Goal: Information Seeking & Learning: Learn about a topic

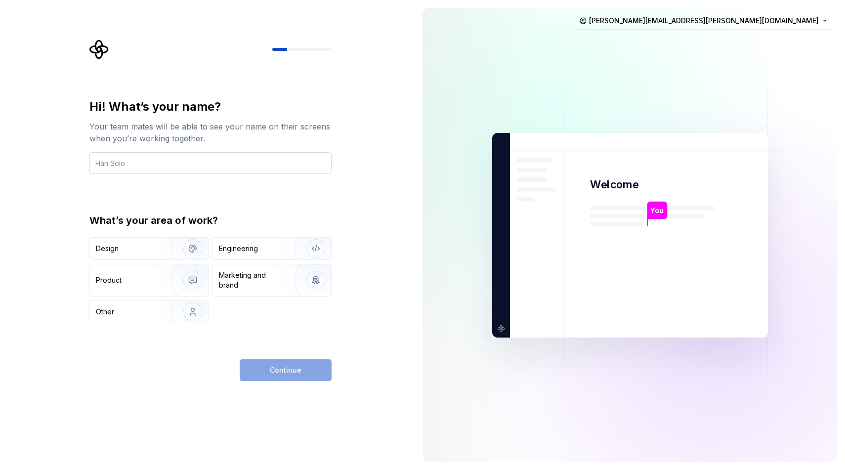
click at [186, 168] on input "text" at bounding box center [210, 163] width 242 height 22
type input "Ian"
click at [140, 280] on div "Product" at bounding box center [128, 280] width 65 height 10
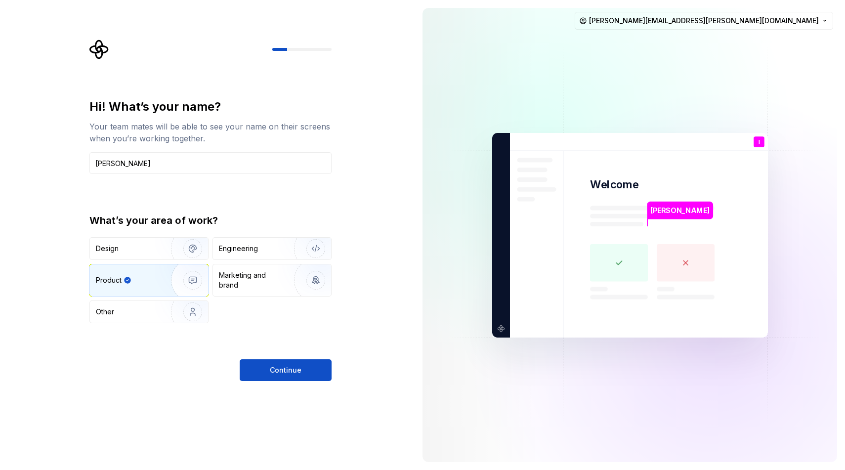
type button "Product"
click at [307, 366] on button "Continue" at bounding box center [286, 370] width 92 height 22
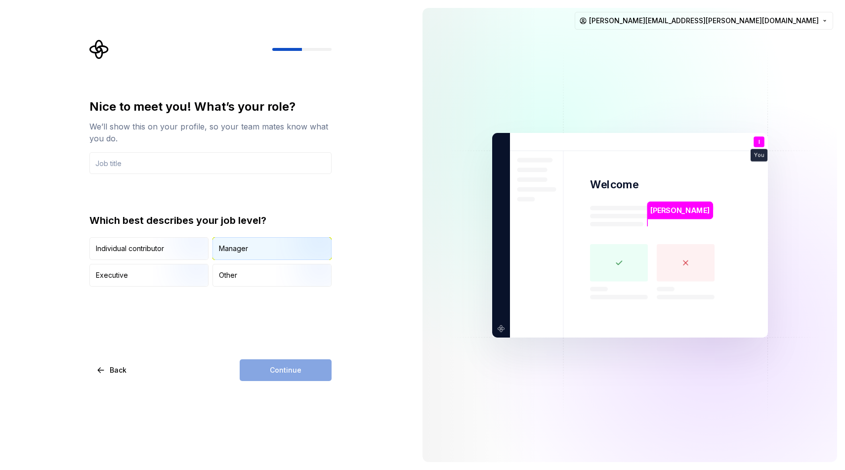
click at [234, 250] on div "Manager" at bounding box center [233, 249] width 29 height 10
click at [162, 277] on img "button" at bounding box center [184, 288] width 63 height 66
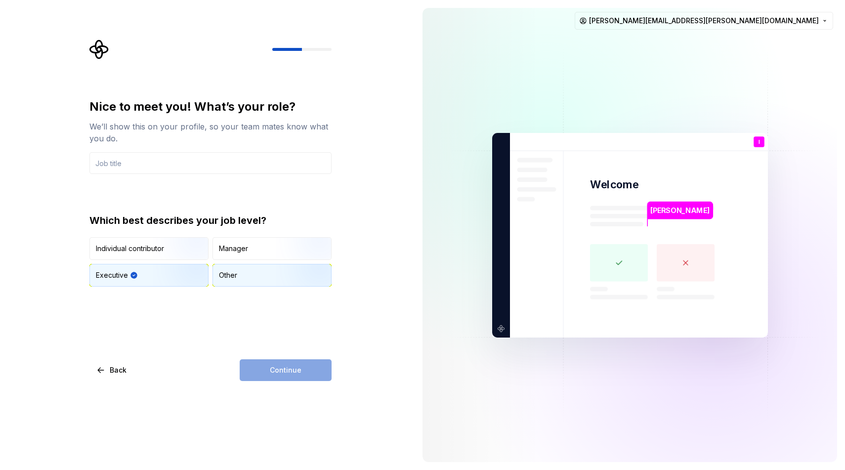
click at [224, 277] on div "Other" at bounding box center [228, 275] width 18 height 10
click at [182, 244] on img "button" at bounding box center [184, 261] width 63 height 66
click at [177, 269] on img "button" at bounding box center [184, 288] width 63 height 66
click at [205, 165] on input "text" at bounding box center [210, 163] width 242 height 22
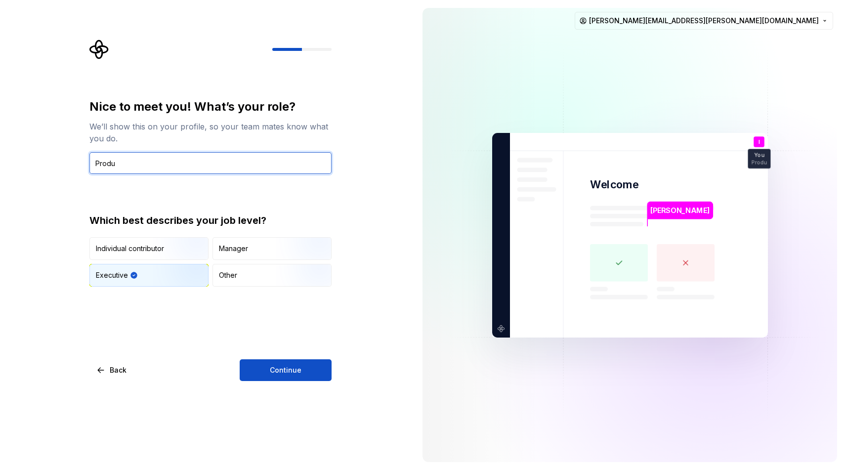
type input "Product manager"
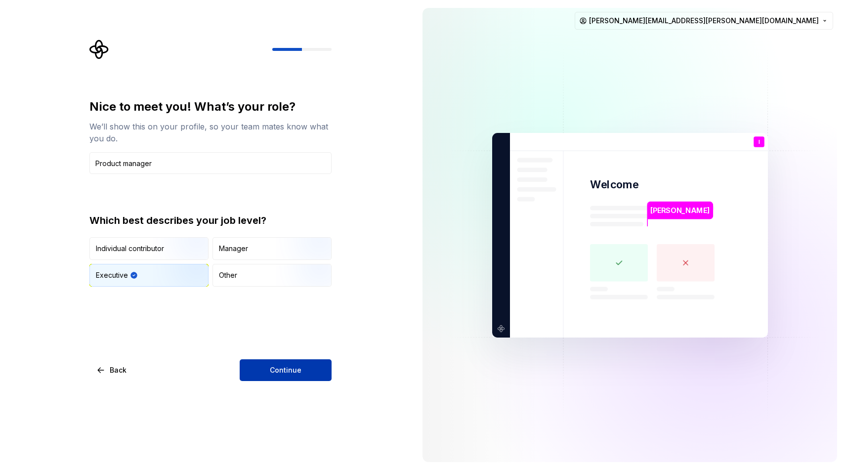
click at [269, 372] on button "Continue" at bounding box center [286, 370] width 92 height 22
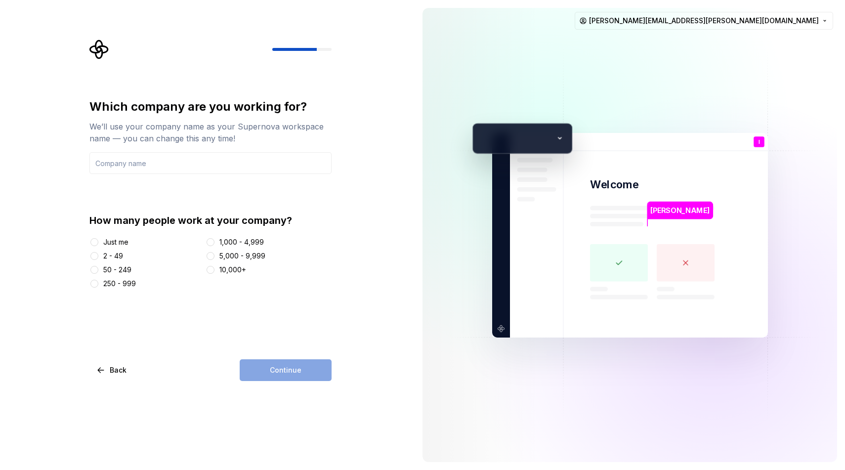
click at [167, 344] on div "Which company are you working for? We’ll use your company name as your Supernov…" at bounding box center [210, 240] width 242 height 282
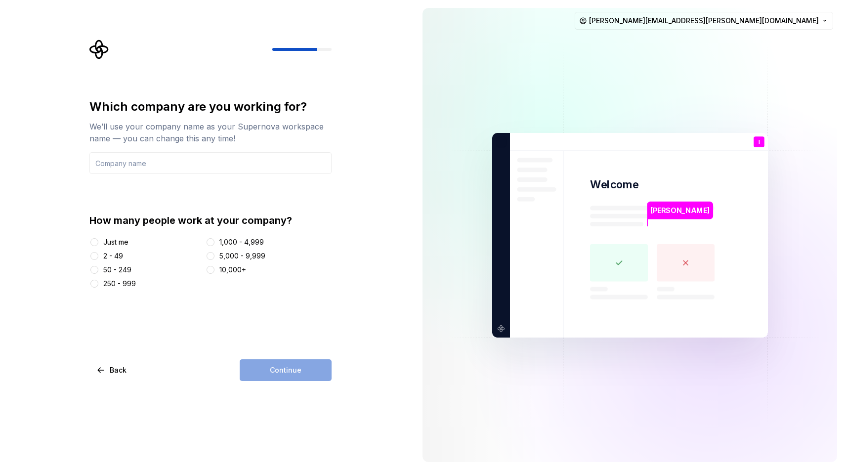
click at [120, 259] on div "2 - 49" at bounding box center [113, 256] width 20 height 10
click at [98, 259] on button "2 - 49" at bounding box center [94, 256] width 8 height 8
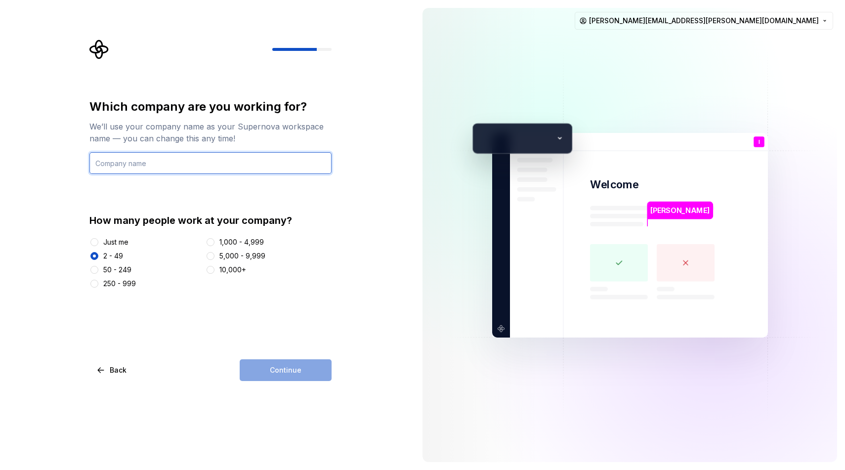
click at [179, 162] on input "text" at bounding box center [210, 163] width 242 height 22
type input "ClickHelp"
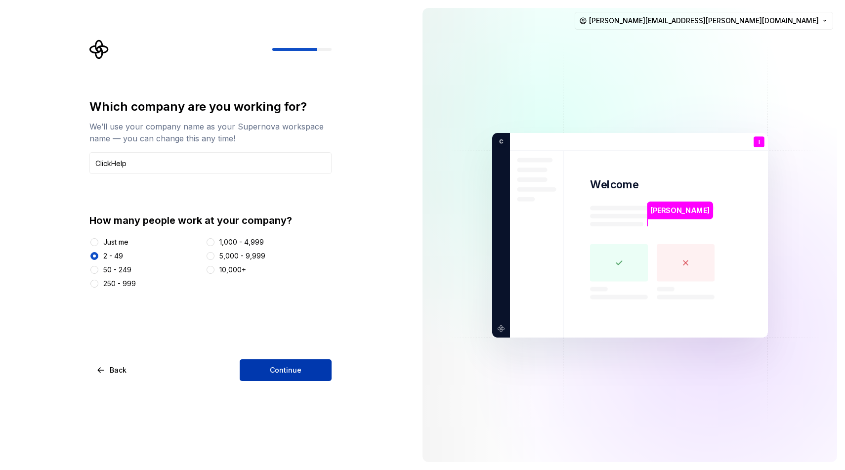
click at [270, 368] on span "Continue" at bounding box center [286, 370] width 32 height 10
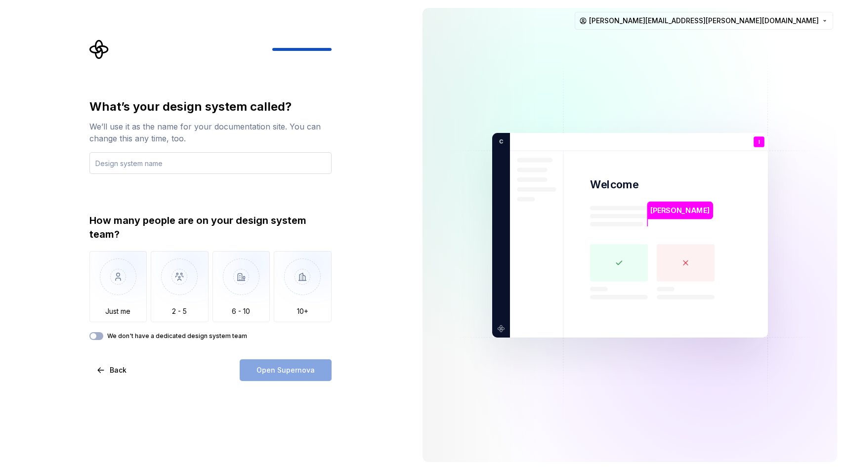
click at [284, 167] on input "text" at bounding box center [210, 163] width 242 height 22
click at [113, 276] on img "button" at bounding box center [118, 284] width 58 height 66
click at [94, 337] on span "button" at bounding box center [93, 336] width 6 height 6
click at [60, 332] on div "What’s your design system called? We’ll use it as the name for your documentati…" at bounding box center [207, 235] width 415 height 470
click at [176, 166] on input "text" at bounding box center [210, 163] width 242 height 22
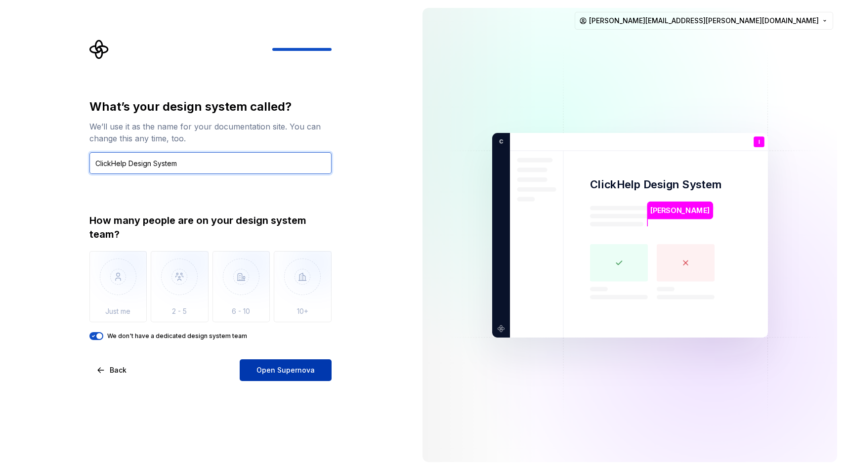
type input "ClickHelp Design System"
click at [276, 368] on span "Open Supernova" at bounding box center [286, 370] width 58 height 10
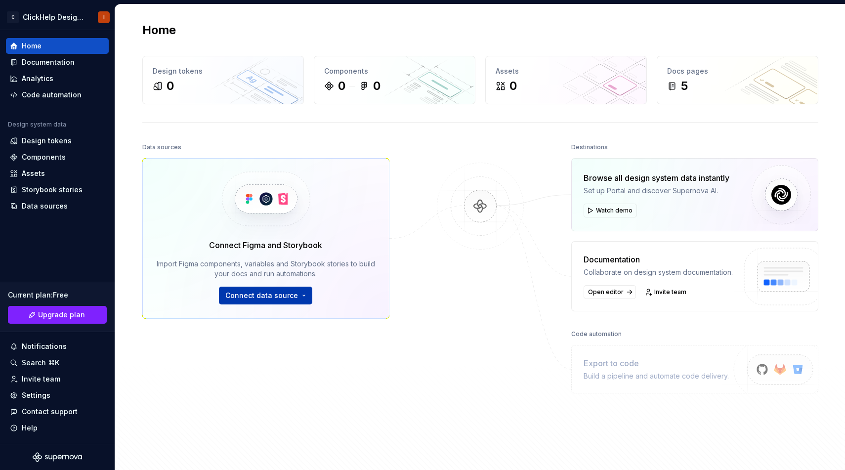
click at [267, 290] on button "Connect data source" at bounding box center [265, 296] width 93 height 18
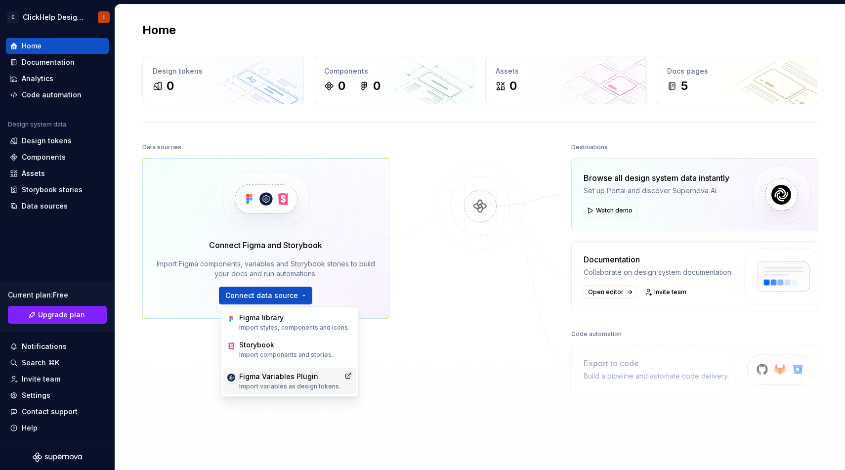
click at [318, 387] on p "Import variables as design tokens." at bounding box center [289, 387] width 101 height 8
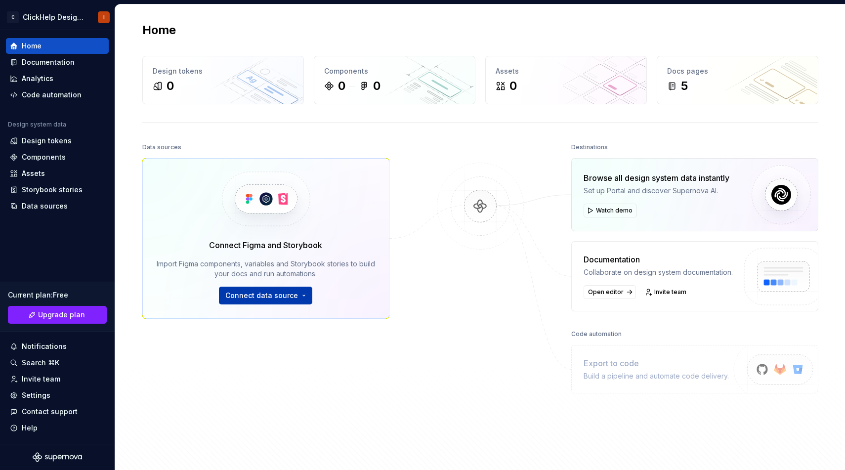
click at [289, 292] on span "Connect data source" at bounding box center [261, 296] width 73 height 10
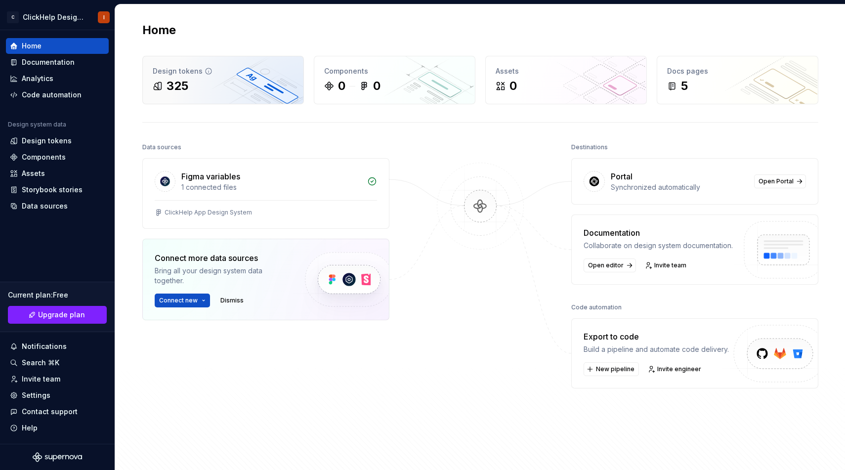
click at [238, 90] on div "325" at bounding box center [223, 86] width 141 height 16
click at [194, 301] on span "Connect new" at bounding box center [178, 301] width 39 height 8
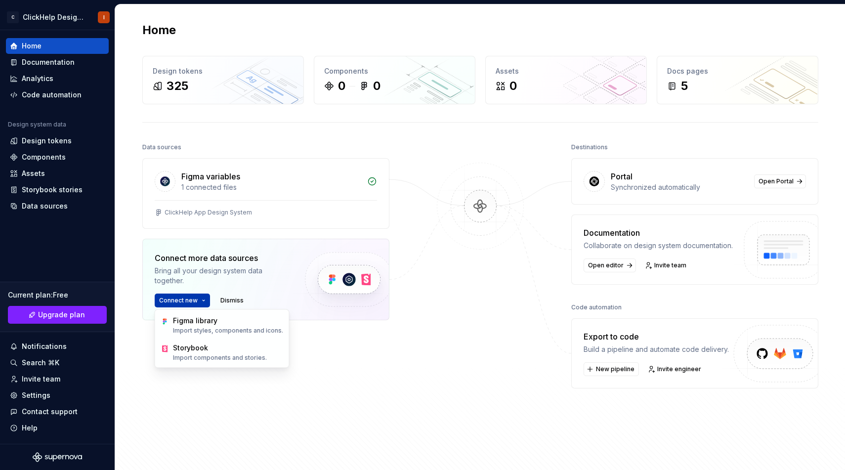
click at [194, 301] on span "Connect new" at bounding box center [178, 301] width 39 height 8
click at [198, 299] on button "Connect new" at bounding box center [182, 301] width 55 height 14
click at [224, 299] on span "Dismiss" at bounding box center [231, 301] width 23 height 8
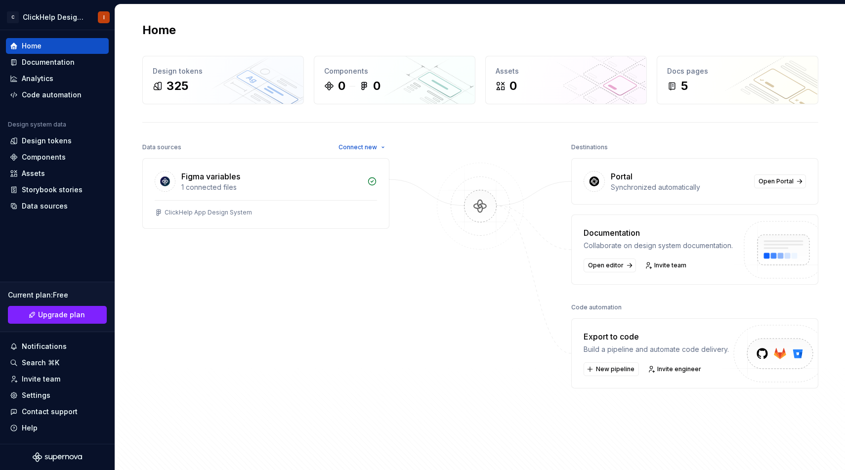
click at [240, 309] on div "Data sources Connect new Figma variables 1 connected files ClickHelp App Design…" at bounding box center [265, 281] width 247 height 282
click at [788, 180] on span "Open Portal" at bounding box center [776, 181] width 35 height 8
click at [202, 89] on div "325" at bounding box center [223, 86] width 141 height 16
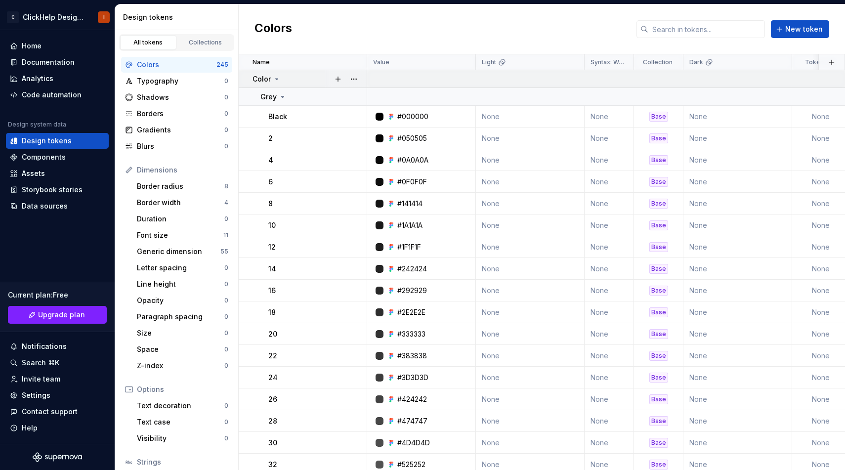
click at [278, 79] on icon at bounding box center [277, 79] width 8 height 8
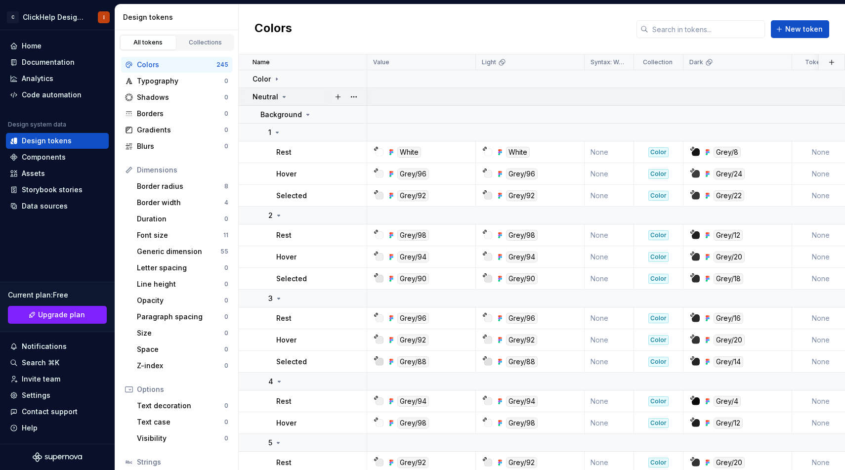
click at [280, 93] on icon at bounding box center [284, 97] width 8 height 8
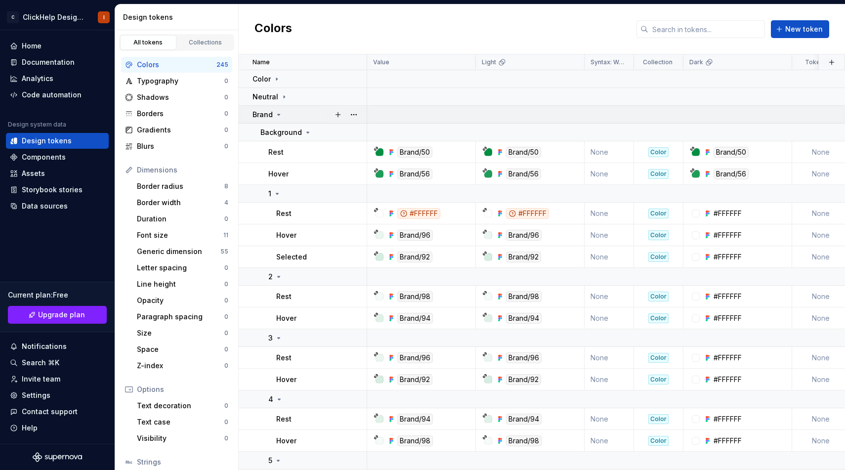
click at [284, 109] on td "Brand" at bounding box center [303, 115] width 128 height 18
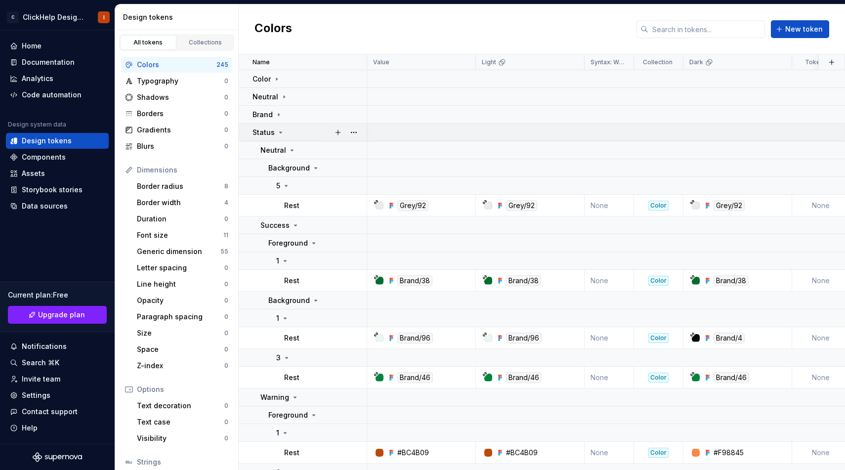
click at [286, 128] on div "Status" at bounding box center [310, 133] width 114 height 10
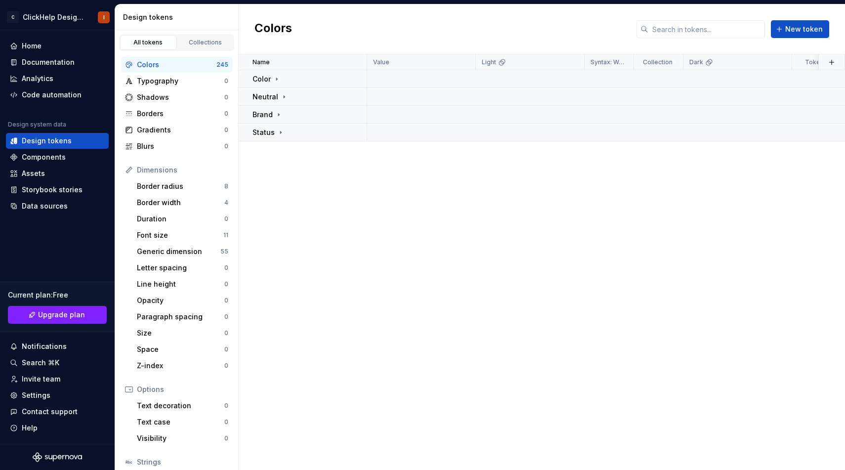
click at [299, 184] on div "Name Value Light Syntax: Web Collection Dark Token set Description Last updated…" at bounding box center [542, 262] width 606 height 416
click at [199, 42] on div "Collections" at bounding box center [205, 43] width 49 height 8
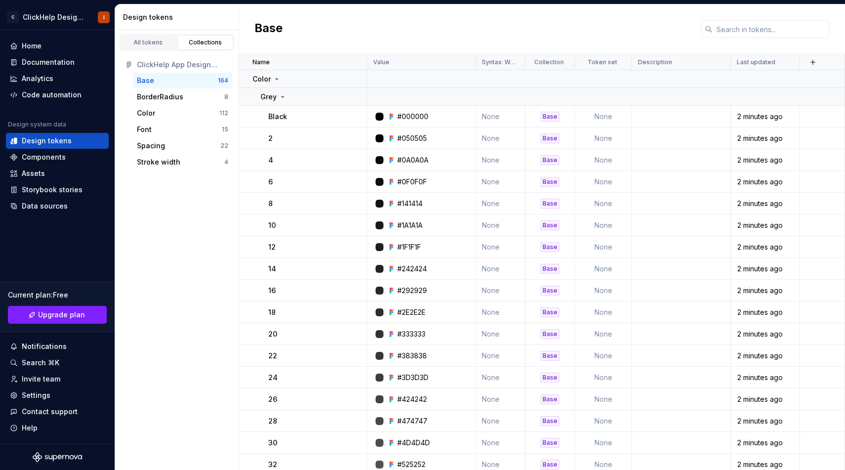
click at [177, 81] on div "Base" at bounding box center [177, 81] width 81 height 10
click at [277, 79] on icon at bounding box center [277, 79] width 2 height 1
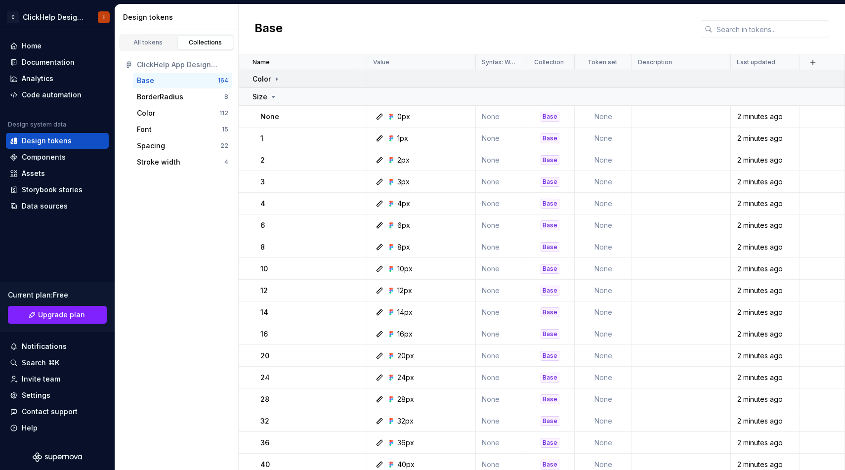
click at [274, 80] on icon at bounding box center [277, 79] width 8 height 8
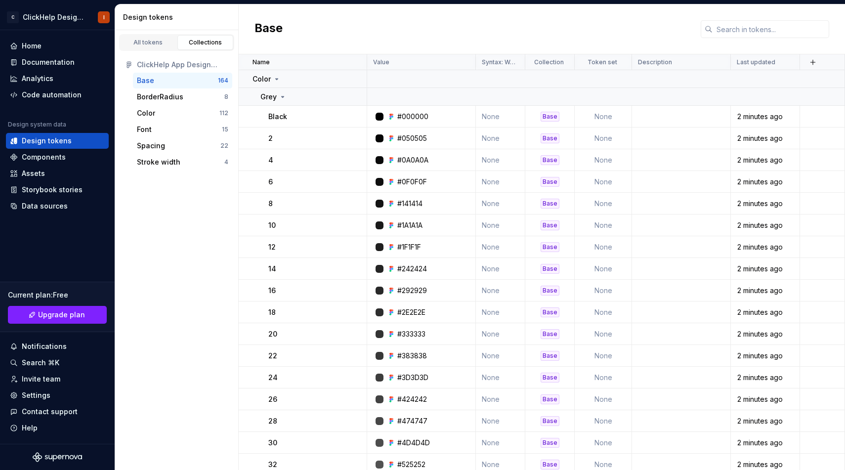
click at [223, 82] on div "164" at bounding box center [223, 81] width 10 height 8
click at [189, 96] on div "BorderRadius" at bounding box center [180, 97] width 87 height 10
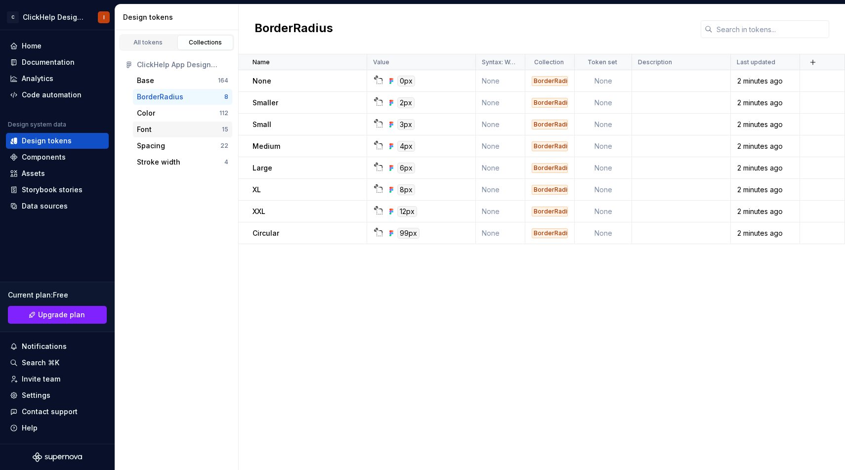
click at [165, 125] on div "Font" at bounding box center [179, 130] width 85 height 10
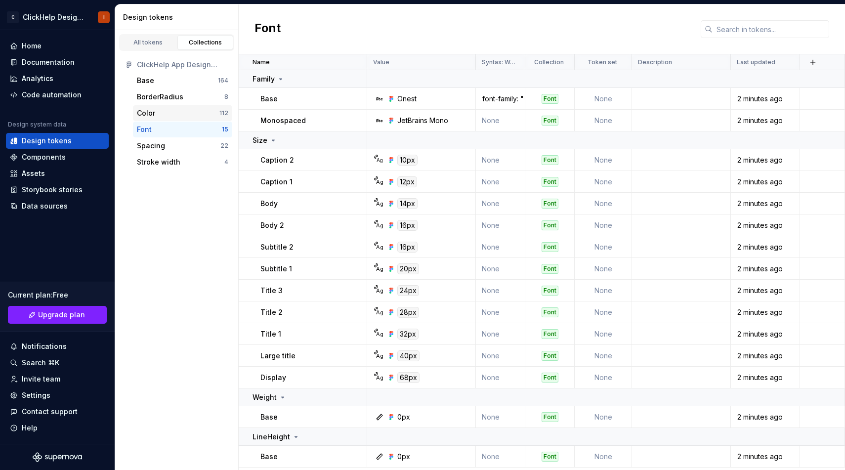
click at [174, 112] on div "Color" at bounding box center [178, 113] width 83 height 10
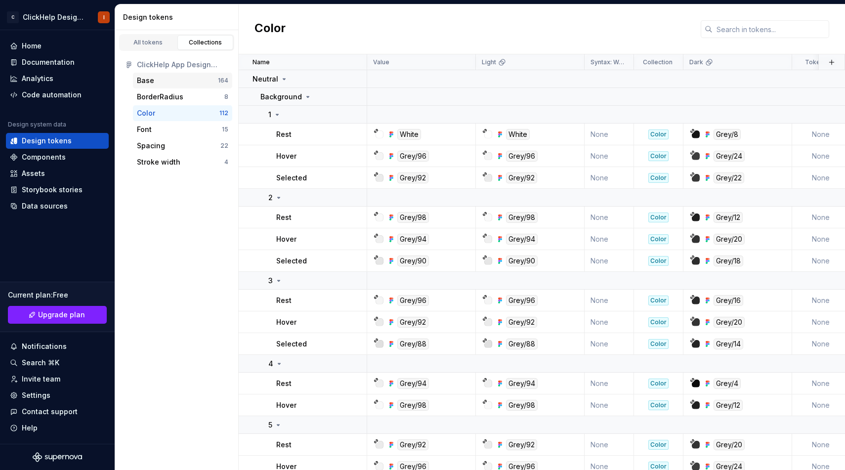
click at [181, 86] on div "Base 164" at bounding box center [182, 81] width 99 height 16
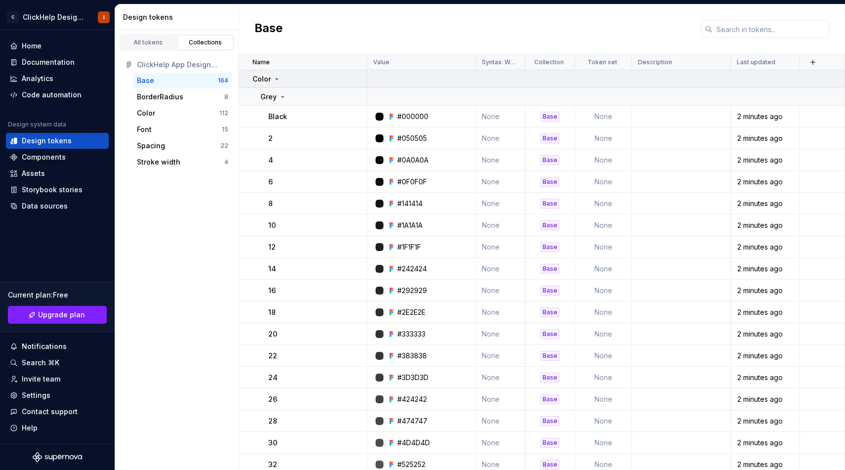
click at [260, 83] on p "Color" at bounding box center [262, 79] width 18 height 10
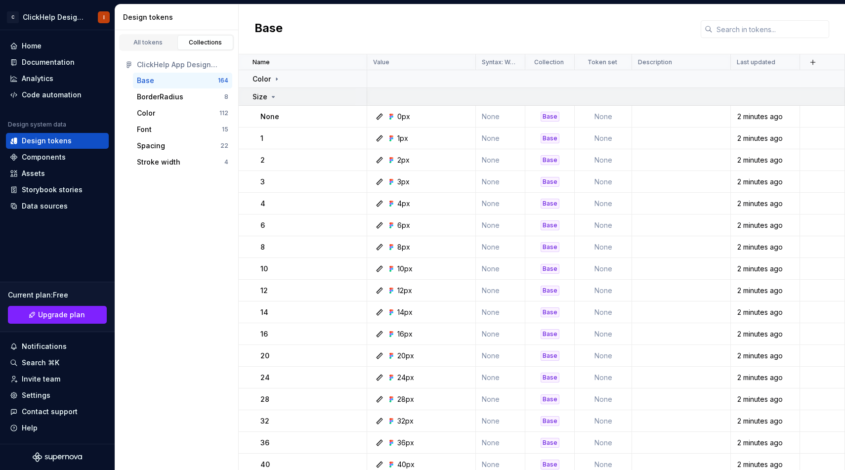
click at [263, 96] on p "Size" at bounding box center [260, 97] width 15 height 10
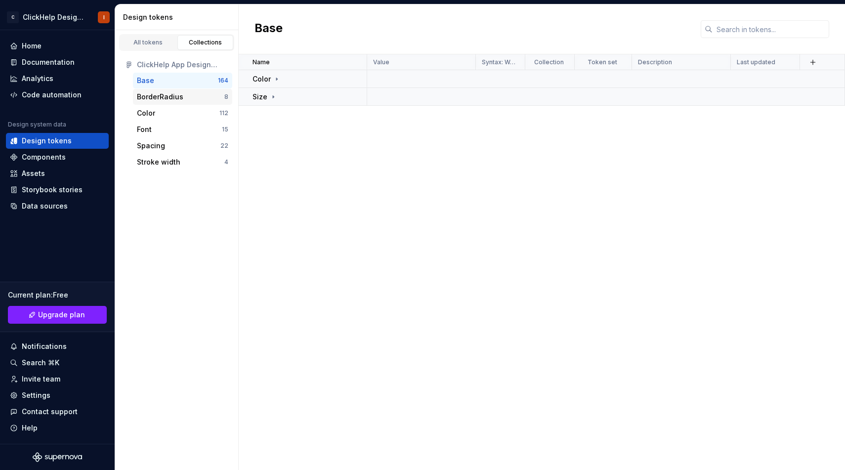
click at [192, 95] on div "BorderRadius" at bounding box center [180, 97] width 87 height 10
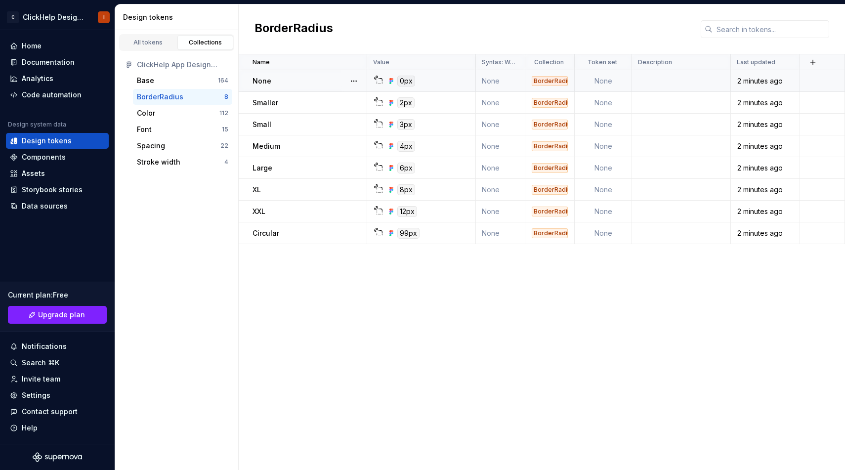
click at [602, 86] on td "None" at bounding box center [603, 81] width 57 height 22
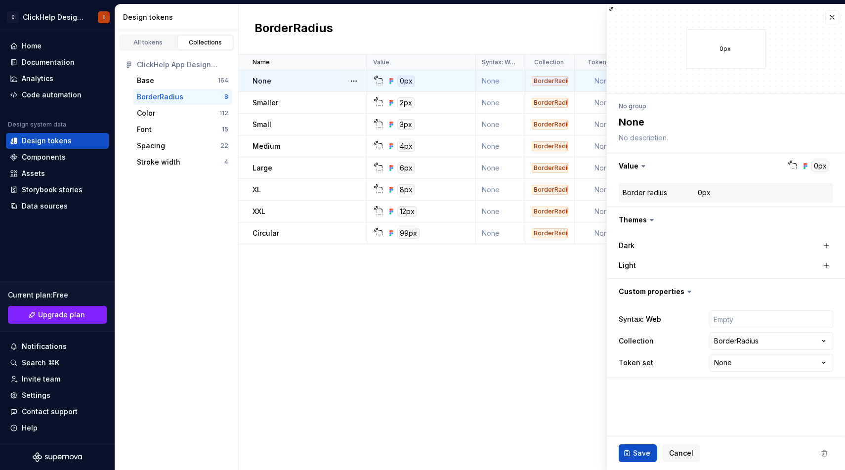
click at [606, 82] on div "**********" at bounding box center [725, 237] width 239 height 466
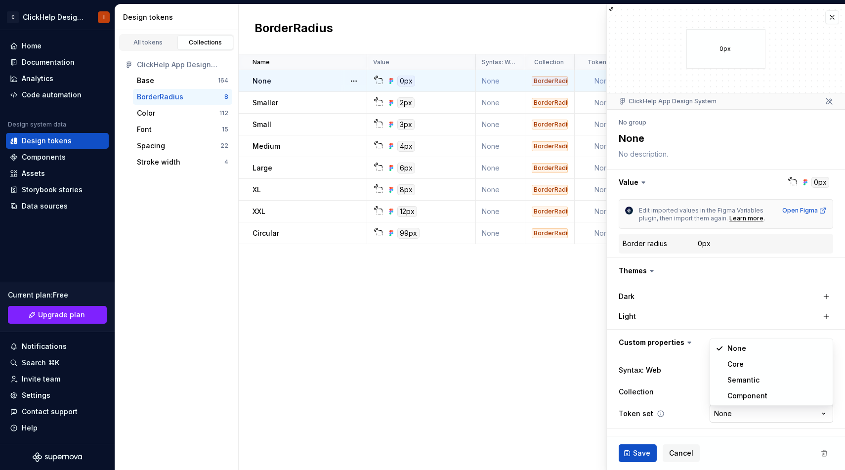
click at [733, 411] on html "C ClickHelp Design System I Home Documentation Analytics Code automation Design…" at bounding box center [422, 235] width 845 height 470
click at [732, 413] on html "C ClickHelp Design System I Home Documentation Analytics Code automation Design…" at bounding box center [422, 235] width 845 height 470
click at [685, 455] on span "Cancel" at bounding box center [681, 453] width 24 height 10
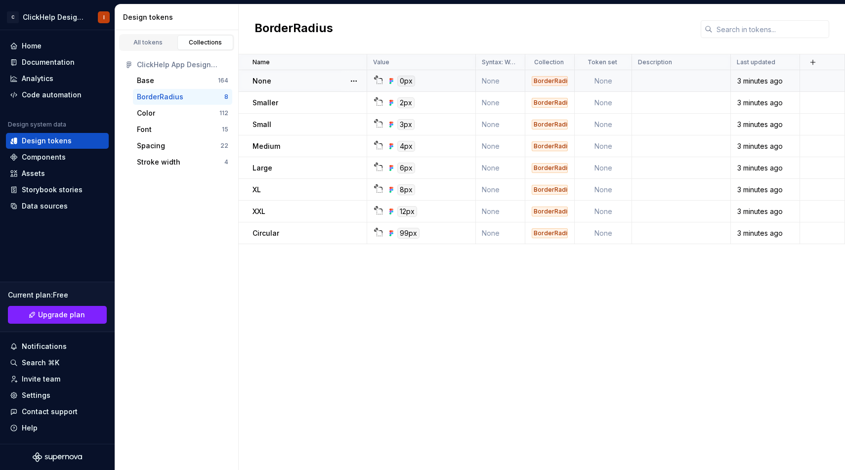
click at [558, 376] on div "Name Value Syntax: Web Collection Token set Description Last updated None 0px N…" at bounding box center [542, 262] width 606 height 416
click at [608, 86] on td "None" at bounding box center [603, 81] width 57 height 22
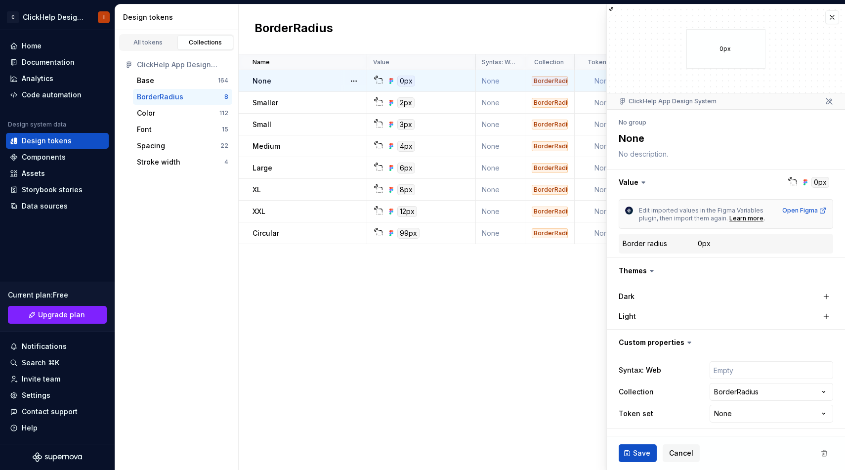
click at [733, 415] on html "C ClickHelp Design System I Home Documentation Analytics Code automation Design…" at bounding box center [422, 235] width 845 height 470
click at [716, 415] on html "C ClickHelp Design System I Home Documentation Analytics Code automation Design…" at bounding box center [422, 235] width 845 height 470
click at [684, 450] on span "Cancel" at bounding box center [681, 453] width 24 height 10
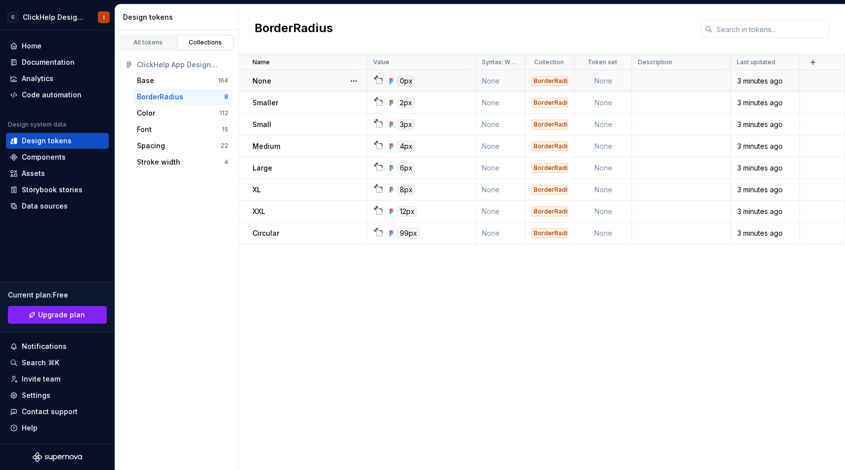
click at [603, 80] on td "None" at bounding box center [603, 81] width 57 height 22
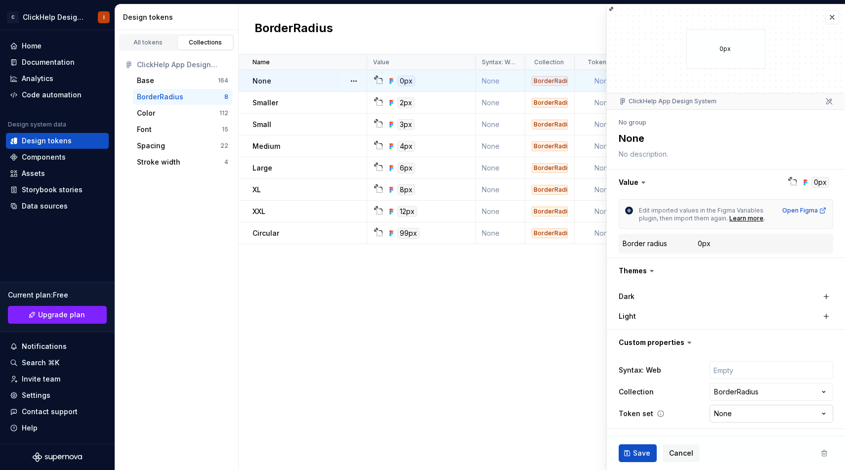
click at [730, 414] on html "C ClickHelp Design System I Home Documentation Analytics Code automation Design…" at bounding box center [422, 235] width 845 height 470
click at [672, 412] on html "C ClickHelp Design System I Home Documentation Analytics Code automation Design…" at bounding box center [422, 235] width 845 height 470
click at [685, 344] on icon at bounding box center [690, 343] width 10 height 10
click at [626, 140] on textarea "None" at bounding box center [724, 138] width 214 height 18
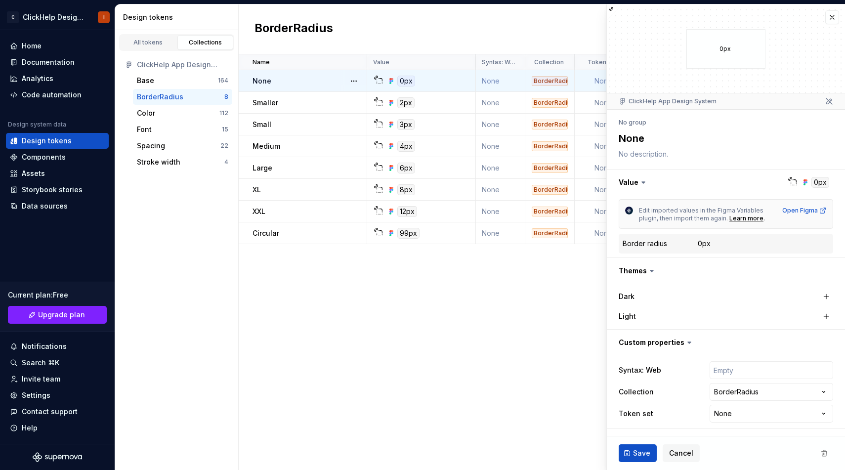
click at [626, 140] on textarea "None" at bounding box center [724, 138] width 214 height 18
click at [642, 152] on textarea at bounding box center [724, 154] width 214 height 14
click at [275, 108] on td "Smaller" at bounding box center [303, 103] width 128 height 22
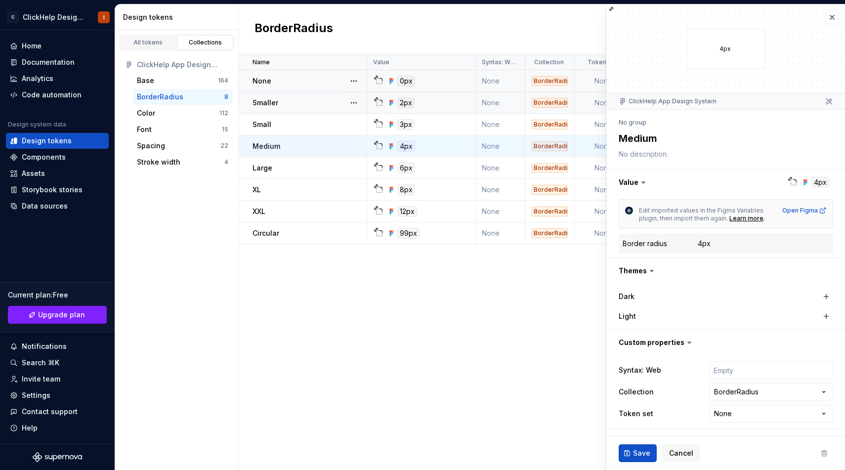
click at [281, 171] on div "Large" at bounding box center [310, 168] width 114 height 10
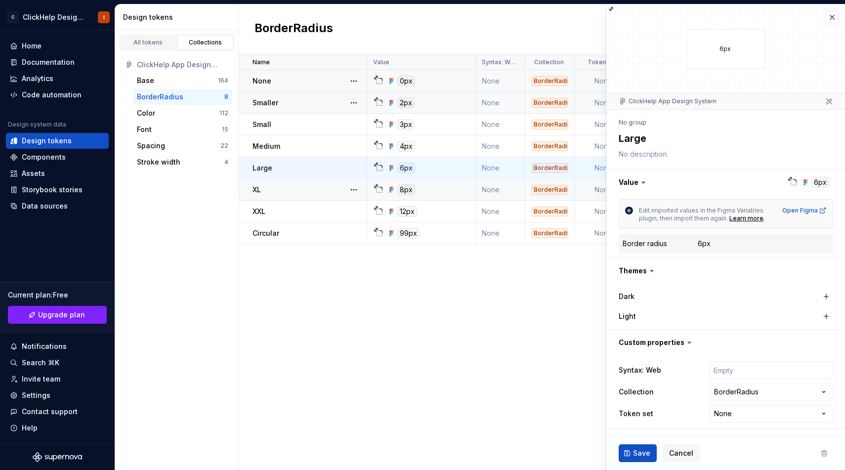
click at [286, 200] on td "XL" at bounding box center [303, 190] width 128 height 22
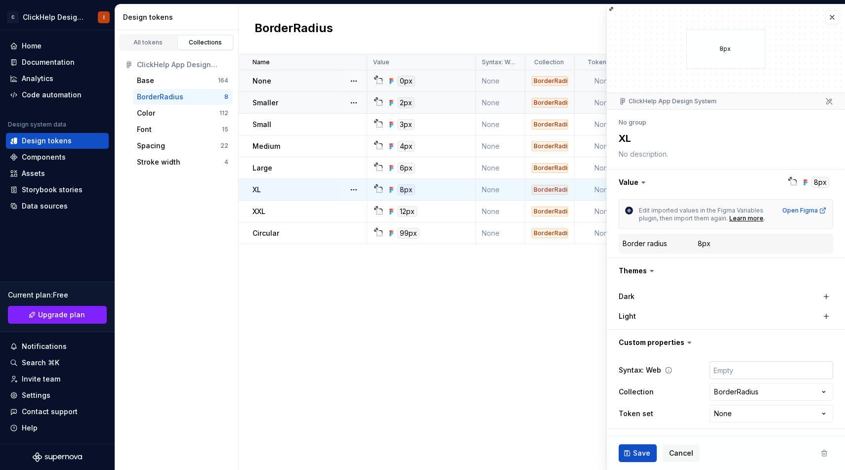
click at [749, 364] on input "text" at bounding box center [772, 370] width 124 height 18
click at [679, 382] on div "**********" at bounding box center [726, 391] width 214 height 65
click at [708, 243] on div "8px" at bounding box center [704, 244] width 13 height 10
click at [728, 179] on button "button" at bounding box center [726, 183] width 238 height 26
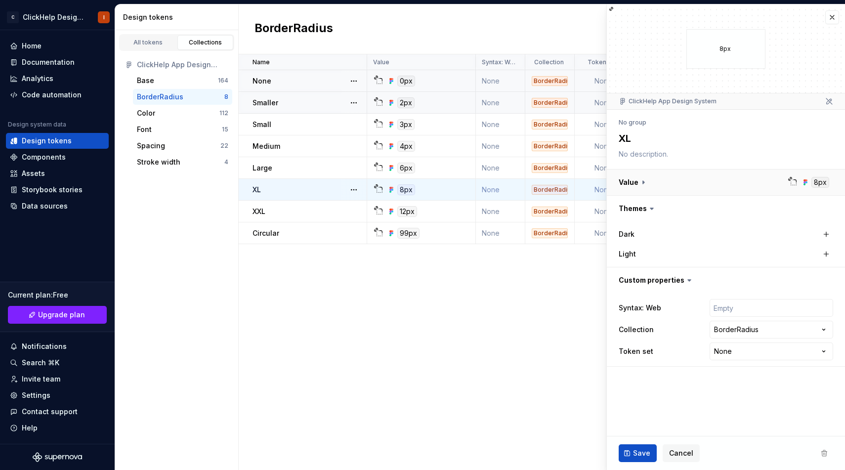
click at [685, 180] on button "button" at bounding box center [726, 183] width 238 height 26
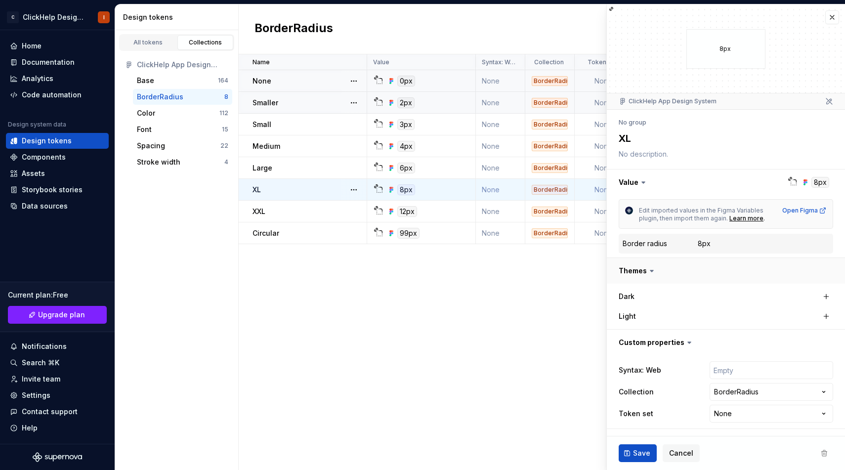
click at [639, 269] on button "button" at bounding box center [726, 271] width 238 height 26
click at [723, 412] on html "C ClickHelp Design System I Home Documentation Analytics Code automation Design…" at bounding box center [422, 235] width 845 height 470
click at [172, 114] on div "Color" at bounding box center [178, 113] width 83 height 10
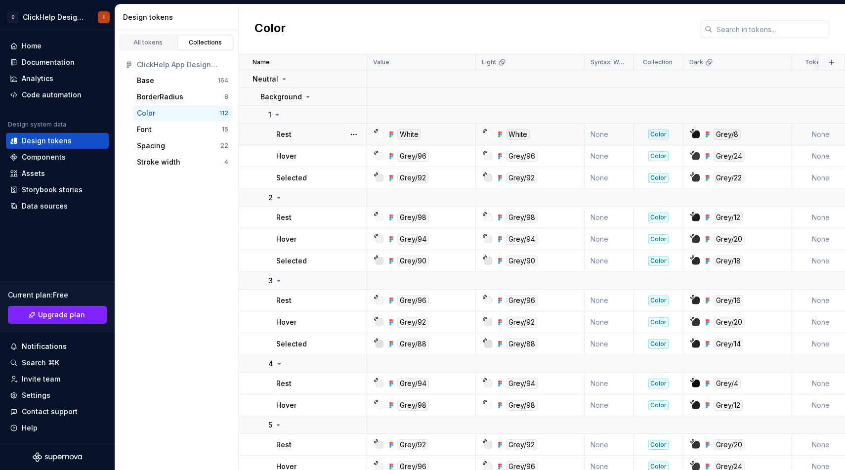
click at [430, 130] on div "White" at bounding box center [424, 134] width 101 height 11
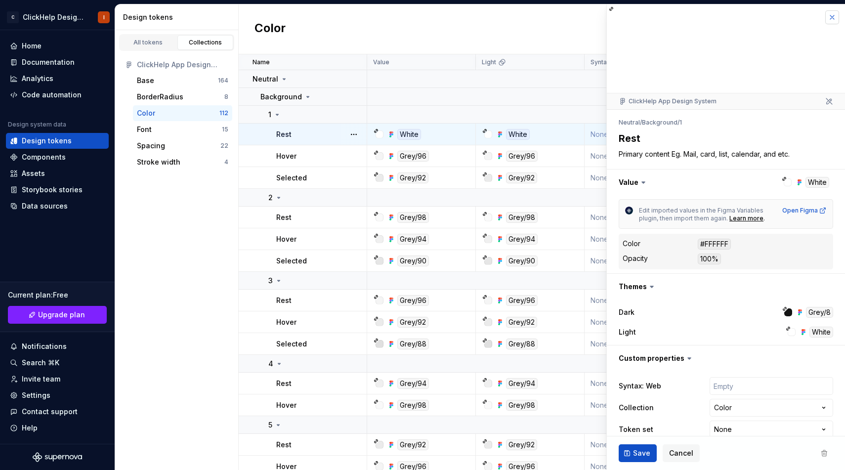
click at [835, 14] on button "button" at bounding box center [832, 17] width 14 height 14
click at [680, 446] on button "Cancel" at bounding box center [681, 453] width 37 height 18
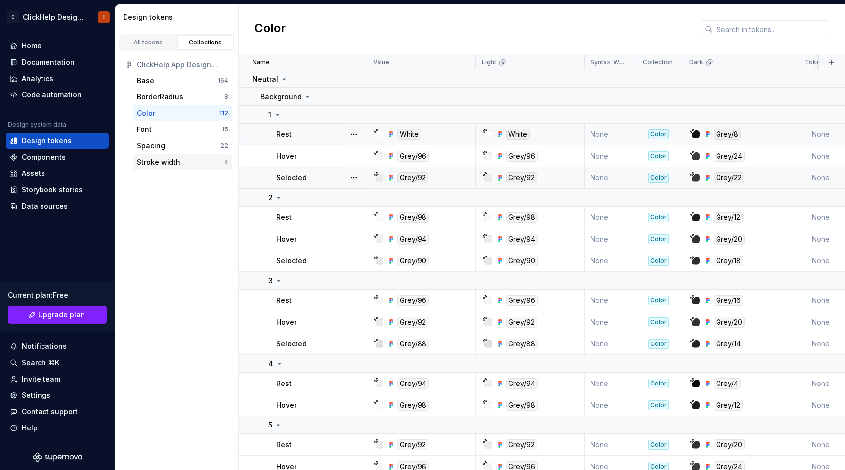
click at [180, 167] on div "Stroke width 4" at bounding box center [182, 162] width 99 height 16
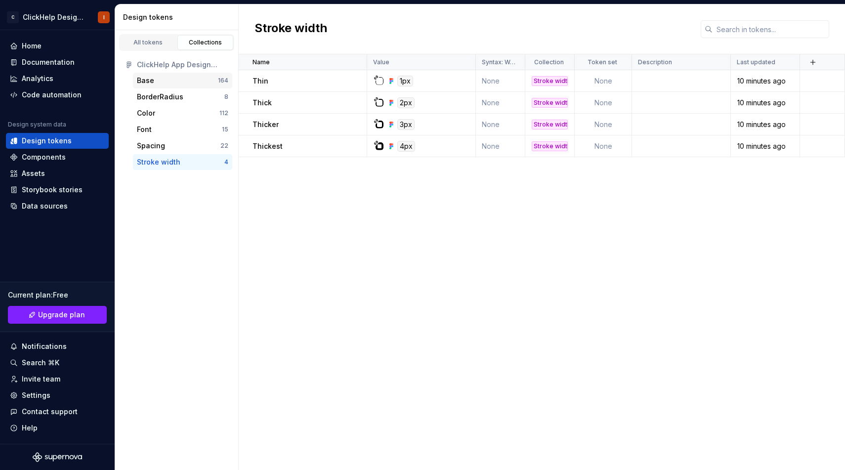
click at [169, 79] on div "Base" at bounding box center [177, 81] width 81 height 10
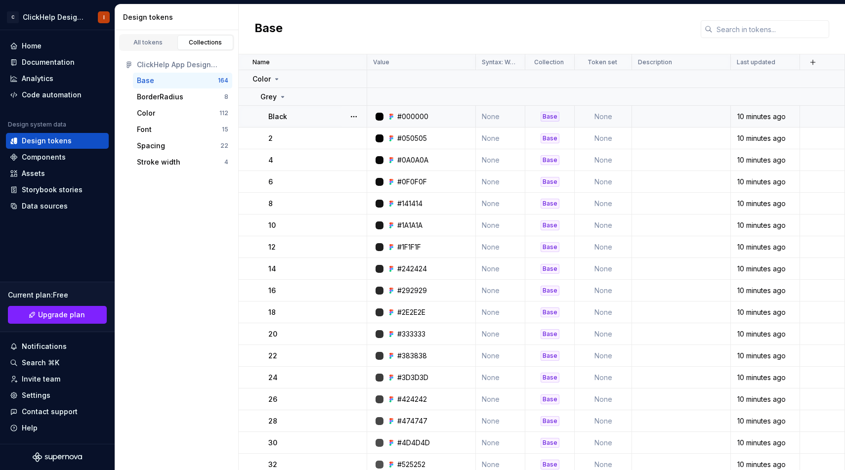
click at [606, 121] on td "None" at bounding box center [603, 117] width 57 height 22
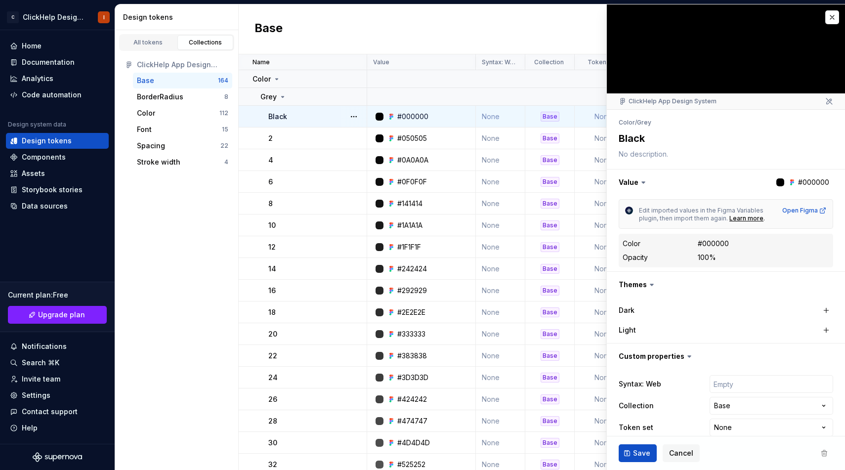
type textarea "*"
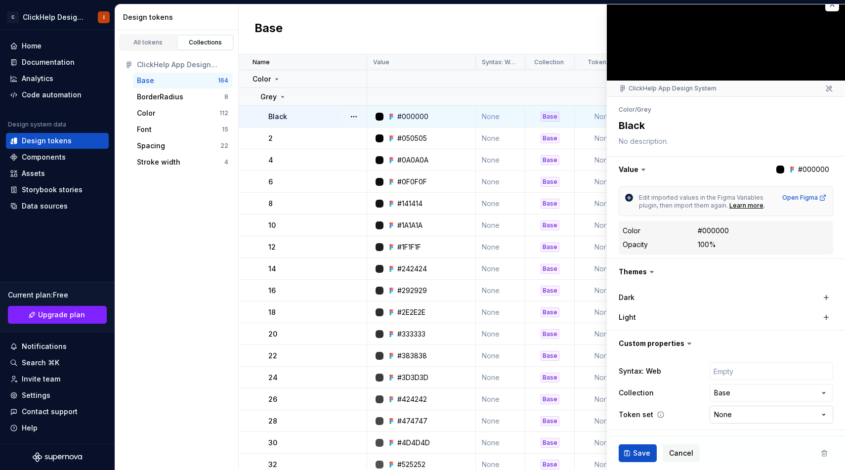
click at [724, 416] on html "C ClickHelp Design System I Home Documentation Analytics Code automation Design…" at bounding box center [422, 235] width 845 height 470
select select "**********"
click at [644, 452] on span "Save" at bounding box center [641, 453] width 17 height 10
type textarea "*"
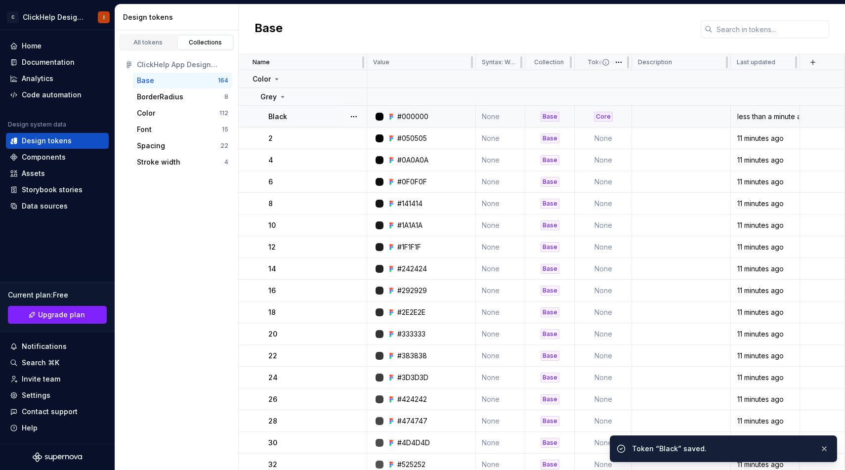
click at [605, 61] on icon at bounding box center [606, 62] width 8 height 8
click at [617, 61] on html "C ClickHelp Design System I Home Documentation Analytics Code automation Design…" at bounding box center [422, 235] width 845 height 470
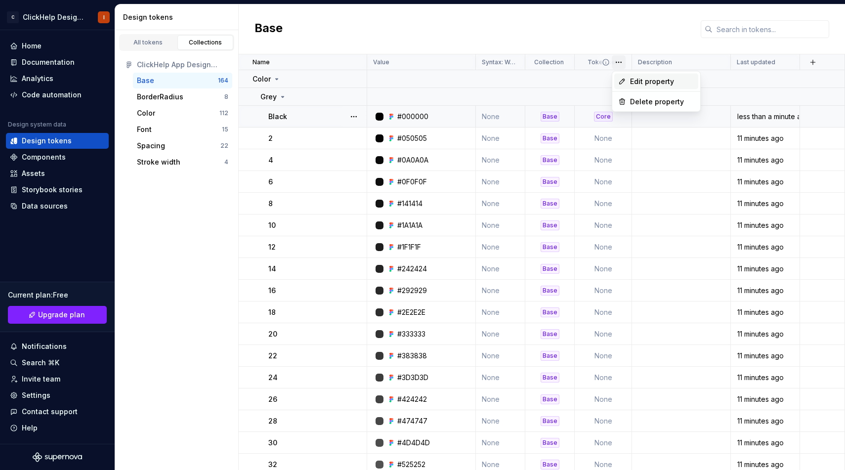
click at [630, 79] on span "Edit property" at bounding box center [662, 82] width 64 height 10
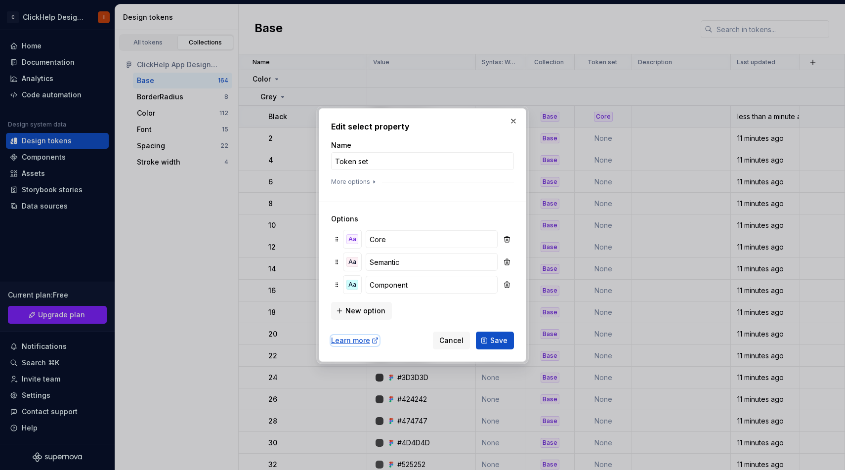
click at [365, 340] on div "Learn more" at bounding box center [355, 341] width 48 height 10
click at [365, 346] on div "Learn more Cancel Save" at bounding box center [422, 339] width 183 height 22
click at [365, 333] on div "Learn more Cancel Save" at bounding box center [422, 339] width 183 height 22
click at [362, 340] on div "Learn more" at bounding box center [355, 341] width 48 height 10
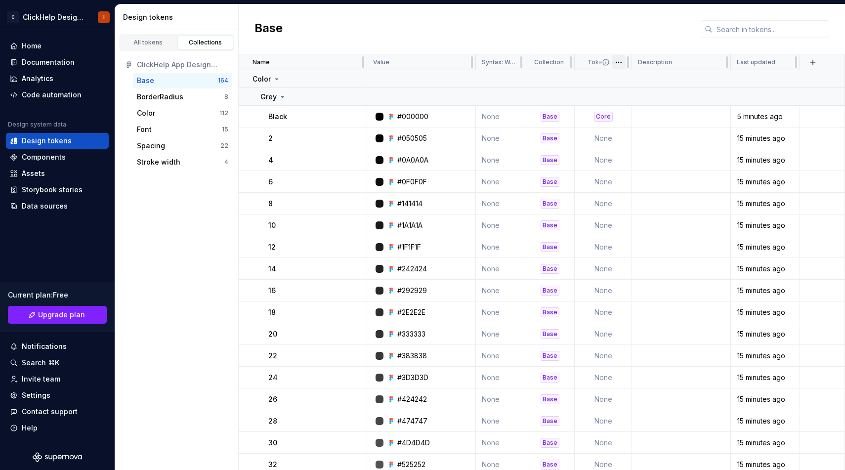
click at [621, 59] on html "C ClickHelp Design System I Home Documentation Analytics Code automation Design…" at bounding box center [422, 235] width 845 height 470
click at [633, 101] on div "Delete property" at bounding box center [662, 102] width 64 height 10
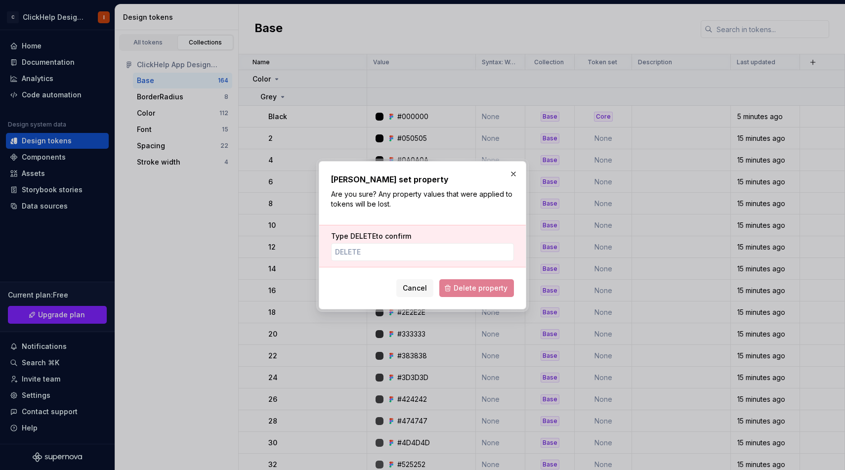
click at [434, 266] on div "Type DELETE to confirm" at bounding box center [422, 246] width 207 height 43
click at [434, 261] on div "Type DELETE to confirm" at bounding box center [422, 246] width 207 height 43
click at [434, 253] on input "Type DELETE to confirm" at bounding box center [422, 252] width 183 height 18
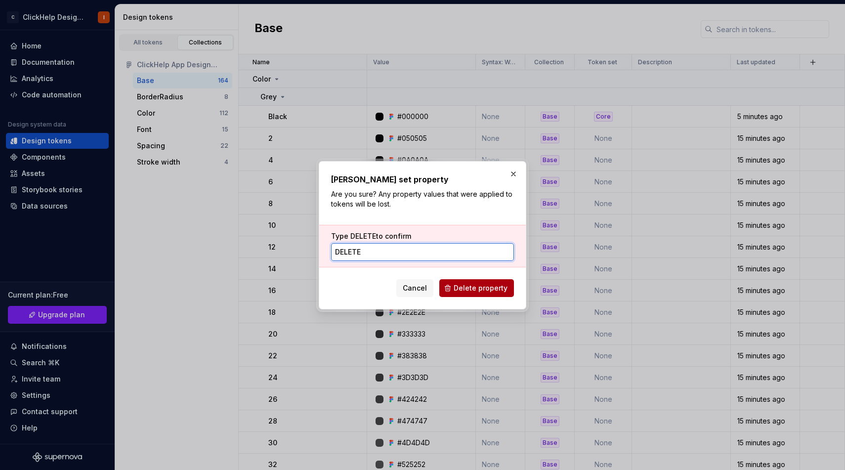
type input "DELETE"
click at [508, 290] on button "Delete property" at bounding box center [476, 288] width 75 height 18
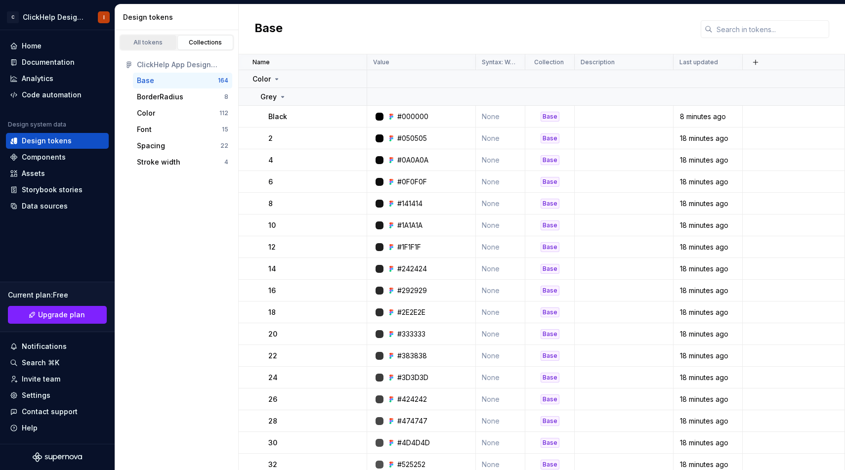
click at [153, 48] on link "All tokens" at bounding box center [148, 42] width 56 height 15
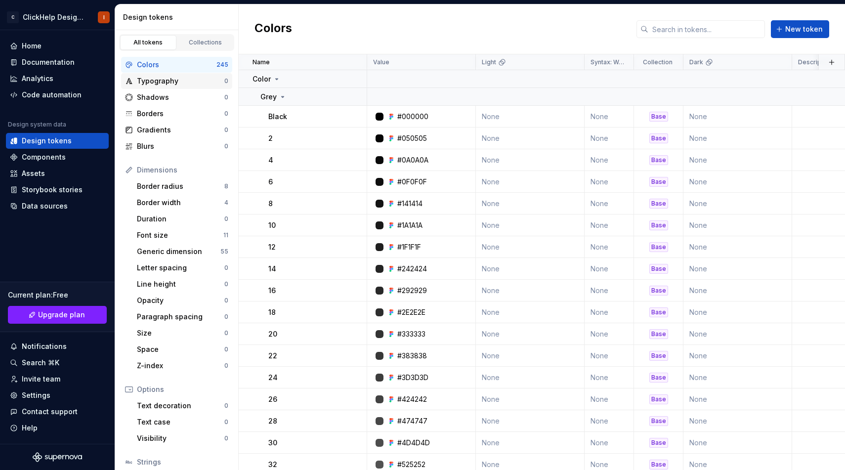
click at [182, 83] on div "Typography" at bounding box center [180, 81] width 87 height 10
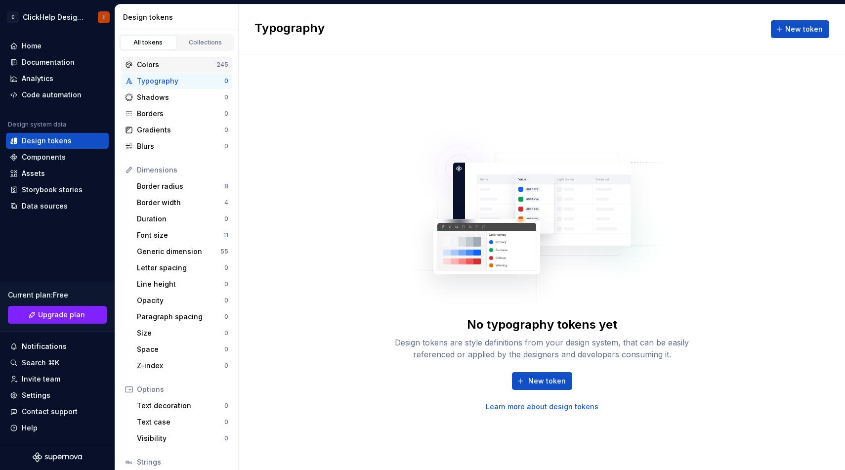
click at [173, 63] on div "Colors" at bounding box center [177, 65] width 80 height 10
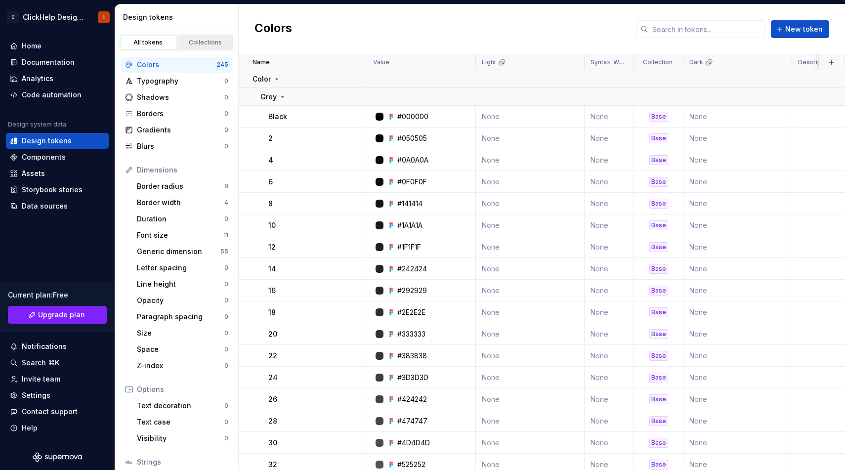
click at [207, 41] on div "Collections" at bounding box center [205, 43] width 49 height 8
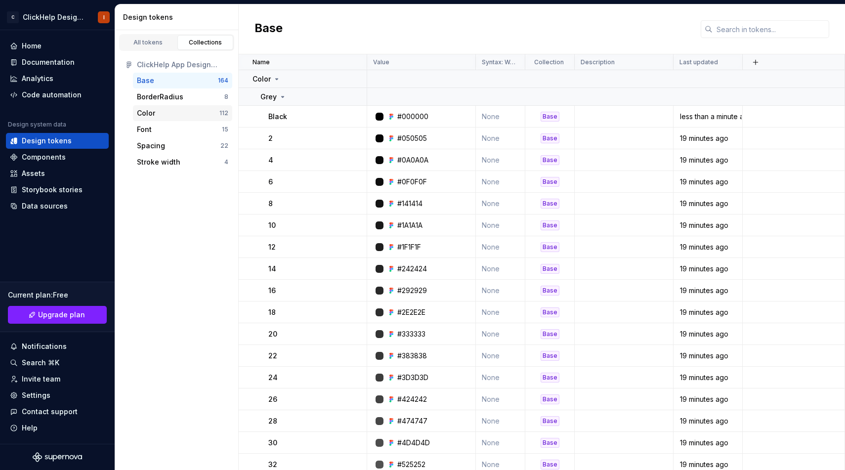
click at [184, 120] on div "Color 112" at bounding box center [182, 113] width 99 height 16
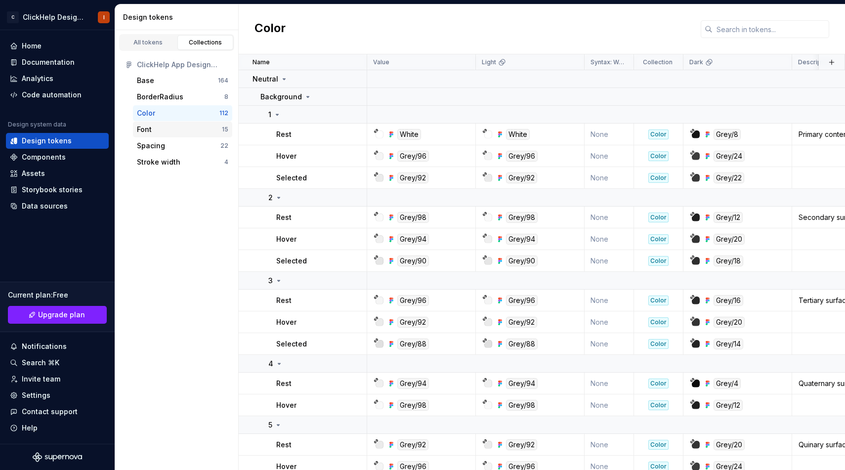
click at [182, 130] on div "Font" at bounding box center [179, 130] width 85 height 10
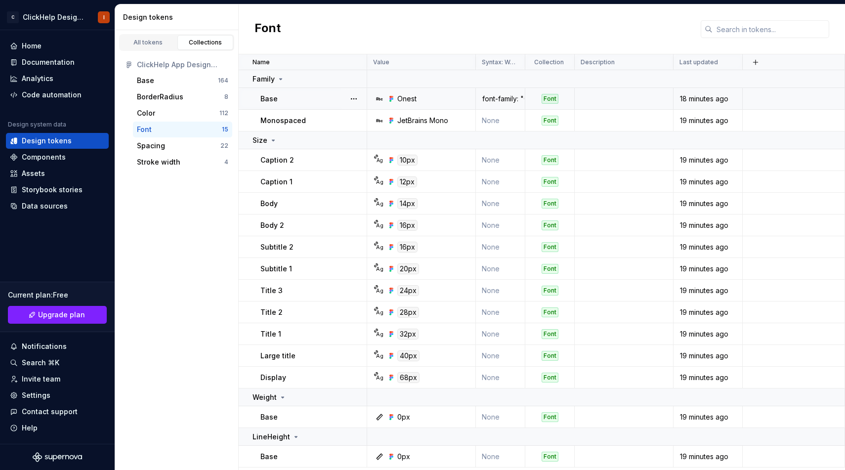
click at [313, 97] on div "Base" at bounding box center [313, 99] width 106 height 10
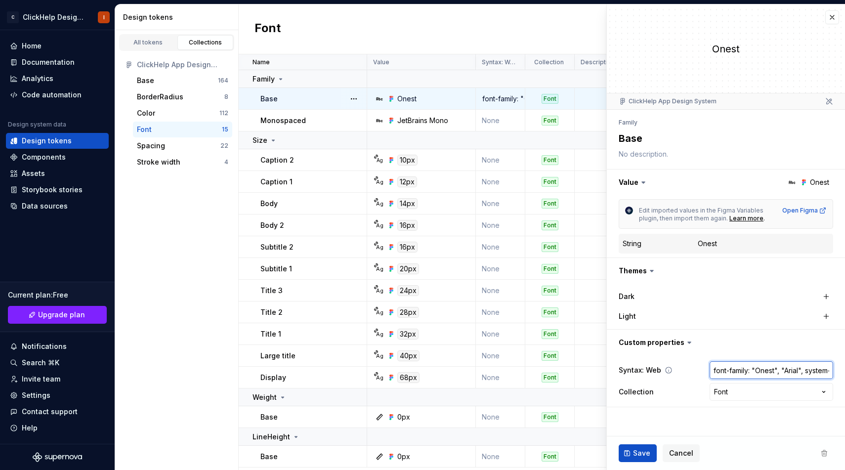
drag, startPoint x: 760, startPoint y: 361, endPoint x: 812, endPoint y: 366, distance: 52.1
click at [812, 366] on input "font-family: "Onest", "Arial", system-ui, sans-serif;" at bounding box center [772, 370] width 124 height 18
drag, startPoint x: 811, startPoint y: 367, endPoint x: 839, endPoint y: 369, distance: 27.8
click at [839, 369] on div "**********" at bounding box center [726, 380] width 238 height 51
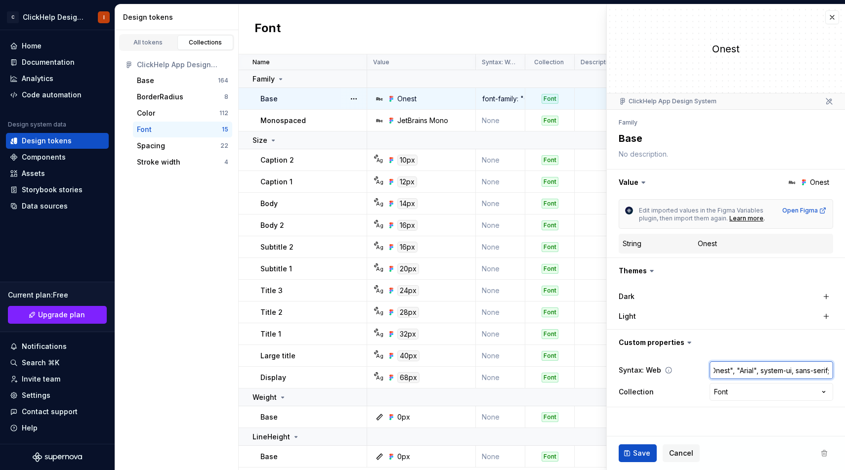
click at [809, 372] on input "font-family: "Onest", "Arial", system-ui, sans-serif;" at bounding box center [772, 370] width 124 height 18
drag, startPoint x: 753, startPoint y: 364, endPoint x: 644, endPoint y: 387, distance: 111.2
click at [644, 387] on div "**********" at bounding box center [726, 380] width 214 height 43
click at [682, 395] on div "**********" at bounding box center [726, 392] width 214 height 18
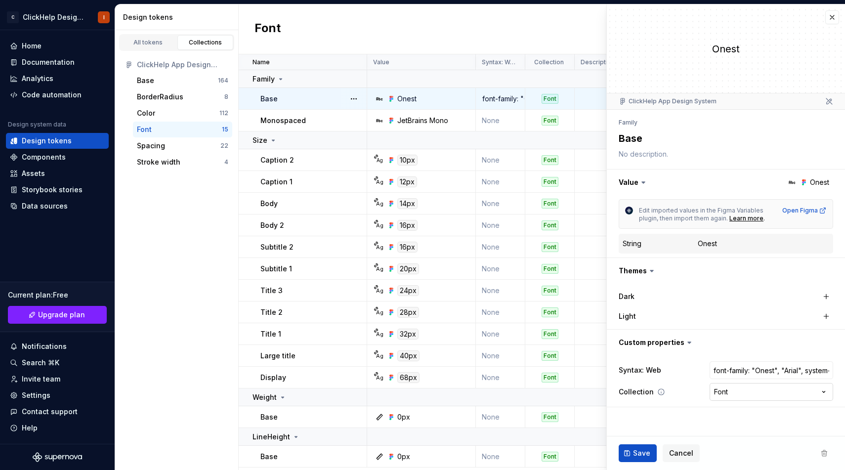
click at [720, 391] on html "C ClickHelp Design System I Home Documentation Analytics Code automation Design…" at bounding box center [422, 235] width 845 height 470
click at [677, 449] on span "Cancel" at bounding box center [681, 453] width 24 height 10
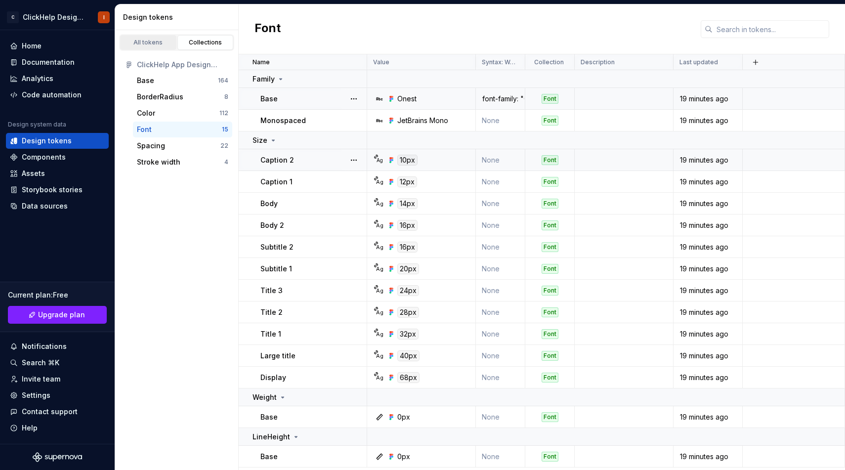
click at [149, 43] on div "All tokens" at bounding box center [148, 43] width 49 height 8
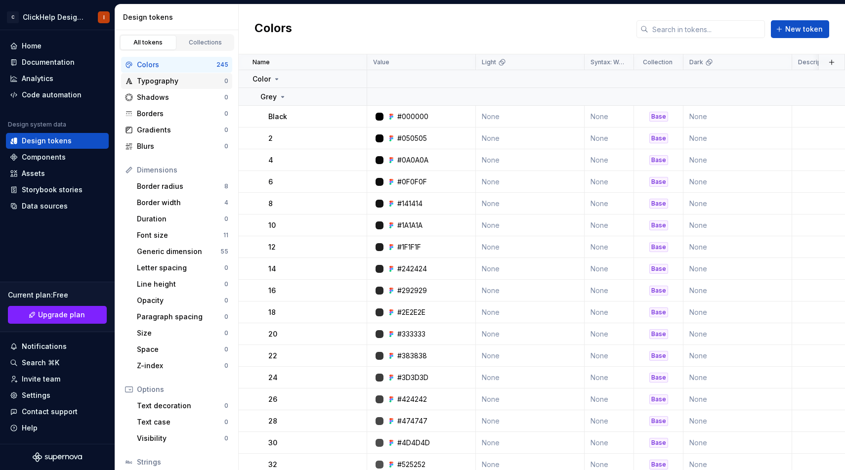
click at [161, 77] on div "Typography" at bounding box center [180, 81] width 87 height 10
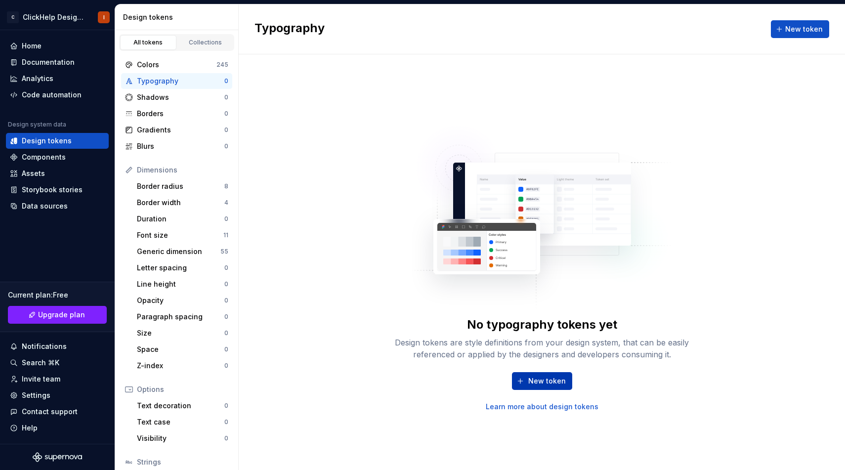
click at [532, 380] on span "New token" at bounding box center [547, 381] width 38 height 10
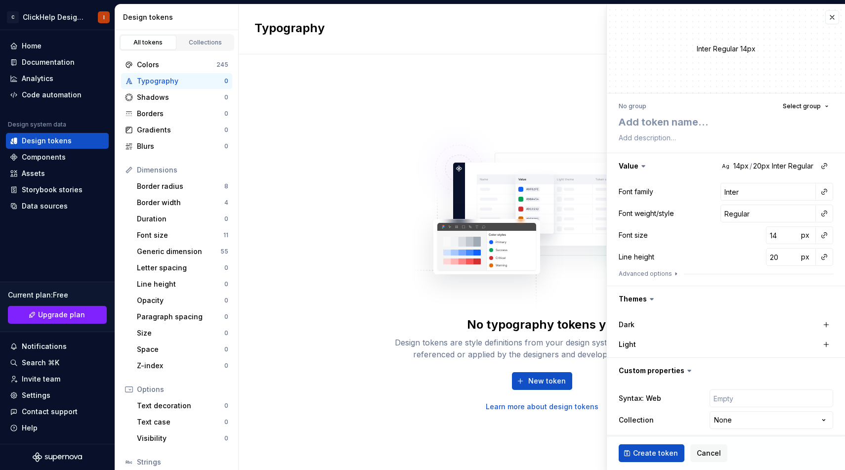
type textarea "*"
click at [705, 453] on span "Cancel" at bounding box center [709, 453] width 24 height 10
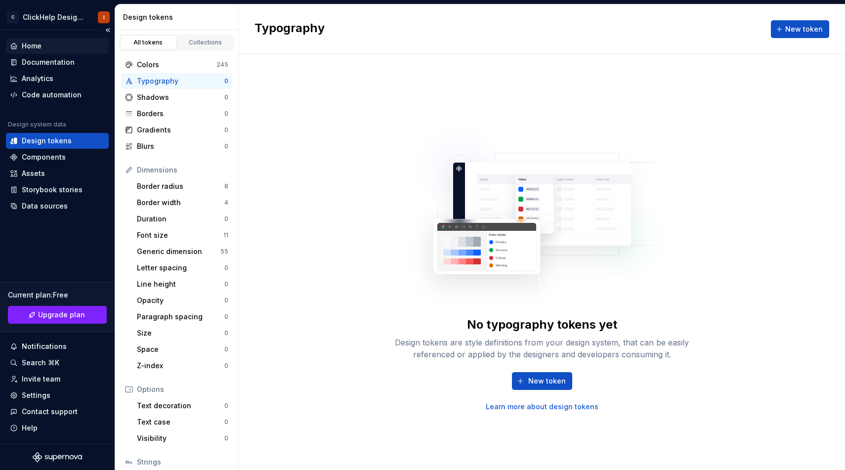
click at [82, 51] on div "Home" at bounding box center [57, 46] width 103 height 16
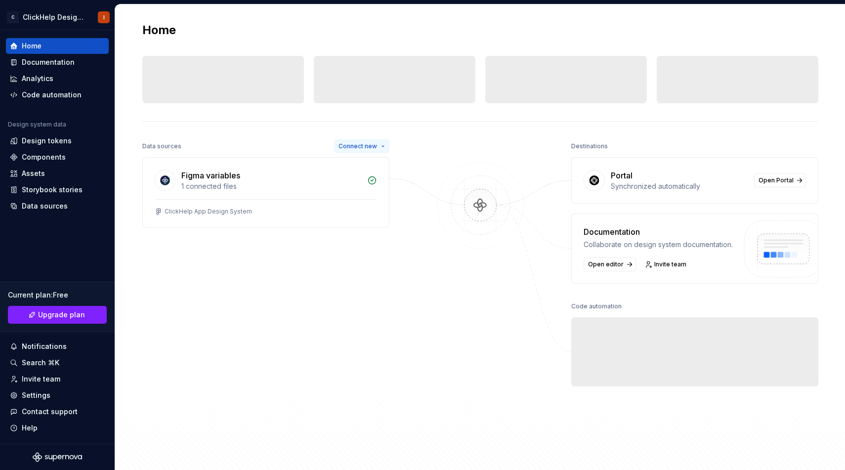
click at [353, 148] on span "Connect new" at bounding box center [358, 146] width 39 height 8
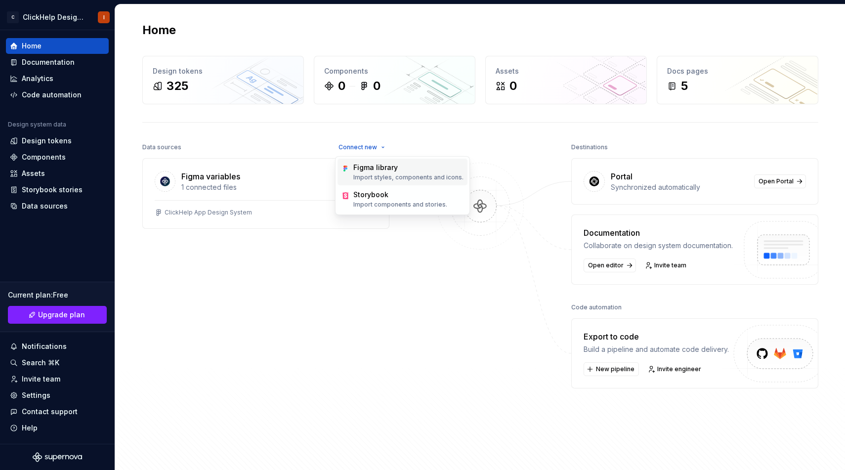
click at [377, 182] on div "Figma library Import styles, components and icons." at bounding box center [403, 172] width 130 height 27
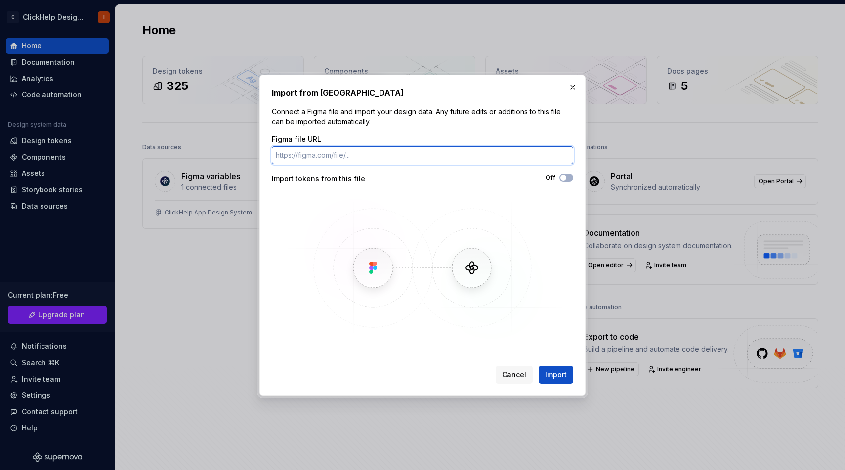
paste input "https://www.figma.com/design/nXjJSbpyRiuz29yFcYgZsO/ClickHelp-App-Design-System…"
type input "https://www.figma.com/design/nXjJSbpyRiuz29yFcYgZsO/ClickHelp-App-Design-System…"
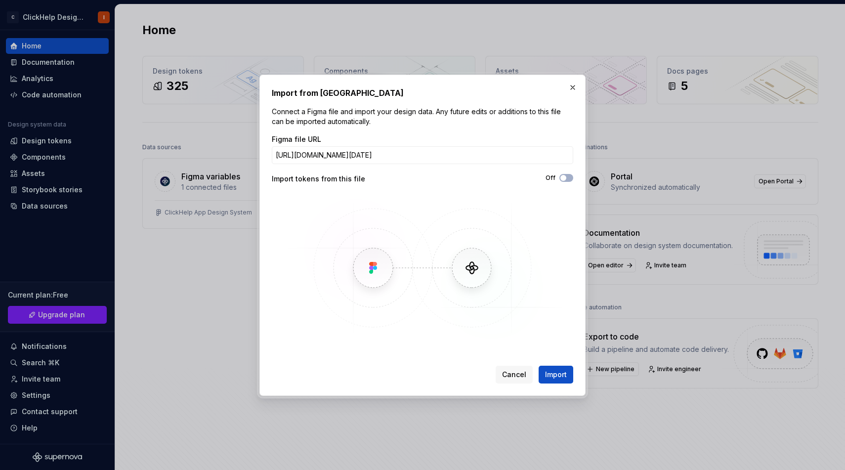
click at [416, 196] on img at bounding box center [422, 268] width 287 height 148
click at [362, 180] on div "Import tokens from this file" at bounding box center [347, 179] width 151 height 10
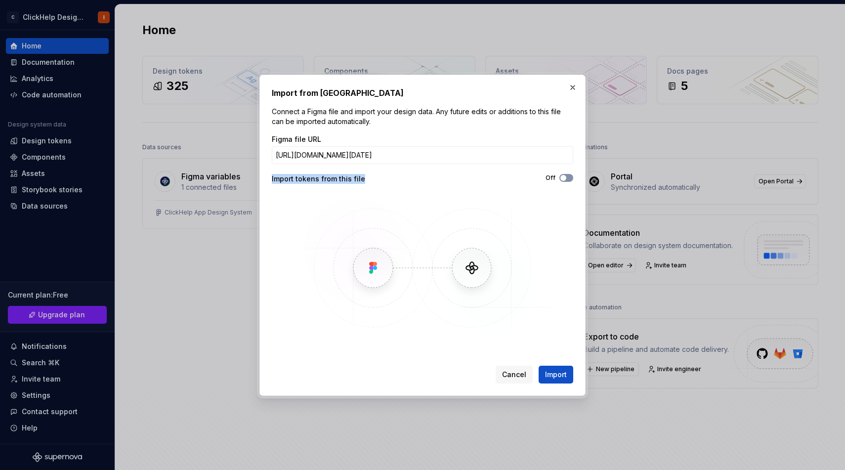
click at [569, 180] on button "Off" at bounding box center [566, 178] width 14 height 8
click at [548, 392] on div "Import from Figma Connect a Figma file and import your design data. Any future …" at bounding box center [422, 235] width 326 height 321
click at [553, 377] on span "Import" at bounding box center [556, 375] width 22 height 10
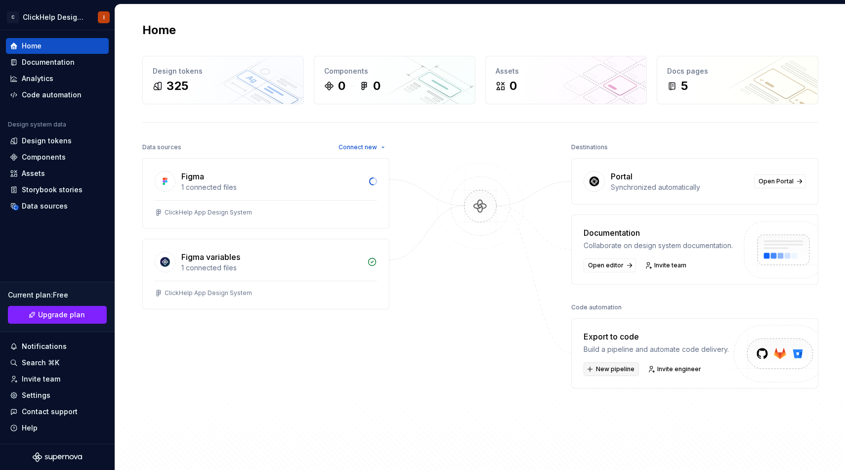
click at [615, 372] on span "New pipeline" at bounding box center [615, 369] width 39 height 8
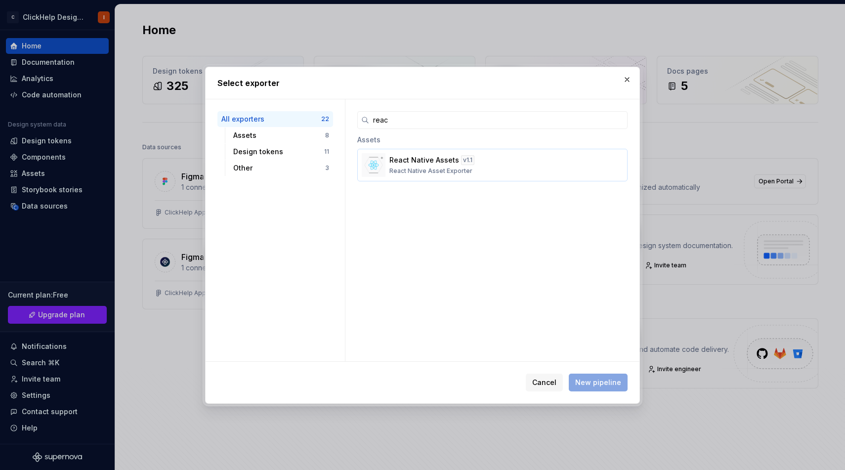
type input "reac"
click at [503, 175] on button "React Native Assets v 1.1 React Native Asset Exporter" at bounding box center [492, 165] width 270 height 33
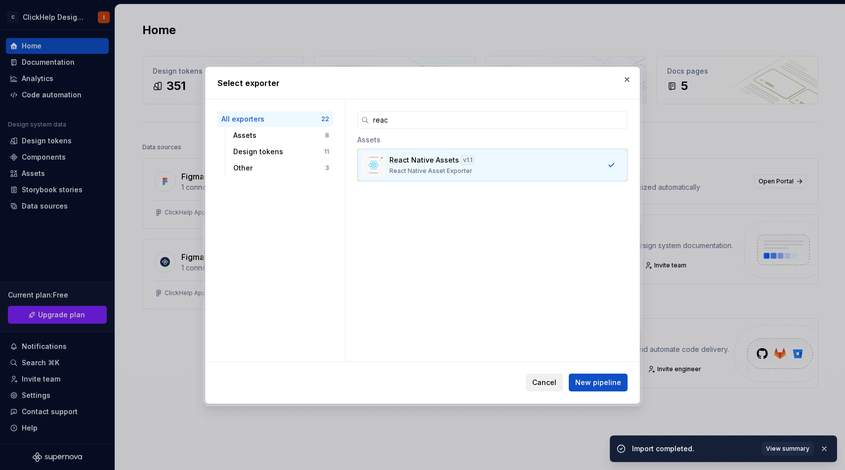
click at [550, 377] on button "Cancel" at bounding box center [544, 383] width 37 height 18
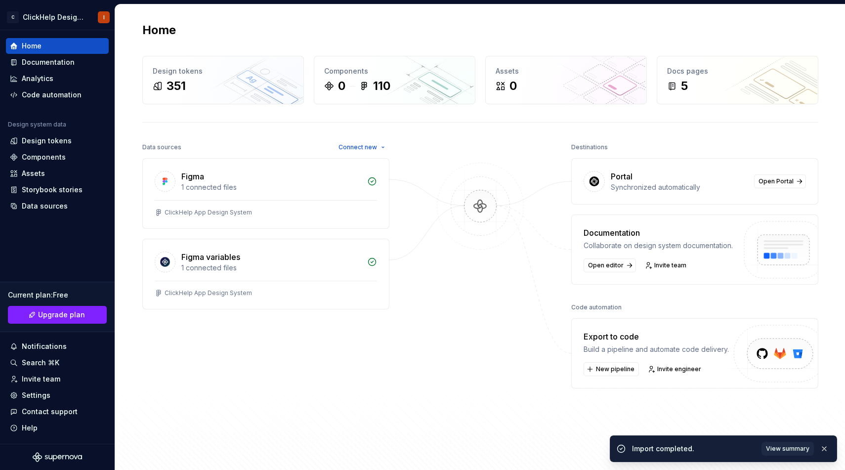
click at [537, 390] on div "Data sources Connect new Figma 1 connected files ClickHelp App Design System Fi…" at bounding box center [480, 301] width 676 height 322
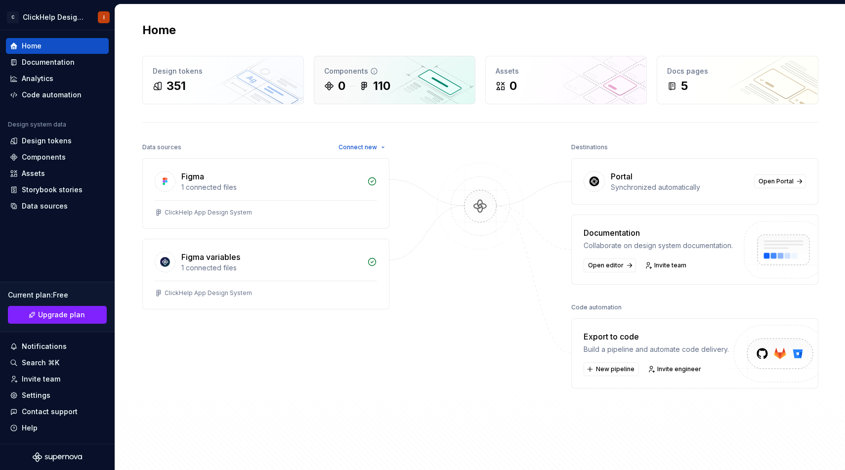
click at [404, 88] on div "0 110" at bounding box center [394, 86] width 141 height 16
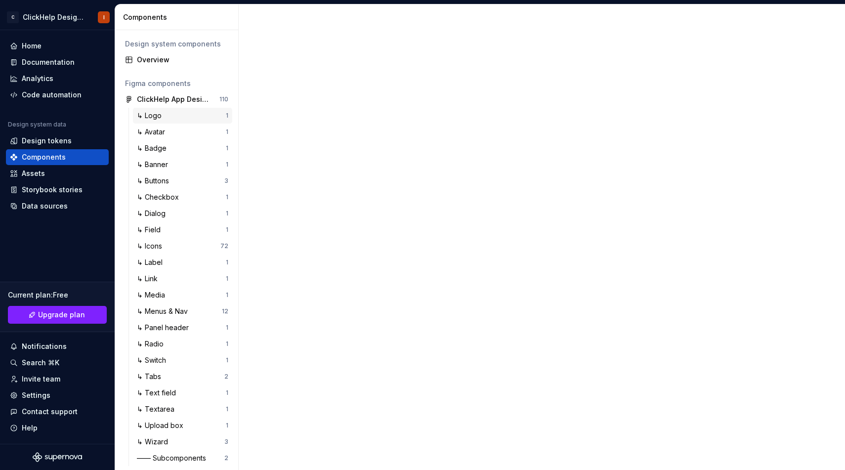
click at [180, 117] on div "↳ Logo" at bounding box center [181, 116] width 89 height 10
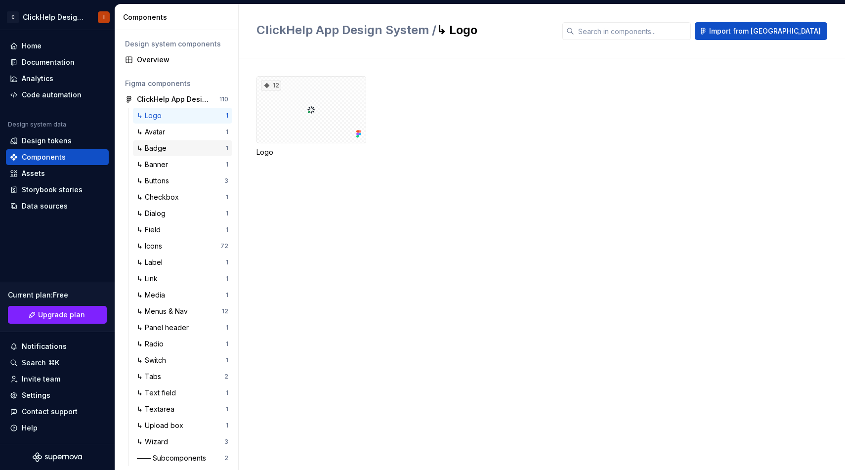
click at [181, 149] on div "↳ Badge" at bounding box center [181, 148] width 89 height 10
click at [188, 113] on div "↳ Logo" at bounding box center [181, 116] width 89 height 10
click at [314, 100] on div "12" at bounding box center [312, 109] width 110 height 67
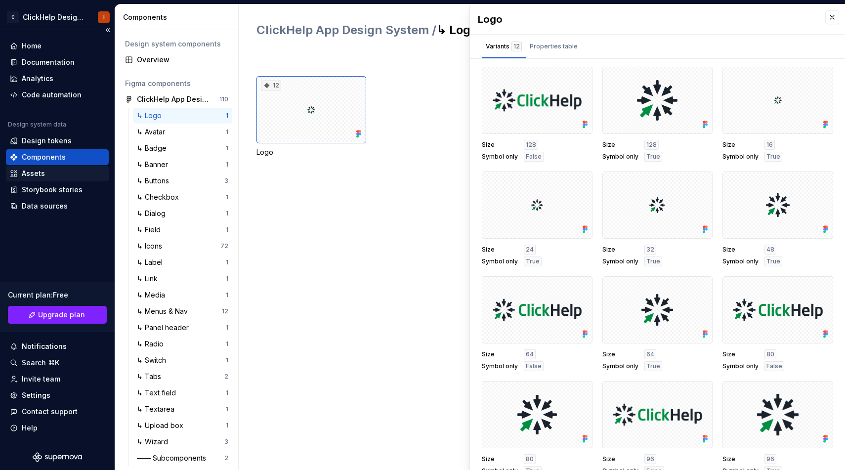
click at [45, 169] on div "Assets" at bounding box center [57, 174] width 95 height 10
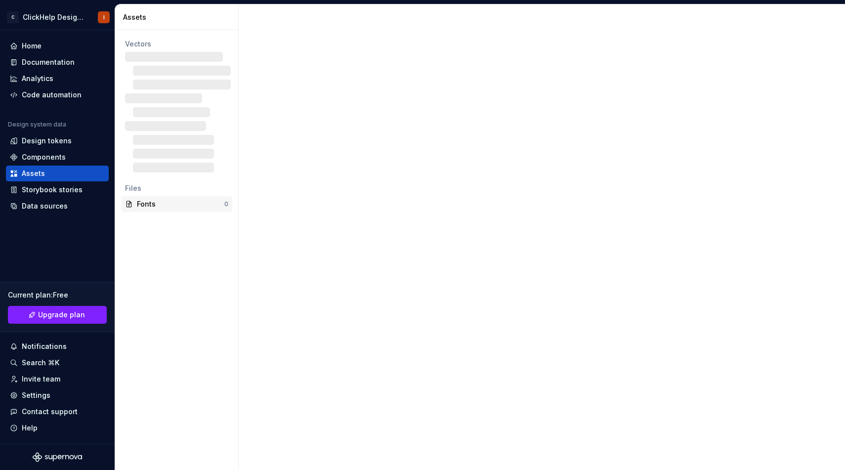
click at [174, 211] on div "Fonts 0" at bounding box center [176, 204] width 111 height 16
click at [68, 188] on div "Storybook stories" at bounding box center [52, 190] width 61 height 10
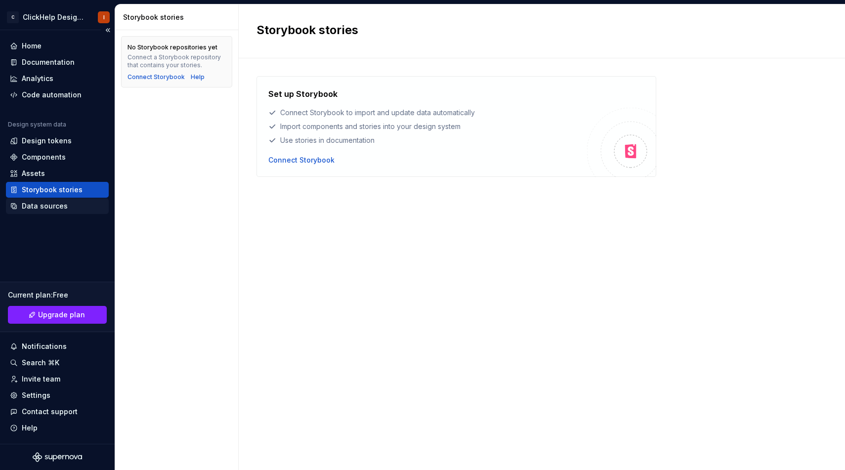
click at [48, 201] on div "Data sources" at bounding box center [57, 206] width 103 height 16
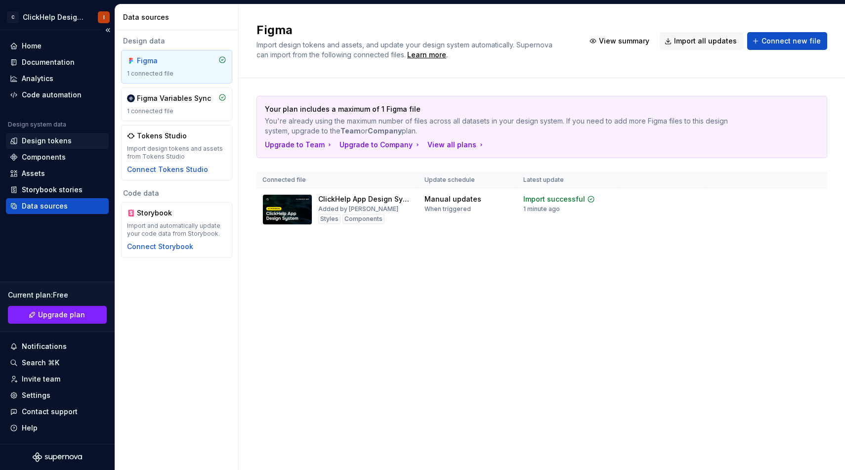
click at [72, 145] on div "Design tokens" at bounding box center [57, 141] width 95 height 10
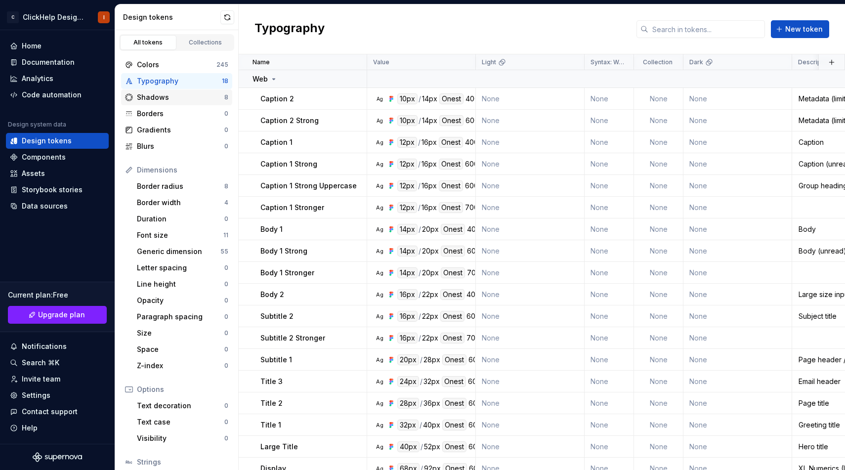
click at [182, 97] on div "Shadows" at bounding box center [180, 97] width 87 height 10
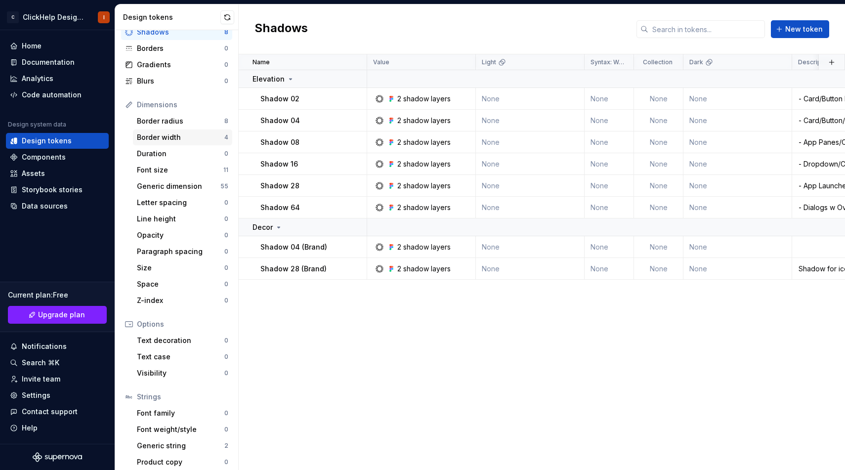
scroll to position [71, 0]
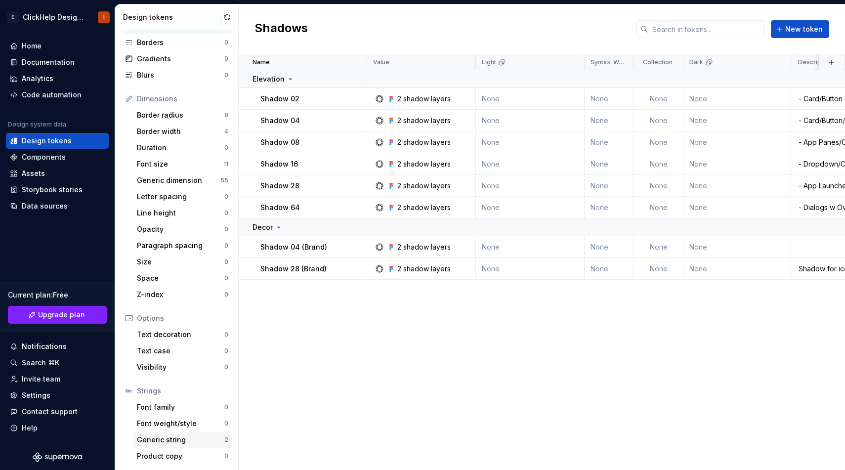
click at [157, 439] on div "Generic string" at bounding box center [180, 440] width 87 height 10
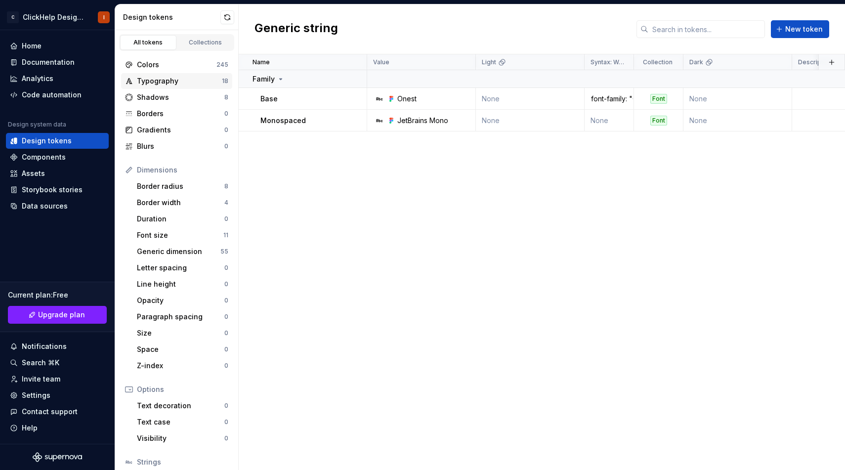
click at [185, 84] on div "Typography" at bounding box center [179, 81] width 85 height 10
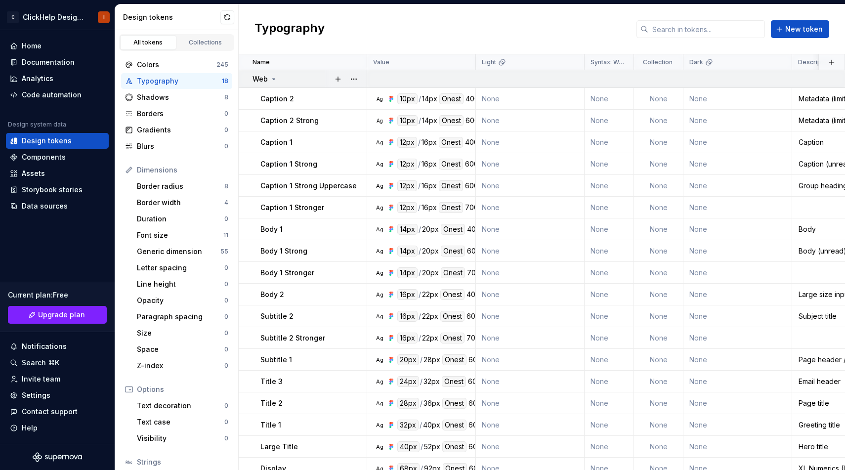
click at [275, 77] on icon at bounding box center [274, 79] width 8 height 8
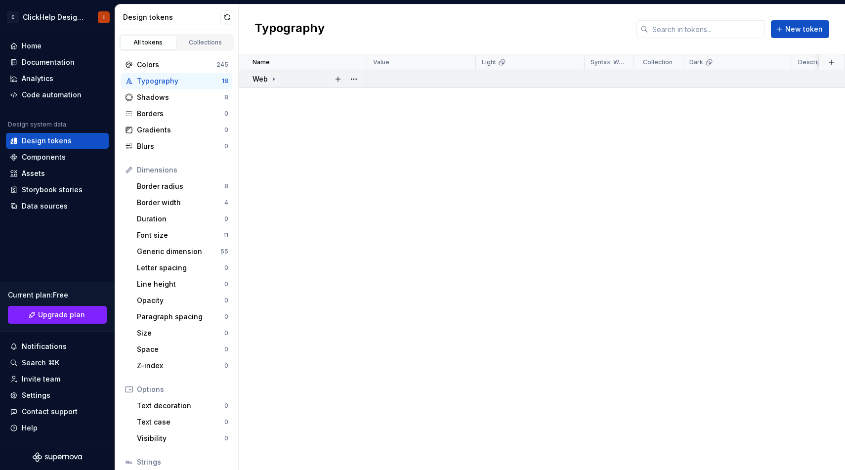
click at [275, 77] on icon at bounding box center [274, 79] width 8 height 8
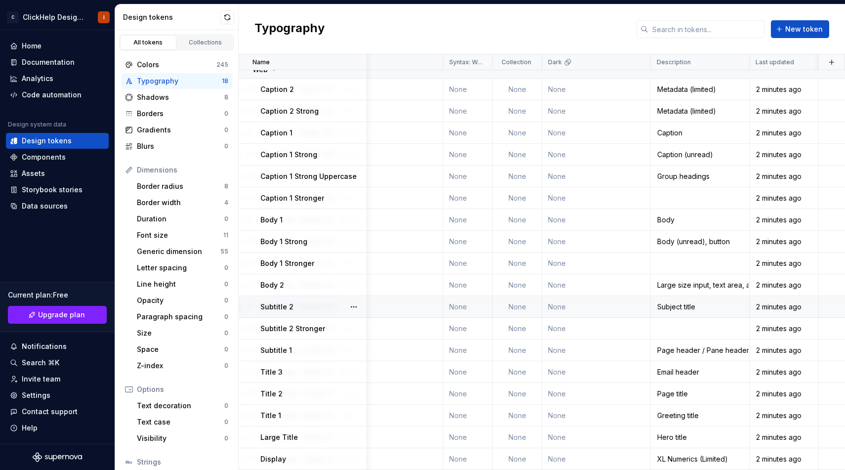
scroll to position [9, 141]
click at [172, 178] on div "Border radius 8" at bounding box center [182, 186] width 99 height 16
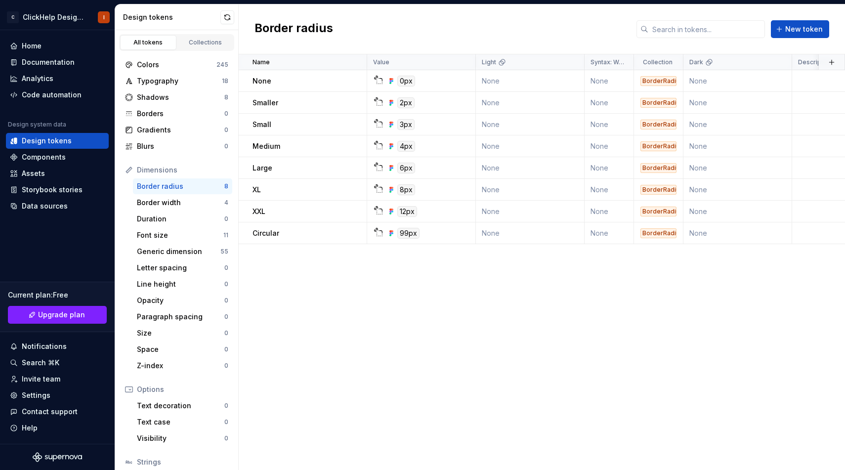
click at [195, 188] on div "Border radius" at bounding box center [180, 186] width 87 height 10
click at [309, 304] on div "Name Value Light Syntax: Web Collection Dark Description Last updated None 0px …" at bounding box center [542, 262] width 606 height 416
click at [56, 47] on div "Home" at bounding box center [57, 46] width 95 height 10
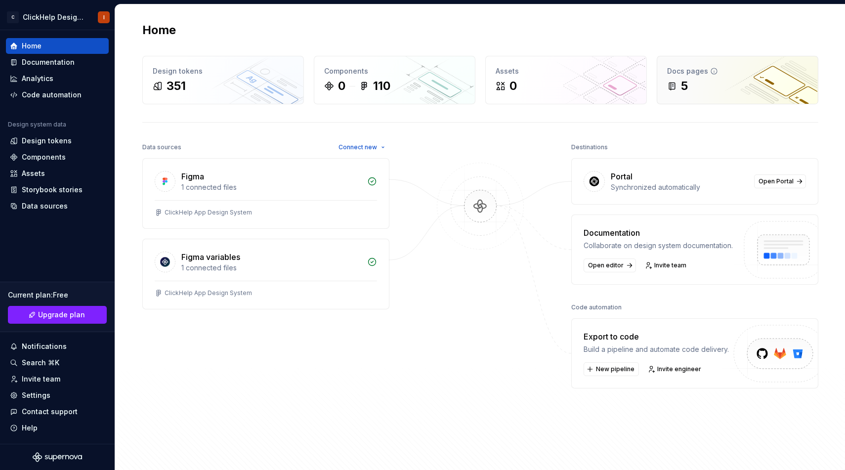
click at [698, 92] on div "5" at bounding box center [737, 86] width 141 height 16
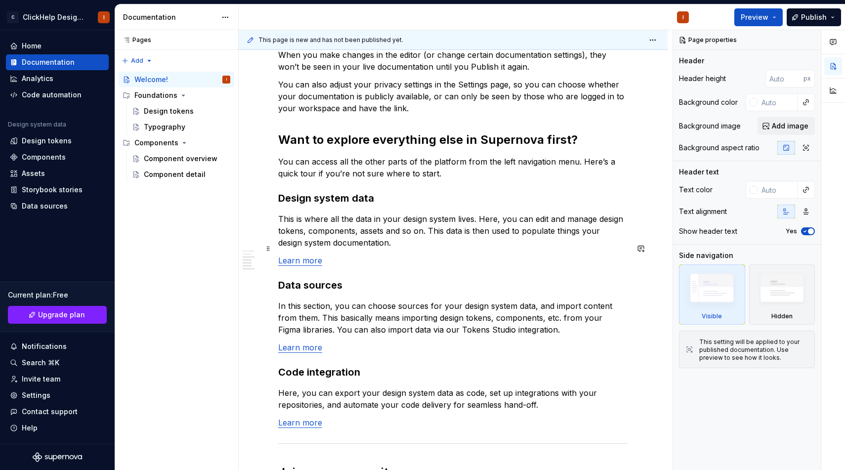
scroll to position [617, 0]
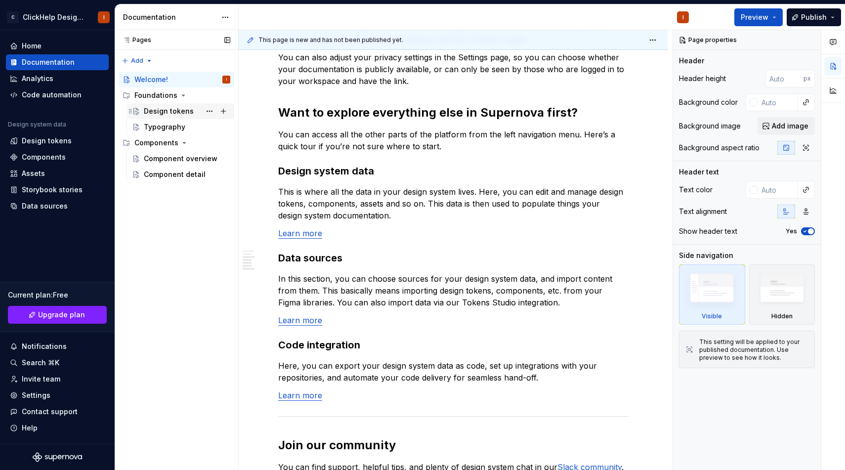
click at [167, 109] on div "Design tokens" at bounding box center [169, 111] width 50 height 10
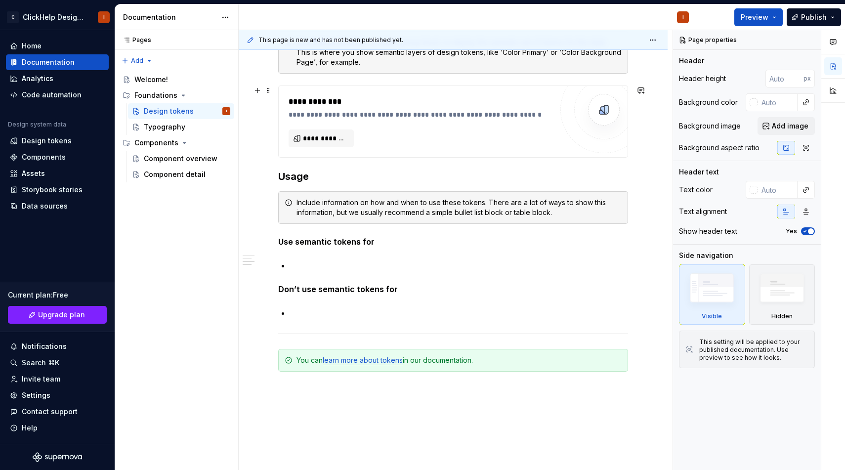
scroll to position [774, 0]
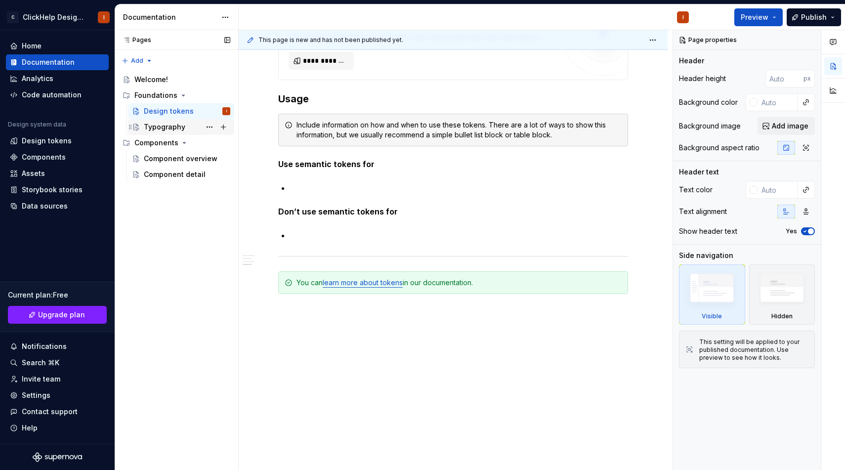
click at [179, 130] on div "Typography" at bounding box center [165, 127] width 42 height 10
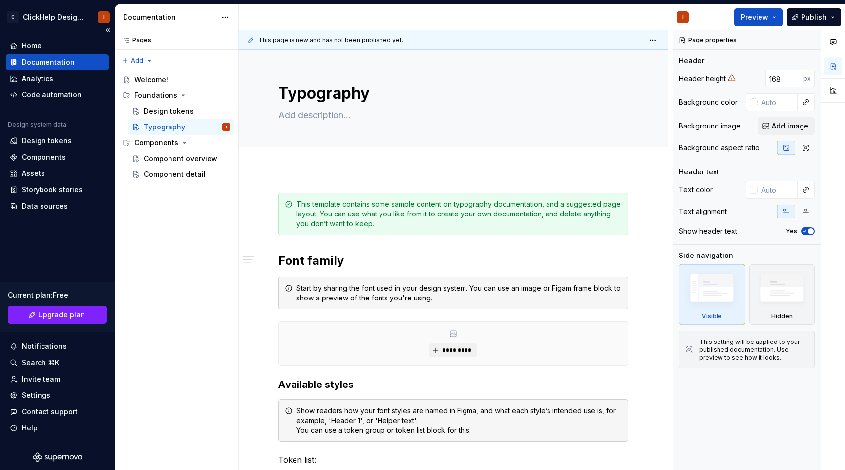
click at [45, 132] on div "Design system data Design tokens Components Assets Storybook stories Data sourc…" at bounding box center [57, 167] width 103 height 93
click at [43, 134] on div "Design tokens" at bounding box center [57, 141] width 103 height 16
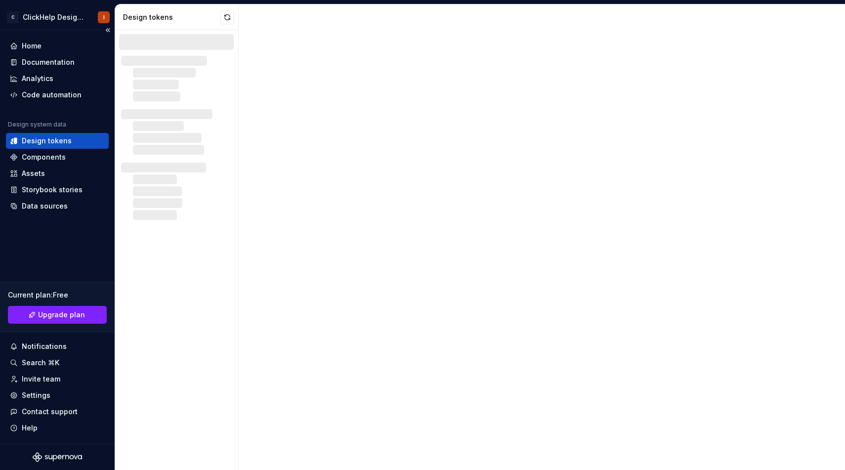
click at [43, 137] on div "Design tokens" at bounding box center [47, 141] width 50 height 10
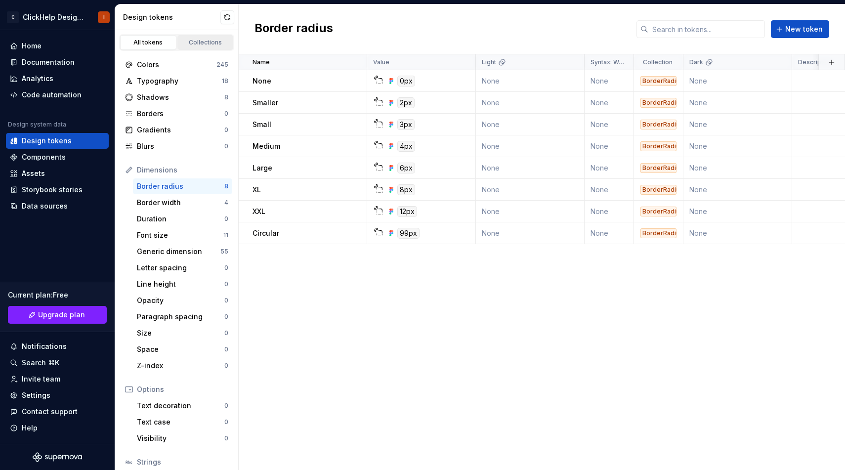
click at [216, 43] on div "Collections" at bounding box center [205, 43] width 49 height 8
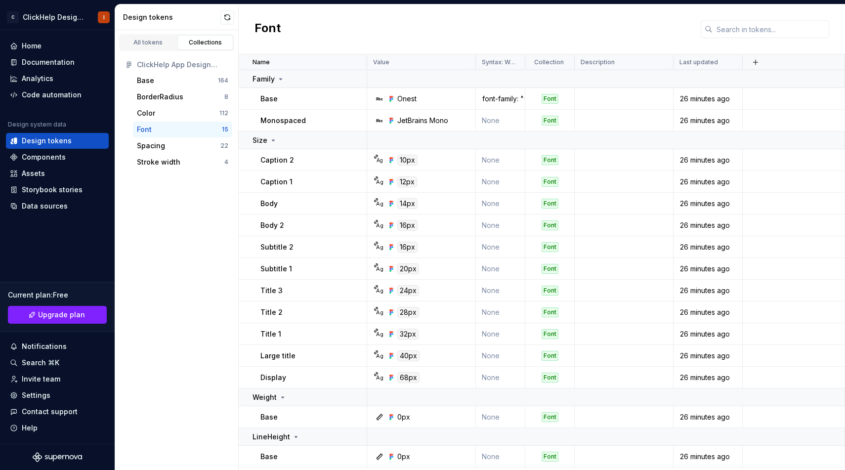
click at [171, 64] on div "ClickHelp App Design System" at bounding box center [182, 65] width 91 height 10
click at [76, 389] on div "Settings" at bounding box center [57, 395] width 103 height 16
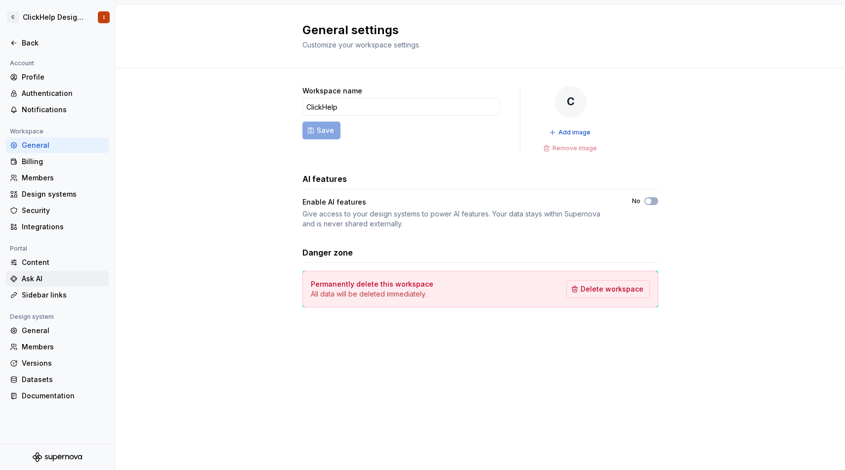
click at [53, 274] on div "Ask AI" at bounding box center [63, 279] width 83 height 10
type textarea "*"
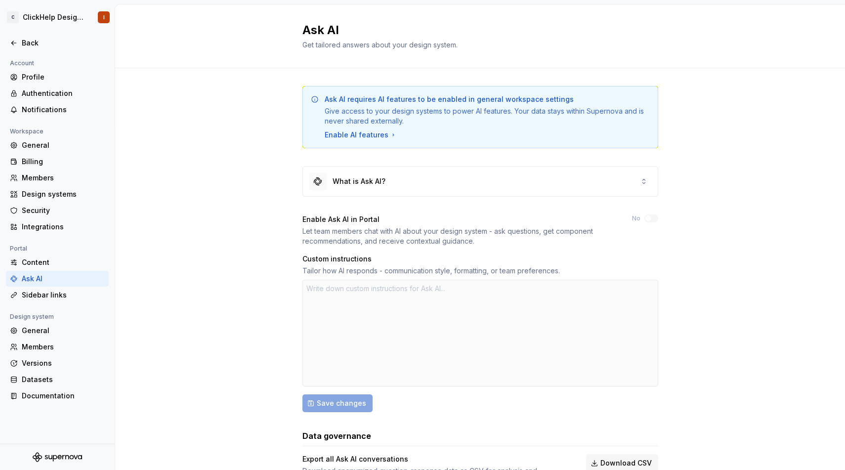
scroll to position [43, 0]
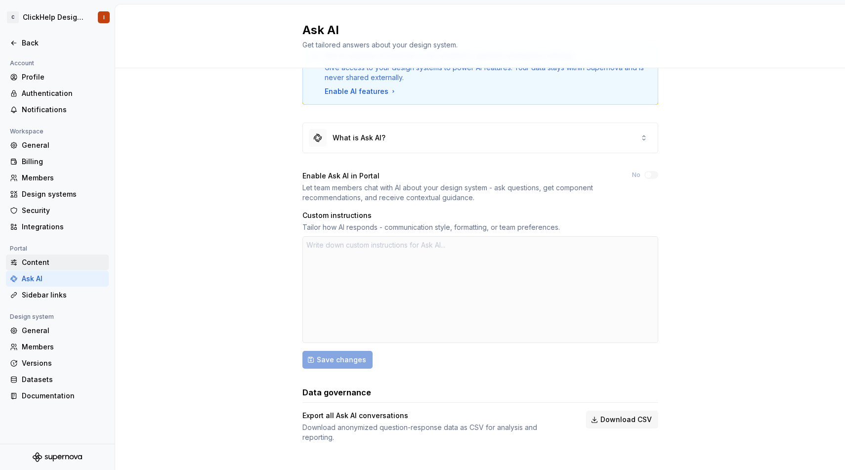
click at [75, 264] on div "Content" at bounding box center [63, 262] width 83 height 10
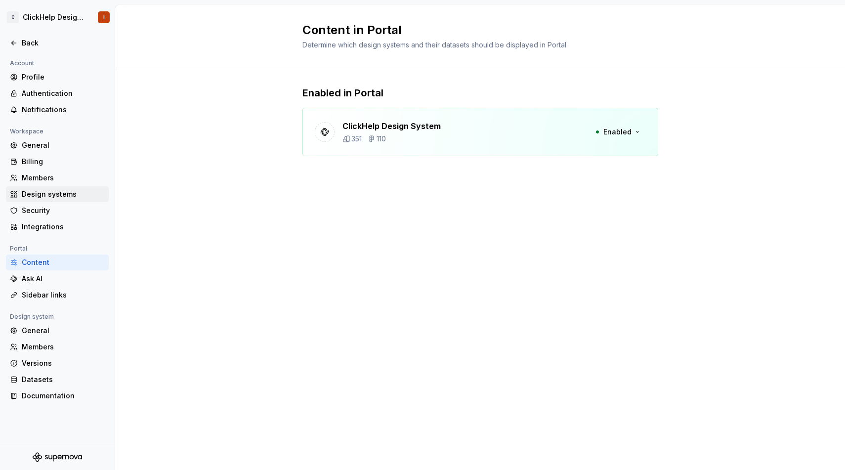
click at [65, 194] on div "Design systems" at bounding box center [63, 194] width 83 height 10
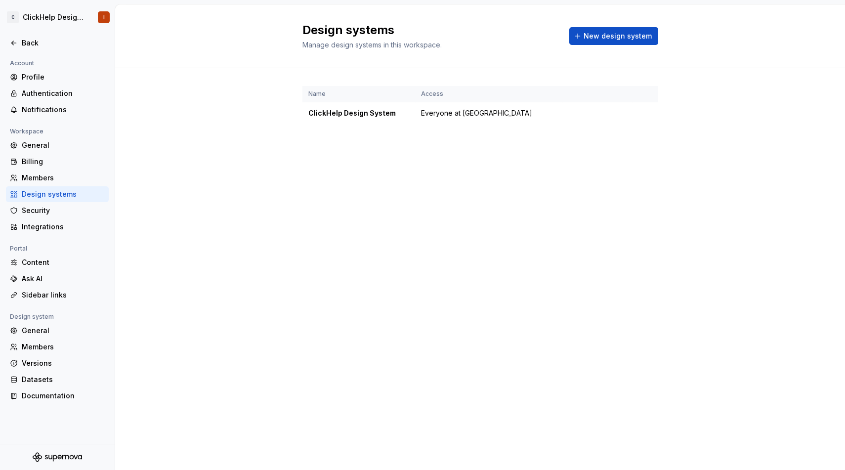
click at [56, 197] on div "Design systems" at bounding box center [63, 194] width 83 height 10
click at [42, 43] on div "Back" at bounding box center [63, 43] width 83 height 10
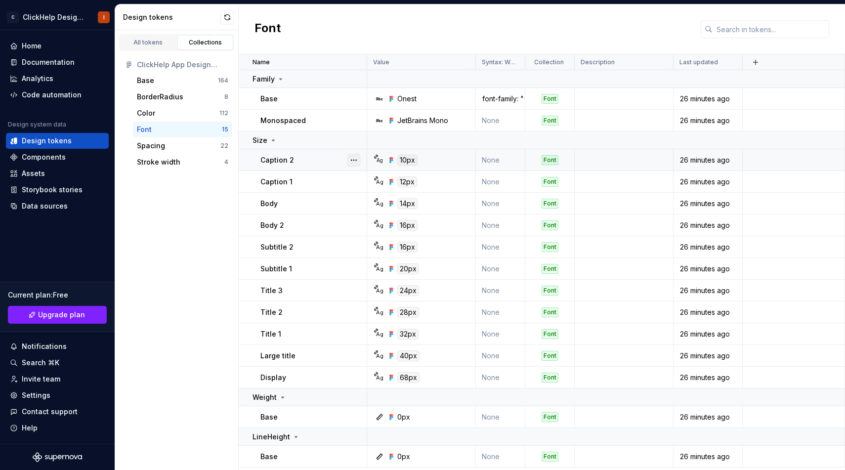
click at [358, 160] on button "button" at bounding box center [354, 160] width 14 height 14
click at [209, 219] on div "All tokens Collections ClickHelp App Design System Base 164 BorderRadius 8 Colo…" at bounding box center [177, 250] width 124 height 440
click at [203, 144] on div "Spacing" at bounding box center [179, 146] width 84 height 10
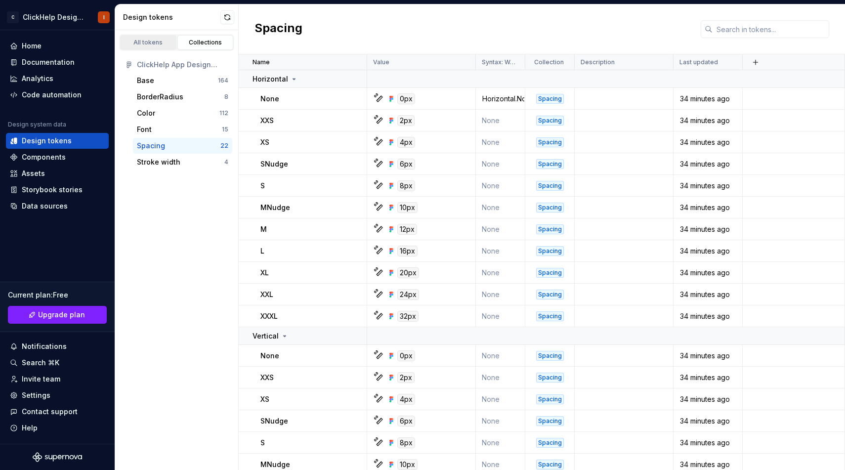
click at [159, 39] on div "All tokens" at bounding box center [148, 43] width 49 height 8
click at [159, 48] on link "All tokens" at bounding box center [148, 42] width 56 height 15
click at [155, 43] on div "All tokens" at bounding box center [148, 43] width 49 height 8
click at [161, 202] on div "All tokens Collections ClickHelp App Design System Base 164 BorderRadius 8 Colo…" at bounding box center [177, 250] width 124 height 440
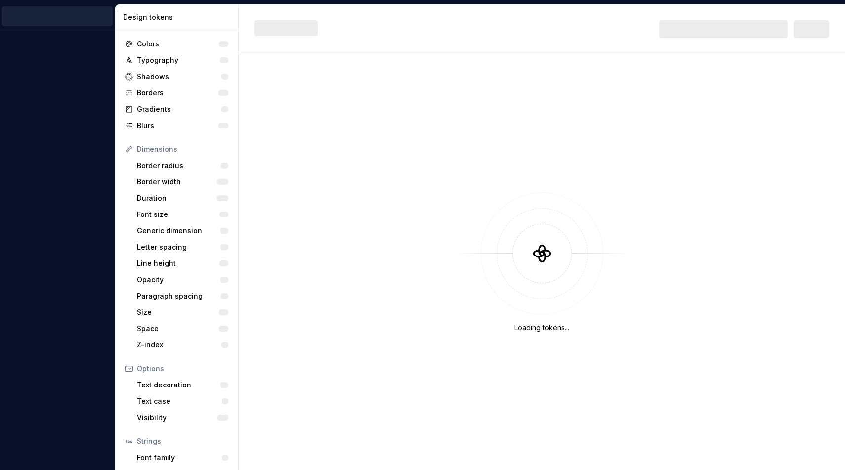
click at [336, 108] on div "Loading tokens..." at bounding box center [542, 262] width 606 height 416
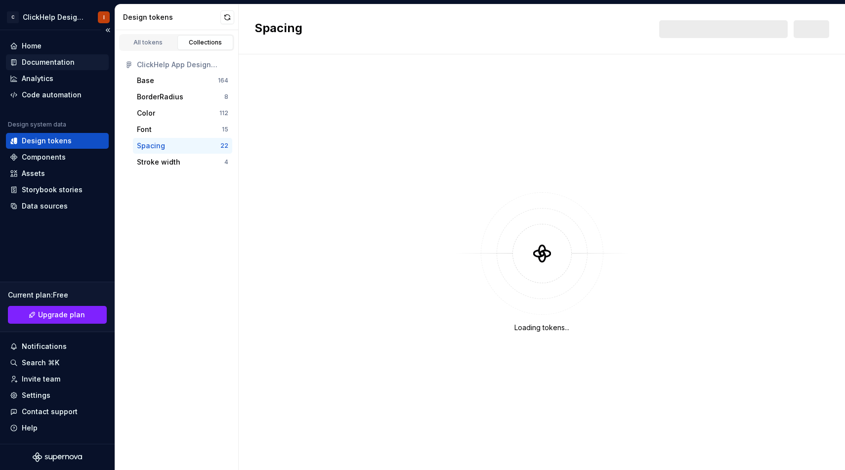
click at [63, 64] on div "Documentation" at bounding box center [48, 62] width 53 height 10
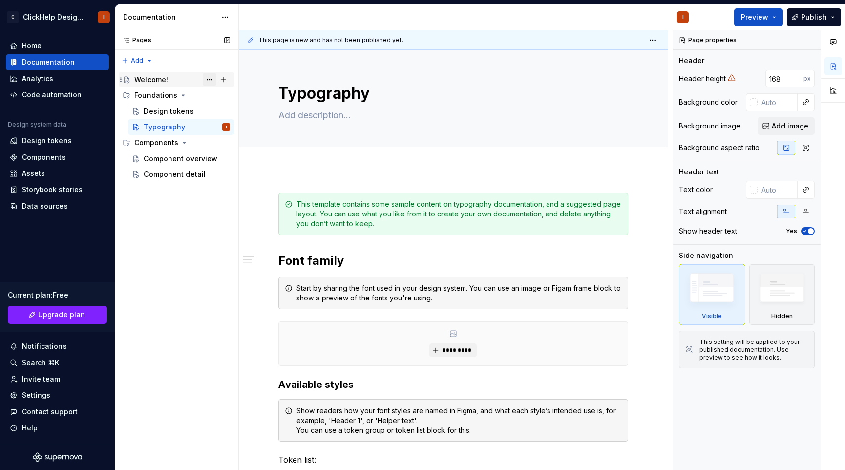
click at [209, 79] on button "Page tree" at bounding box center [210, 80] width 14 height 14
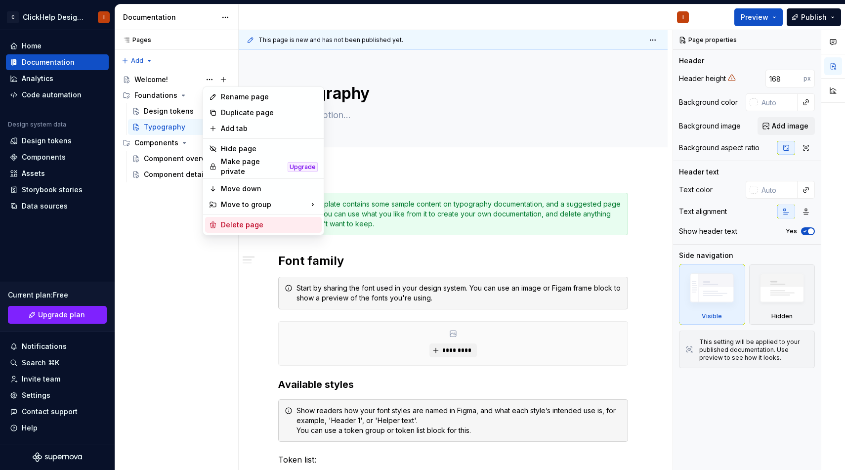
click at [235, 221] on div "Delete page" at bounding box center [269, 225] width 97 height 10
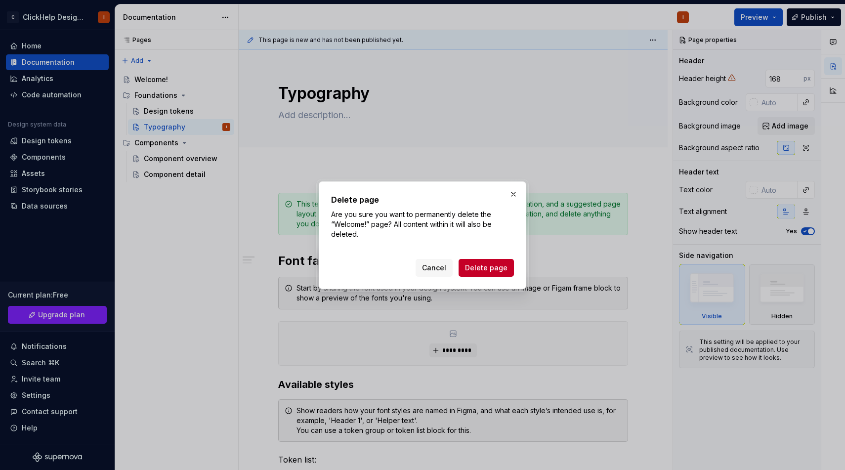
click at [474, 261] on button "Delete page" at bounding box center [486, 268] width 55 height 18
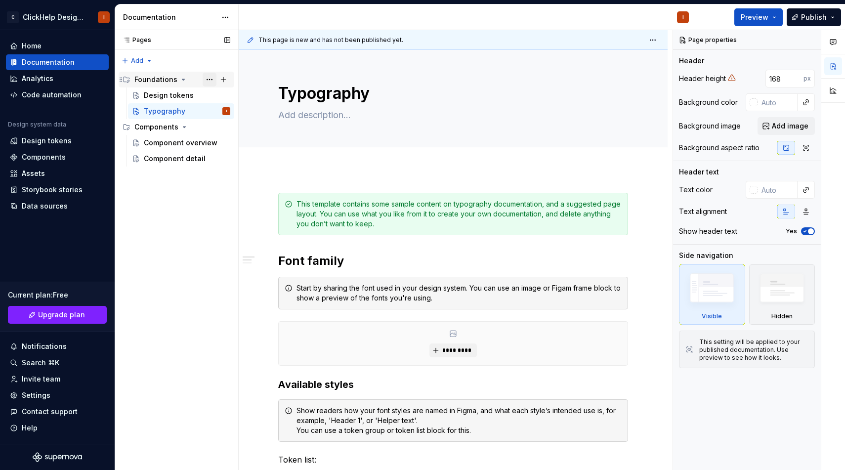
click at [211, 79] on button "Page tree" at bounding box center [210, 80] width 14 height 14
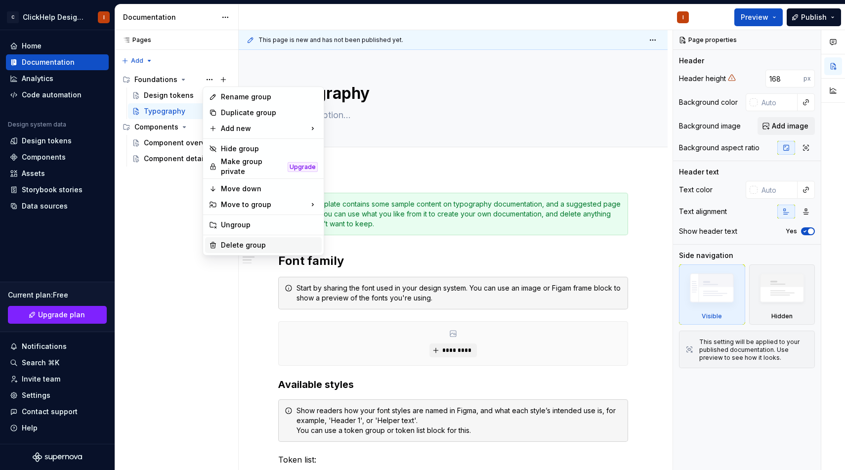
click at [237, 240] on div "Delete group" at bounding box center [269, 245] width 97 height 10
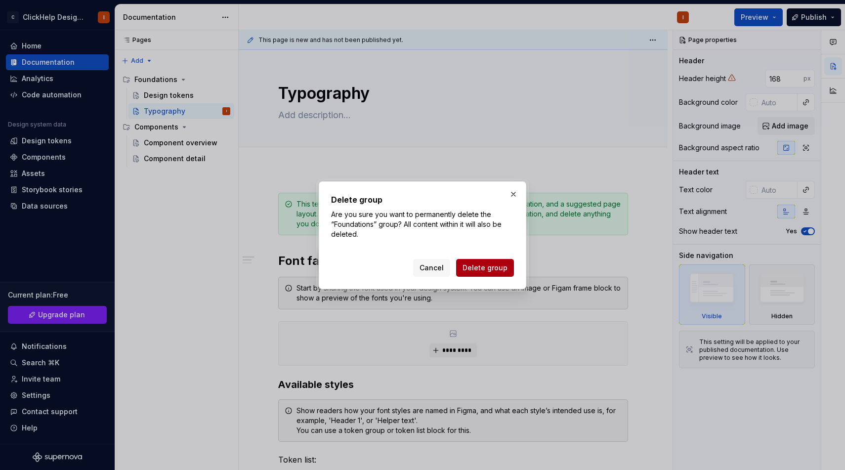
click at [478, 268] on span "Delete group" at bounding box center [485, 268] width 45 height 10
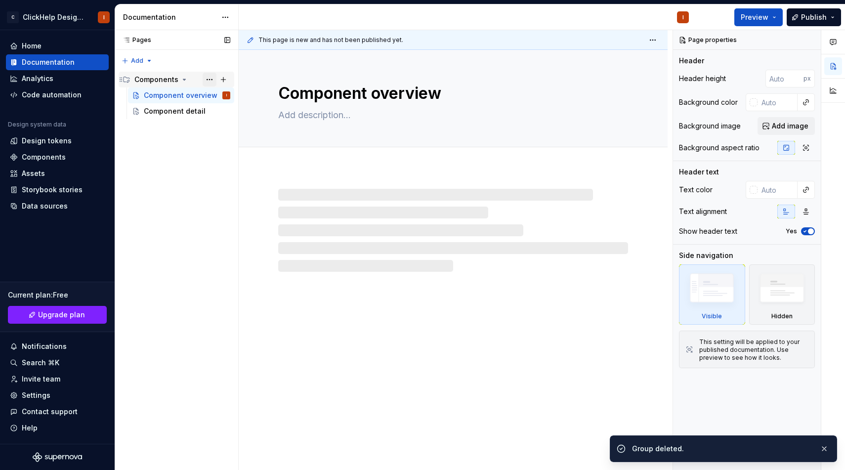
click at [210, 80] on button "Page tree" at bounding box center [210, 80] width 14 height 14
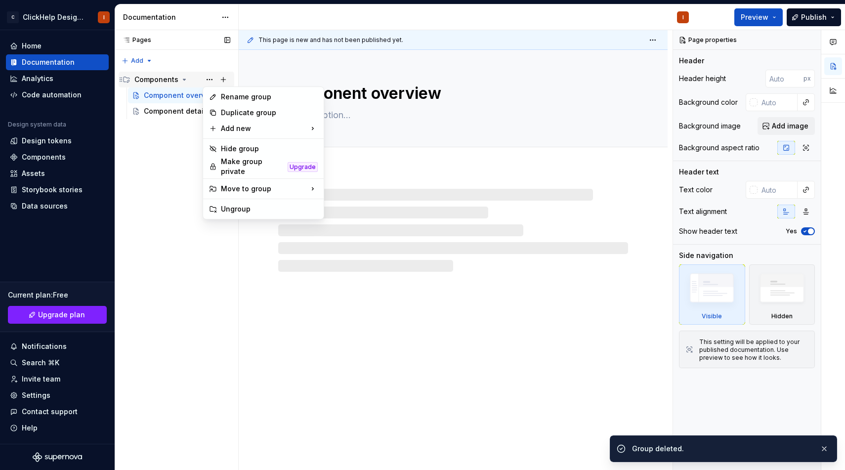
click at [208, 79] on div "Pages Pages Add Accessibility guide for tree Page tree. Navigate the tree with …" at bounding box center [177, 250] width 124 height 440
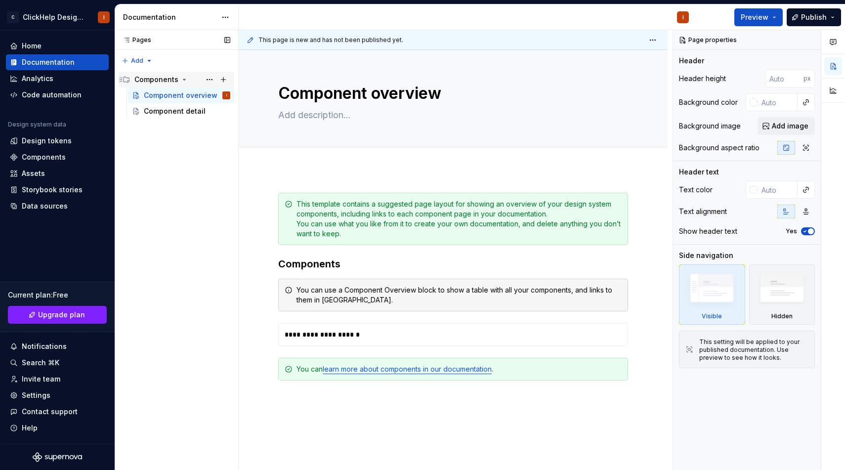
click at [208, 79] on button "Page tree" at bounding box center [210, 80] width 14 height 14
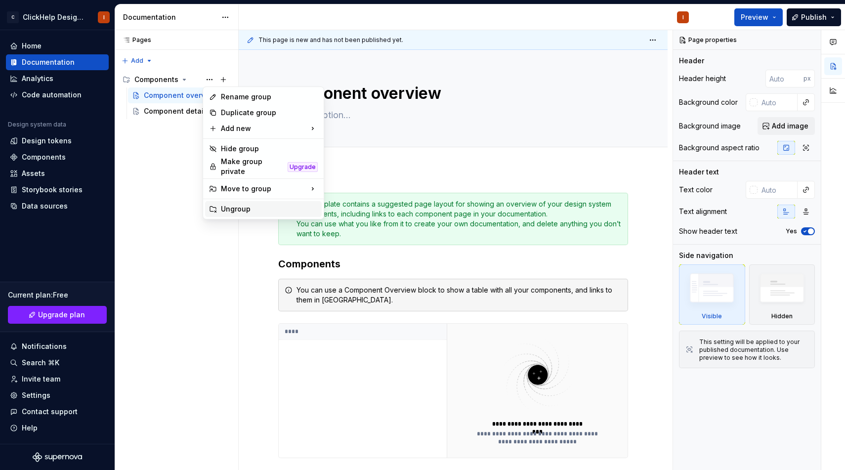
click at [246, 206] on div "Ungroup" at bounding box center [269, 209] width 97 height 10
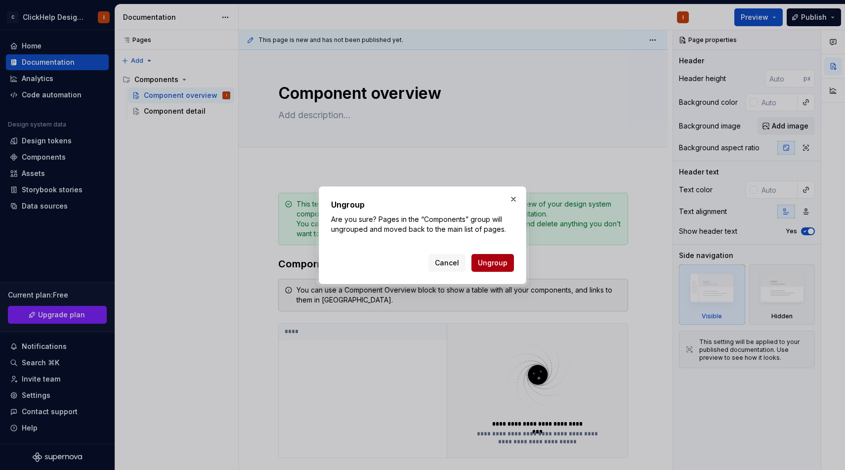
click at [483, 267] on button "Ungroup" at bounding box center [492, 263] width 43 height 18
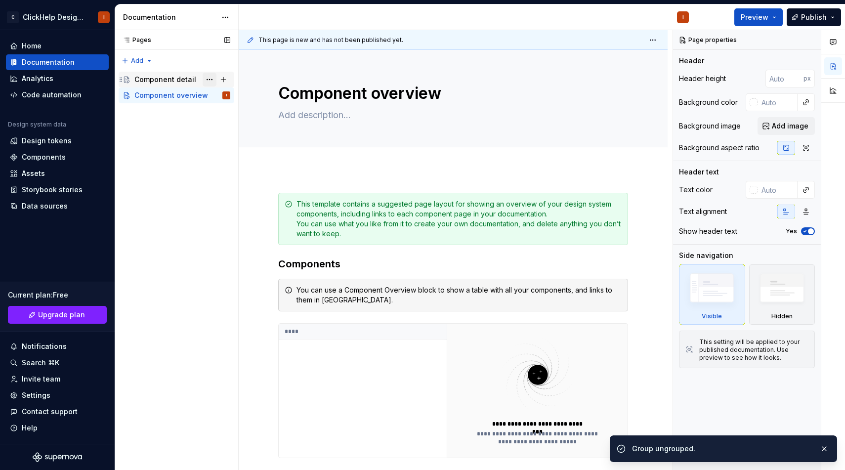
click at [206, 81] on button "Page tree" at bounding box center [210, 80] width 14 height 14
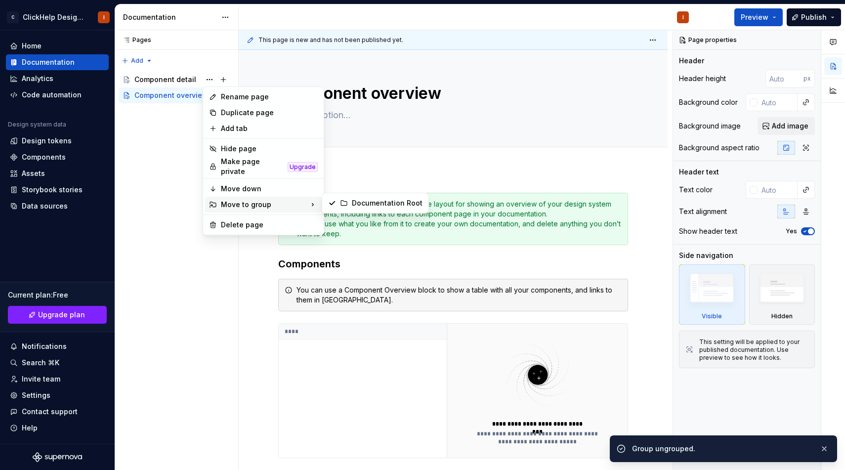
click at [238, 211] on div "Rename page Duplicate page Add tab Hide page Make page private Upgrade Move dow…" at bounding box center [264, 160] width 122 height 149
click at [238, 220] on div "Delete page" at bounding box center [269, 225] width 97 height 10
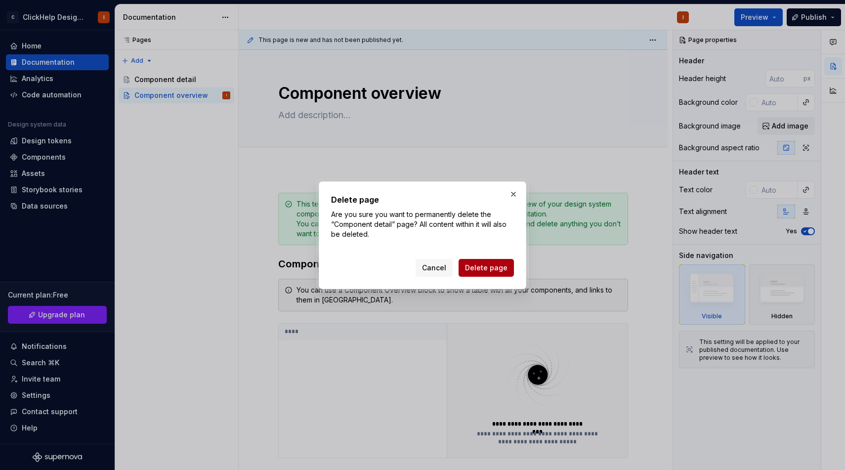
click at [513, 266] on button "Delete page" at bounding box center [486, 268] width 55 height 18
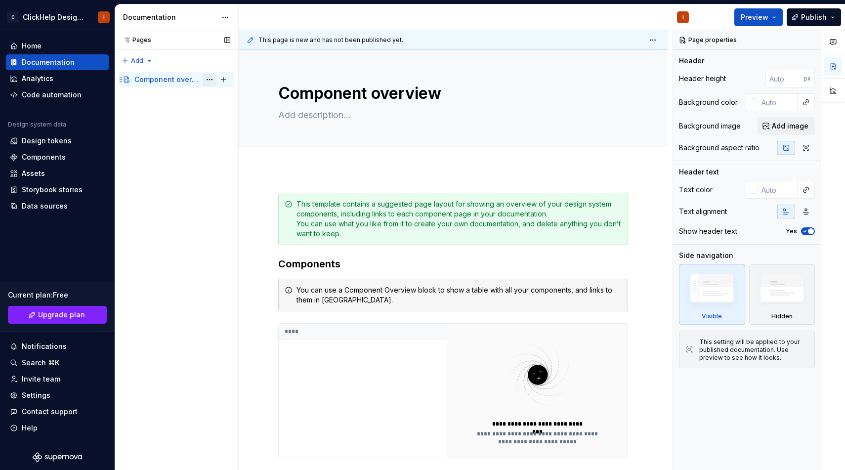
click at [212, 79] on button "Page tree" at bounding box center [210, 80] width 14 height 14
type textarea "*"
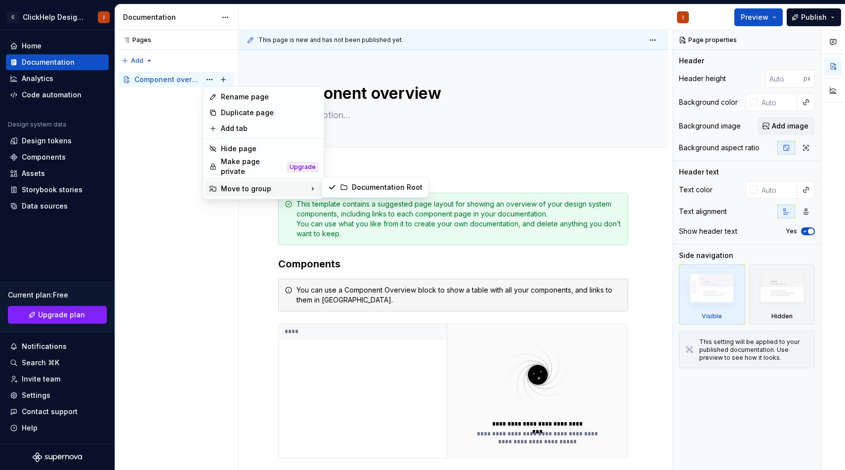
click at [238, 186] on div "Move to group" at bounding box center [263, 189] width 117 height 16
click at [140, 178] on div "Pages Pages Add Accessibility guide for tree Page tree. Navigate the tree with …" at bounding box center [177, 250] width 124 height 440
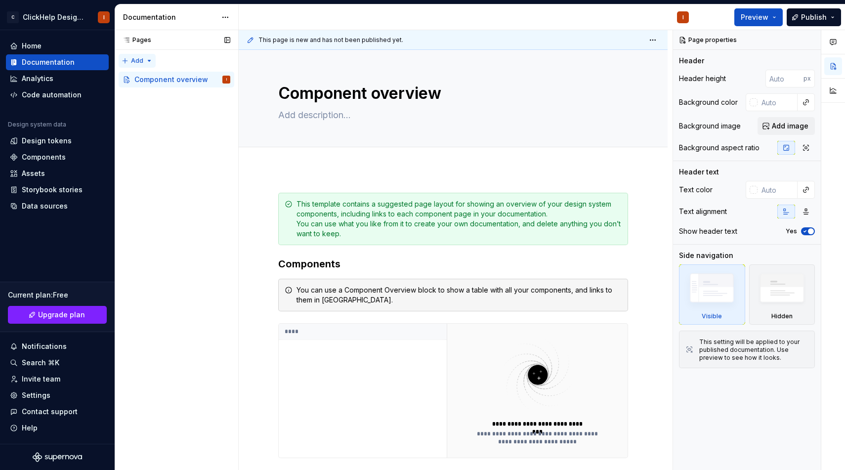
click at [138, 59] on div "Pages Pages Add Accessibility guide for tree Page tree. Navigate the tree with …" at bounding box center [177, 250] width 124 height 440
click at [177, 185] on div "Pages Pages Add Accessibility guide for tree Page tree. Navigate the tree with …" at bounding box center [177, 250] width 124 height 440
click at [147, 60] on div "Pages Pages Add Accessibility guide for tree Page tree. Navigate the tree with …" at bounding box center [177, 250] width 124 height 440
click at [151, 75] on div "New page" at bounding box center [169, 80] width 64 height 10
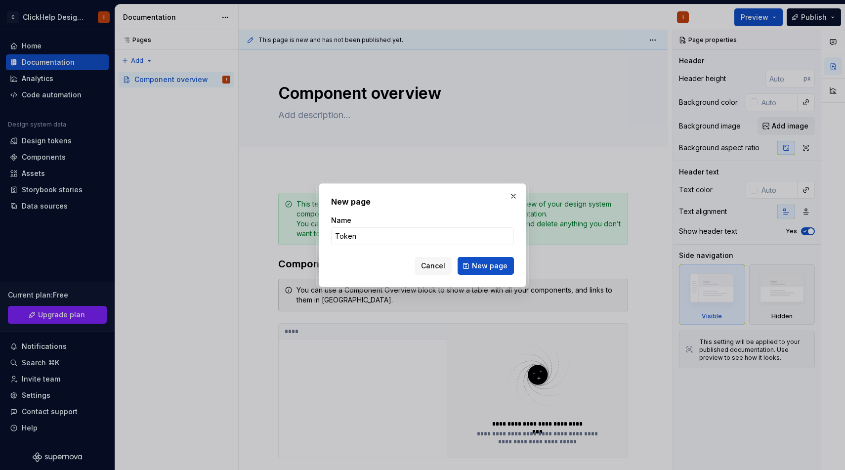
type input "Tokens"
click button "New page" at bounding box center [486, 266] width 56 height 18
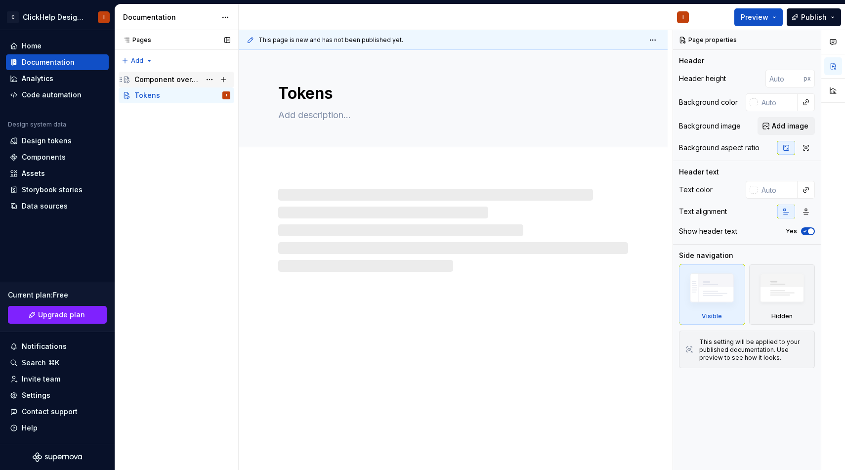
click at [188, 79] on div "Component overview" at bounding box center [167, 80] width 66 height 10
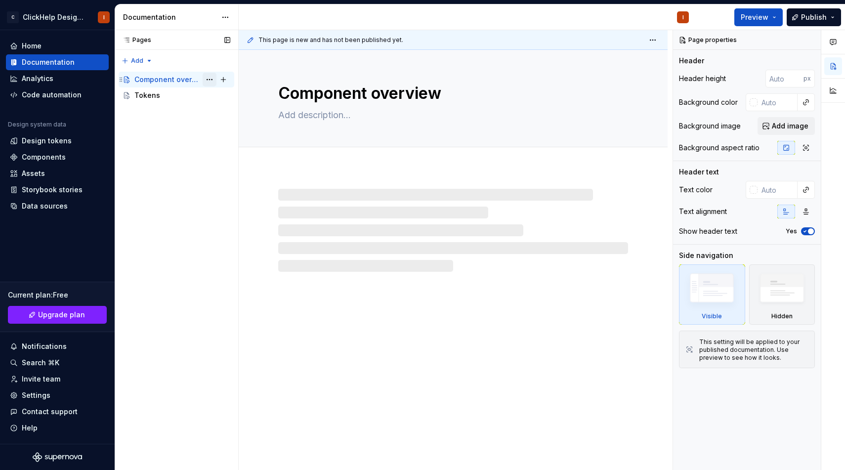
click at [215, 81] on button "Page tree" at bounding box center [210, 80] width 14 height 14
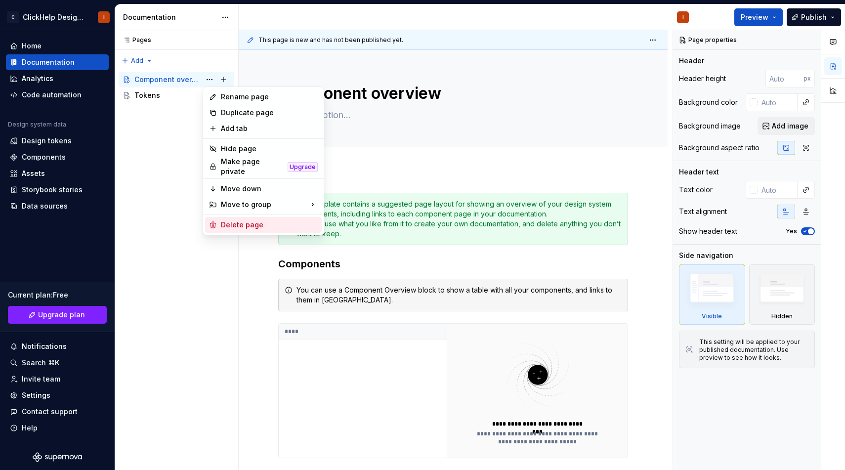
click at [230, 220] on div "Delete page" at bounding box center [269, 225] width 97 height 10
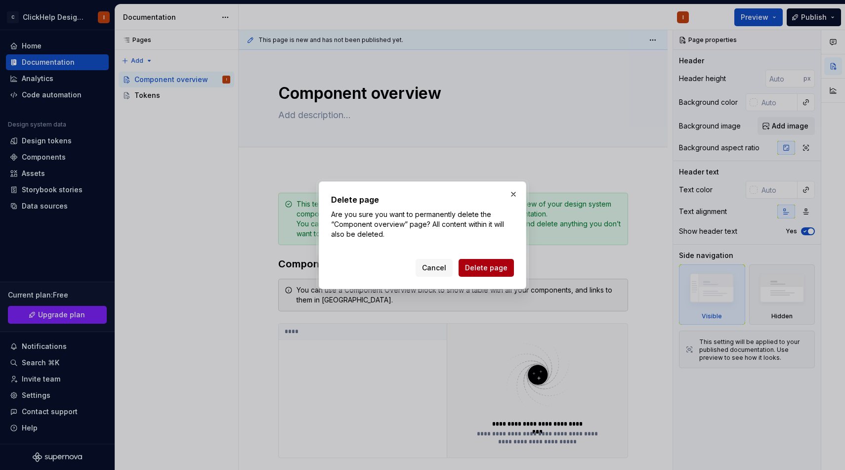
click at [466, 268] on button "Delete page" at bounding box center [486, 268] width 55 height 18
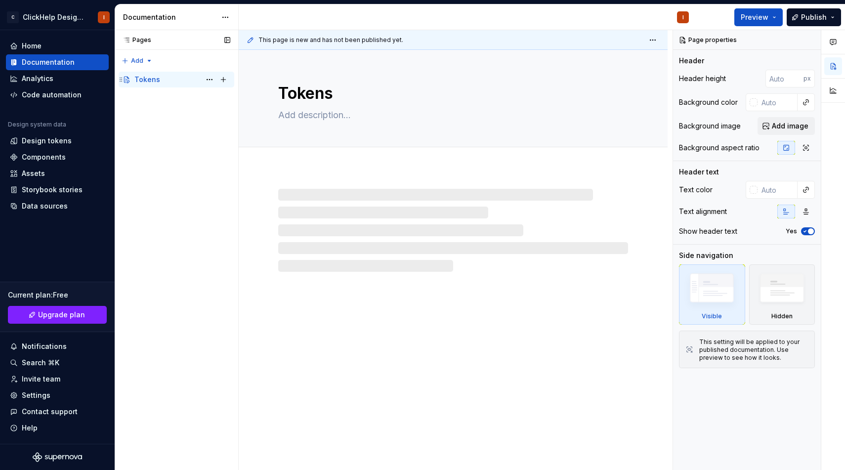
click at [147, 80] on div "Tokens" at bounding box center [147, 80] width 26 height 10
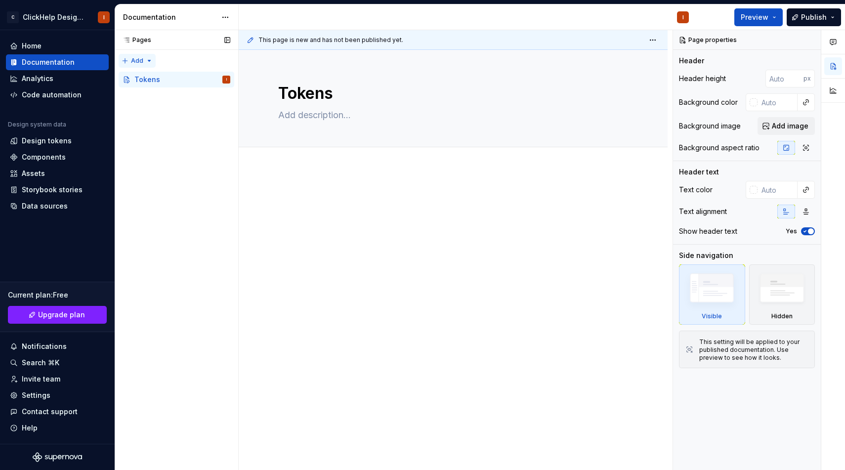
click at [140, 55] on div "Pages Pages Add Accessibility guide for tree Page tree. Navigate the tree with …" at bounding box center [177, 250] width 124 height 440
click at [204, 189] on div "Pages Pages Add Accessibility guide for tree Page tree. Navigate the tree with …" at bounding box center [177, 250] width 124 height 440
click at [229, 41] on button "button" at bounding box center [227, 40] width 14 height 14
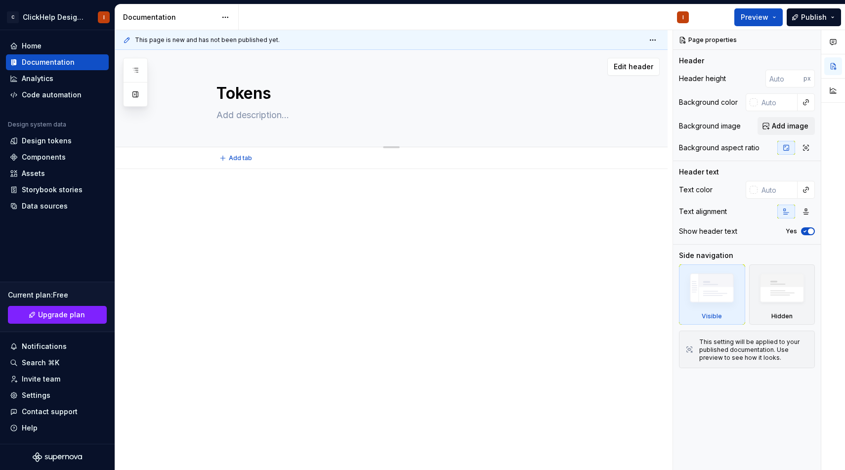
click at [160, 51] on div "Tokens Edit header" at bounding box center [391, 98] width 553 height 97
click at [135, 69] on icon "button" at bounding box center [135, 70] width 8 height 8
click at [137, 92] on button "button" at bounding box center [136, 95] width 18 height 18
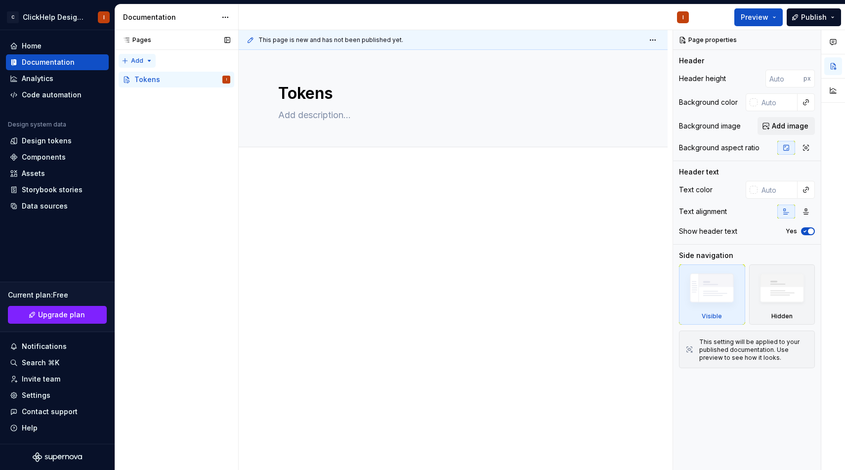
click at [132, 55] on div "Pages Pages Add Accessibility guide for tree Page tree. Navigate the tree with …" at bounding box center [177, 250] width 124 height 440
click at [172, 97] on div "New group" at bounding box center [169, 96] width 64 height 10
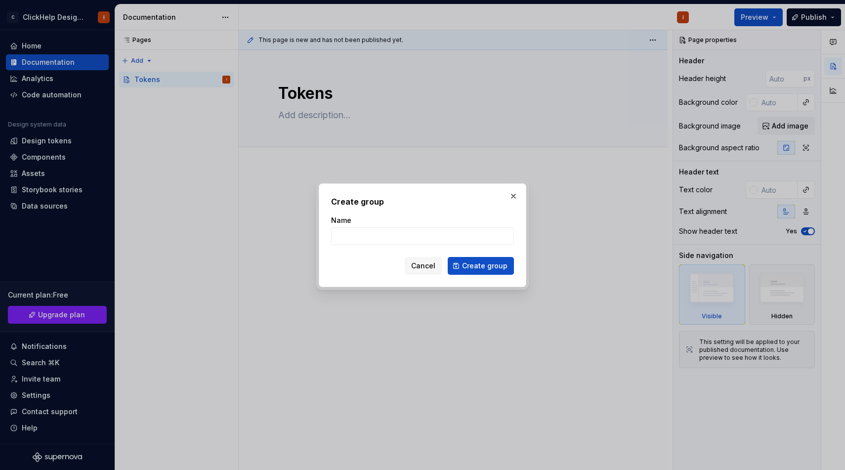
type textarea "*"
type input "Tokens"
click button "Create group" at bounding box center [481, 266] width 66 height 18
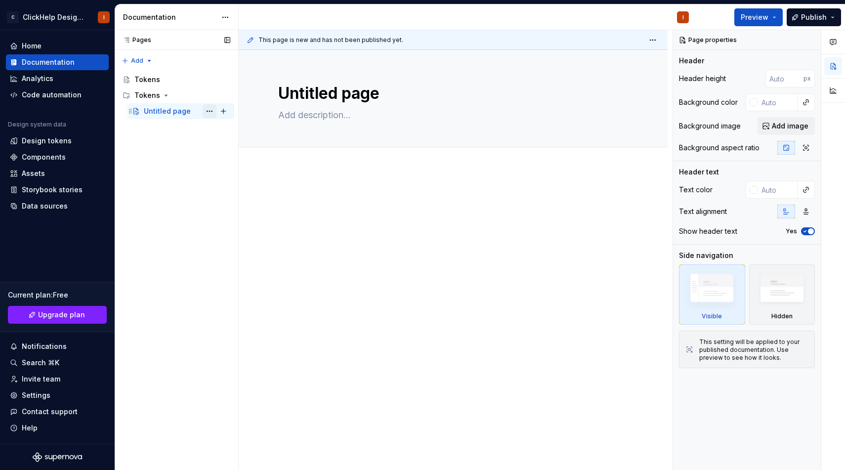
click at [205, 111] on button "Page tree" at bounding box center [210, 111] width 14 height 14
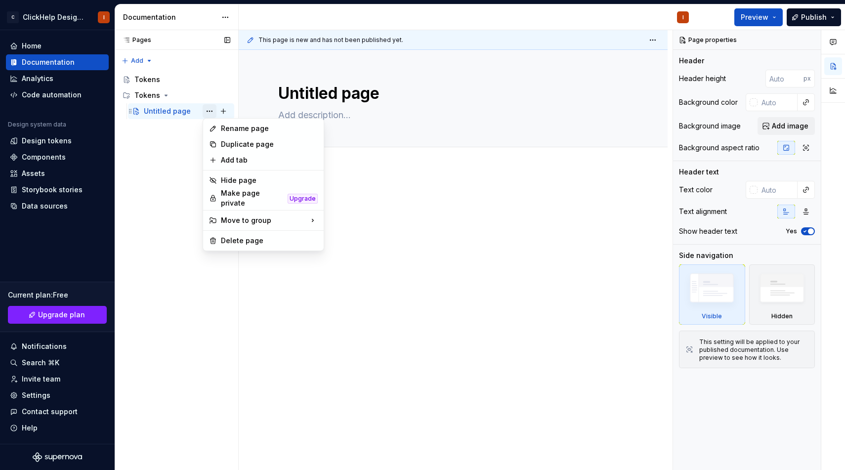
click at [205, 111] on div "Pages Pages Add Accessibility guide for tree Page tree. Navigate the tree with …" at bounding box center [177, 250] width 124 height 440
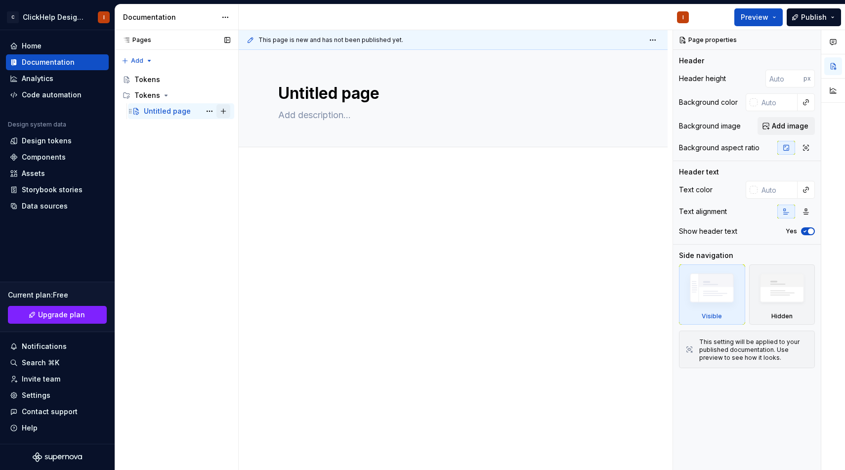
click at [225, 111] on button "Page tree" at bounding box center [223, 111] width 14 height 14
click at [212, 110] on button "Page tree" at bounding box center [210, 111] width 14 height 14
click at [445, 156] on html "C ClickHelp Design System I Home Documentation Analytics Code automation Design…" at bounding box center [422, 235] width 845 height 470
click at [468, 188] on div "This page is new and has not been published yet. Untitled page Edit header" at bounding box center [456, 250] width 434 height 440
click at [452, 184] on div at bounding box center [453, 276] width 429 height 214
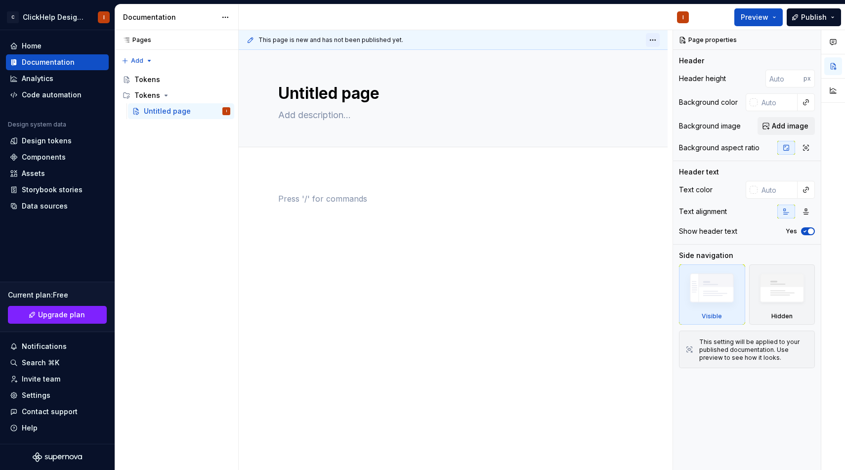
click at [656, 37] on html "C ClickHelp Design System I Home Documentation Analytics Code automation Design…" at bounding box center [422, 235] width 845 height 470
click at [830, 42] on icon "button" at bounding box center [833, 42] width 6 height 5
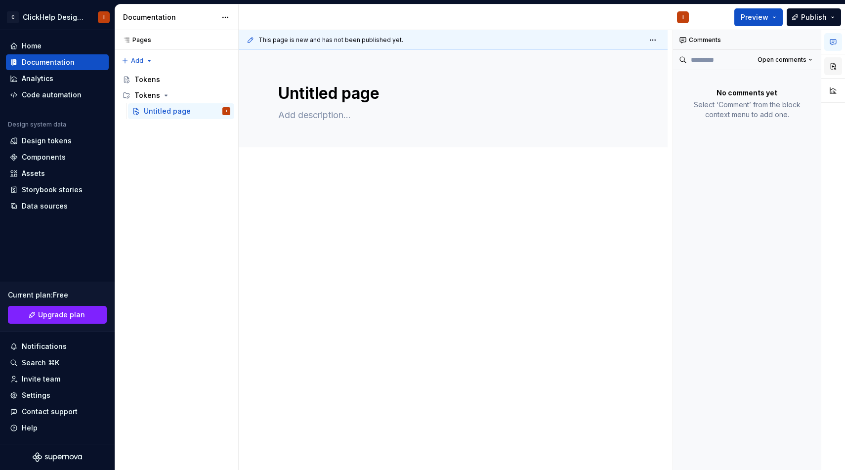
click at [834, 68] on button "button" at bounding box center [833, 66] width 18 height 18
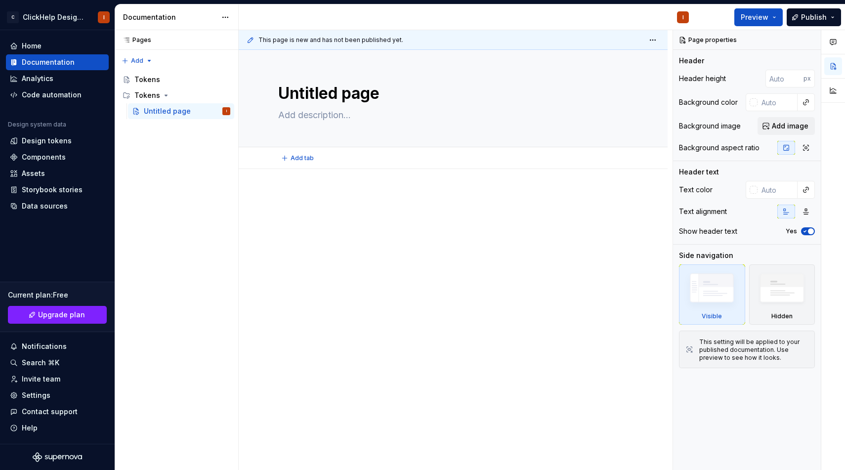
click at [329, 162] on div "Add tab" at bounding box center [453, 158] width 350 height 14
click at [298, 159] on span "Add tab" at bounding box center [302, 158] width 23 height 8
click at [299, 188] on div at bounding box center [453, 276] width 429 height 214
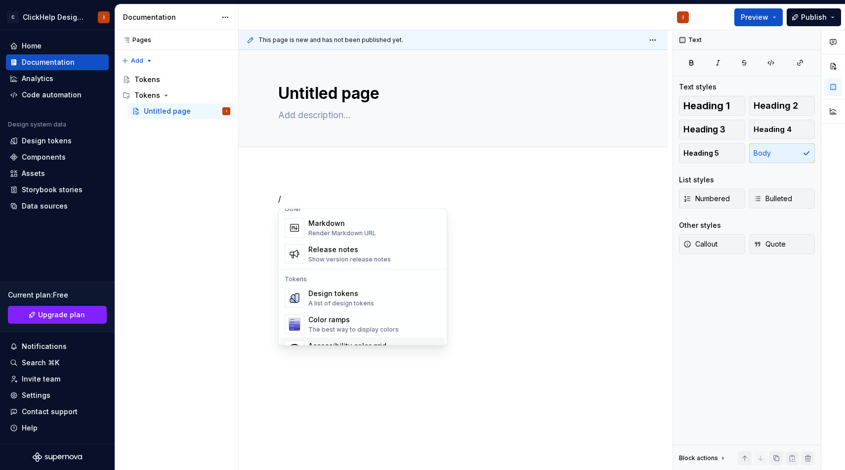
scroll to position [683, 0]
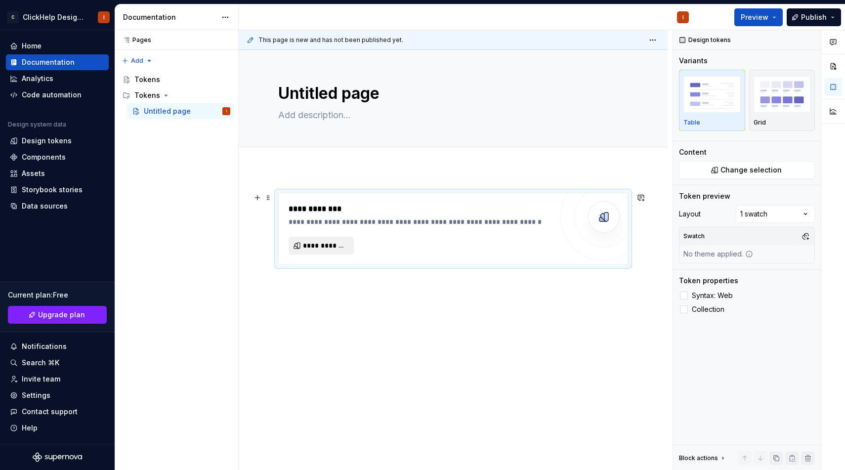
click at [320, 250] on span "**********" at bounding box center [325, 246] width 44 height 10
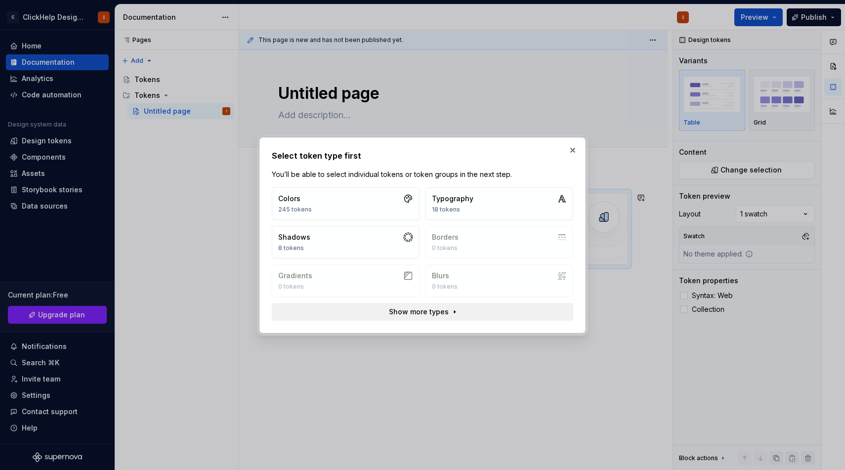
click at [407, 313] on span "Show more types" at bounding box center [419, 312] width 60 height 10
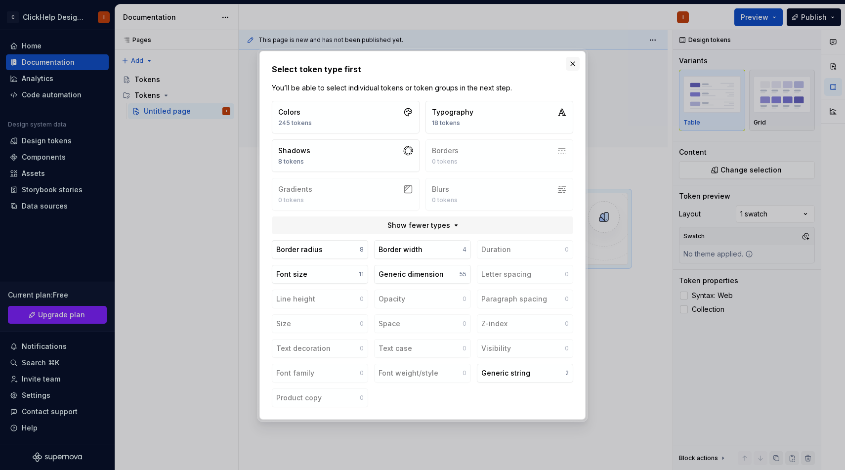
click at [578, 59] on button "button" at bounding box center [573, 64] width 14 height 14
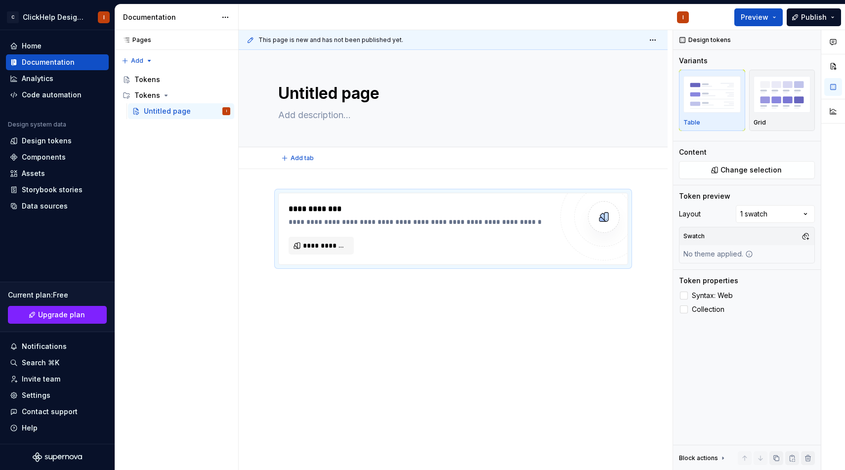
type textarea "*"
click at [340, 277] on div "**********" at bounding box center [453, 293] width 429 height 249
click at [339, 291] on div "**********" at bounding box center [453, 293] width 429 height 249
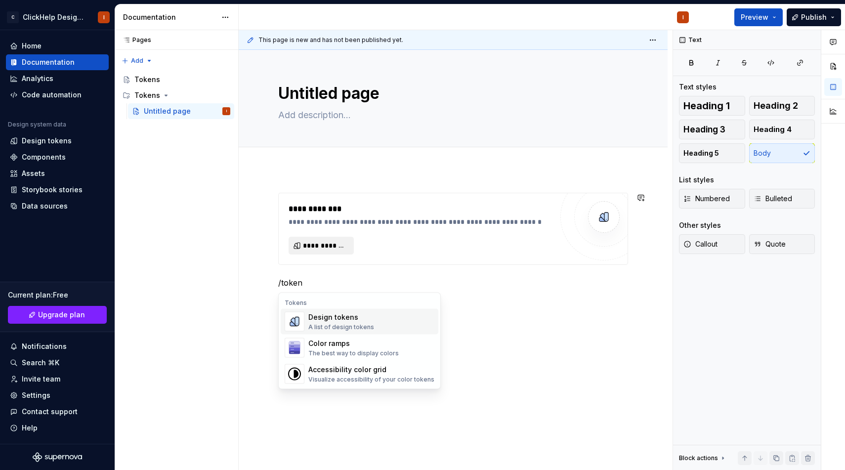
click at [342, 241] on span "**********" at bounding box center [325, 246] width 44 height 10
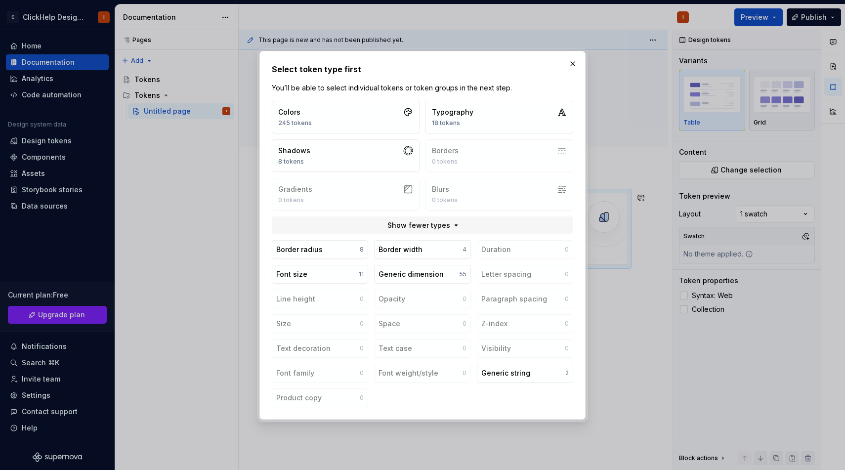
type textarea "*"
click at [423, 272] on div "Generic dimension" at bounding box center [411, 274] width 65 height 10
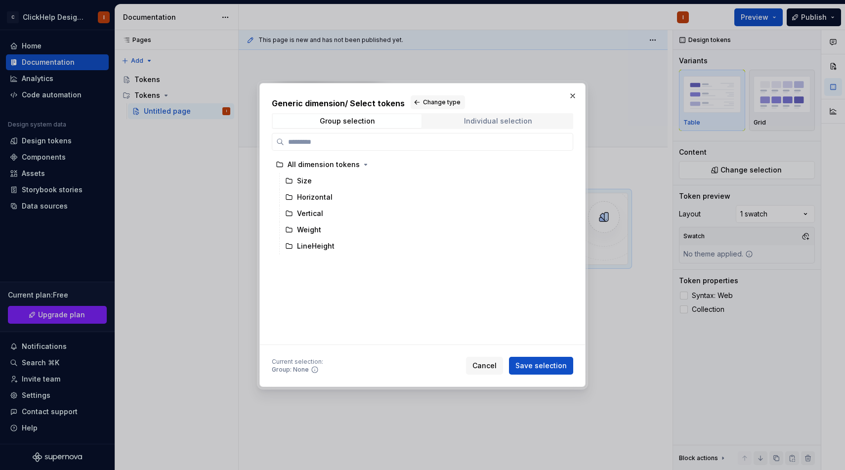
click at [520, 124] on div "Individual selection" at bounding box center [498, 121] width 68 height 8
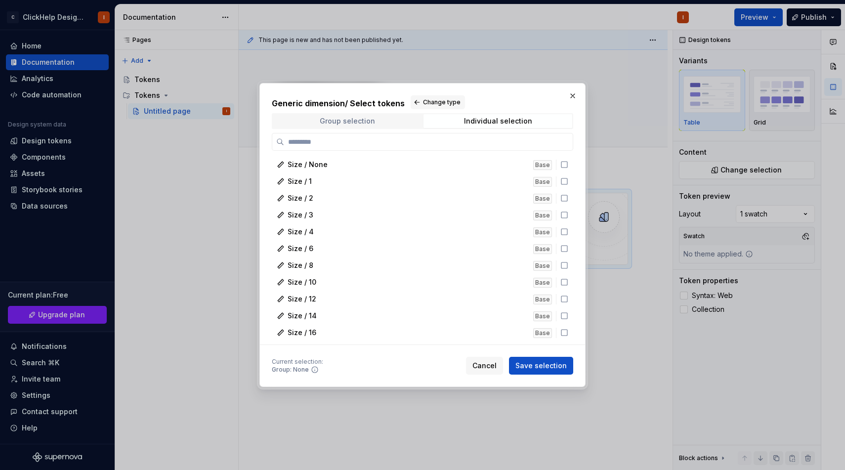
click at [371, 128] on span "Group selection" at bounding box center [347, 121] width 149 height 14
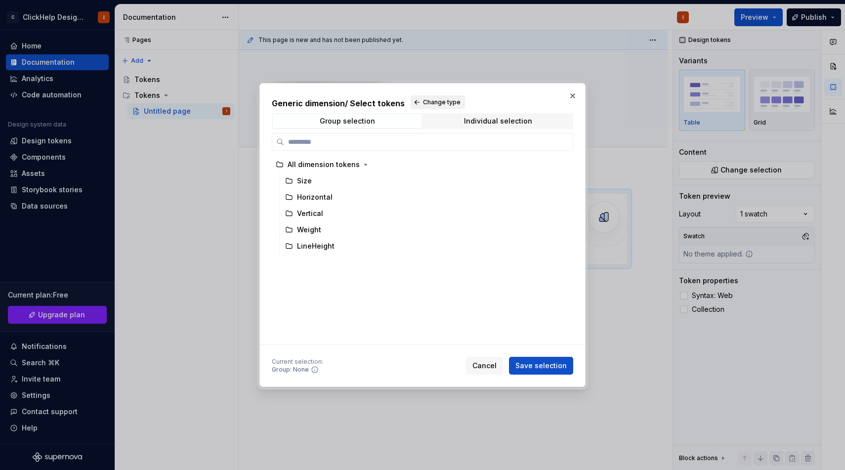
click at [423, 99] on span "Change type" at bounding box center [442, 102] width 38 height 8
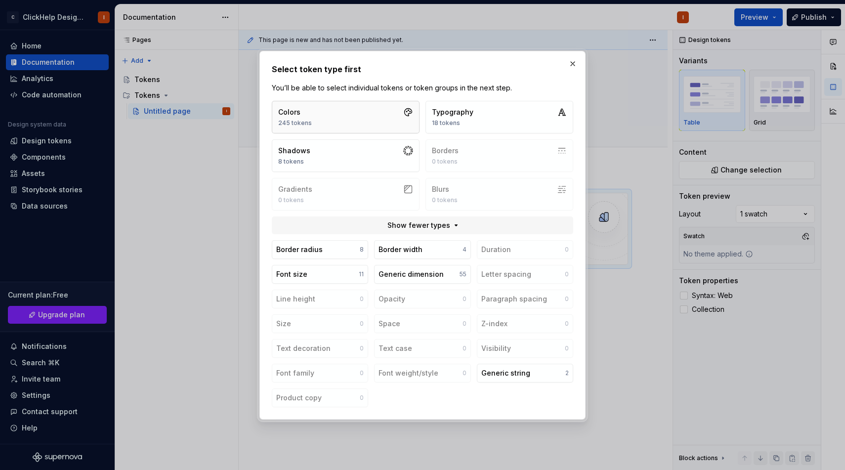
click at [359, 123] on button "Colors 245 tokens" at bounding box center [346, 117] width 148 height 33
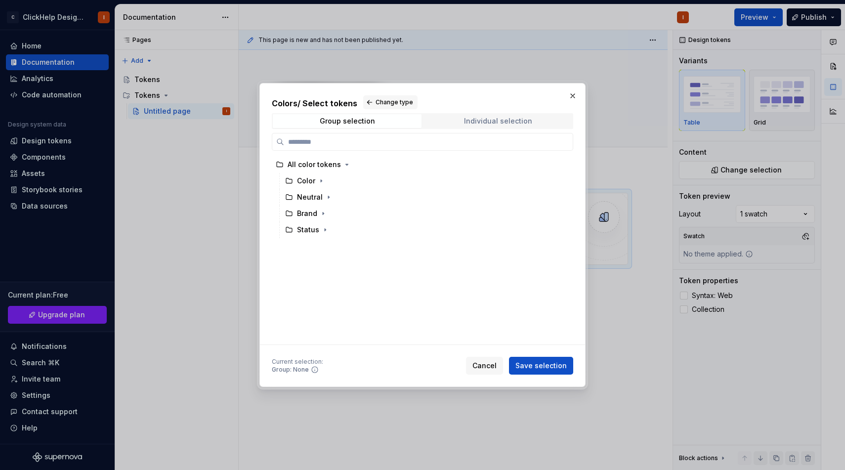
click at [498, 122] on div "Individual selection" at bounding box center [498, 121] width 68 height 8
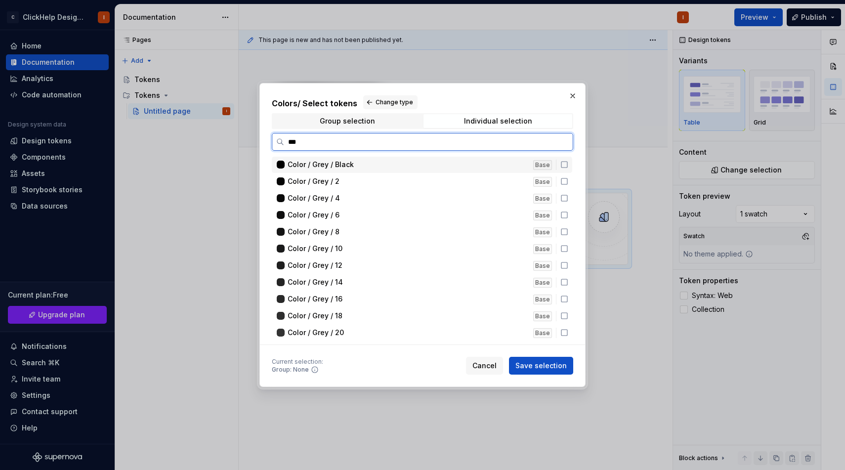
type input "****"
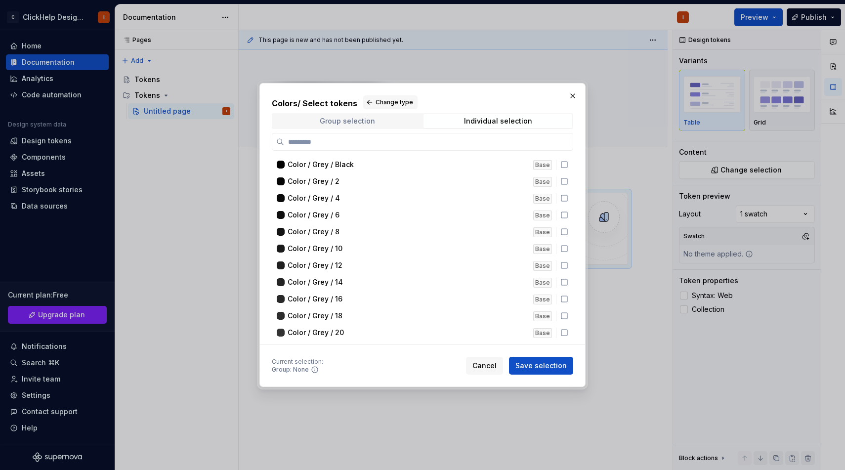
click at [378, 118] on span "Group selection" at bounding box center [347, 121] width 149 height 14
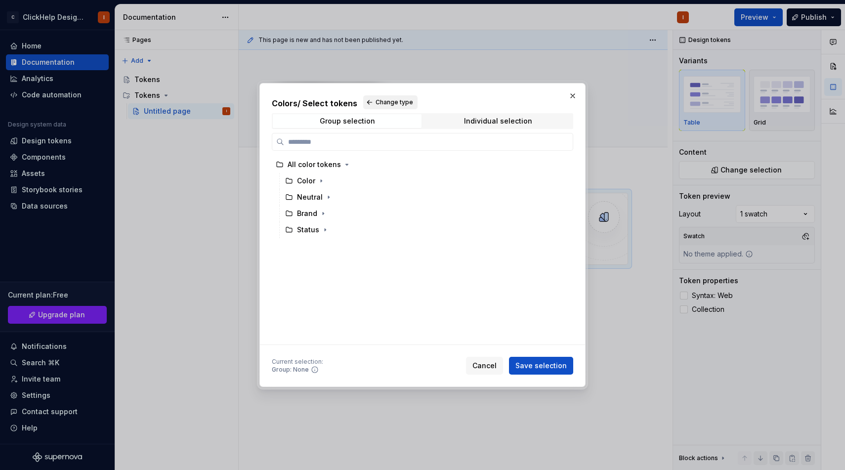
click at [378, 99] on span "Change type" at bounding box center [395, 102] width 38 height 8
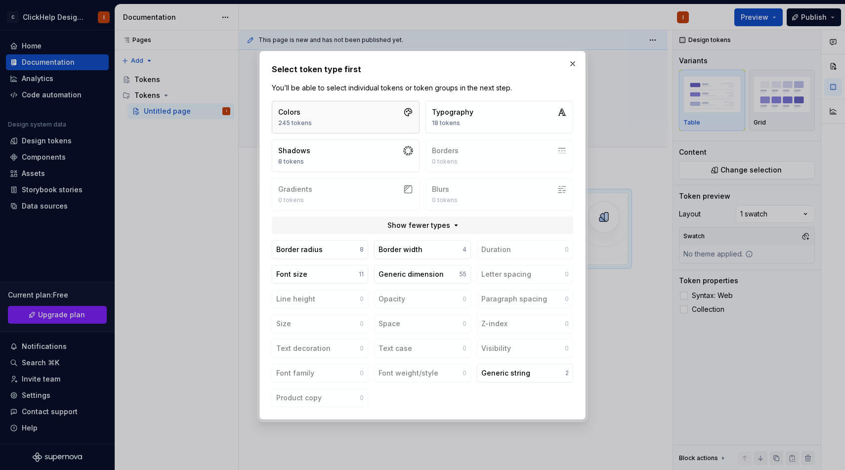
click at [365, 121] on button "Colors 245 tokens" at bounding box center [346, 117] width 148 height 33
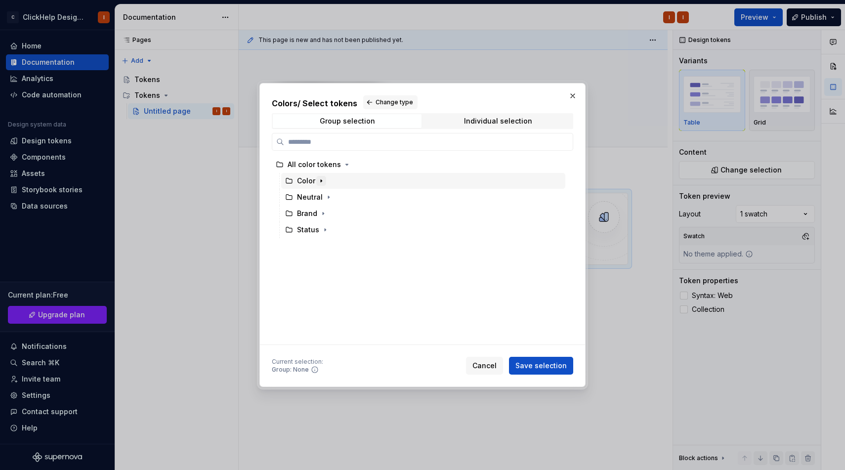
click at [319, 183] on icon "button" at bounding box center [321, 181] width 8 height 8
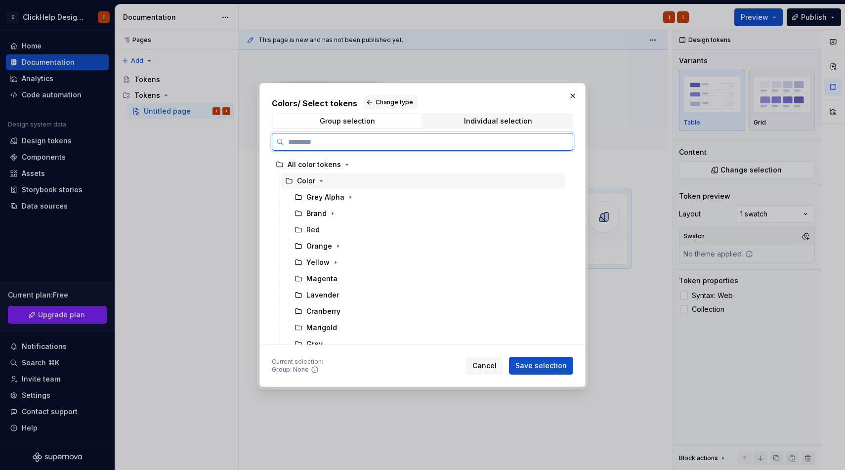
click at [352, 182] on div "Color" at bounding box center [423, 181] width 284 height 16
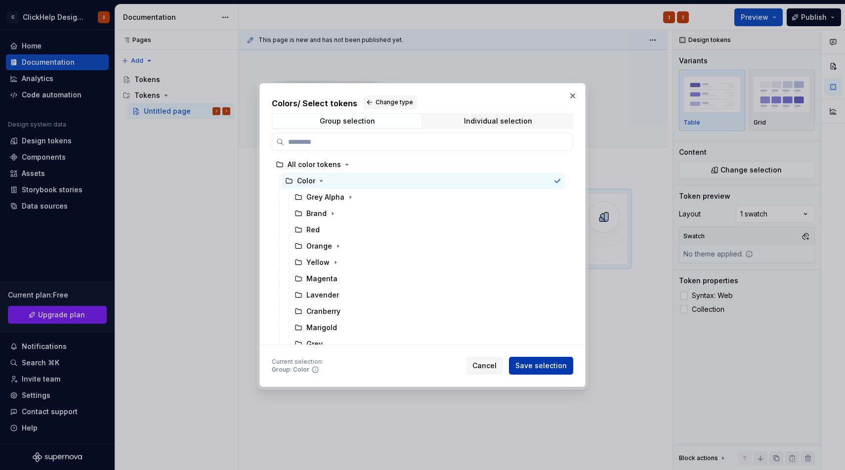
click at [541, 360] on button "Save selection" at bounding box center [541, 366] width 64 height 18
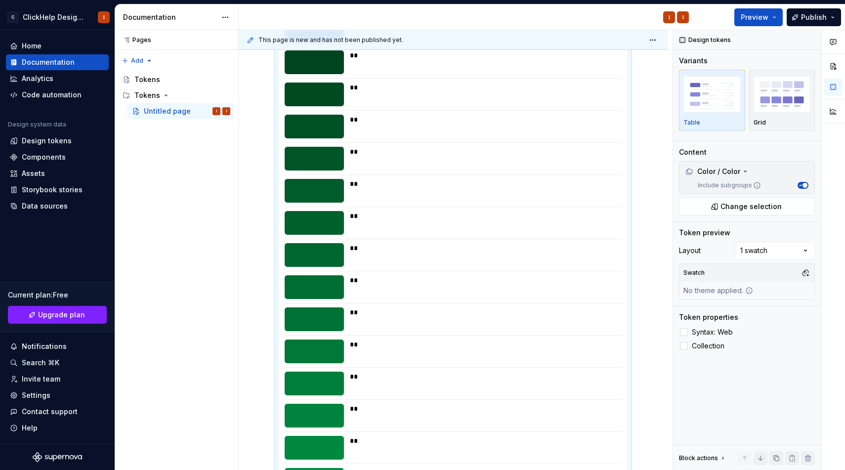
scroll to position [0, 0]
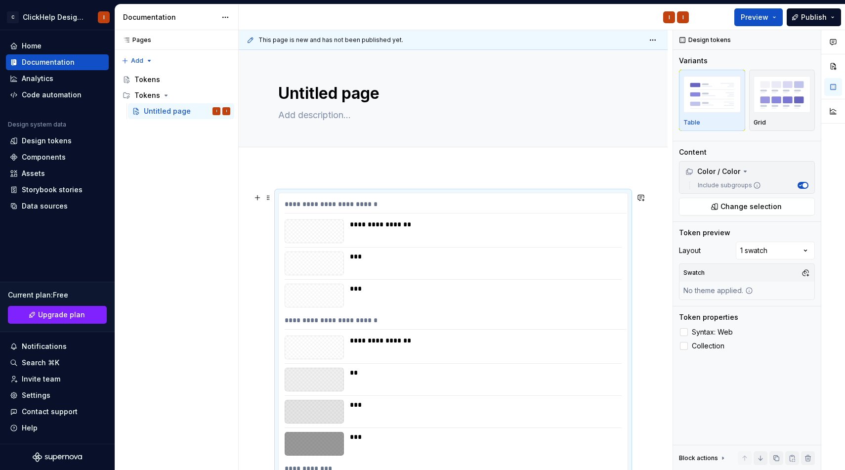
click at [331, 202] on div "**********" at bounding box center [456, 206] width 342 height 14
click at [784, 108] on img "button" at bounding box center [782, 94] width 57 height 36
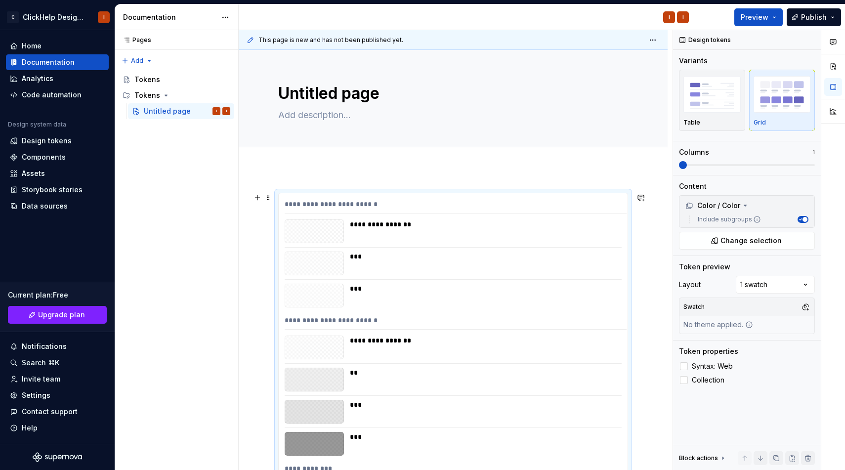
click at [391, 203] on div "**********" at bounding box center [456, 206] width 342 height 14
click at [713, 93] on img "button" at bounding box center [712, 94] width 57 height 36
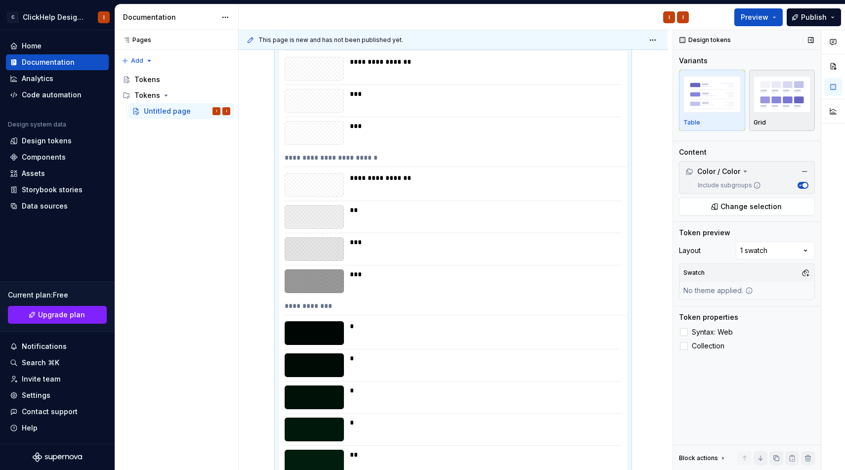
click at [767, 92] on img "button" at bounding box center [782, 94] width 57 height 36
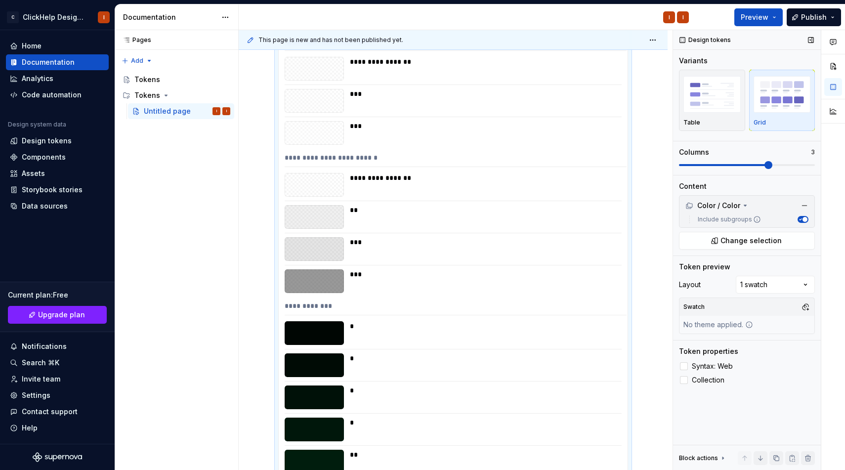
click at [779, 164] on span at bounding box center [747, 165] width 136 height 8
click at [812, 166] on span at bounding box center [747, 165] width 136 height 2
click at [530, 183] on div "**********" at bounding box center [483, 185] width 266 height 24
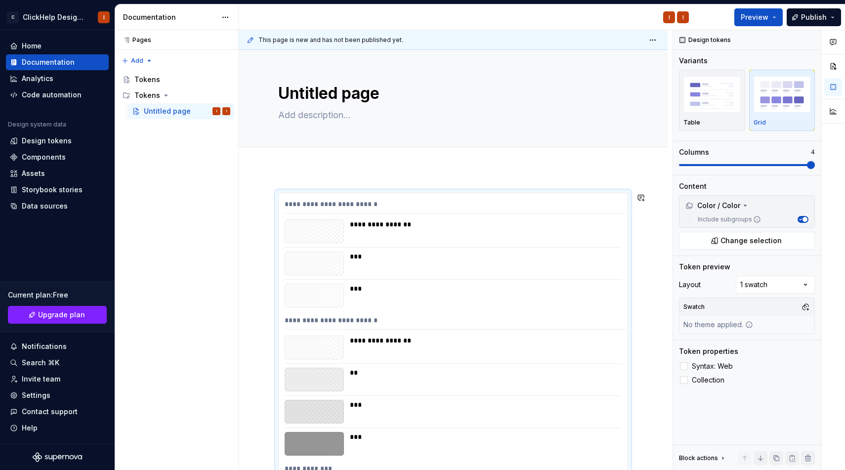
click at [531, 165] on div at bounding box center [453, 158] width 429 height 22
click at [430, 239] on div "**********" at bounding box center [483, 231] width 266 height 24
click at [264, 202] on span at bounding box center [268, 198] width 8 height 14
click at [414, 227] on div "**********" at bounding box center [485, 224] width 271 height 10
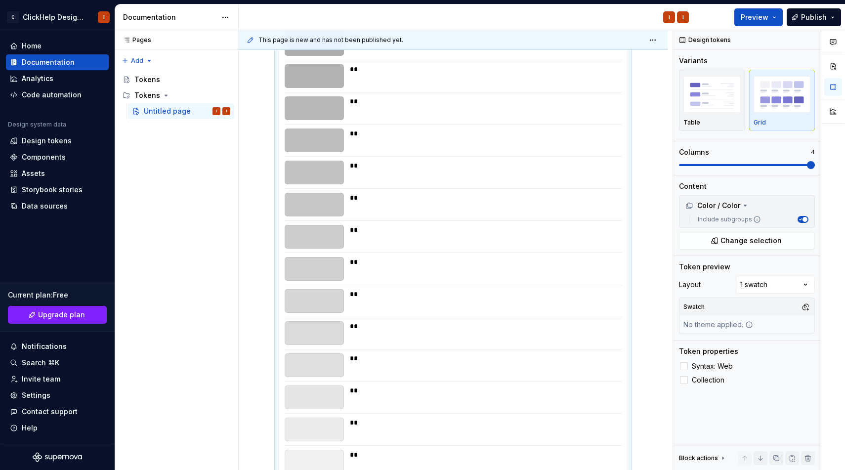
scroll to position [4453, 0]
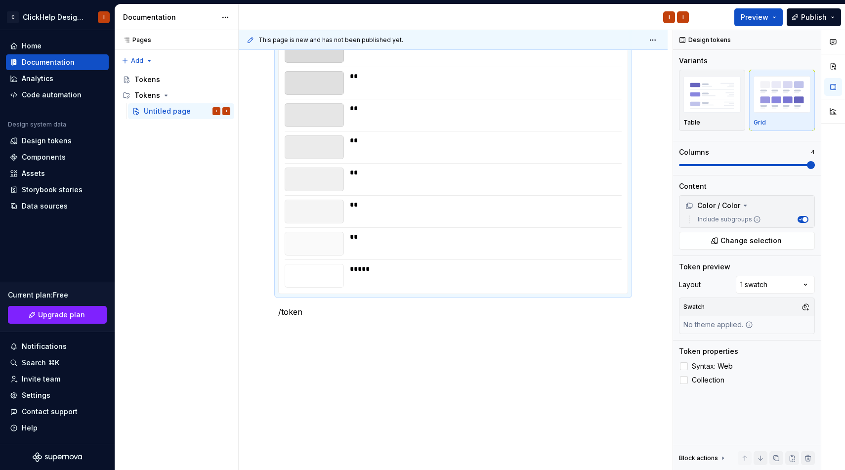
click at [414, 227] on div at bounding box center [453, 227] width 337 height 0
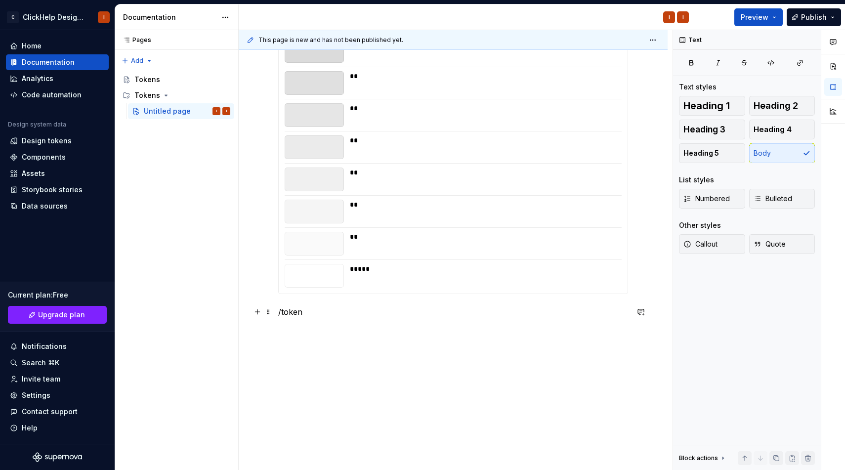
click at [340, 307] on p "/token" at bounding box center [453, 312] width 350 height 12
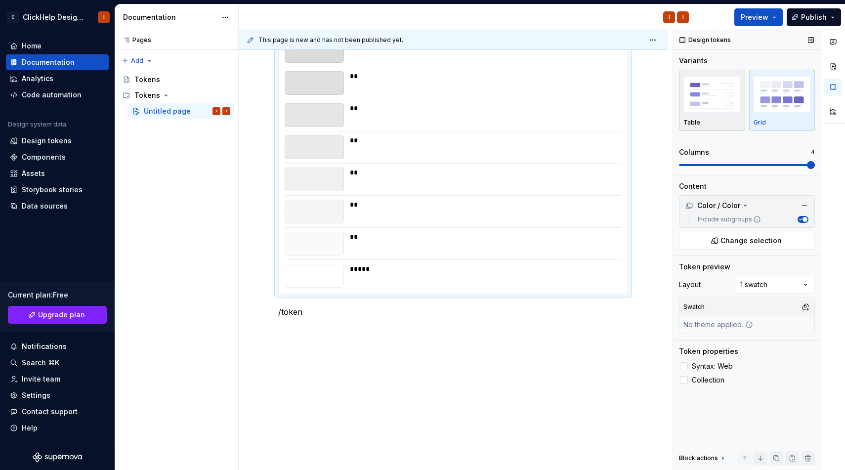
click at [698, 109] on img "button" at bounding box center [712, 94] width 57 height 36
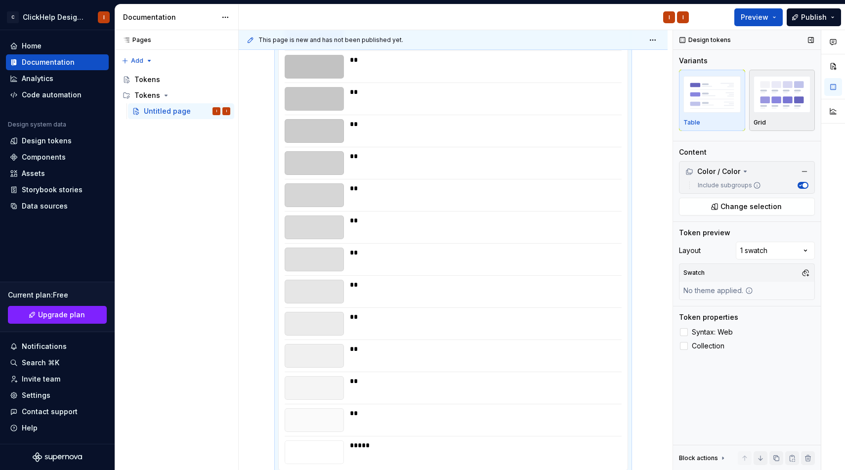
click at [773, 97] on img "button" at bounding box center [782, 94] width 57 height 36
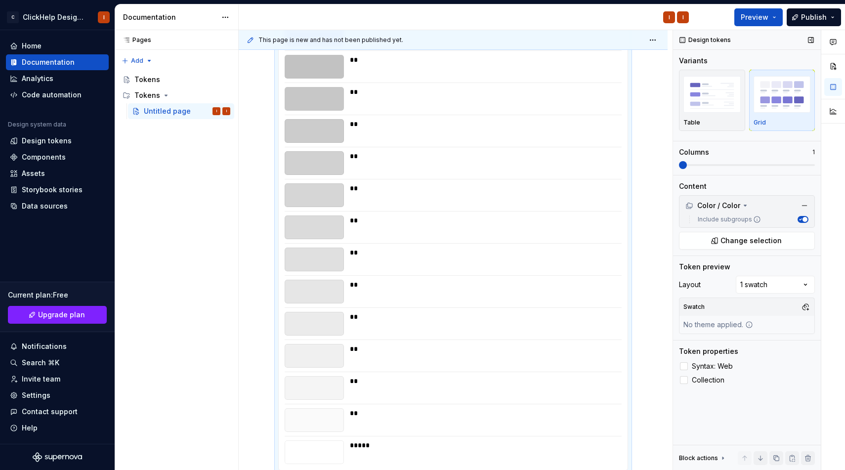
click at [750, 167] on span at bounding box center [747, 165] width 136 height 8
click at [733, 163] on span at bounding box center [747, 165] width 136 height 8
click at [729, 183] on div "Content" at bounding box center [747, 186] width 136 height 10
click at [714, 416] on div "Design tokens Variants Table Grid Columns 2 Content Color / Color Include subgr…" at bounding box center [747, 250] width 148 height 440
click at [688, 365] on label "Syntax: Web" at bounding box center [747, 366] width 136 height 12
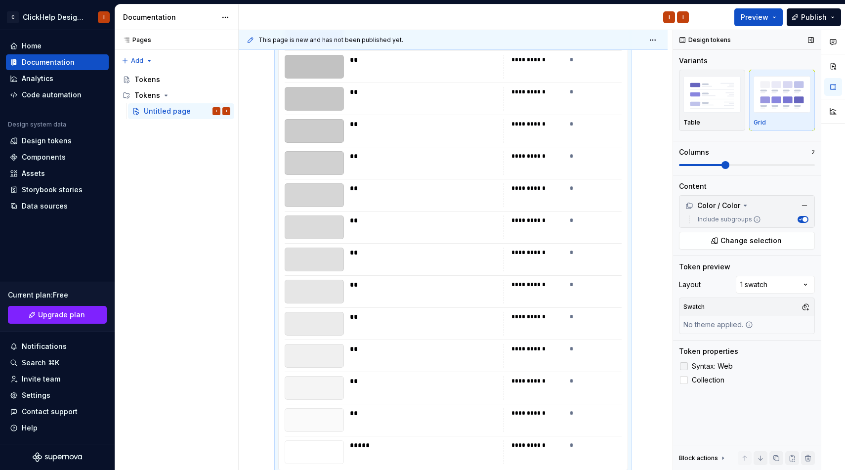
click at [688, 365] on label "Syntax: Web" at bounding box center [747, 366] width 136 height 12
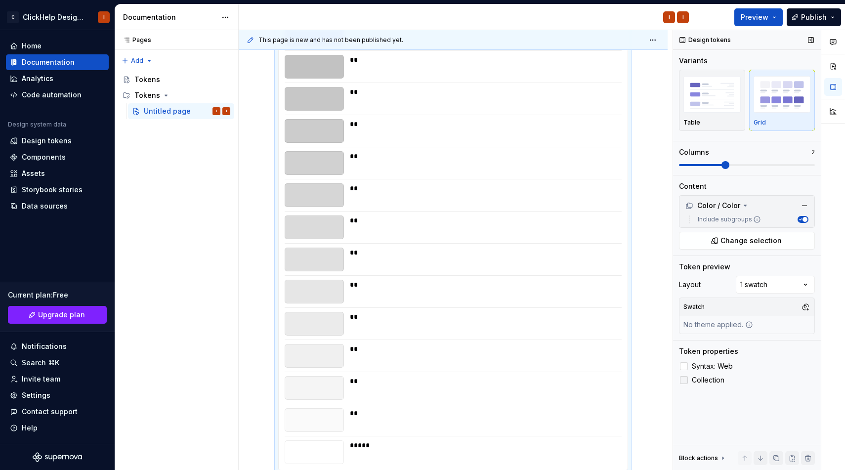
click at [685, 382] on div at bounding box center [684, 380] width 8 height 8
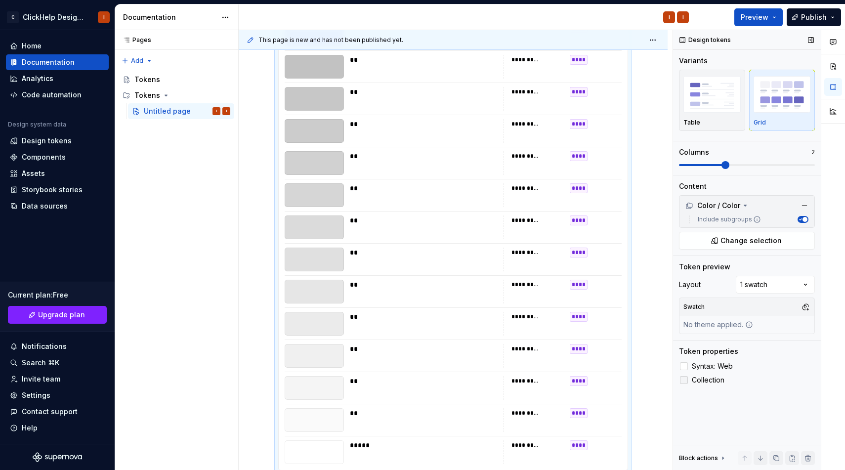
click at [684, 380] on icon at bounding box center [684, 380] width 0 height 0
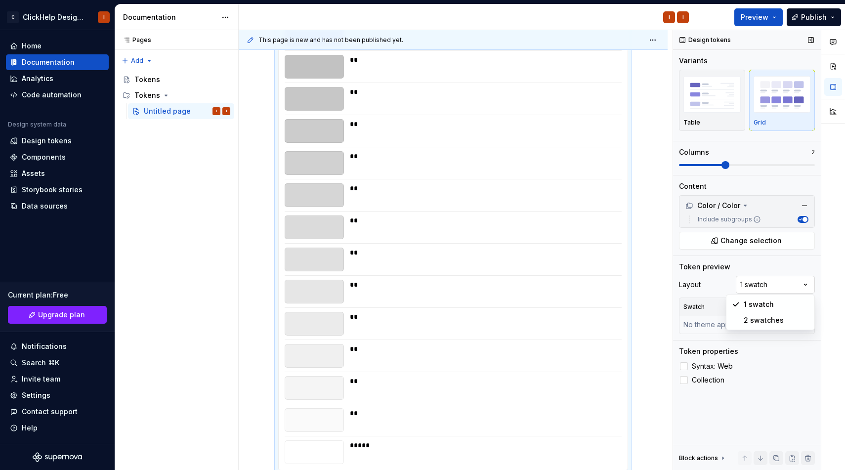
click at [763, 285] on div "Comments Open comments No comments yet Select ‘Comment’ from the block context …" at bounding box center [759, 250] width 172 height 440
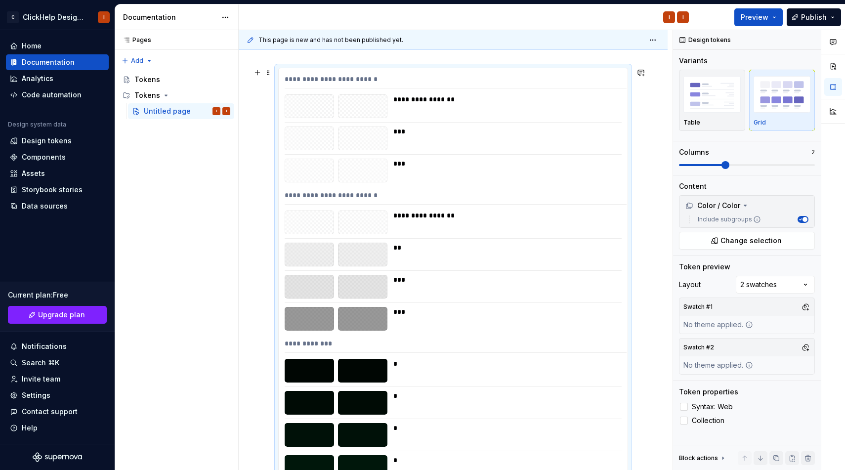
scroll to position [173, 0]
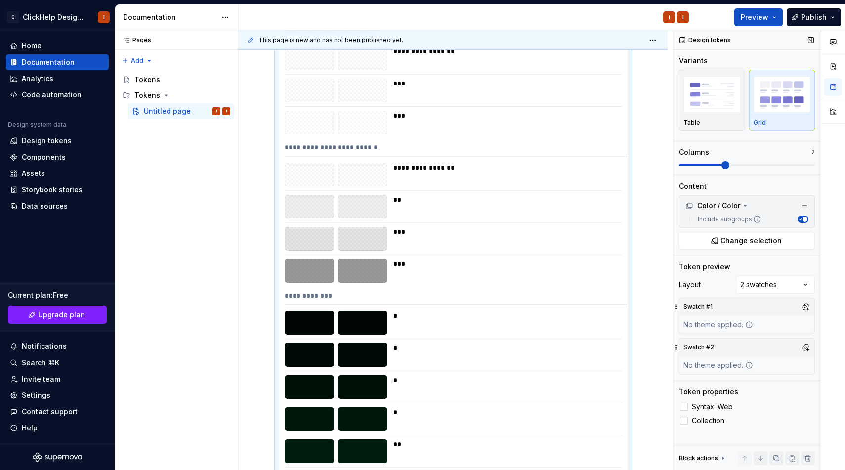
click at [743, 323] on div "No theme applied." at bounding box center [719, 325] width 78 height 18
click at [809, 309] on button "button" at bounding box center [806, 307] width 14 height 14
click at [759, 359] on div "Light" at bounding box center [759, 360] width 94 height 10
click at [770, 304] on div "Comments Open comments No comments yet Select ‘Comment’ from the block context …" at bounding box center [759, 250] width 172 height 440
click at [807, 349] on button "button" at bounding box center [806, 348] width 14 height 14
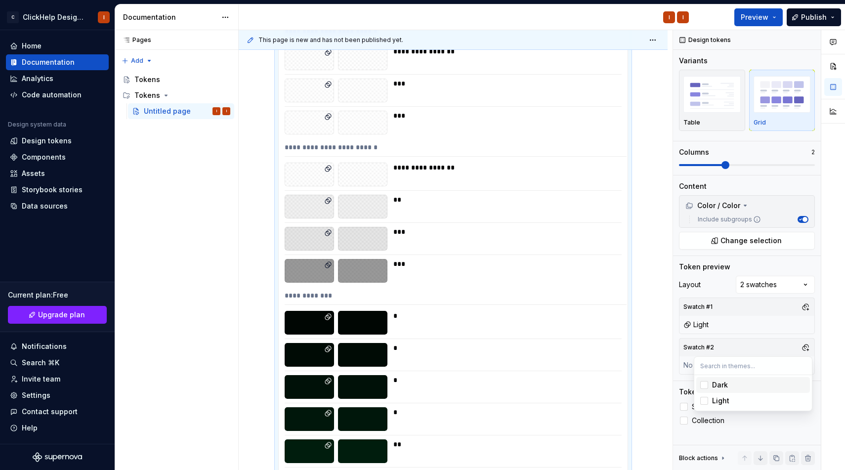
click at [768, 386] on div "Dark" at bounding box center [759, 385] width 94 height 10
click at [766, 353] on div "Comments Open comments No comments yet Select ‘Comment’ from the block context …" at bounding box center [759, 250] width 172 height 440
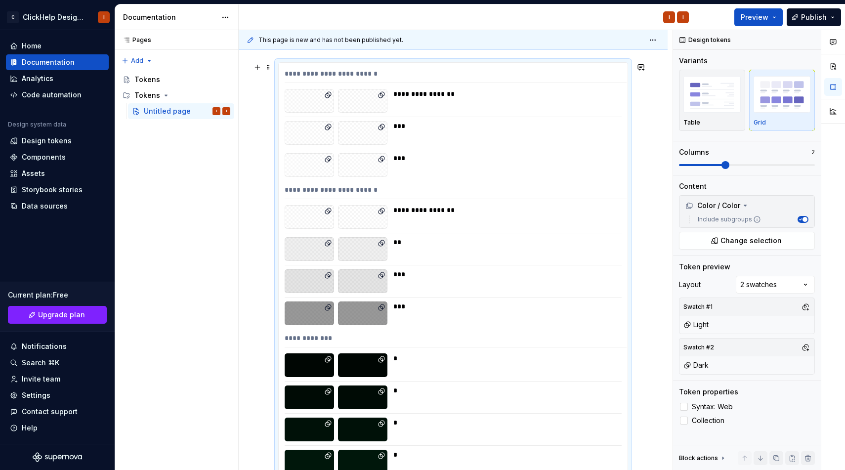
scroll to position [0, 0]
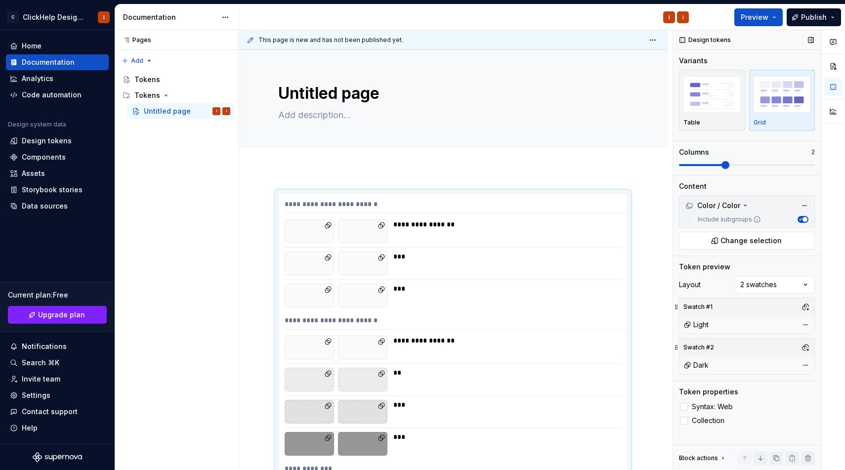
drag, startPoint x: 728, startPoint y: 171, endPoint x: 781, endPoint y: 170, distance: 53.4
click at [781, 170] on div "Variants Table Grid Columns 2" at bounding box center [747, 115] width 136 height 119
click at [790, 160] on div "Columns 2" at bounding box center [747, 158] width 136 height 22
click at [793, 165] on span at bounding box center [747, 165] width 136 height 2
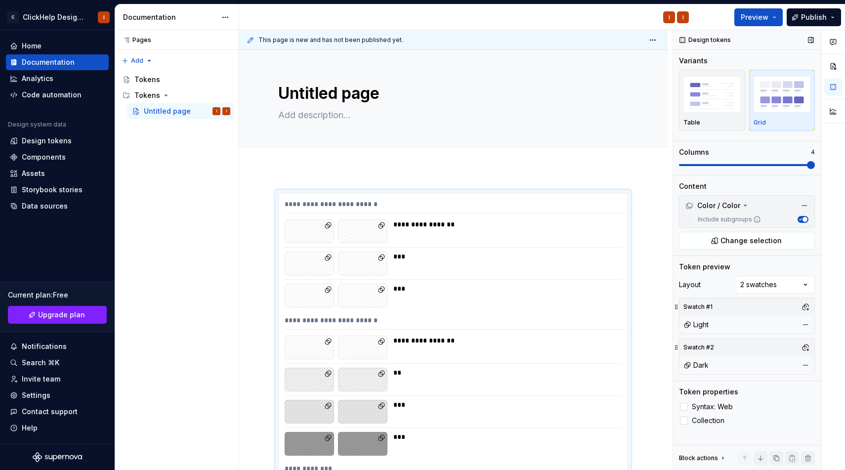
scroll to position [163, 0]
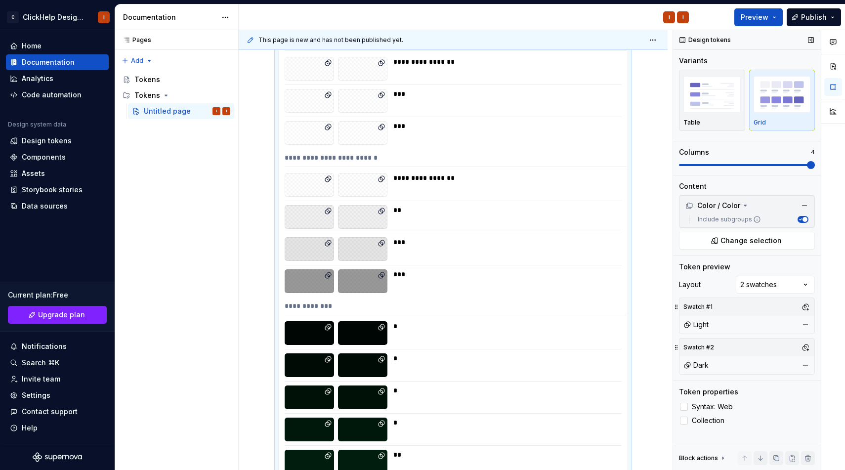
click at [799, 165] on span at bounding box center [747, 165] width 136 height 2
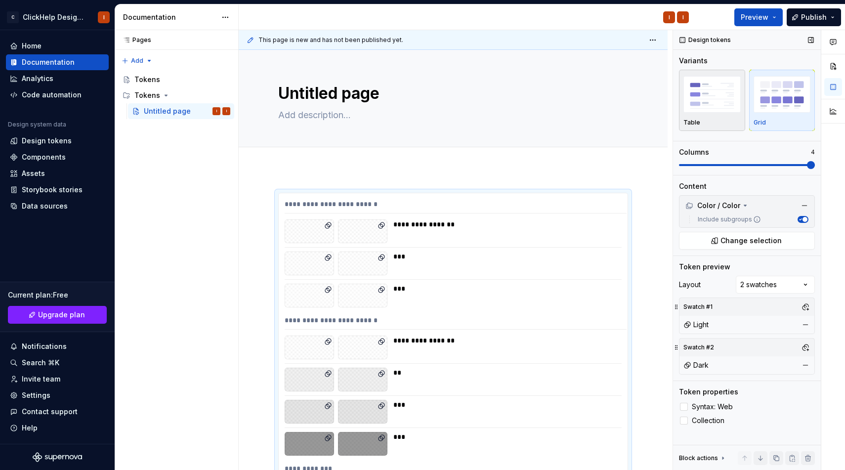
click at [699, 110] on img "button" at bounding box center [712, 94] width 57 height 36
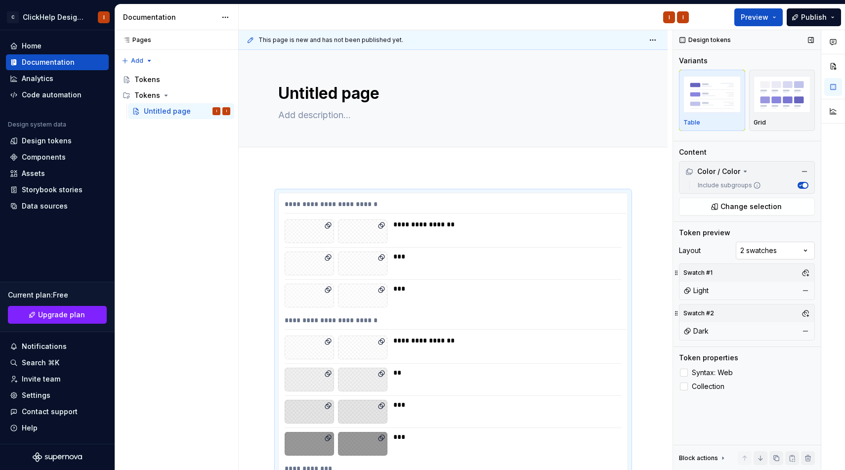
click at [778, 257] on div "Comments Open comments No comments yet Select ‘Comment’ from the block context …" at bounding box center [759, 250] width 172 height 440
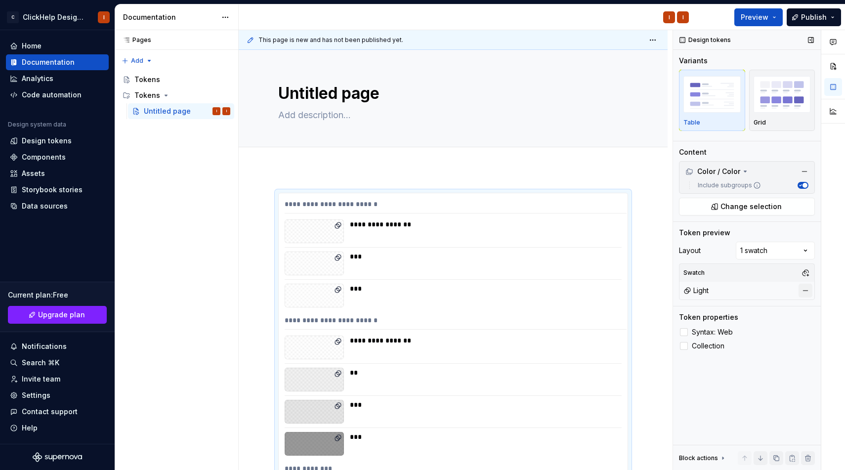
click at [809, 289] on button "button" at bounding box center [806, 291] width 14 height 14
click at [757, 357] on div "Design tokens Variants Table Grid Content Color / Color Include subgroups Chang…" at bounding box center [747, 250] width 148 height 440
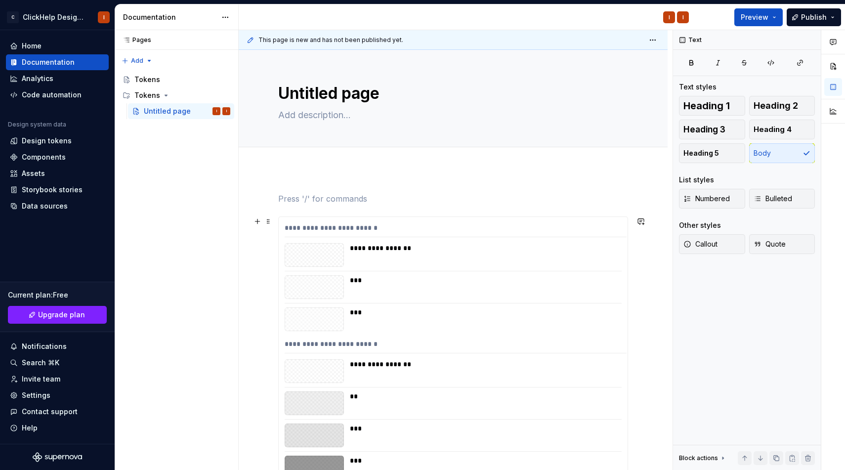
click at [273, 222] on div "**********" at bounding box center [456, 250] width 434 height 440
click at [268, 217] on span at bounding box center [268, 221] width 8 height 14
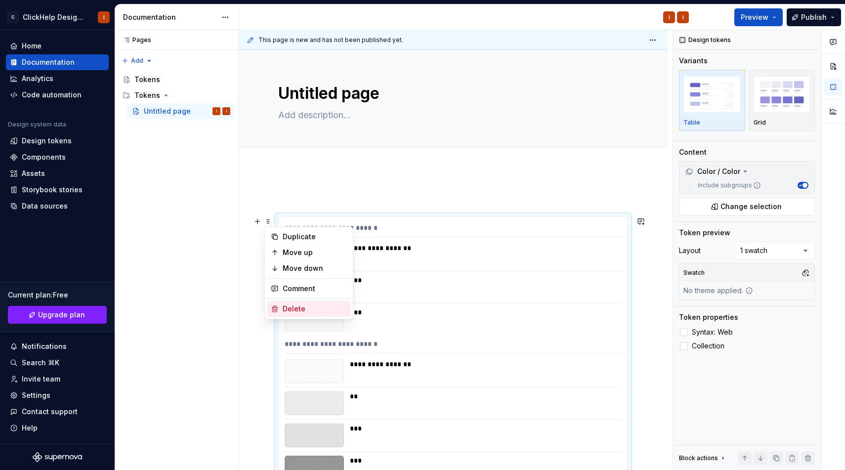
click at [285, 307] on div "Delete" at bounding box center [315, 309] width 64 height 10
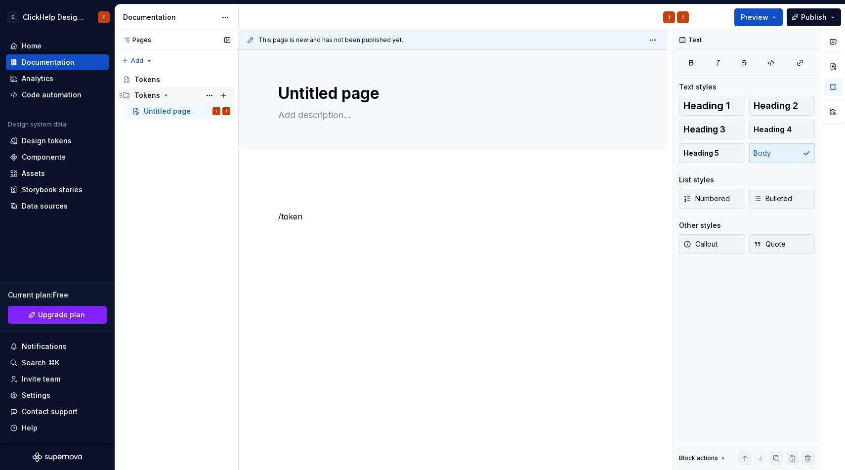
click at [146, 102] on div "Tokens" at bounding box center [182, 95] width 96 height 14
click at [163, 101] on div "Tokens" at bounding box center [182, 95] width 96 height 14
click at [162, 74] on div "Tokens" at bounding box center [182, 80] width 96 height 14
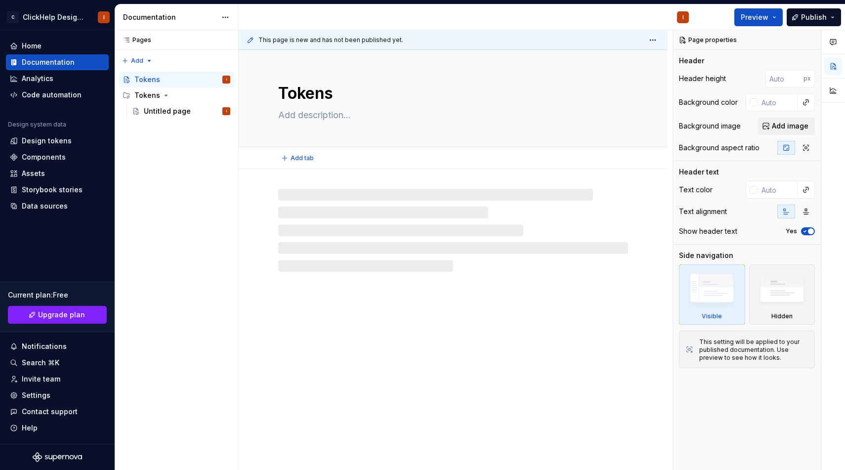
click at [330, 92] on textarea "Tokens" at bounding box center [451, 94] width 350 height 24
click at [329, 92] on textarea "Tokens" at bounding box center [451, 94] width 350 height 24
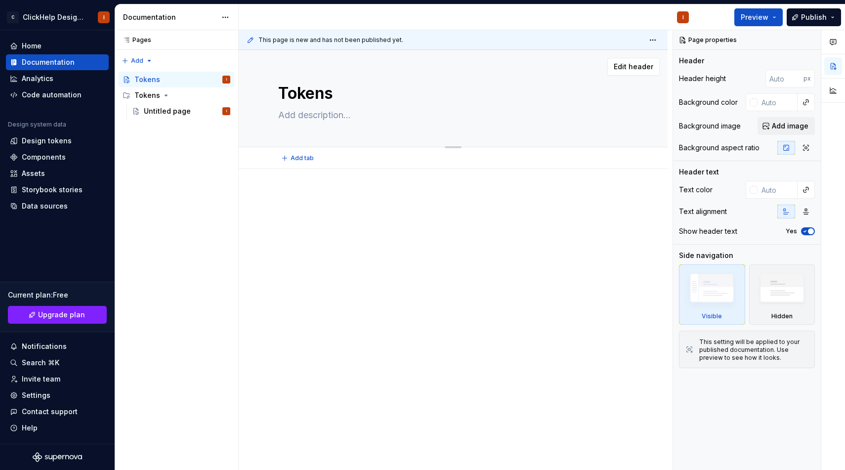
click at [329, 92] on textarea "Tokens" at bounding box center [451, 94] width 350 height 24
type textarea "*"
type textarea "d"
type textarea "*"
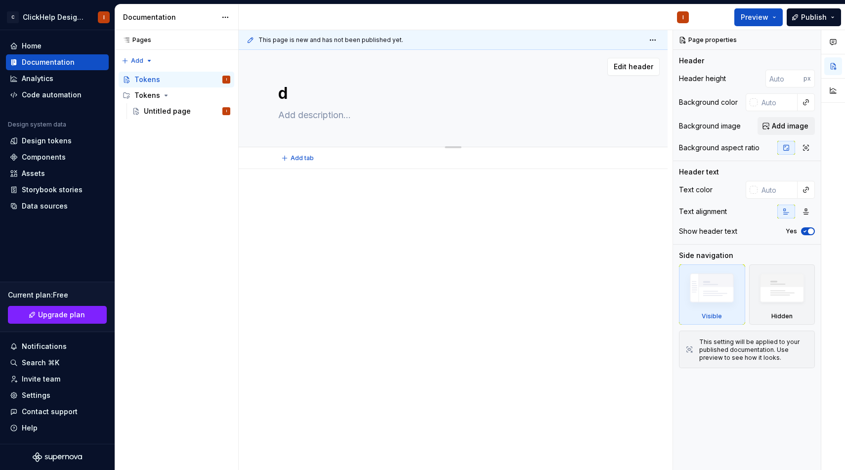
type textarea "de"
type textarea "*"
type textarea "d"
type textarea "*"
type textarea "Untitled page"
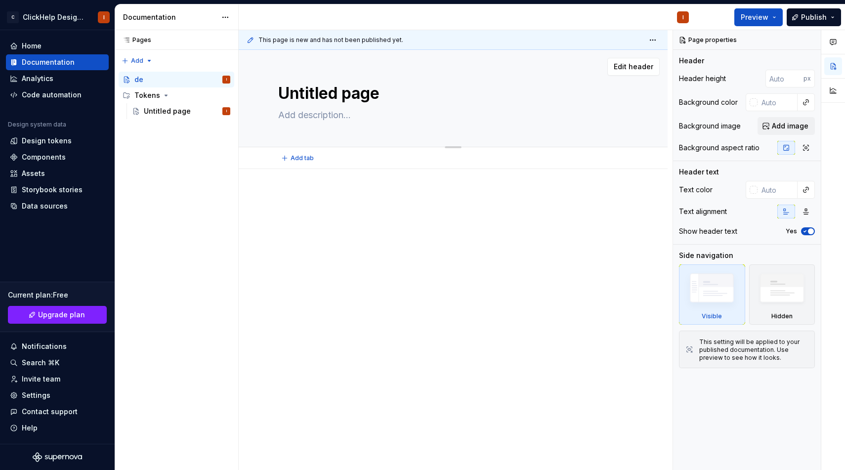
type textarea "*"
type textarea "Untitled pageD"
type textarea "*"
type textarea "Untitled pageDe"
type textarea "*"
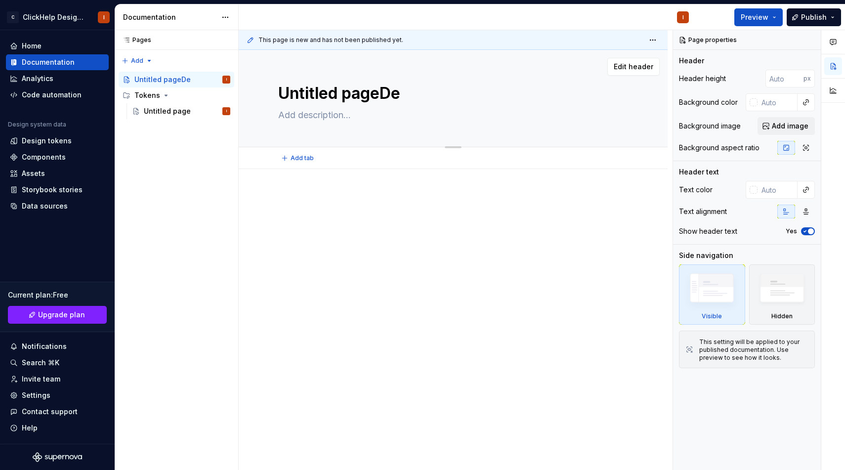
type textarea "Untitled pageD"
type textarea "*"
type textarea "Untitled page"
type textarea "*"
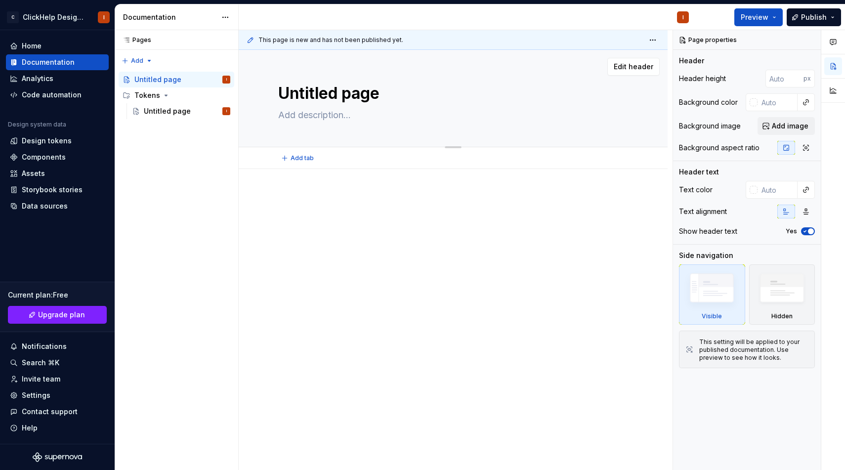
type textarea "Untitled pageD"
type textarea "*"
type textarea "Untitled pageDe"
type textarea "*"
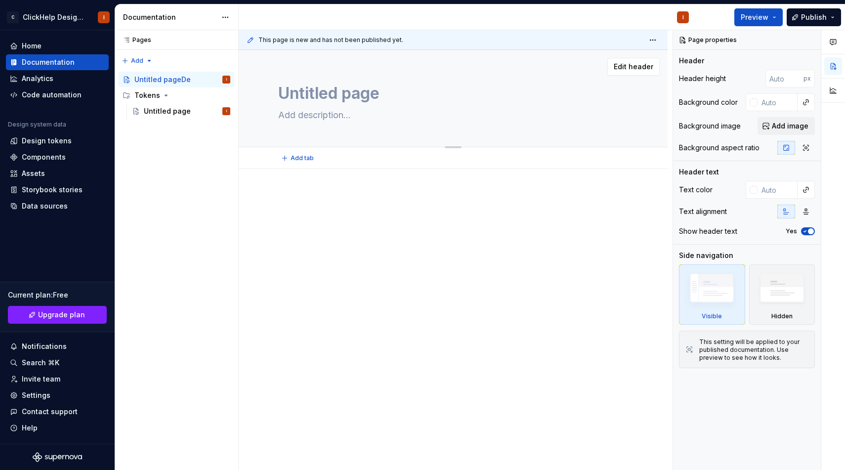
type textarea "Untitled page"
type textarea "*"
type textarea "D"
type textarea "*"
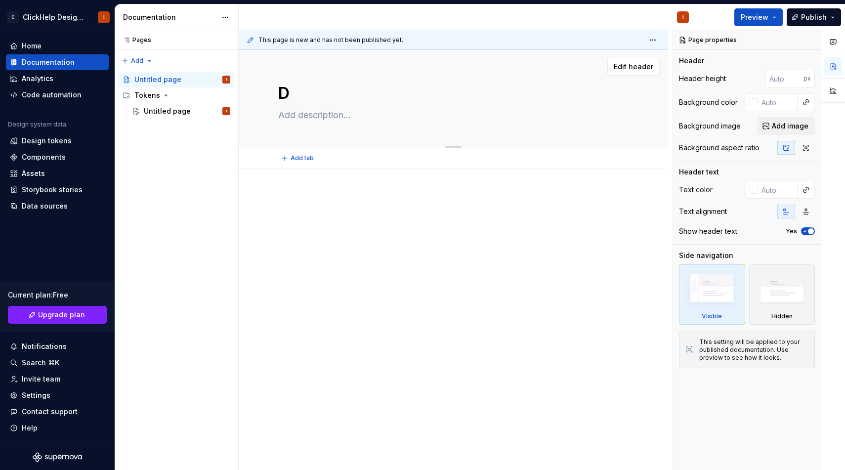
type textarea "De"
type textarea "*"
type textarea "Des"
type textarea "*"
type textarea "Desi"
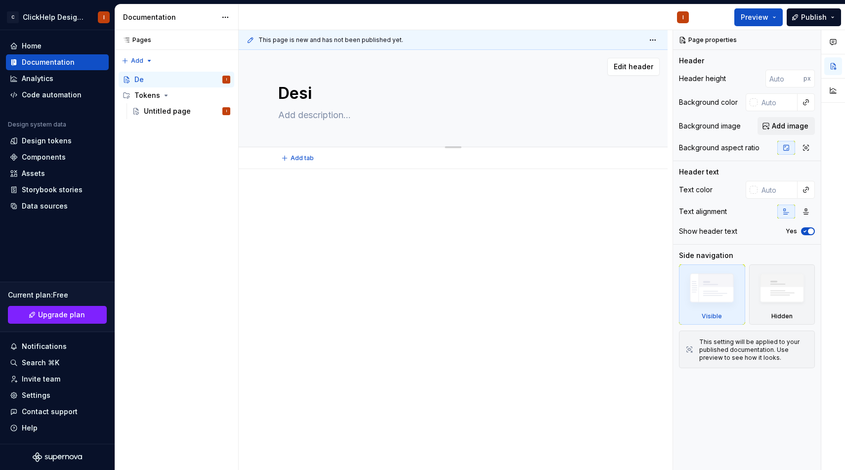
type textarea "*"
type textarea "Desig"
type textarea "*"
type textarea "Design"
type textarea "*"
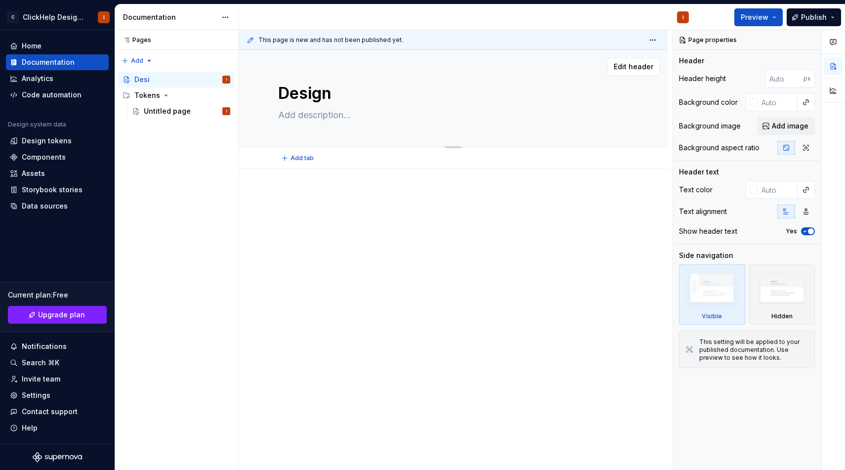
type textarea "Design"
type textarea "*"
type textarea "Design t"
type textarea "*"
type textarea "Design to"
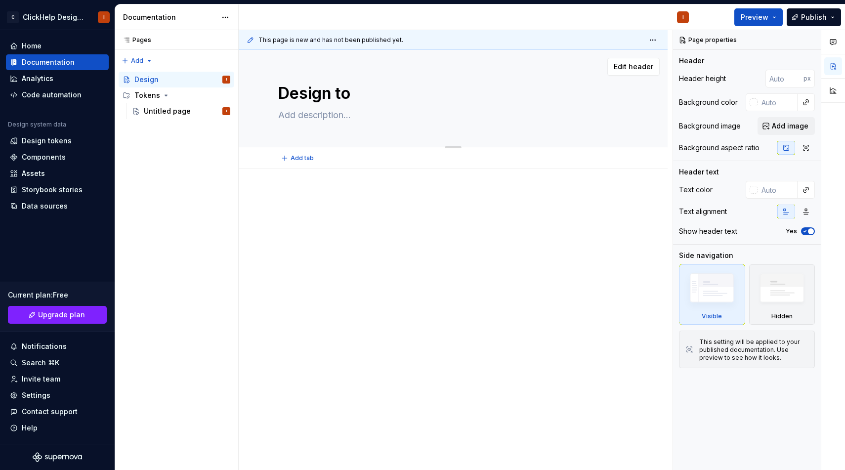
type textarea "*"
type textarea "Design tok"
type textarea "*"
type textarea "Design toke"
type textarea "*"
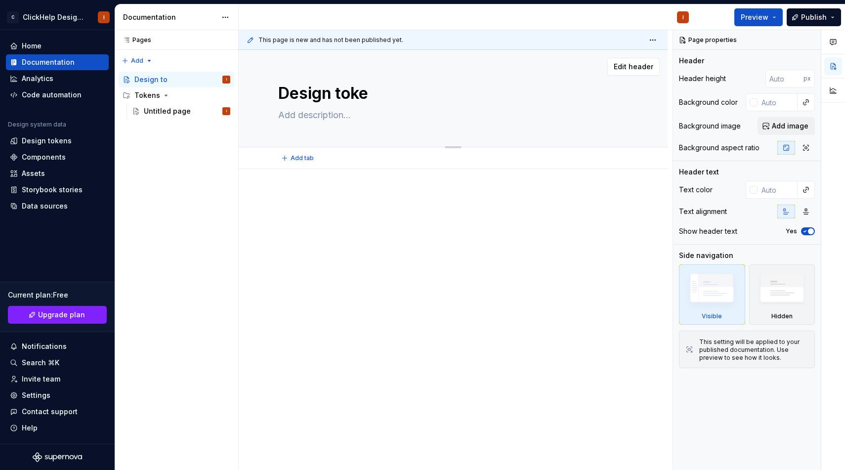
type textarea "Design token"
type textarea "*"
type textarea "Design tokens"
type textarea "*"
type textarea "Design tokens"
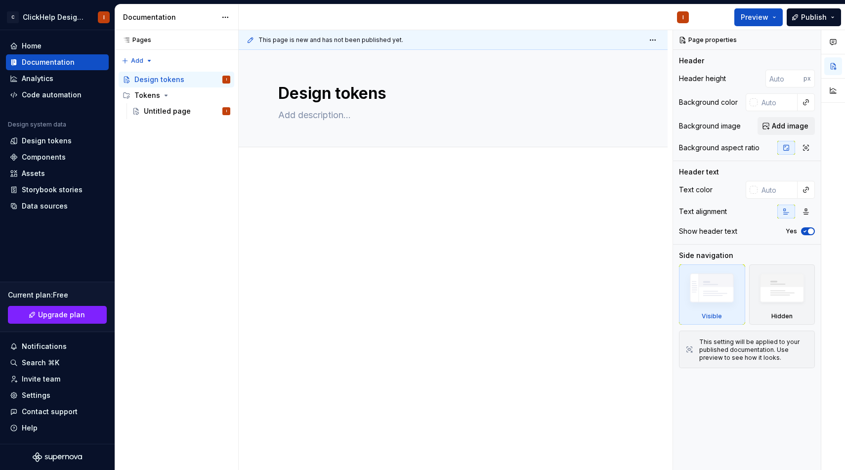
click at [334, 179] on div at bounding box center [453, 276] width 429 height 214
click at [332, 197] on p at bounding box center [453, 199] width 350 height 12
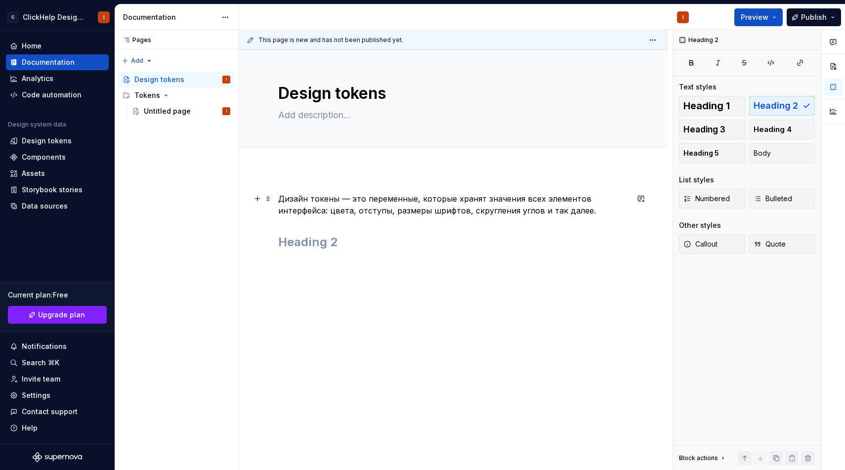
type textarea "*"
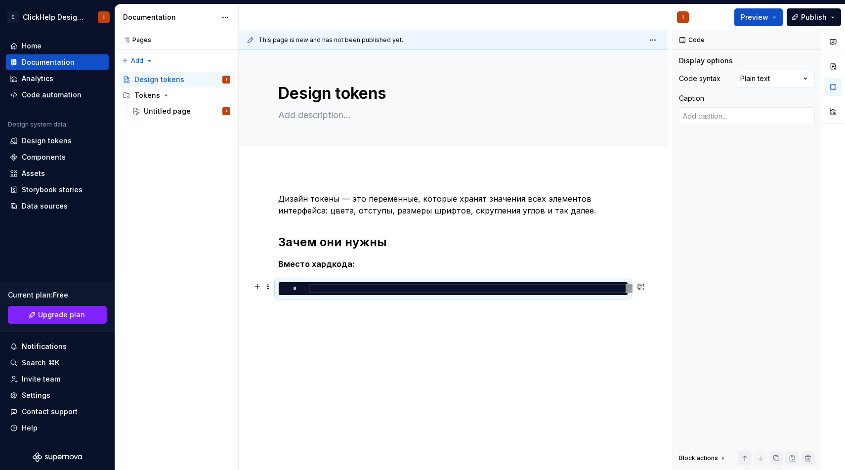
type textarea "*"
type textarea "**********"
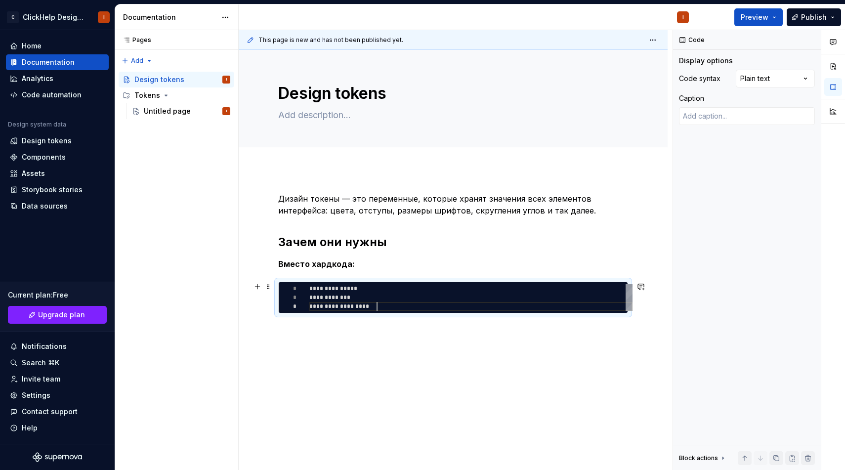
click at [360, 299] on div "**********" at bounding box center [470, 297] width 323 height 27
click at [770, 66] on div "Display options Code syntax Plain text Caption" at bounding box center [747, 94] width 136 height 77
click at [760, 84] on div "Comments Open comments No comments yet Select ‘Comment’ from the block context …" at bounding box center [759, 250] width 172 height 440
click at [436, 339] on div "**********" at bounding box center [453, 317] width 429 height 297
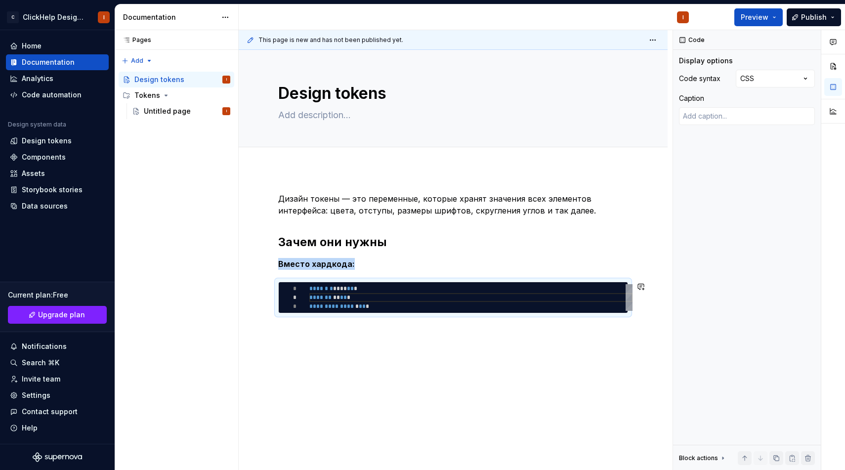
click at [395, 345] on div "**********" at bounding box center [453, 317] width 429 height 297
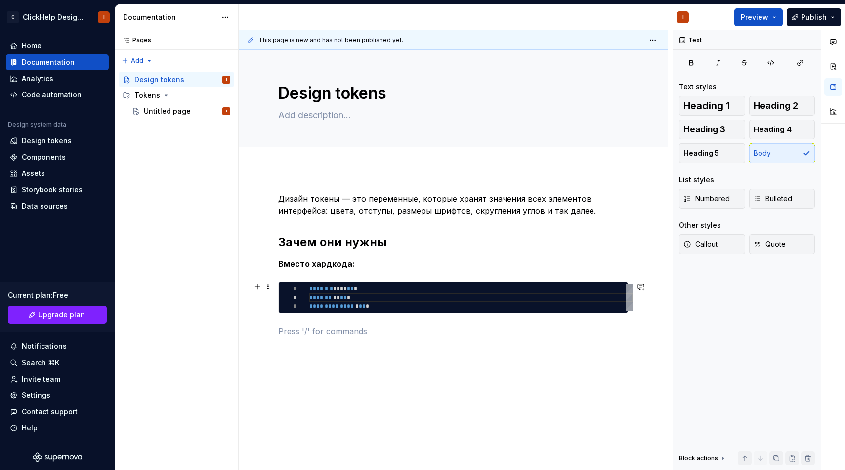
click at [412, 306] on div "**********" at bounding box center [470, 297] width 323 height 27
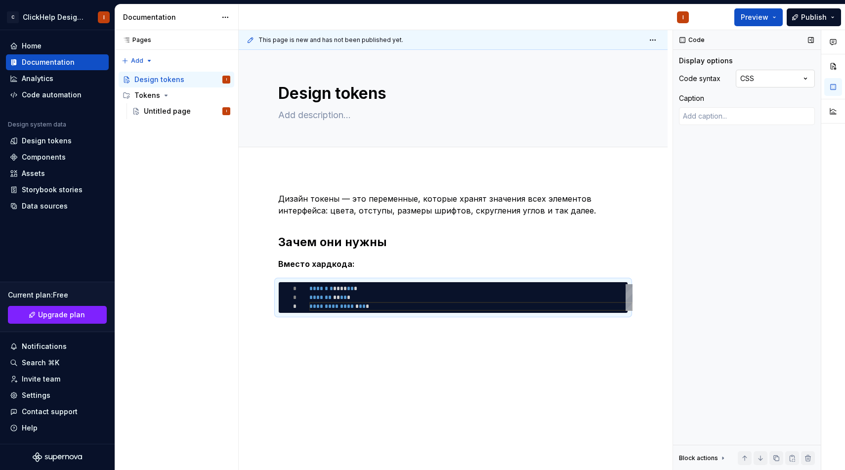
click at [749, 73] on div "Comments Open comments No comments yet Select ‘Comment’ from the block context …" at bounding box center [759, 250] width 172 height 440
click at [773, 76] on div "Comments Open comments No comments yet Select ‘Comment’ from the block context …" at bounding box center [759, 250] width 172 height 440
click at [411, 333] on p at bounding box center [453, 331] width 350 height 12
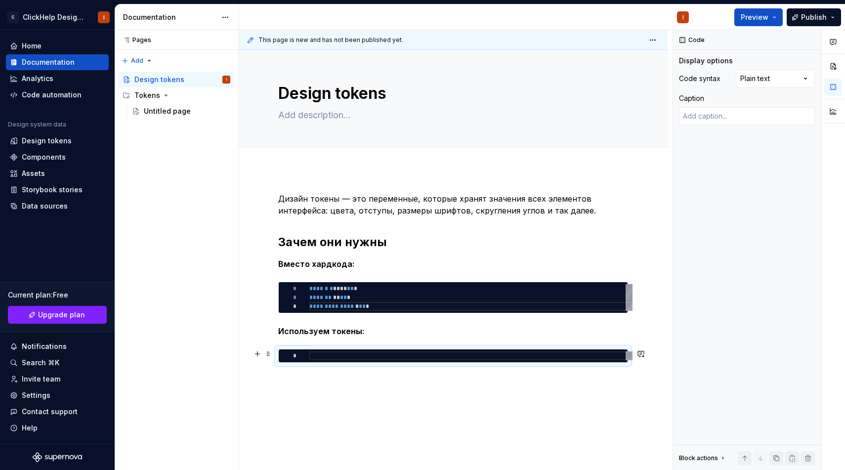
type textarea "*"
type textarea "**********"
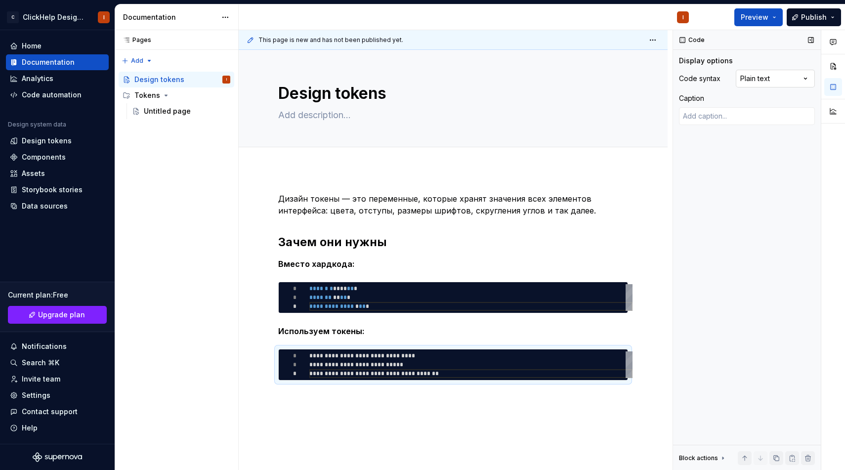
click at [760, 81] on div "Comments Open comments No comments yet Select ‘Comment’ from the block context …" at bounding box center [759, 250] width 172 height 440
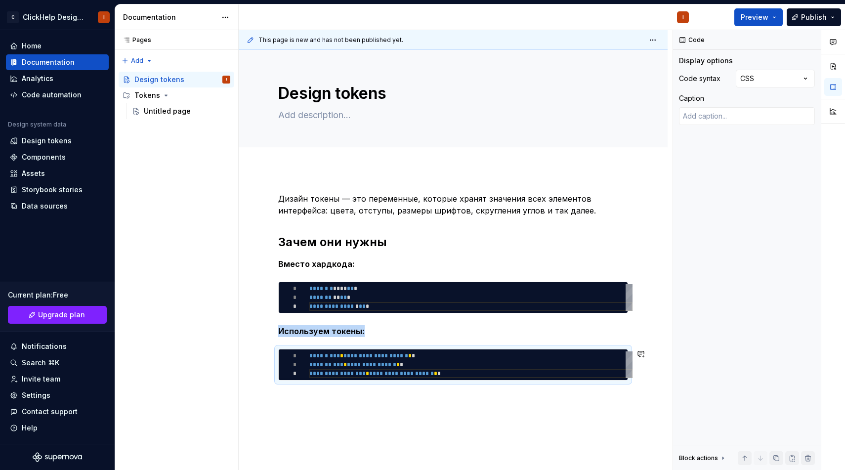
click at [334, 411] on div "**********" at bounding box center [456, 250] width 434 height 440
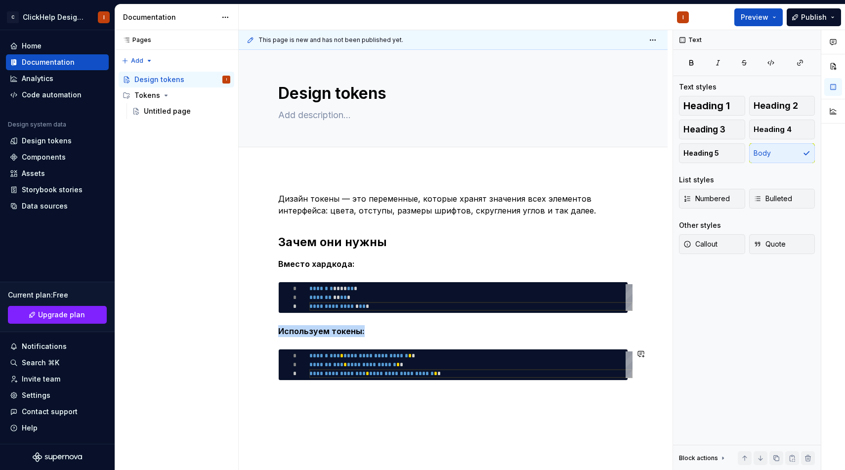
click at [344, 399] on div "**********" at bounding box center [453, 351] width 429 height 364
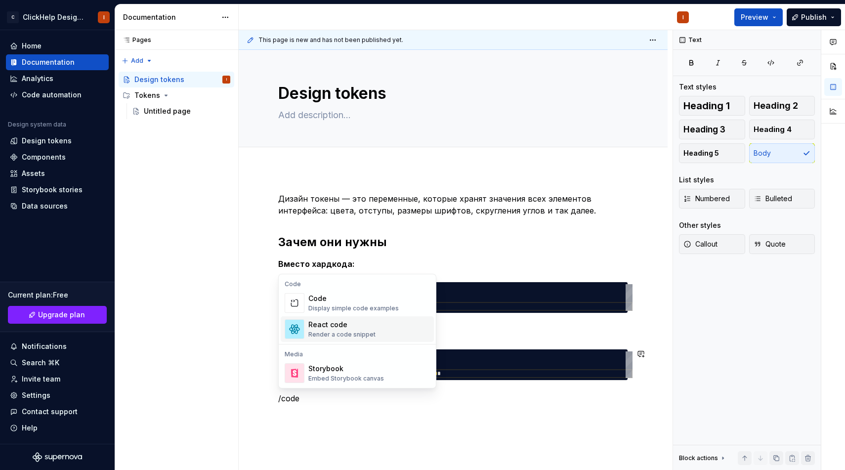
click at [360, 332] on div "Render a code snippet" at bounding box center [341, 335] width 67 height 8
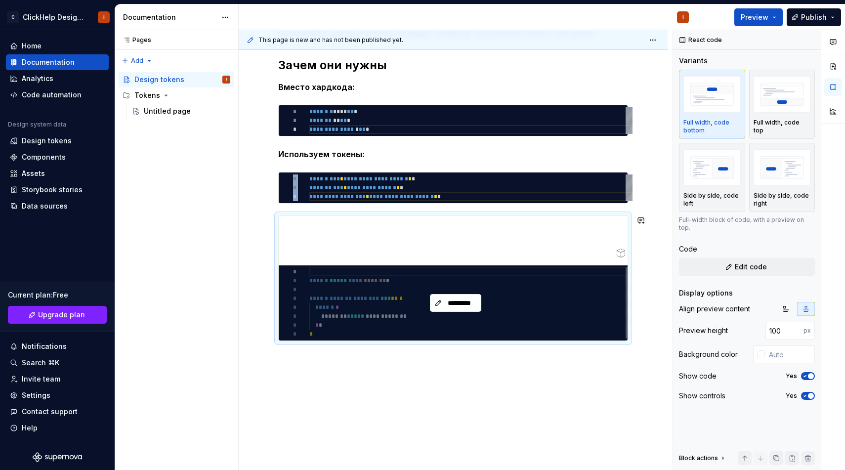
scroll to position [178, 0]
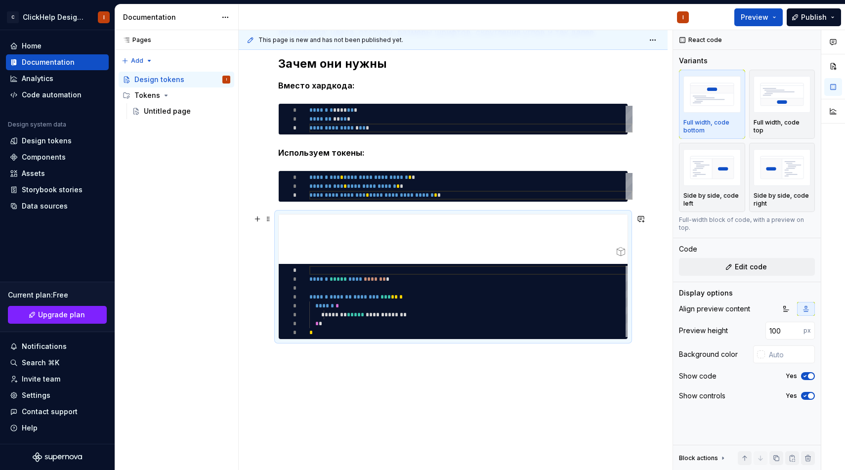
click at [392, 241] on div at bounding box center [456, 238] width 354 height 49
click at [266, 217] on span at bounding box center [268, 219] width 8 height 14
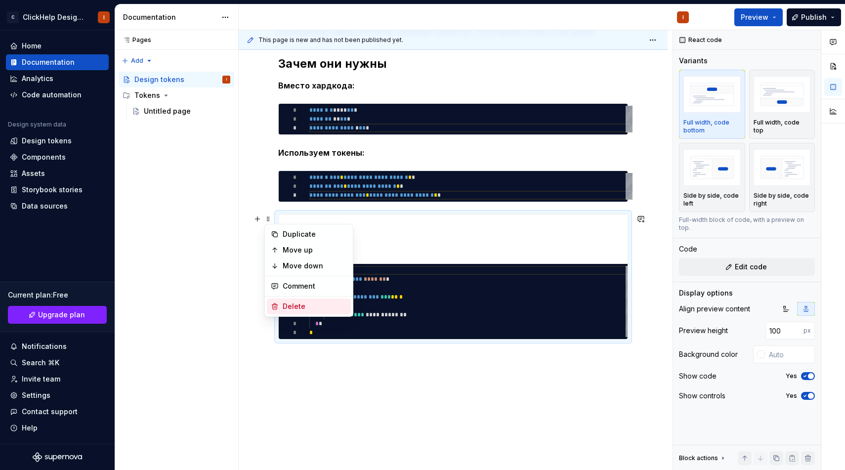
click at [284, 304] on div "Delete" at bounding box center [315, 306] width 64 height 10
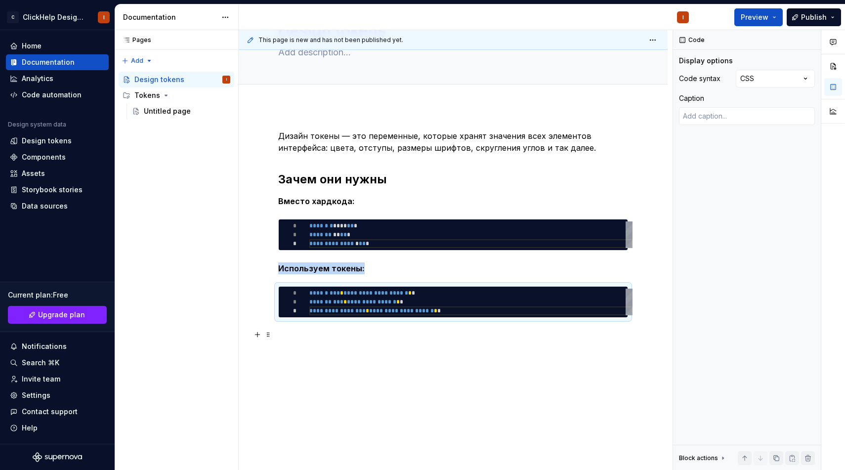
scroll to position [63, 0]
click at [336, 341] on div "**********" at bounding box center [453, 288] width 429 height 364
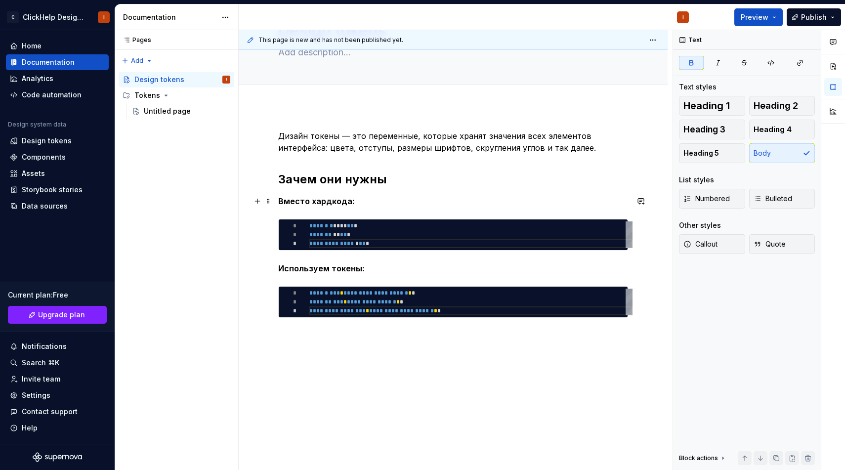
click at [322, 206] on p "Вместо хардкода:" at bounding box center [453, 201] width 350 height 12
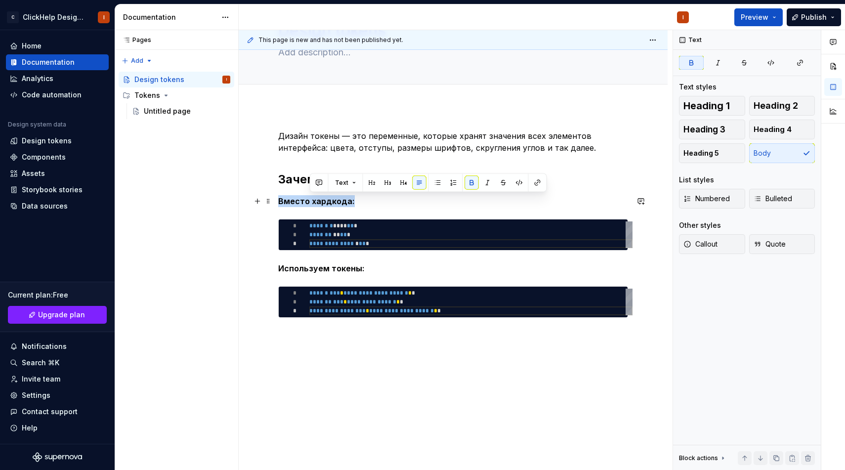
click at [322, 206] on p "Вместо хардкода:" at bounding box center [453, 201] width 350 height 12
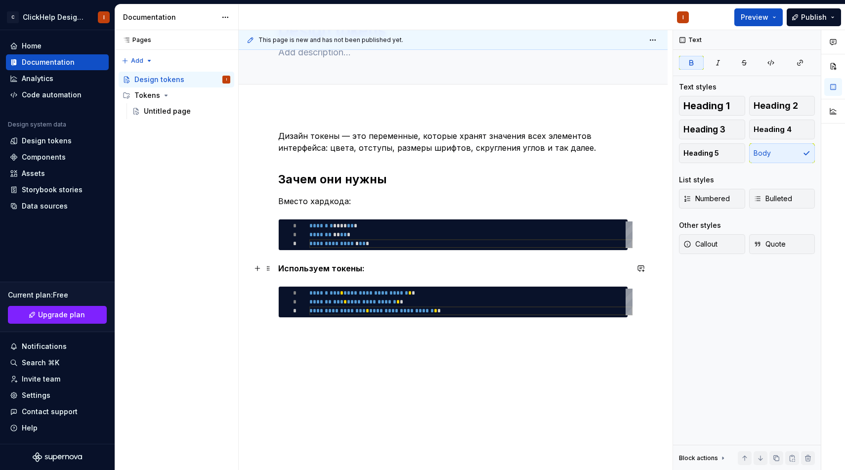
click at [335, 270] on strong "Используем токены:" at bounding box center [321, 268] width 86 height 10
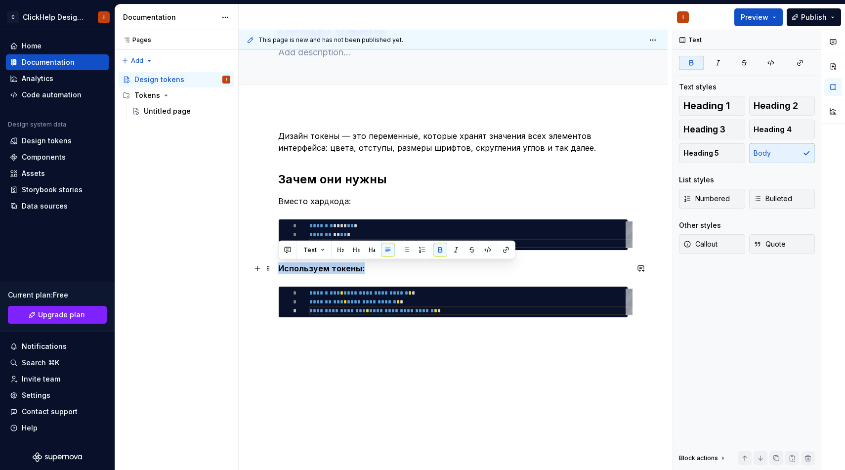
click at [335, 270] on strong "Используем токены:" at bounding box center [321, 268] width 86 height 10
click at [380, 368] on div "**********" at bounding box center [453, 288] width 429 height 364
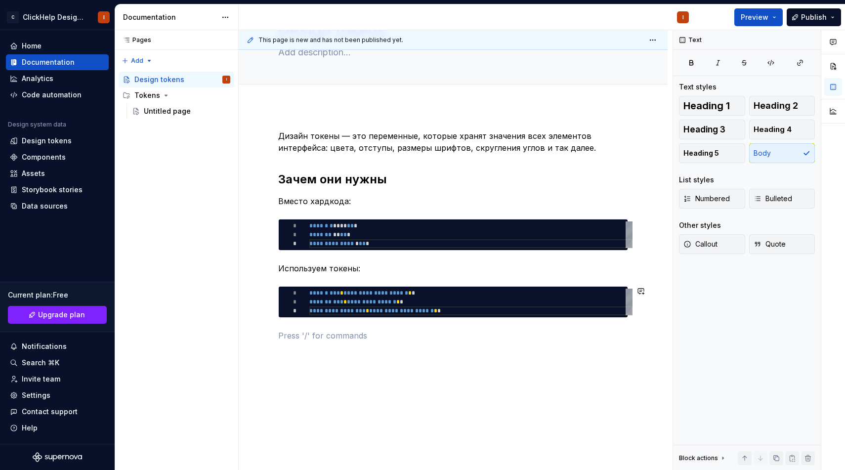
click at [396, 351] on div "**********" at bounding box center [453, 241] width 350 height 223
click at [369, 147] on p "Дизайн токены — это переменные, которые хранят значения всех элементов интерфей…" at bounding box center [453, 142] width 350 height 24
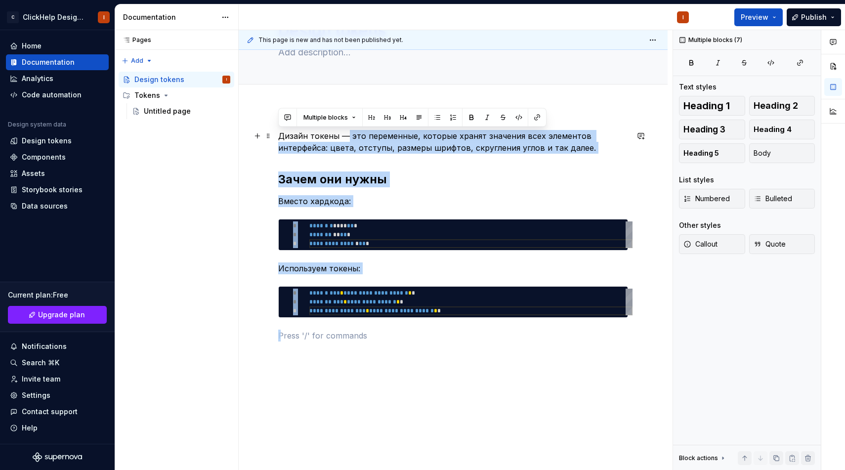
drag, startPoint x: 376, startPoint y: 349, endPoint x: 343, endPoint y: 135, distance: 216.5
click at [343, 135] on div "**********" at bounding box center [453, 241] width 350 height 223
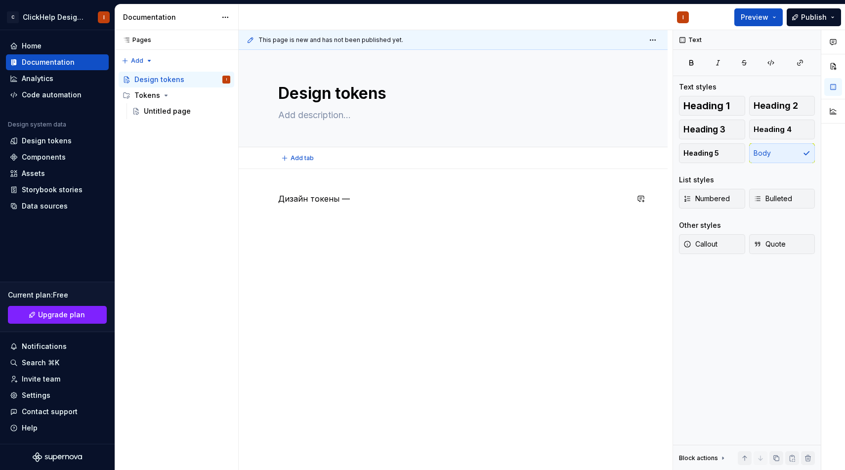
scroll to position [0, 0]
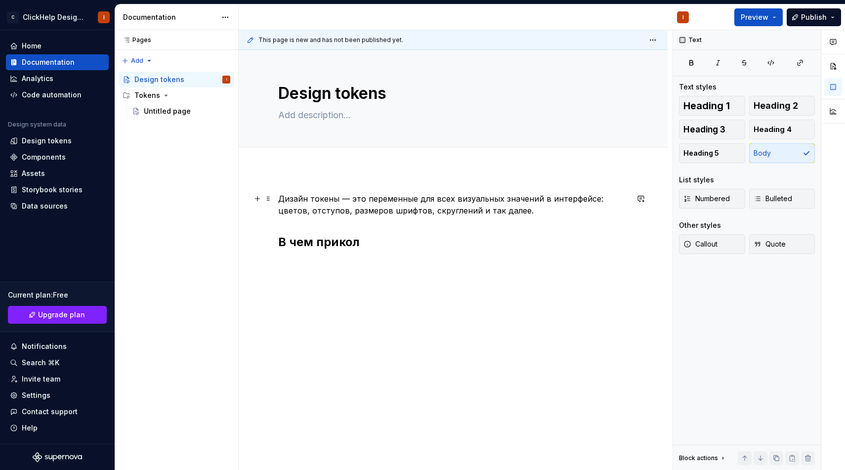
click at [337, 212] on p "Дизайн токены — это переменные для всех визуальных значений в интерфейсе: цвето…" at bounding box center [453, 205] width 350 height 24
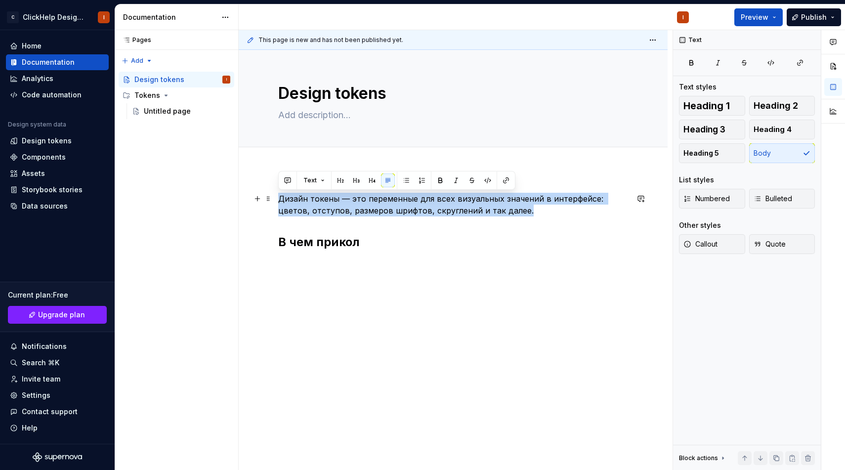
click at [337, 212] on p "Дизайн токены — это переменные для всех визуальных значений в интерфейсе: цвето…" at bounding box center [453, 205] width 350 height 24
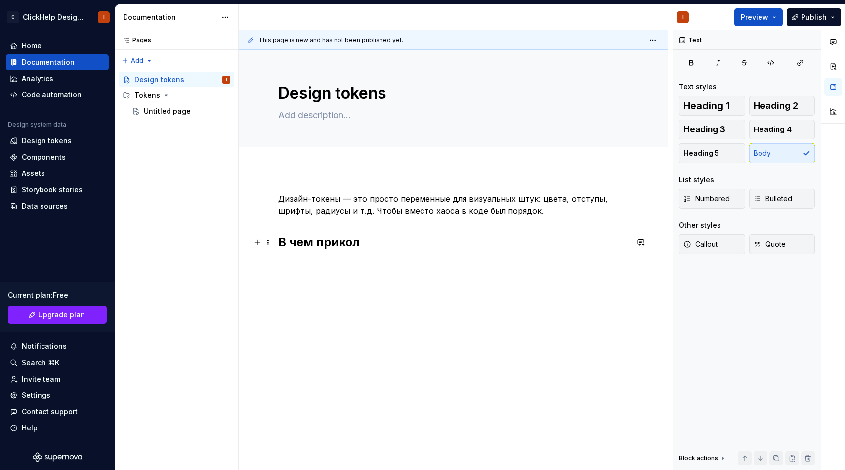
click at [358, 240] on h2 "В чем прикол" at bounding box center [453, 242] width 350 height 16
click at [310, 254] on div "Дизайн-токены — это просто переменные для визуальных штук: цвета, отступы, шриф…" at bounding box center [453, 227] width 350 height 69
click at [308, 261] on div "Дизайн-токены — это просто переменные для визуальных штук: цвета, отступы, шриф…" at bounding box center [453, 227] width 350 height 69
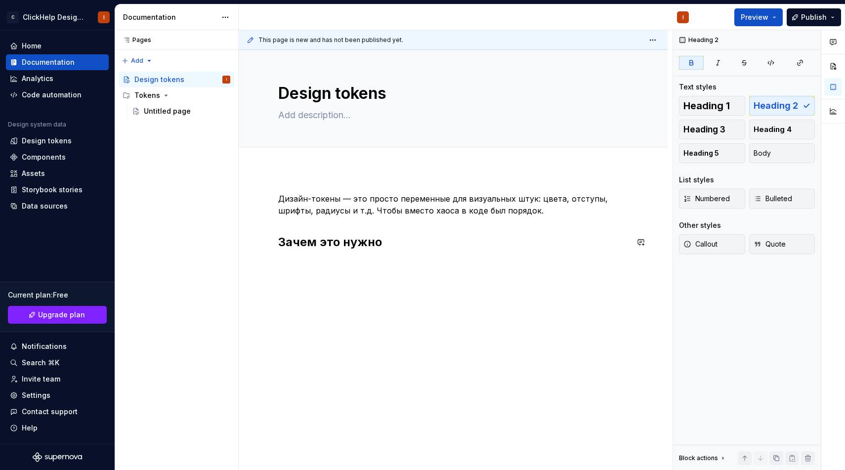
click at [321, 266] on div "Дизайн-токены — это просто переменные для визуальных штук: цвета, отступы, шриф…" at bounding box center [453, 286] width 429 height 234
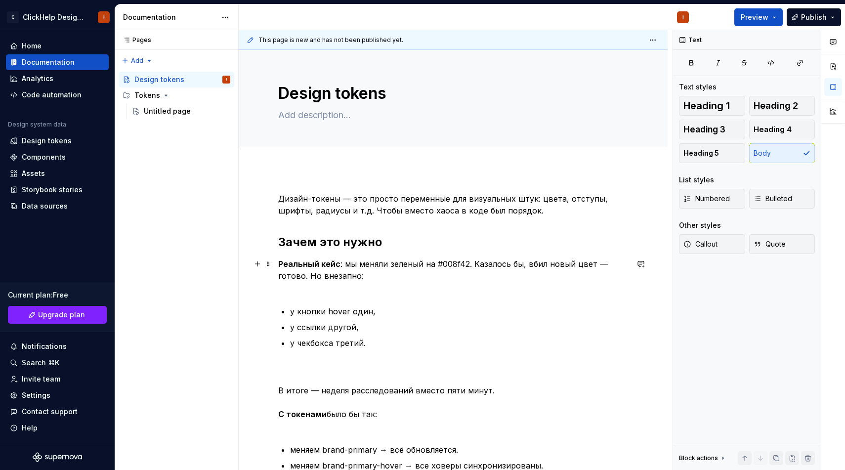
scroll to position [17, 0]
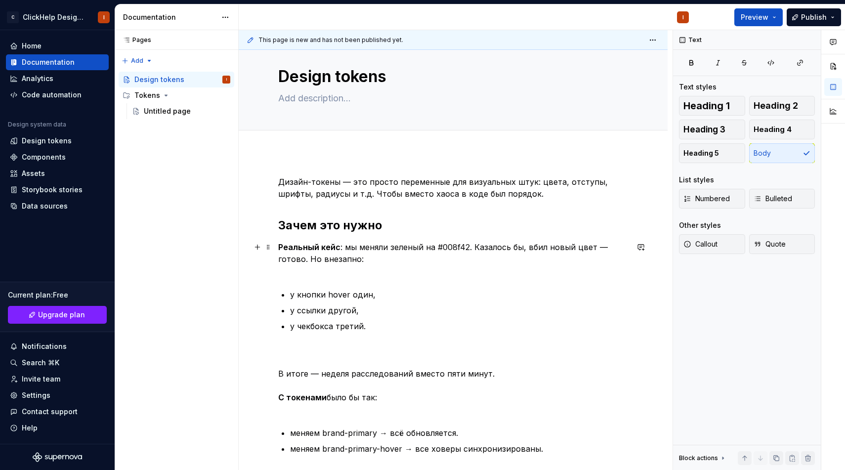
click at [333, 271] on p "Реальный кейс : мы меняли зеленый на #008f42. Казалось бы, вбил новый цвет — го…" at bounding box center [453, 259] width 350 height 36
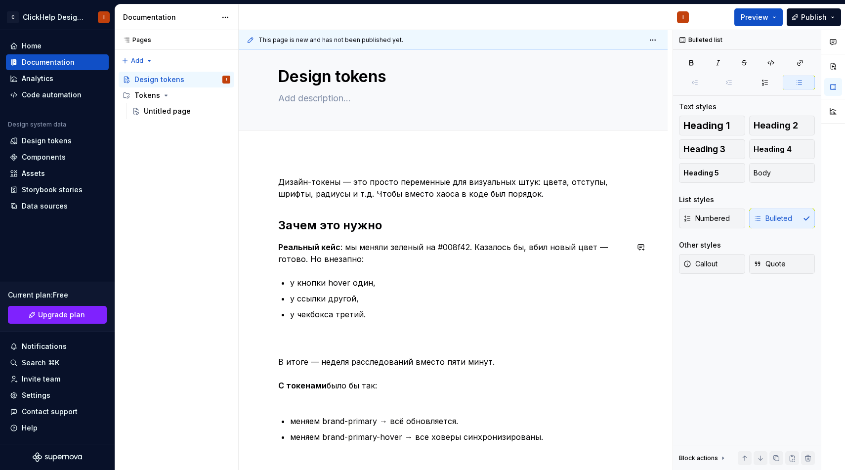
click at [316, 271] on div "Дизайн-токены — это просто переменные для визуальных штук: цвета, отступы, шриф…" at bounding box center [453, 333] width 350 height 314
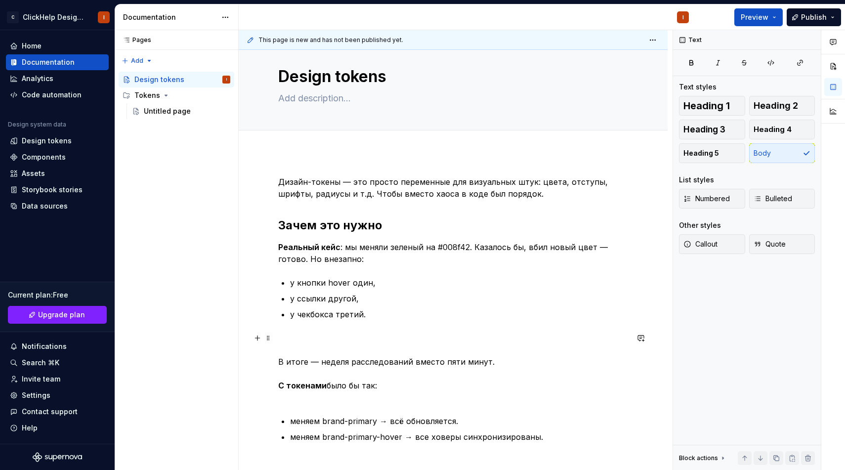
click at [291, 338] on p "В итоге — неделя расследований вместо пяти минут. С токенами было бы так:" at bounding box center [453, 367] width 350 height 71
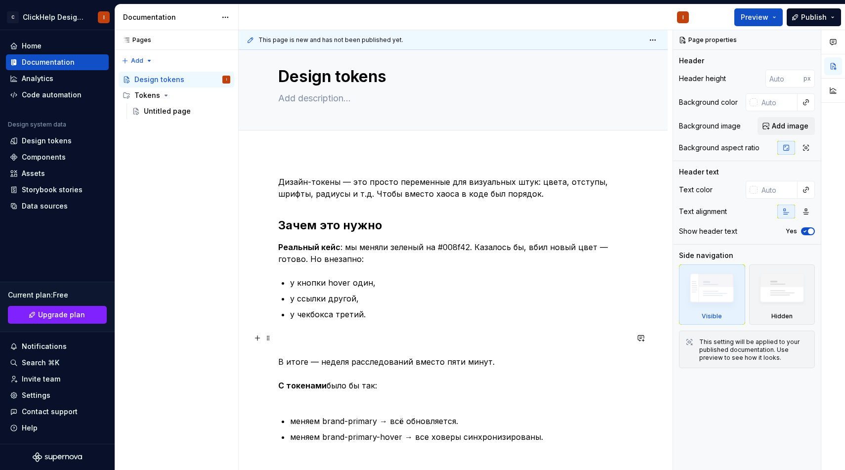
click at [420, 336] on p "В итоге — неделя расследований вместо пяти минут. С токенами было бы так:" at bounding box center [453, 367] width 350 height 71
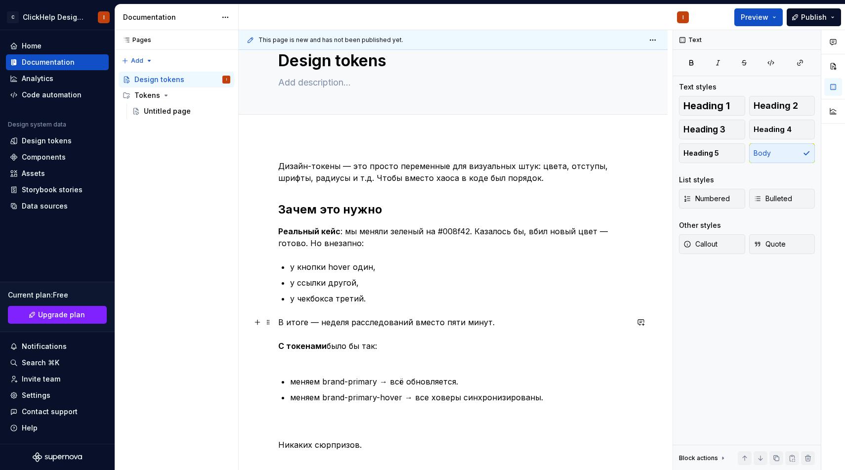
scroll to position [37, 0]
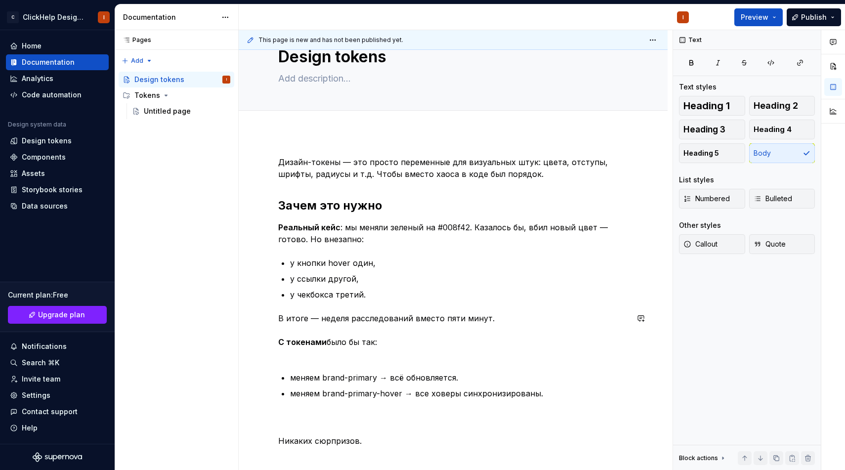
click at [364, 363] on div "Дизайн-токены — это просто переменные для визуальных штук: цвета, отступы, шриф…" at bounding box center [453, 301] width 350 height 291
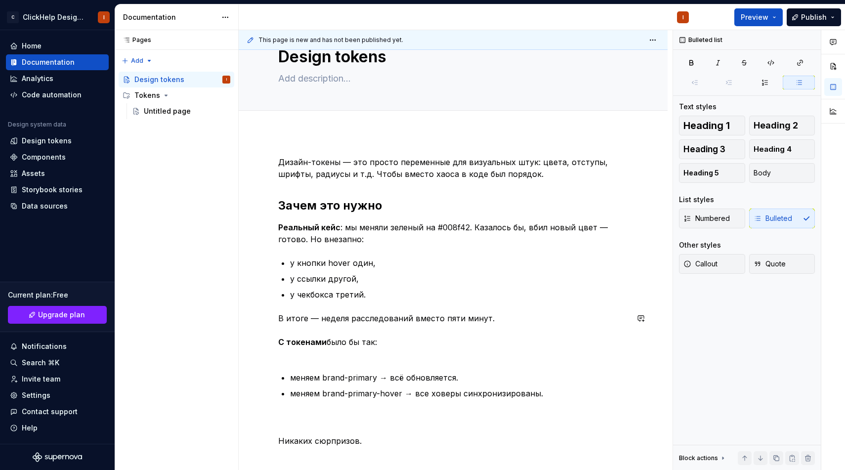
click at [347, 357] on p "В итоге — неделя расследований вместо пяти минут. С токенами было бы так:" at bounding box center [453, 335] width 350 height 47
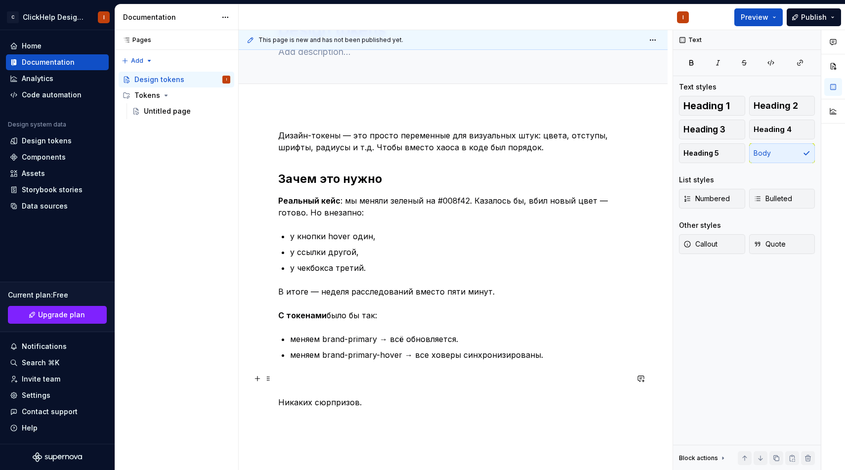
scroll to position [64, 0]
click at [328, 373] on p "Никаких сюрпризов." at bounding box center [453, 390] width 350 height 36
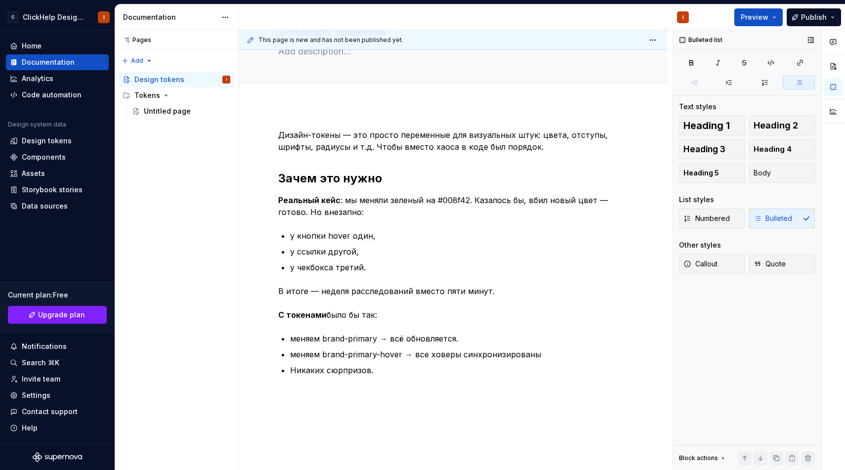
click at [793, 80] on button "button" at bounding box center [799, 83] width 32 height 14
click at [763, 89] on div "Bulleted list Text styles Heading 1 Heading 2 Heading 3 Heading 4 Heading 5 Bod…" at bounding box center [747, 250] width 148 height 440
click at [761, 79] on icon "button" at bounding box center [765, 83] width 8 height 8
click at [792, 83] on button "button" at bounding box center [799, 83] width 32 height 14
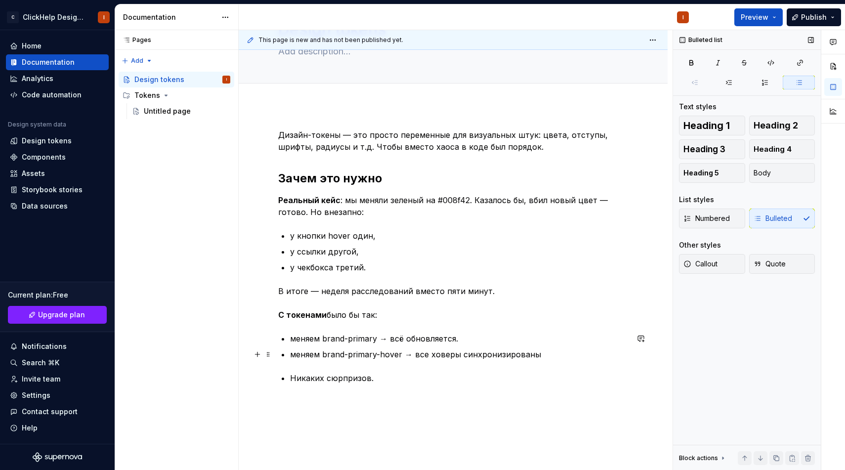
click at [341, 357] on p "меняем brand-primary-hover → все ховеры синхронизированы" at bounding box center [459, 354] width 338 height 12
click at [322, 374] on p "Никаких сюрпризов." at bounding box center [459, 378] width 338 height 12
click at [795, 79] on button "button" at bounding box center [799, 83] width 32 height 14
click at [770, 80] on button "button" at bounding box center [765, 83] width 32 height 14
click at [789, 81] on button "button" at bounding box center [799, 83] width 32 height 14
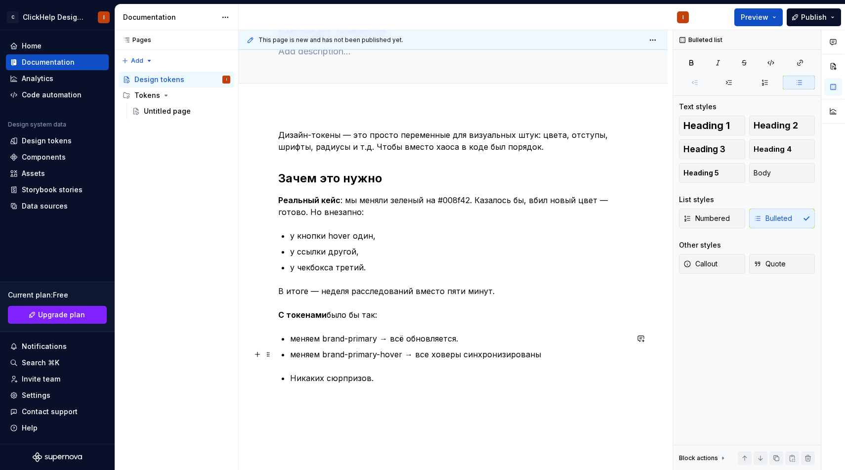
click at [499, 354] on p "меняем brand-primary-hover → все ховеры синхронизированы" at bounding box center [459, 354] width 338 height 12
click at [559, 355] on p "меняем brand-primary-hover → все ховеры синхронизированы" at bounding box center [459, 354] width 338 height 12
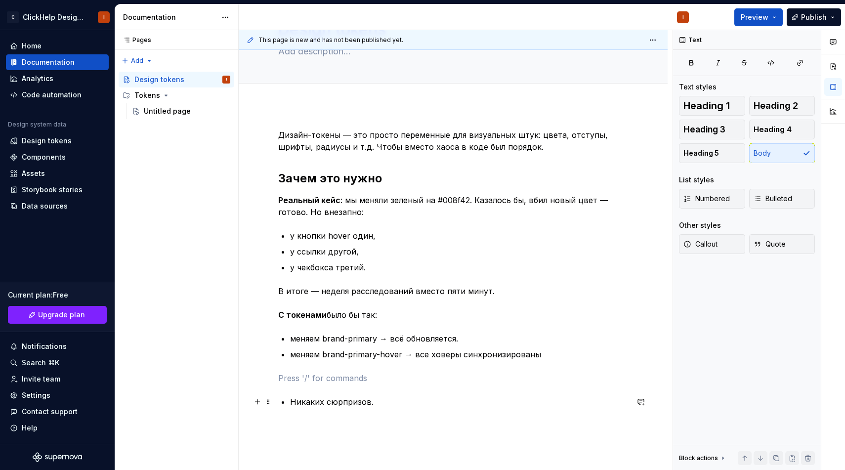
click at [323, 399] on p "Никаких сюрпризов." at bounding box center [459, 402] width 338 height 12
click at [327, 400] on div "Дизайн-токены — это просто переменные для визуальных штук: цвета, отступы, шриф…" at bounding box center [453, 320] width 429 height 431
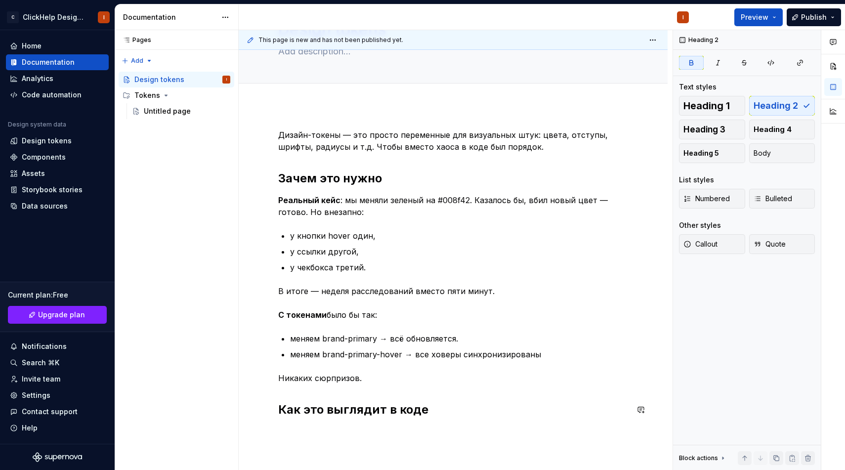
scroll to position [164, 0]
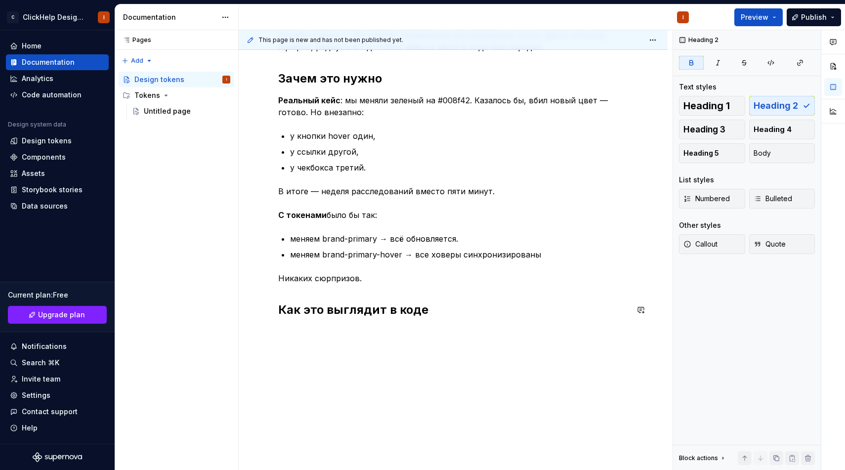
click at [387, 339] on div "Дизайн-токены — это просто переменные для визуальных штук: цвета, отступы, шриф…" at bounding box center [453, 237] width 429 height 465
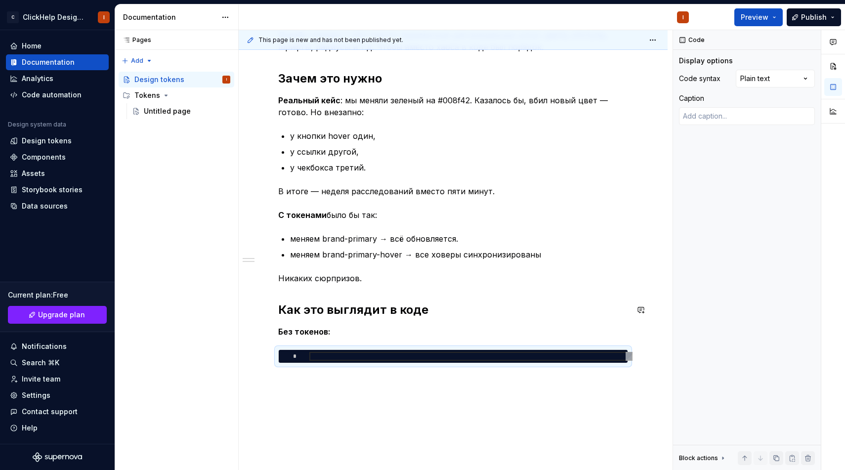
type textarea "*"
type textarea "**********"
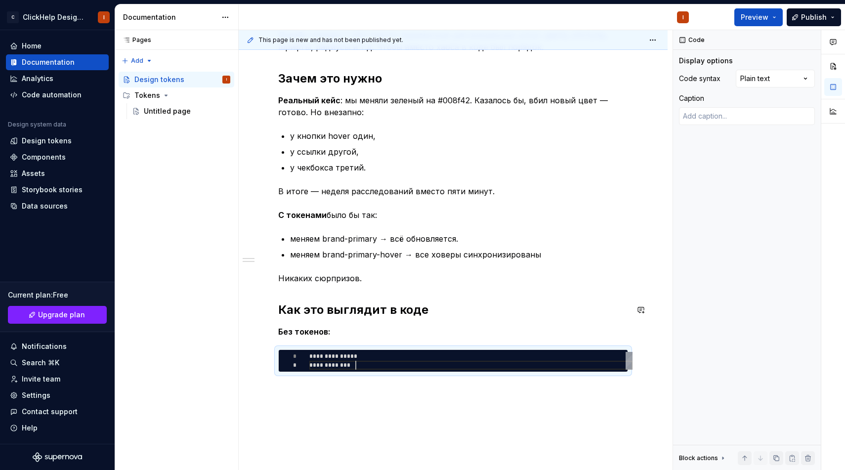
scroll to position [9, 46]
click at [485, 407] on div "**********" at bounding box center [453, 264] width 429 height 519
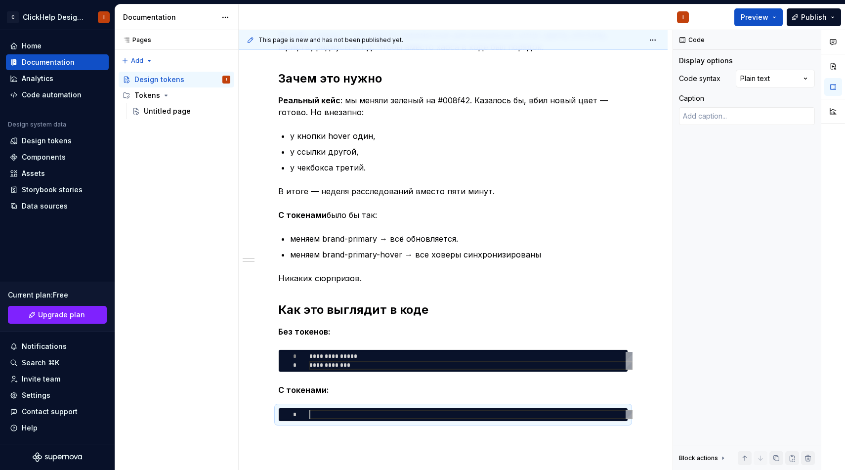
type textarea "*"
type textarea "**********"
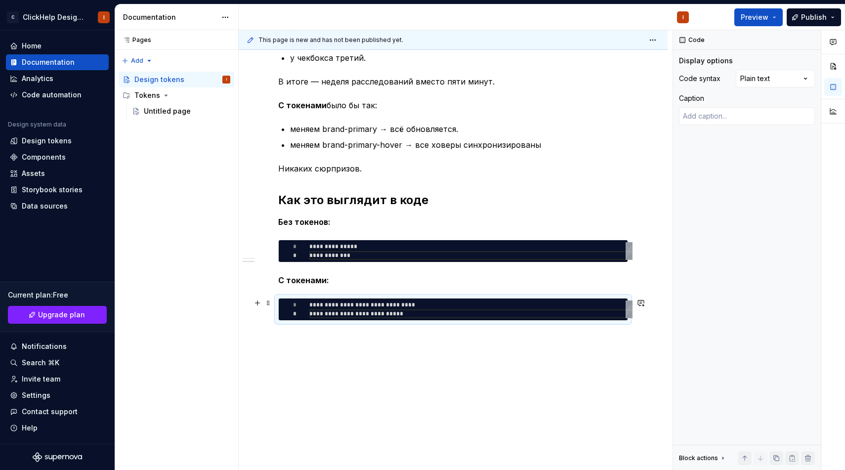
scroll to position [276, 0]
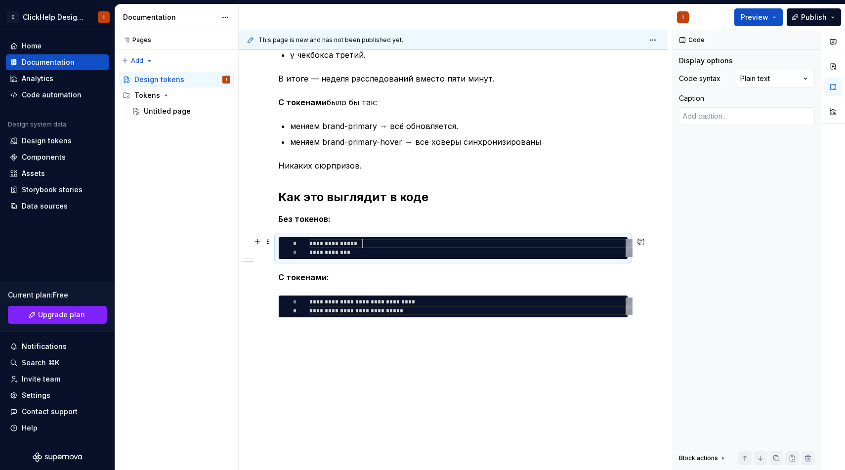
click at [525, 245] on div "**********" at bounding box center [470, 248] width 323 height 18
click at [775, 78] on div "Comments Open comments No comments yet Select ‘Comment’ from the block context …" at bounding box center [759, 250] width 172 height 440
type textarea "*"
click at [546, 313] on div "**********" at bounding box center [470, 307] width 323 height 18
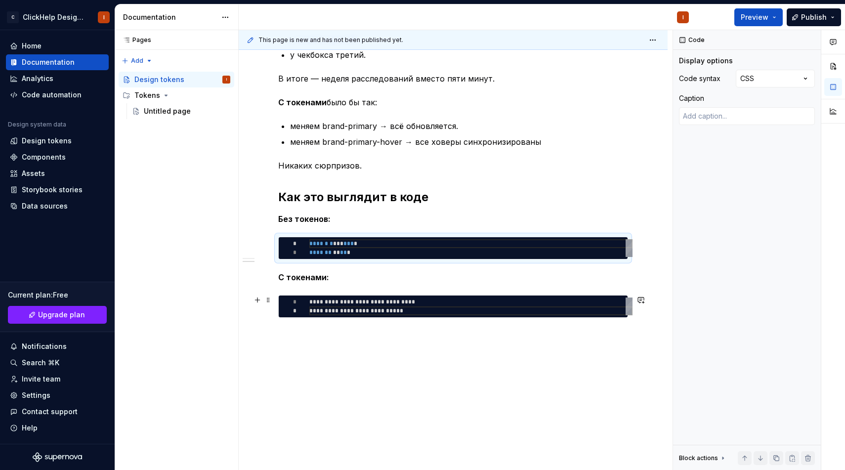
scroll to position [9, 106]
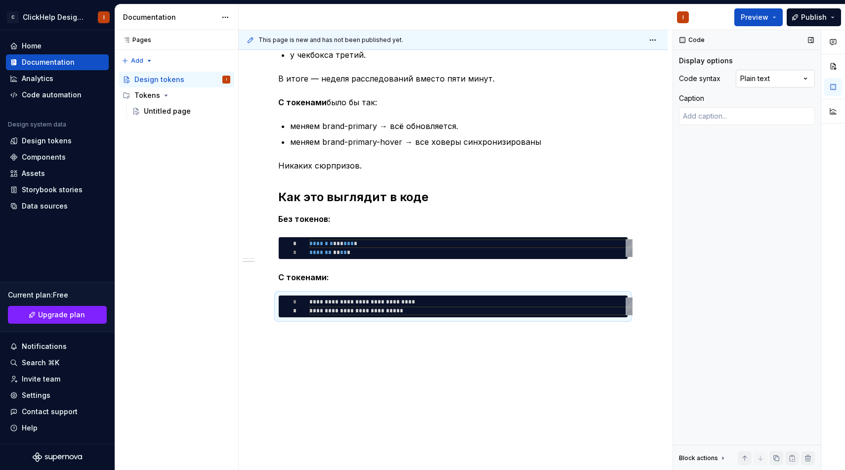
click at [756, 72] on div "Comments Open comments No comments yet Select ‘Comment’ from the block context …" at bounding box center [759, 250] width 172 height 440
click at [371, 344] on div "**********" at bounding box center [453, 182] width 429 height 578
click at [305, 336] on div "**********" at bounding box center [453, 182] width 429 height 578
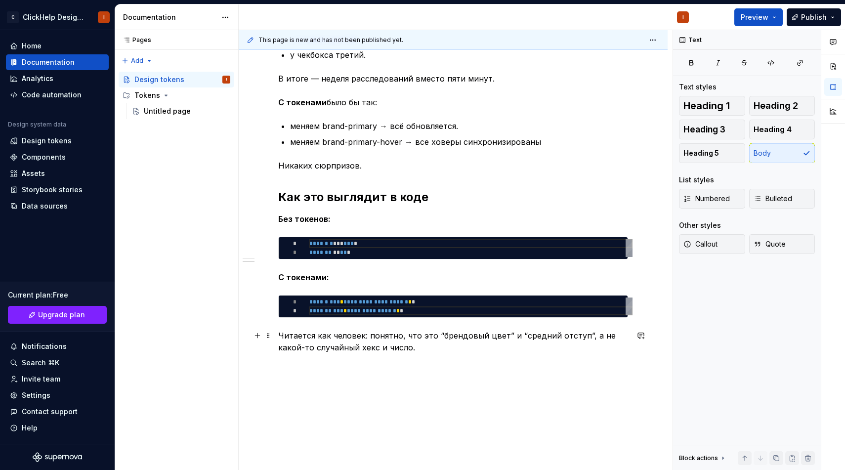
click at [321, 339] on p "Читается как человек: понятно, что это “брендовый цвет” и “средний отступ”, а н…" at bounding box center [453, 342] width 350 height 24
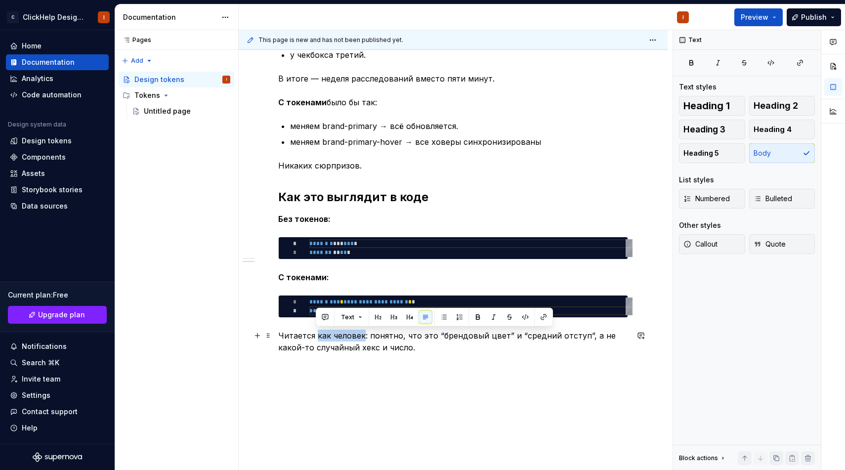
click at [353, 337] on p "Читается как человек: понятно, что это “брендовый цвет” и “средний отступ”, а н…" at bounding box center [453, 342] width 350 height 24
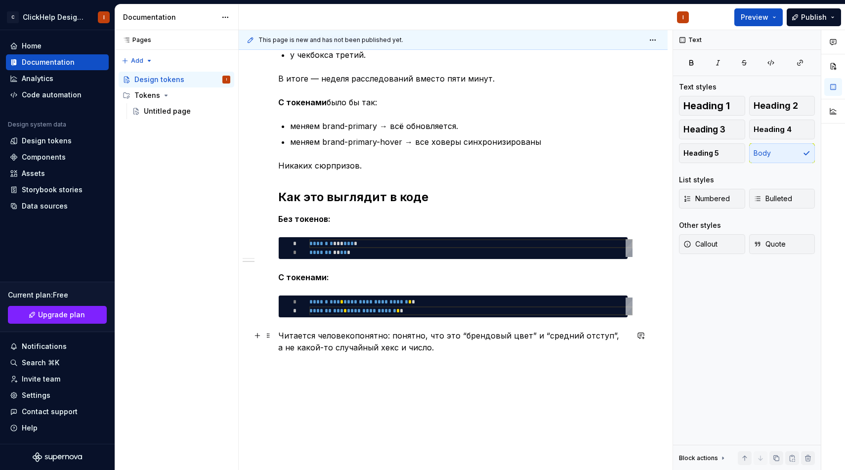
click at [407, 341] on p "Читается человекопонятно: понятно, что это “брендовый цвет” и “средний отступ”,…" at bounding box center [453, 342] width 350 height 24
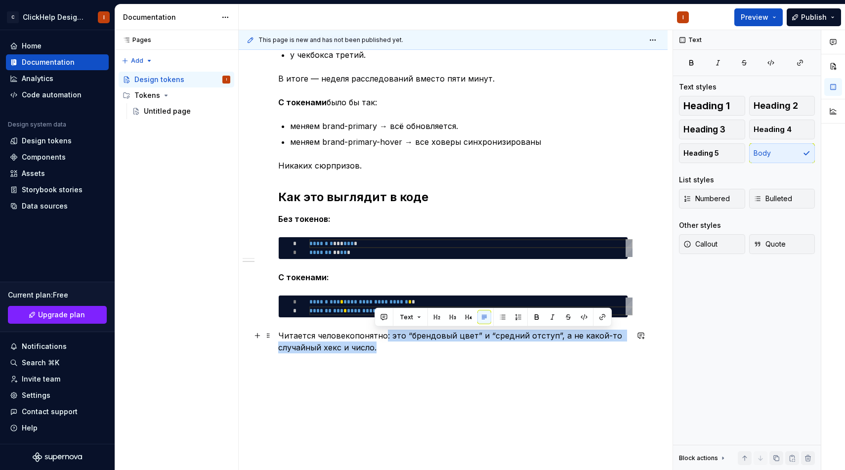
drag, startPoint x: 384, startPoint y: 346, endPoint x: 384, endPoint y: 339, distance: 7.9
click at [384, 339] on p "Читается человекопонятно: это “брендовый цвет” и “средний отступ”, а не какой-т…" at bounding box center [453, 342] width 350 height 24
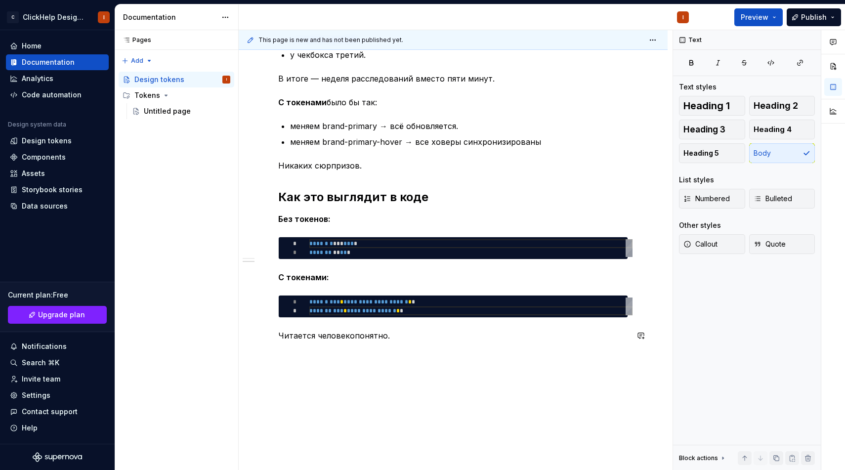
click at [334, 364] on div "This page is new and has not been published yet. Design tokens Edit header Заче…" at bounding box center [456, 250] width 434 height 440
click at [343, 357] on div "**********" at bounding box center [453, 193] width 429 height 601
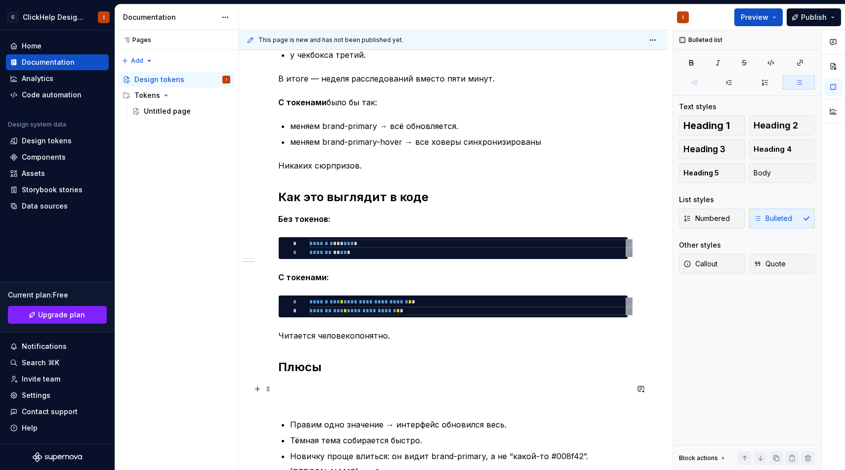
click at [362, 395] on p at bounding box center [453, 395] width 350 height 24
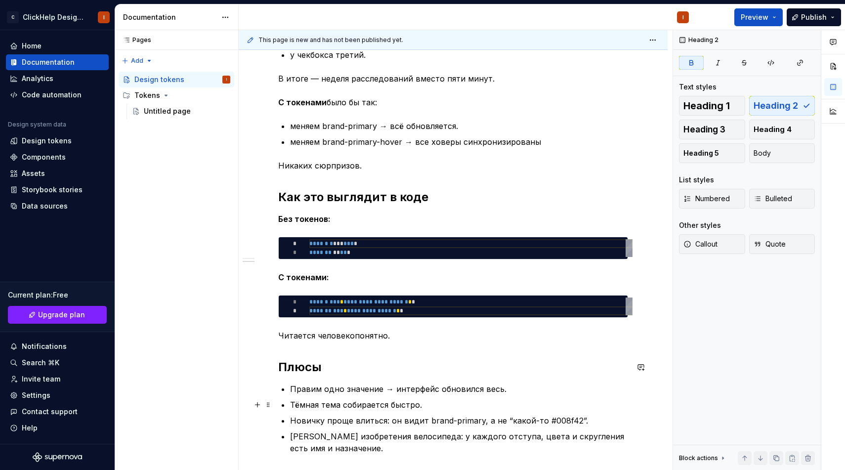
scroll to position [413, 0]
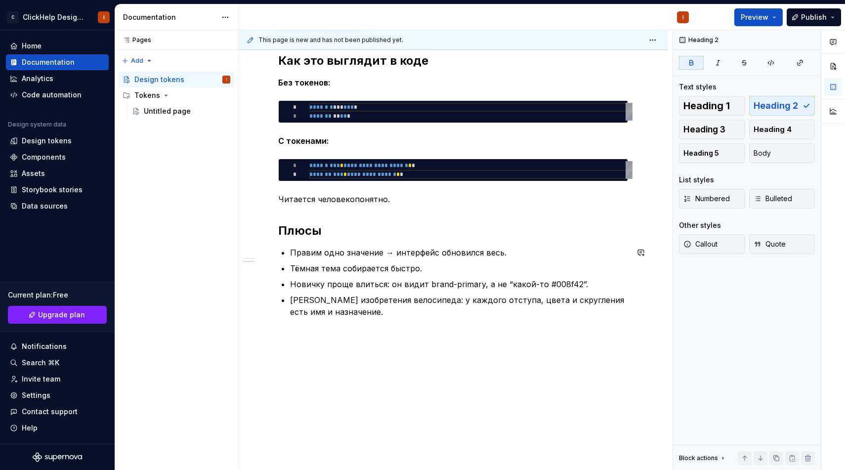
click at [328, 351] on div "**********" at bounding box center [453, 113] width 429 height 714
click at [334, 336] on p at bounding box center [453, 336] width 350 height 12
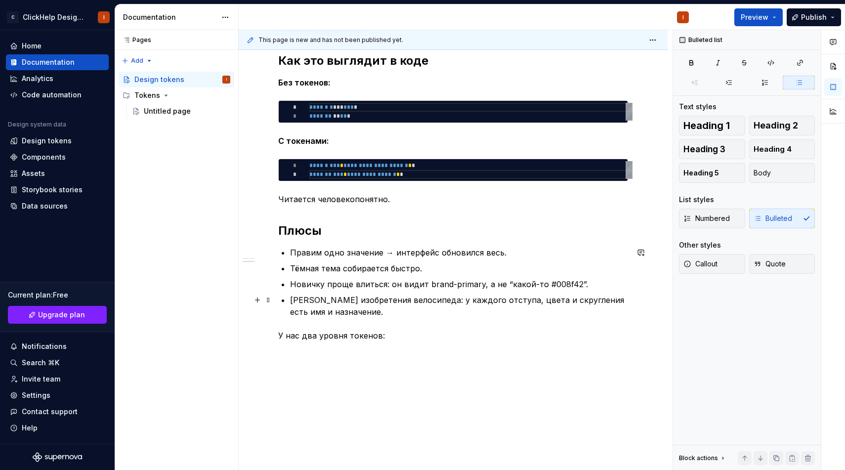
click at [419, 313] on p "Меньше изобретения велосипеда: у каждого отступа, цвета и скругления есть имя и…" at bounding box center [459, 306] width 338 height 24
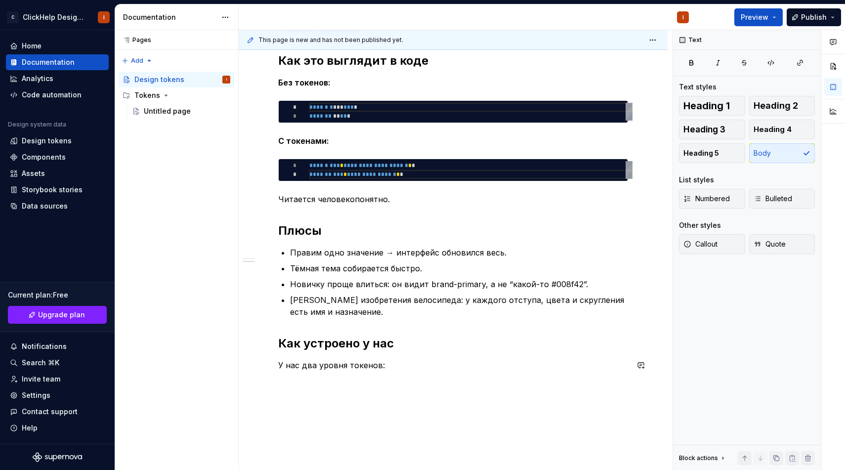
click at [332, 386] on div "**********" at bounding box center [453, 140] width 429 height 768
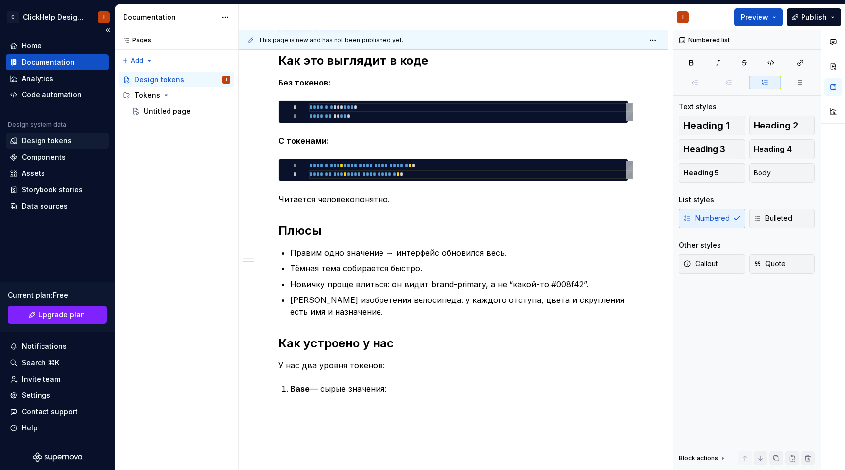
click at [61, 142] on div "Design tokens" at bounding box center [47, 141] width 50 height 10
click at [347, 405] on div "**********" at bounding box center [453, 93] width 350 height 627
click at [389, 411] on div "**********" at bounding box center [453, 151] width 429 height 791
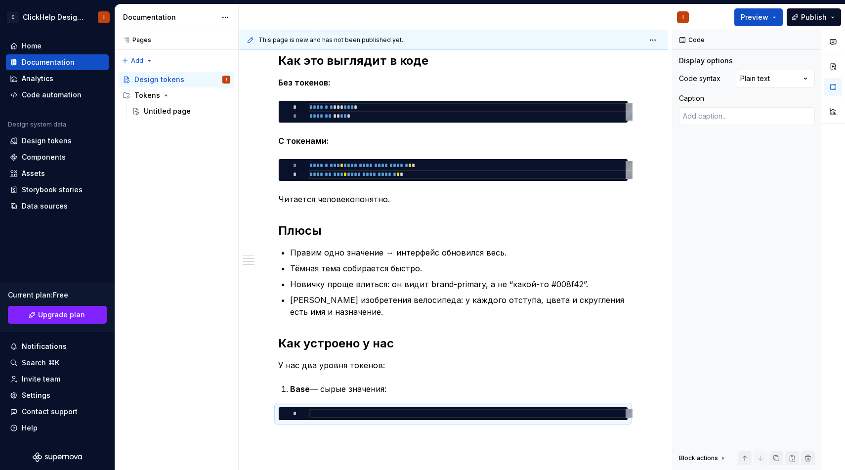
type textarea "*"
type textarea "**"
type textarea "*"
type textarea "***"
type textarea "*"
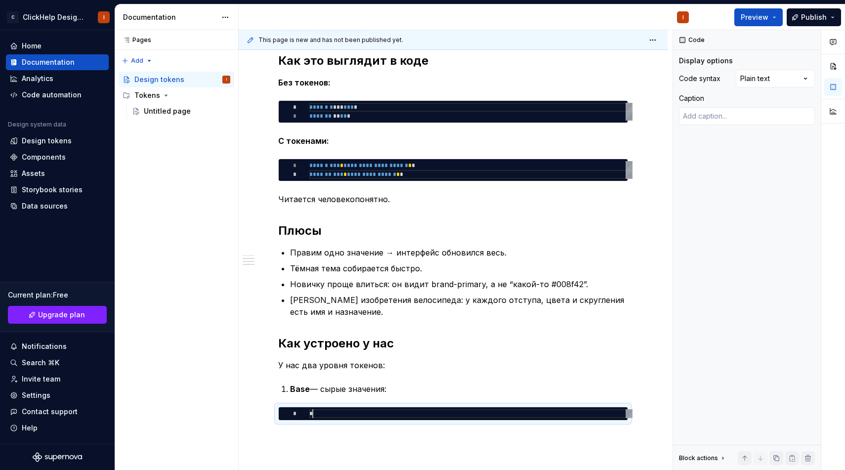
type textarea "****"
type textarea "*"
type textarea "*****"
type textarea "*"
type textarea "******"
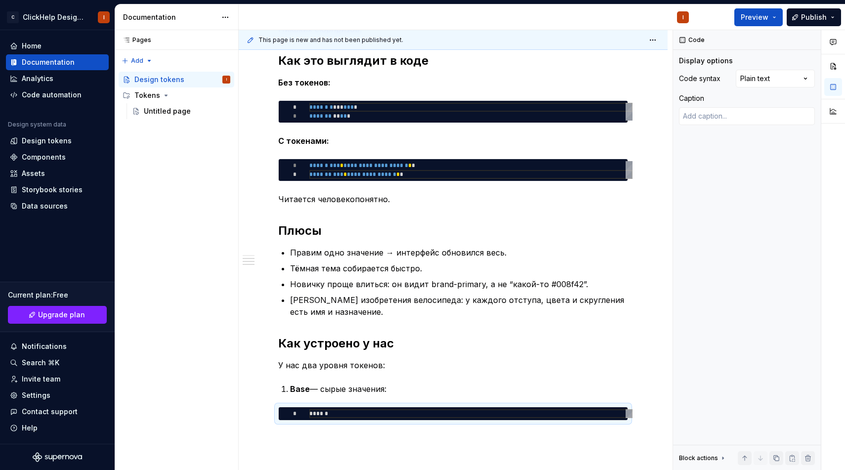
type textarea "*"
type textarea "*******"
type textarea "*"
type textarea "*******"
type textarea "*"
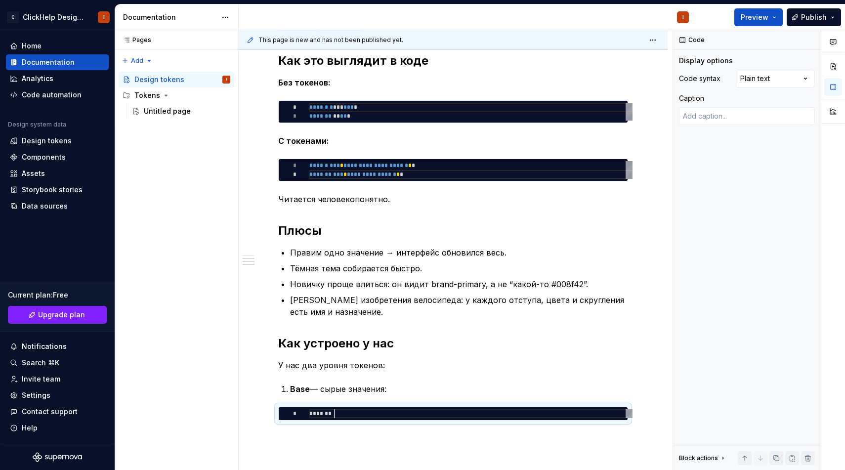
type textarea "********"
type textarea "*"
type textarea "*********"
type textarea "*"
type textarea "*********"
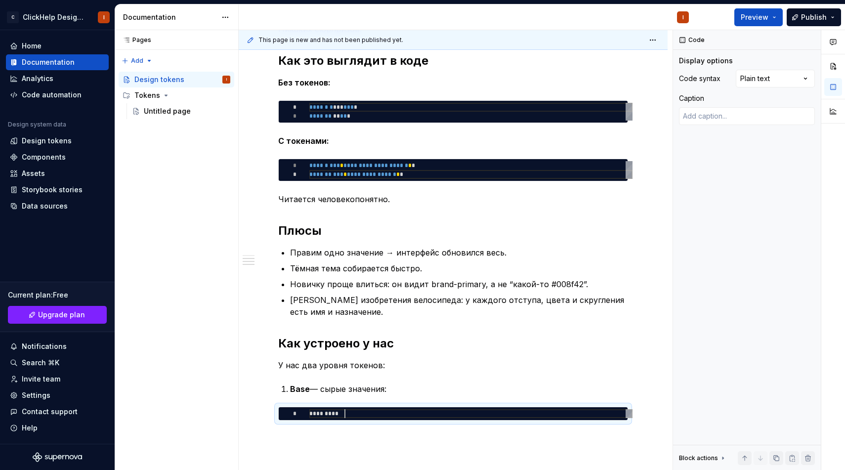
type textarea "*"
type textarea "**********"
type textarea "*"
type textarea "**********"
type textarea "*"
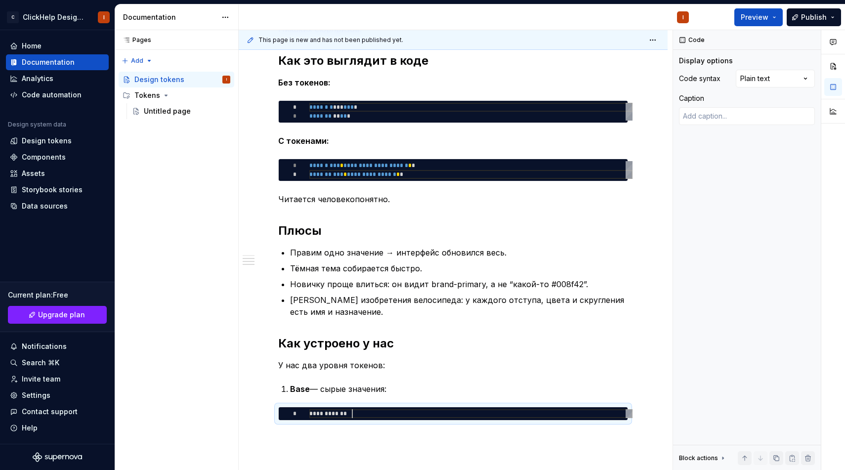
type textarea "**********"
type textarea "*"
type textarea "**********"
type textarea "*"
type textarea "**********"
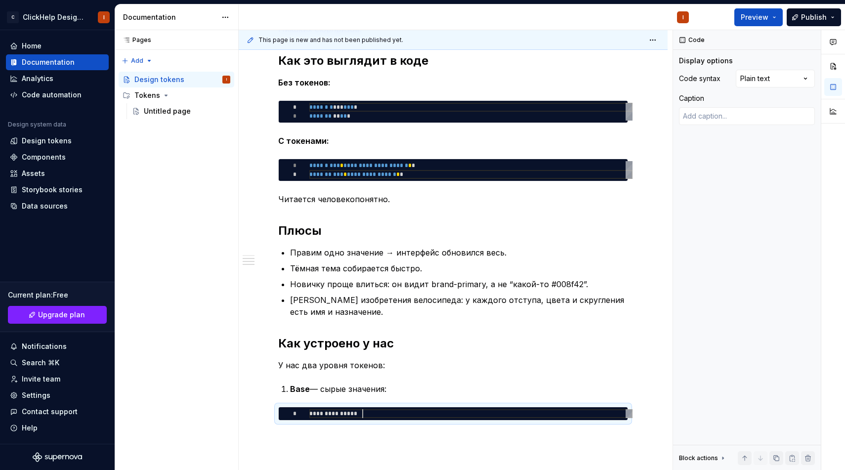
type textarea "*"
type textarea "**********"
type textarea "*"
type textarea "**********"
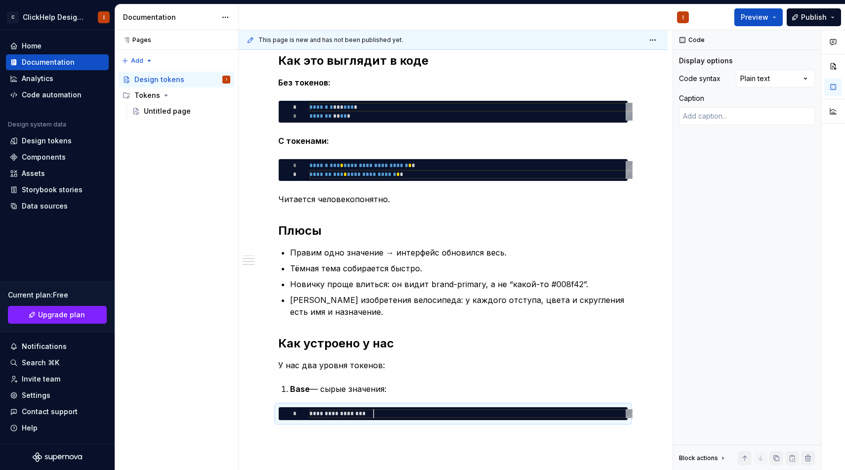
type textarea "*"
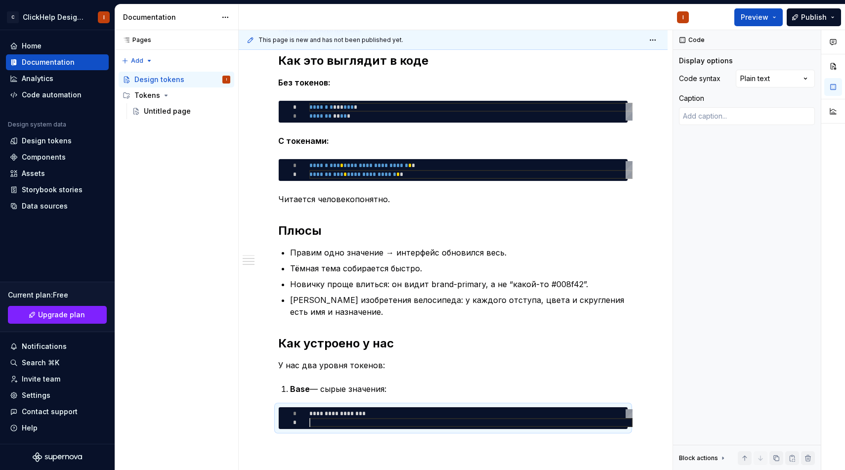
scroll to position [9, 0]
type textarea "**********"
type textarea "*"
type textarea "**********"
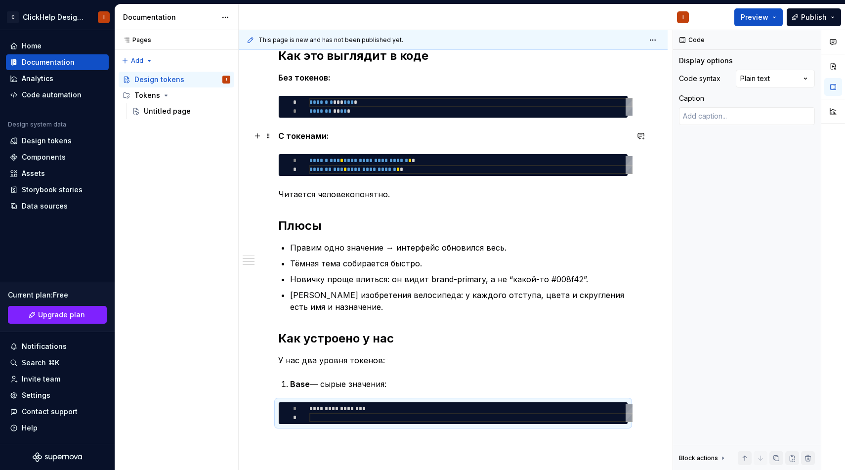
type textarea "*"
type textarea "**********"
type textarea "*"
type textarea "**********"
type textarea "*"
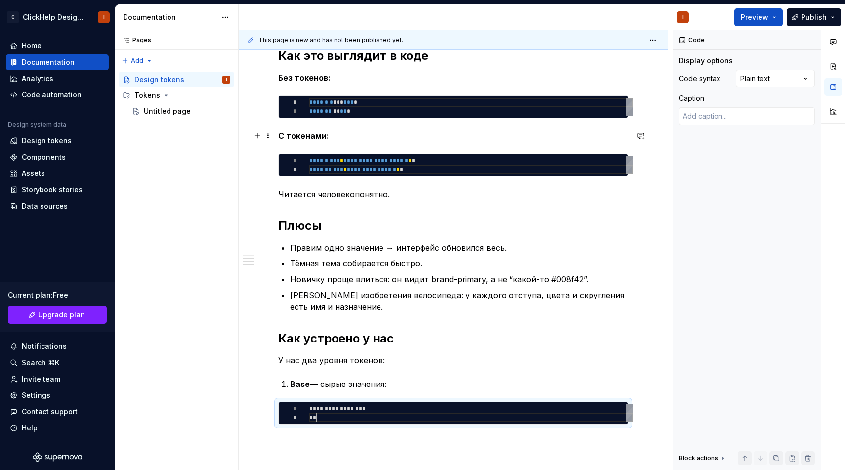
type textarea "**********"
type textarea "*"
type textarea "**********"
type textarea "*"
type textarea "**********"
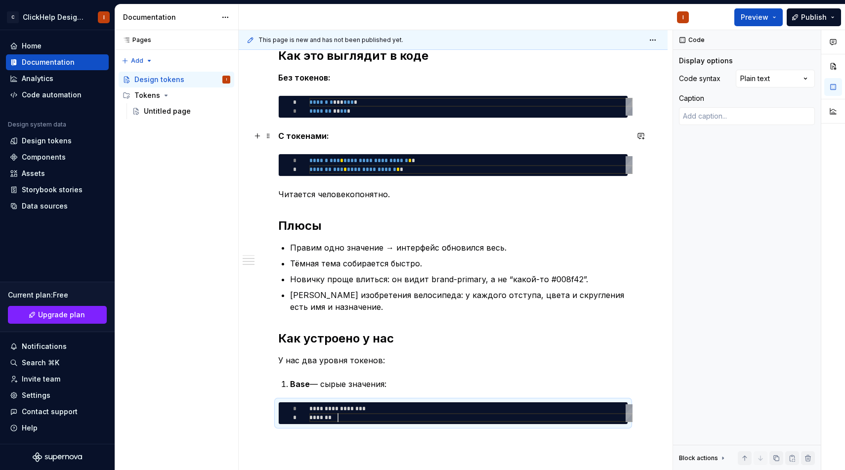
type textarea "*"
type textarea "**********"
type textarea "*"
type textarea "**********"
type textarea "*"
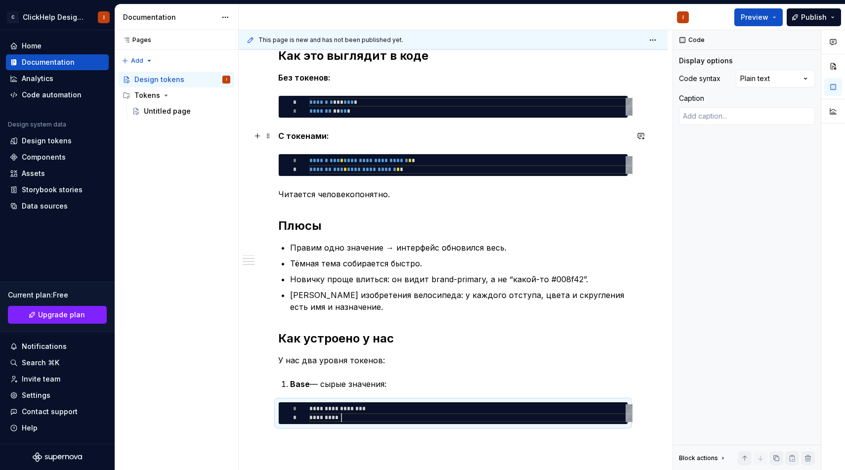
type textarea "**********"
type textarea "*"
type textarea "**********"
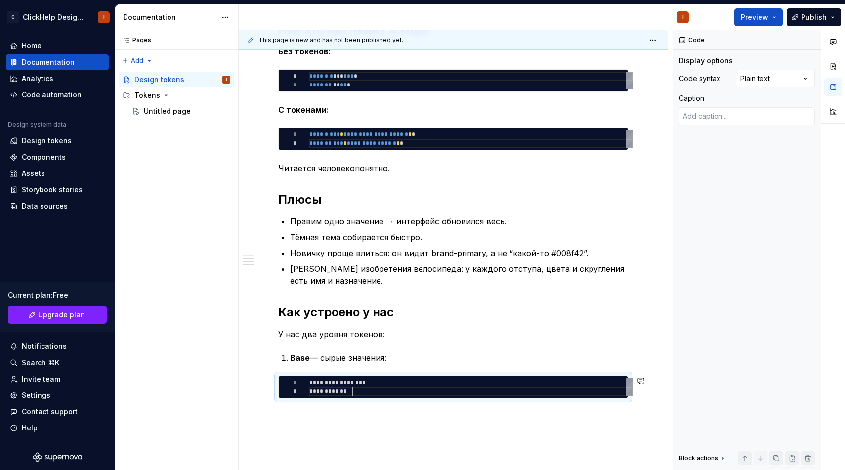
scroll to position [448, 0]
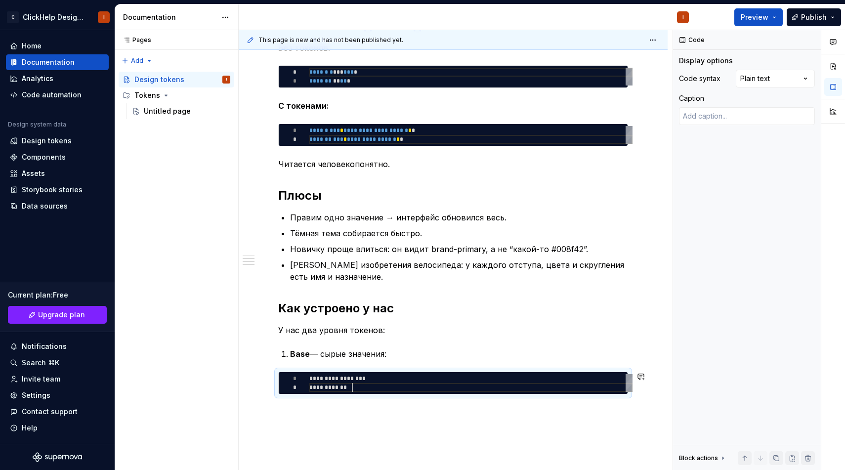
click at [356, 411] on div "**********" at bounding box center [453, 134] width 429 height 826
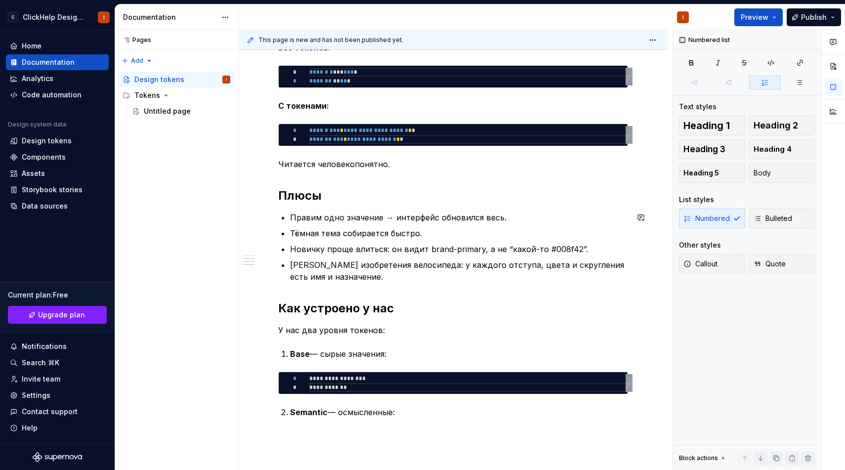
click at [342, 302] on strong "Как устроено у нас" at bounding box center [336, 308] width 116 height 14
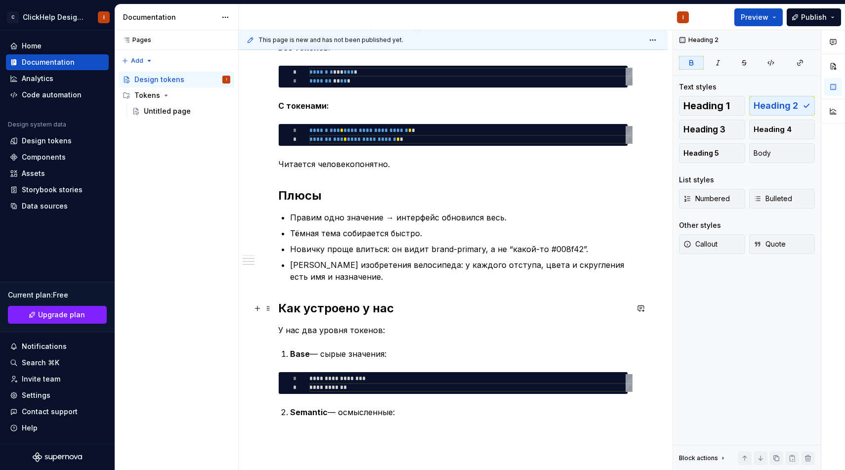
click at [342, 302] on strong "Как устроено у нас" at bounding box center [336, 308] width 116 height 14
drag, startPoint x: 395, startPoint y: 420, endPoint x: 271, endPoint y: 338, distance: 149.0
click at [271, 338] on div "**********" at bounding box center [453, 146] width 429 height 850
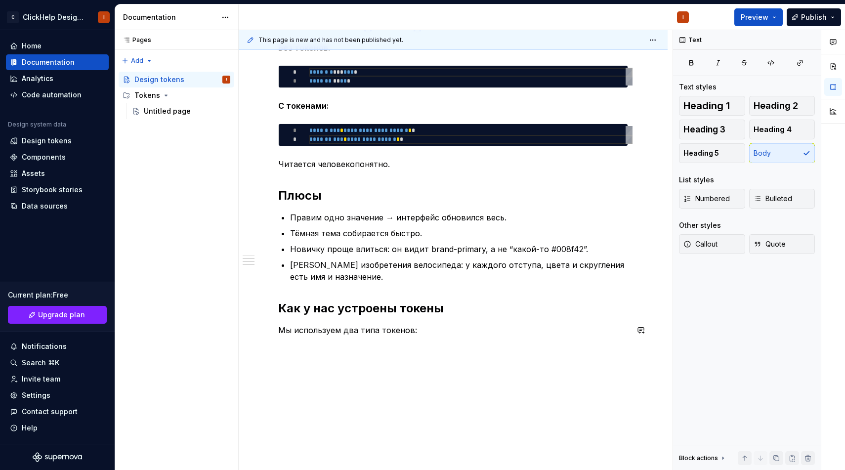
click at [367, 347] on div "**********" at bounding box center [453, 46] width 350 height 603
click at [345, 364] on div "This page is new and has not been published yet. Design tokens Edit header Заче…" at bounding box center [456, 250] width 434 height 440
click at [369, 361] on div "**********" at bounding box center [453, 105] width 429 height 768
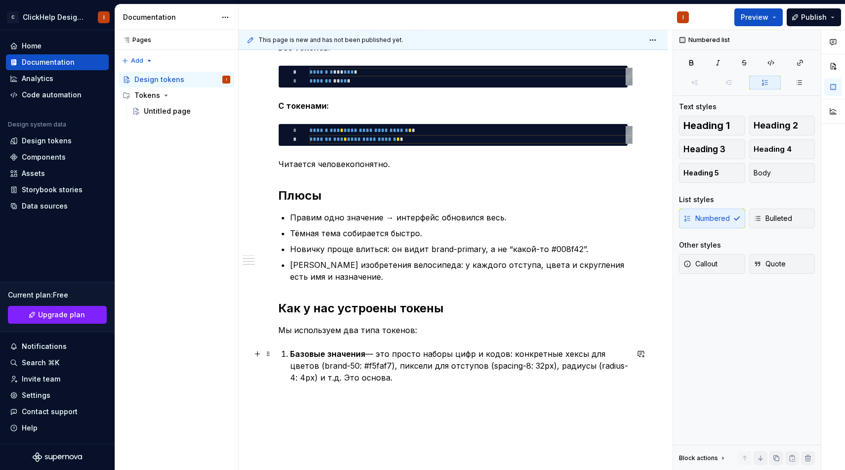
scroll to position [514, 0]
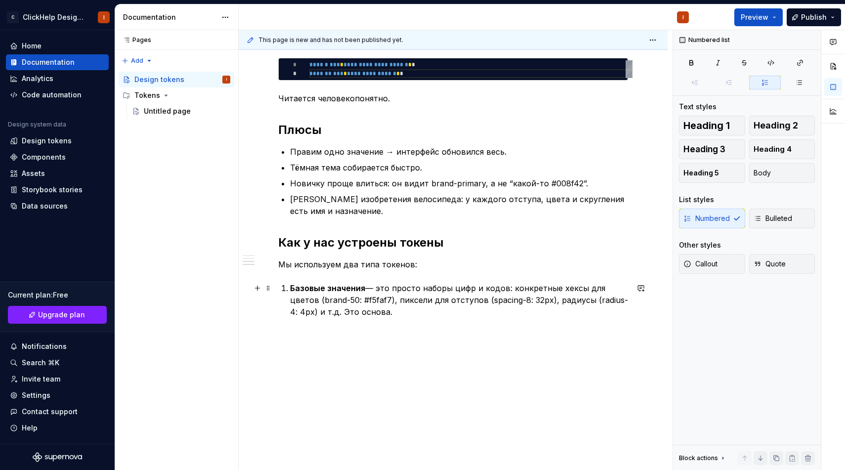
click at [366, 291] on p "Базовые значения — это просто наборы цифр и кодов: конкретные хексы для цветов …" at bounding box center [459, 300] width 338 height 36
click at [577, 301] on p "Базовые значения (Base tokens) — это просто наборы цифр и кодов: конкретные хек…" at bounding box center [459, 300] width 338 height 36
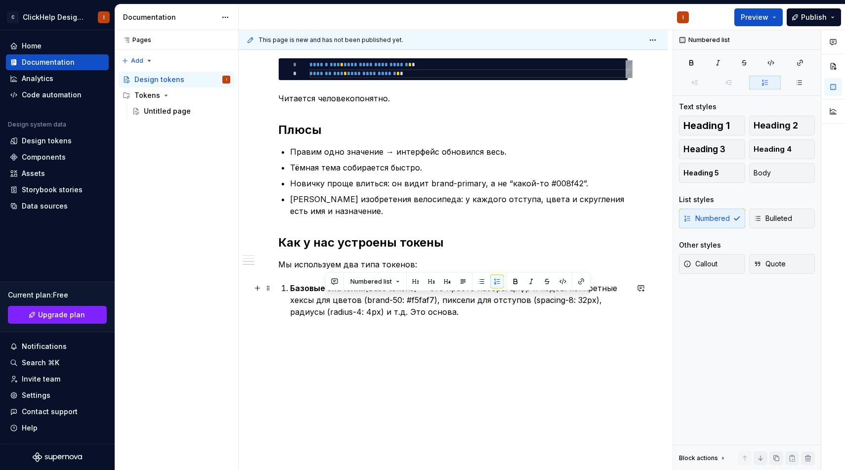
click at [545, 298] on p "Базовые значения (Base tokens) — это просто наборы цифр и кодов: конкретные хек…" at bounding box center [459, 300] width 338 height 36
click at [573, 299] on p "Базовые значения (Base tokens) — это просто наборы цифр и кодов: конкретные хек…" at bounding box center [459, 300] width 338 height 36
click at [569, 299] on p "Базовые значения (Base tokens) — это просто наборы цифр и кодов: конкретные хек…" at bounding box center [459, 300] width 338 height 36
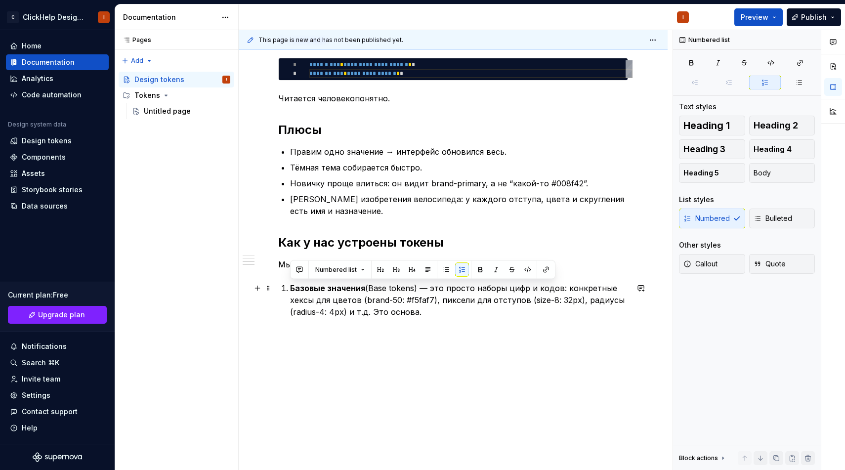
click at [563, 299] on p "Базовые значения (Base tokens) — это просто наборы цифр и кодов: конкретные хек…" at bounding box center [459, 300] width 338 height 36
click at [418, 312] on p "Базовые значения (Base tokens) — это просто наборы цифр и кодов: конкретные хек…" at bounding box center [459, 300] width 338 height 36
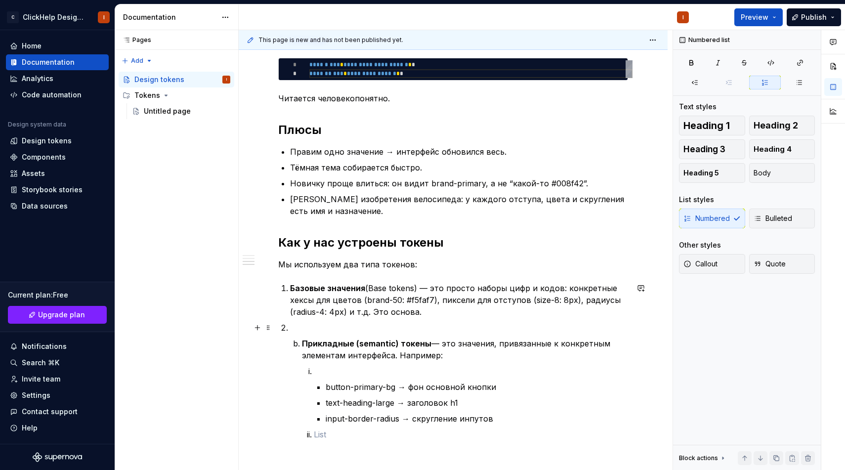
click at [337, 329] on p at bounding box center [459, 328] width 338 height 12
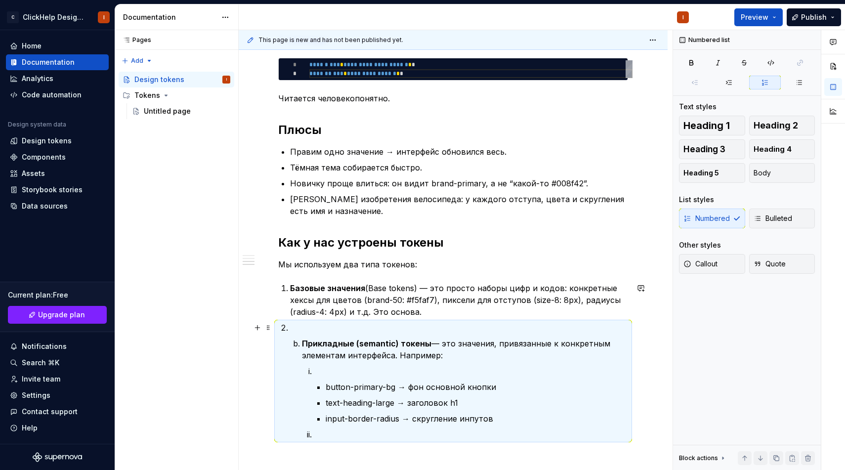
click at [302, 339] on li "Прикладные (semantic) токены — это значения, привязанные к конкретным элементам…" at bounding box center [465, 389] width 326 height 103
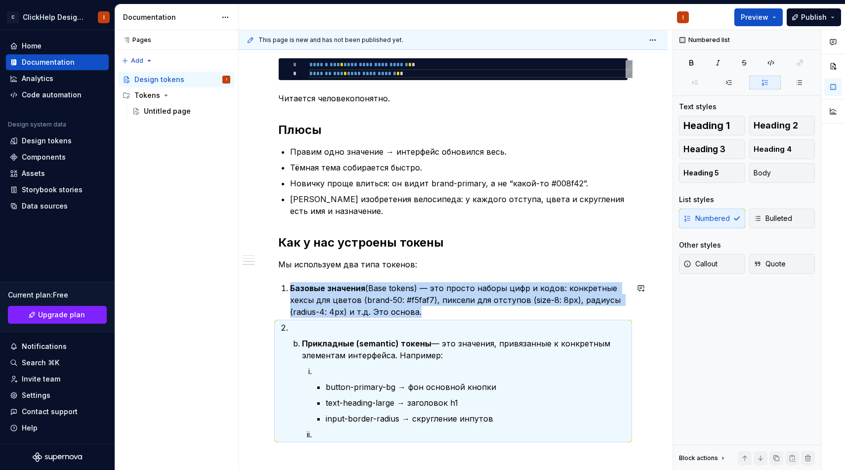
click at [302, 346] on li "Прикладные (semantic) токены — это значения, привязанные к конкретным элементам…" at bounding box center [465, 389] width 326 height 103
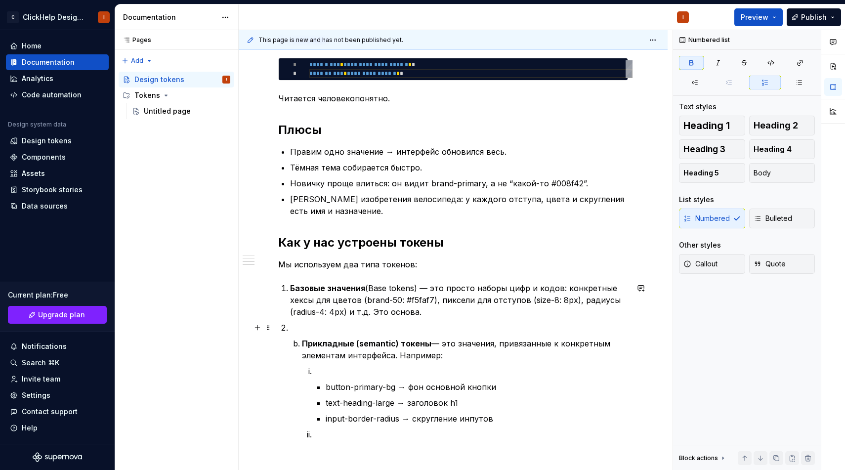
click at [307, 334] on li "Прикладные (semantic) токены — это значения, привязанные к конкретным элементам…" at bounding box center [459, 381] width 338 height 119
click at [317, 329] on p at bounding box center [459, 328] width 338 height 12
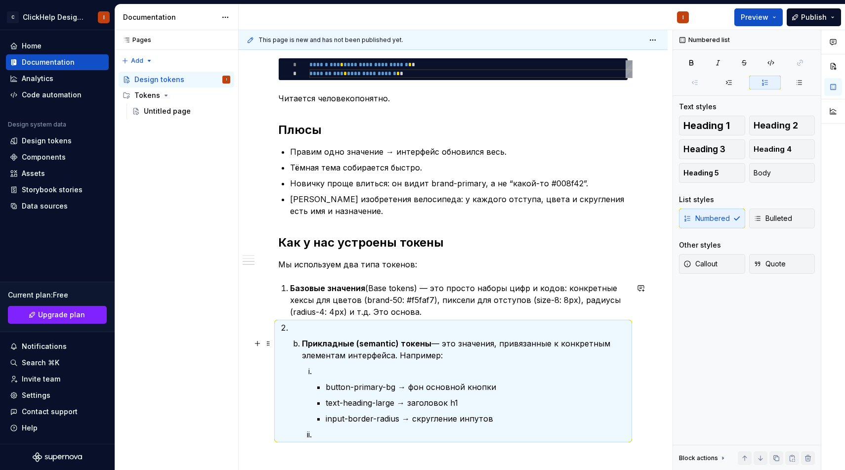
click at [302, 341] on li "Прикладные (semantic) токены — это значения, привязанные к конкретным элементам…" at bounding box center [465, 389] width 326 height 103
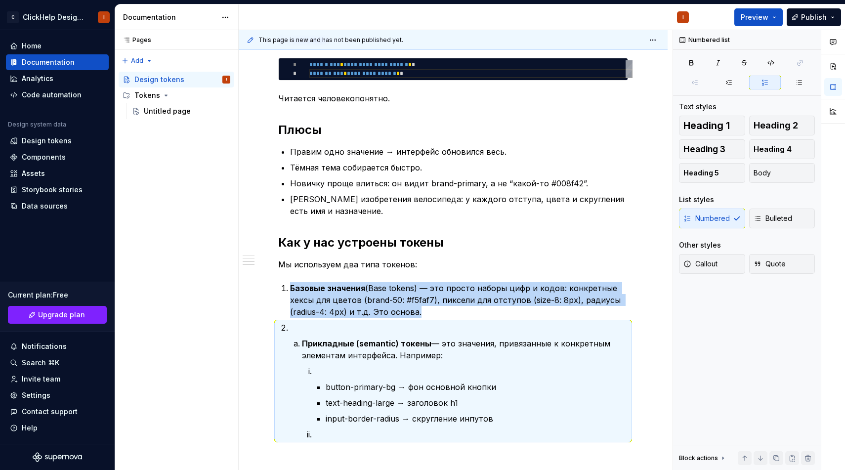
click at [282, 358] on div "**********" at bounding box center [453, 59] width 350 height 761
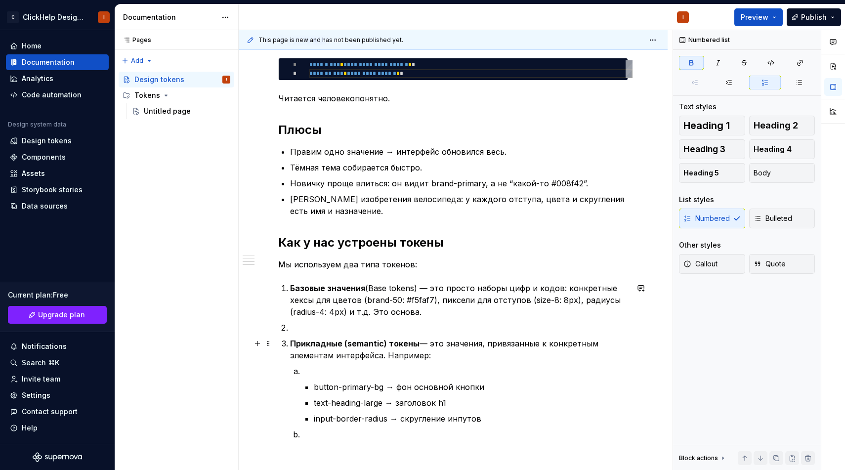
click at [298, 349] on p "Прикладные (semantic) токены — это значения, привязанные к конкретным элементам…" at bounding box center [459, 350] width 338 height 24
click at [295, 347] on strong "Прикладные (semantic) токены" at bounding box center [354, 344] width 129 height 10
click at [296, 347] on strong "Прикладные (semantic) токены" at bounding box center [354, 344] width 129 height 10
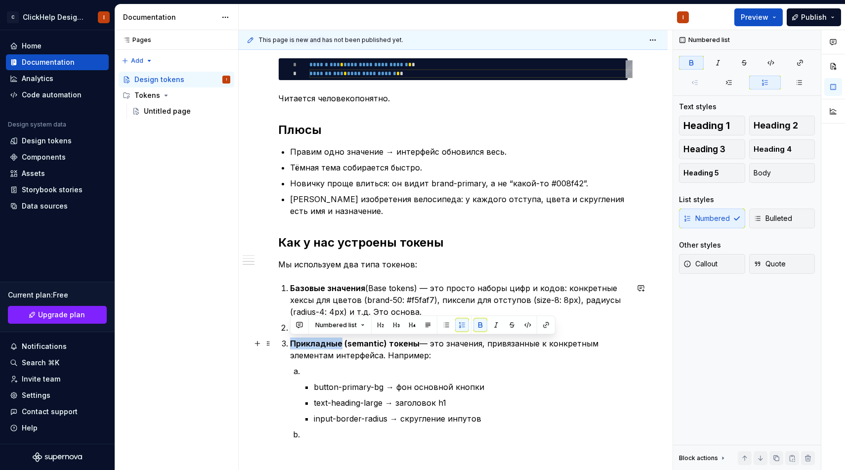
click at [296, 347] on strong "Прикладные (semantic) токены" at bounding box center [354, 344] width 129 height 10
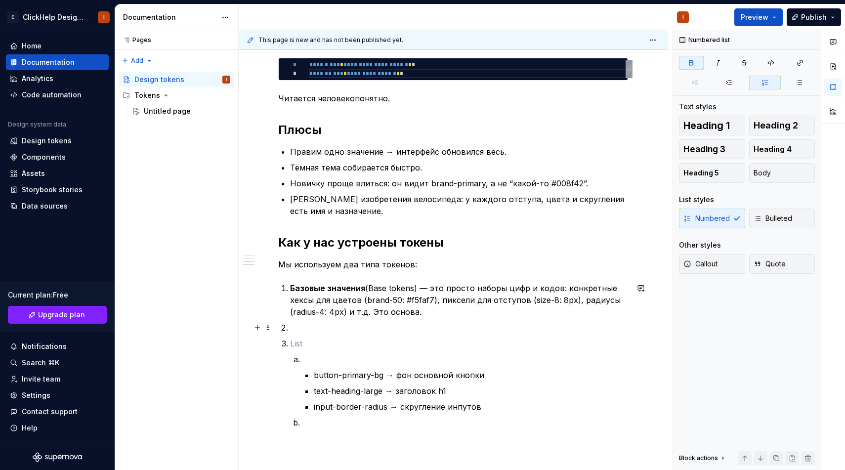
click at [300, 325] on p at bounding box center [459, 328] width 338 height 12
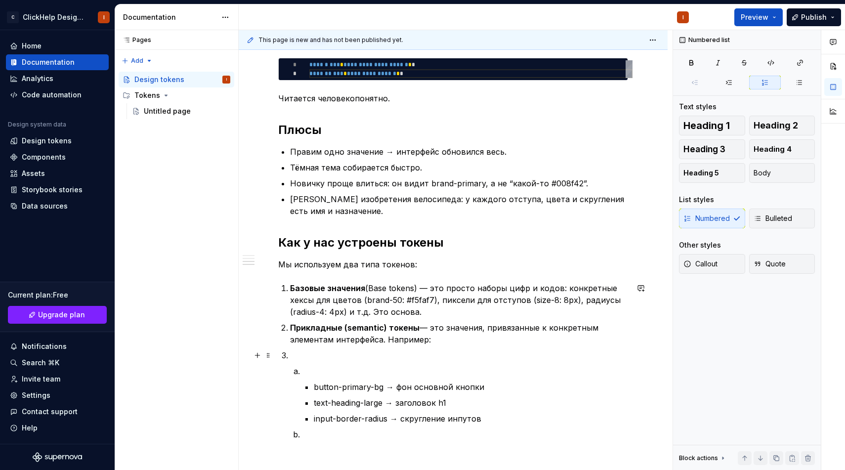
click at [313, 362] on li "button-primary-bg → фон основной кнопки text-heading-large → заголовок h1 input…" at bounding box center [459, 394] width 338 height 91
click at [313, 359] on p at bounding box center [459, 355] width 338 height 12
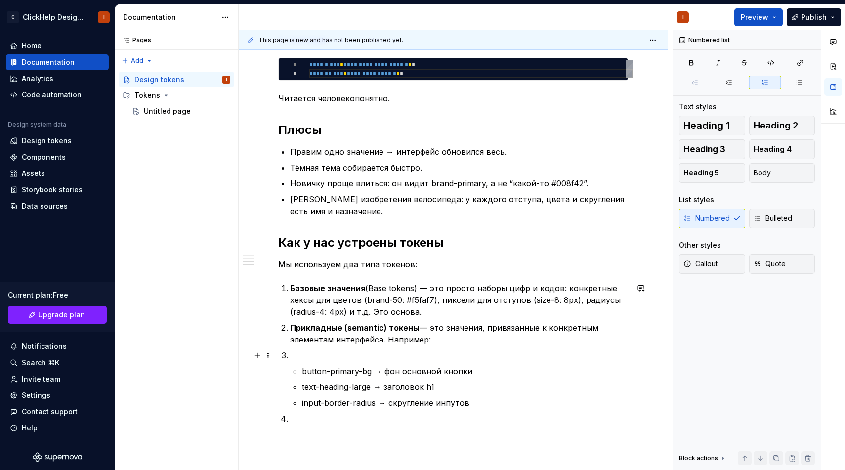
click at [279, 354] on div "**********" at bounding box center [453, 51] width 350 height 745
click at [302, 415] on p at bounding box center [459, 419] width 338 height 12
click at [316, 357] on p at bounding box center [465, 355] width 326 height 12
click at [313, 363] on li "button-primary-bg → фон основной кнопки text-heading-large → заголовок h1 input…" at bounding box center [465, 378] width 326 height 59
click at [314, 345] on li "Прикладные (semantic) токены — это значения, привязанные к конкретным элементам…" at bounding box center [459, 365] width 338 height 87
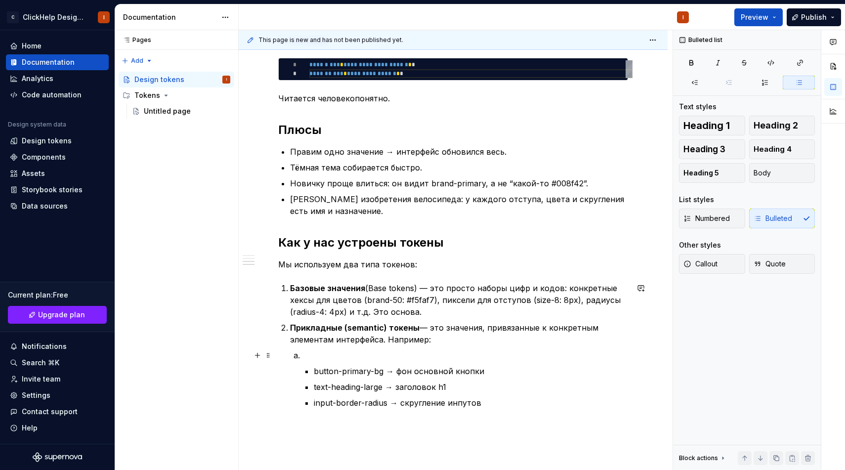
click at [310, 350] on p at bounding box center [465, 355] width 326 height 12
click at [310, 369] on li "button-primary-bg → фон основной кнопки text-heading-large → заголовок h1 input…" at bounding box center [465, 378] width 326 height 59
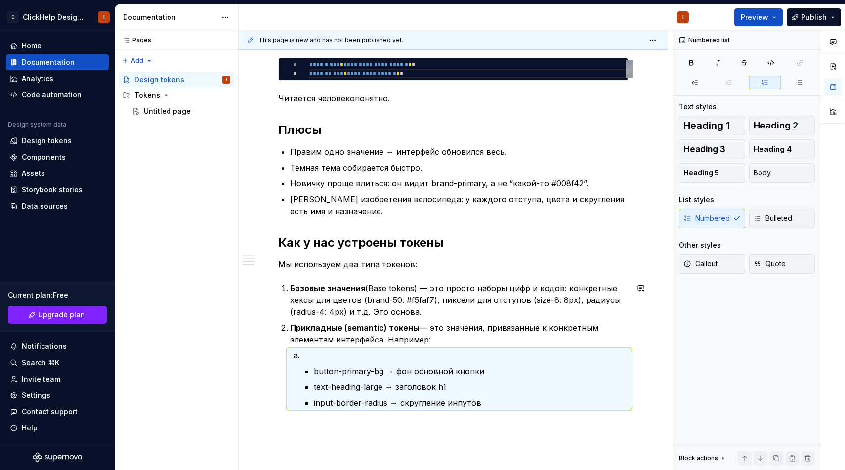
click at [310, 369] on li "button-primary-bg → фон основной кнопки text-heading-large → заголовок h1 input…" at bounding box center [465, 378] width 326 height 59
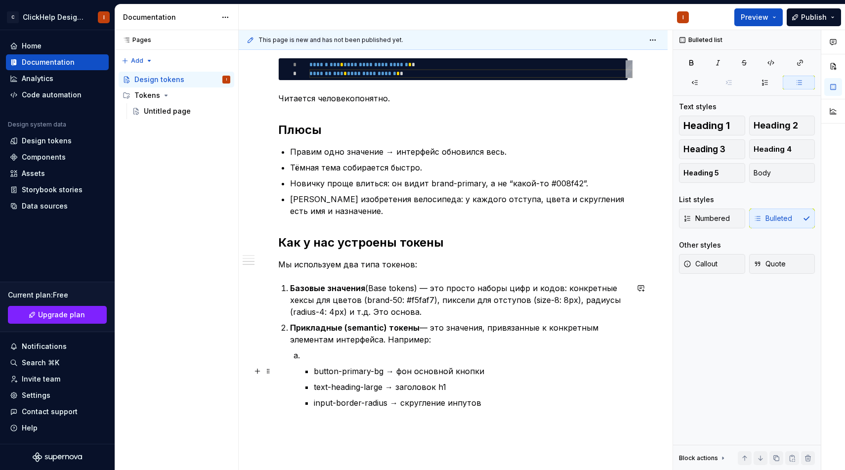
click at [316, 369] on p "button-primary-bg → фон основной кнопки" at bounding box center [471, 371] width 314 height 12
click at [317, 356] on p at bounding box center [465, 355] width 326 height 12
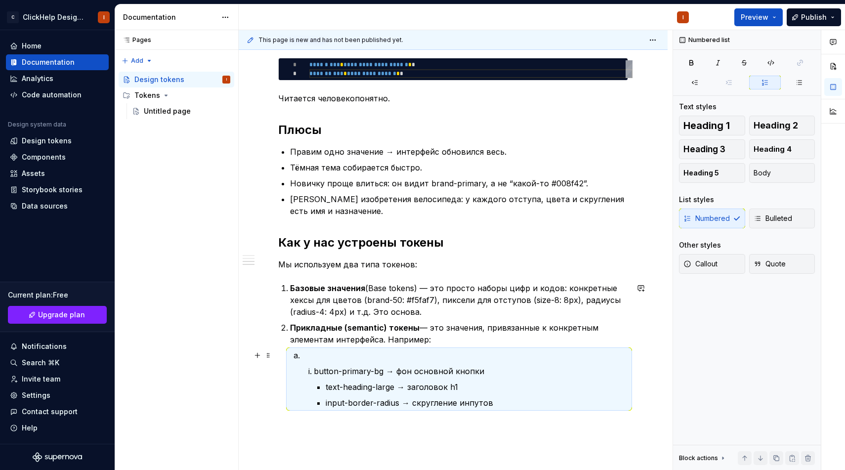
click at [309, 357] on p at bounding box center [465, 355] width 326 height 12
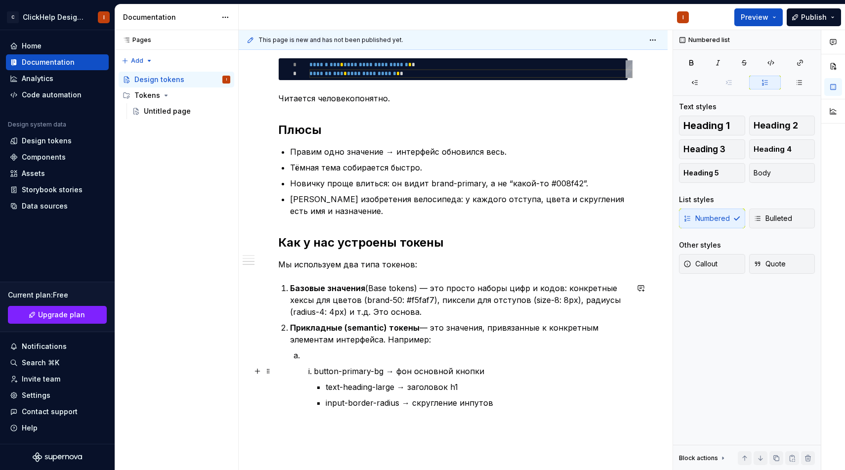
click at [352, 371] on p "button-primary-bg → фон основной кнопки" at bounding box center [471, 371] width 314 height 12
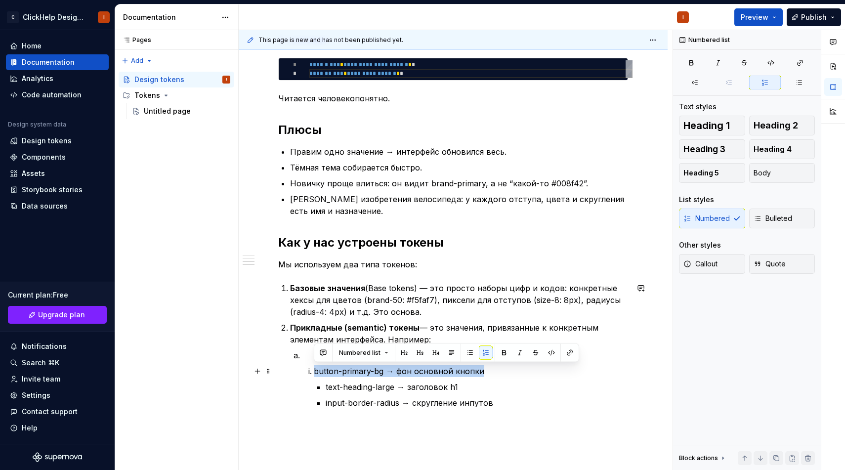
click at [352, 371] on p "button-primary-bg → фон основной кнопки" at bounding box center [471, 371] width 314 height 12
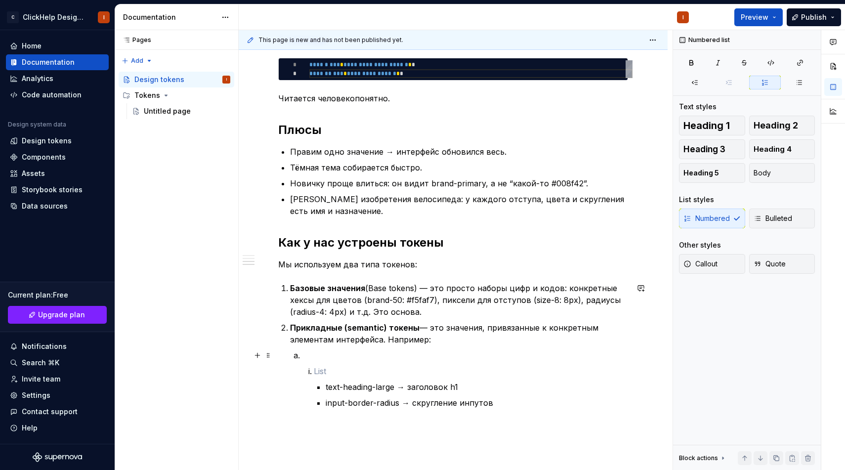
click at [324, 358] on p at bounding box center [465, 355] width 326 height 12
click at [342, 392] on p "text-heading-large → заголовок h1" at bounding box center [477, 387] width 302 height 12
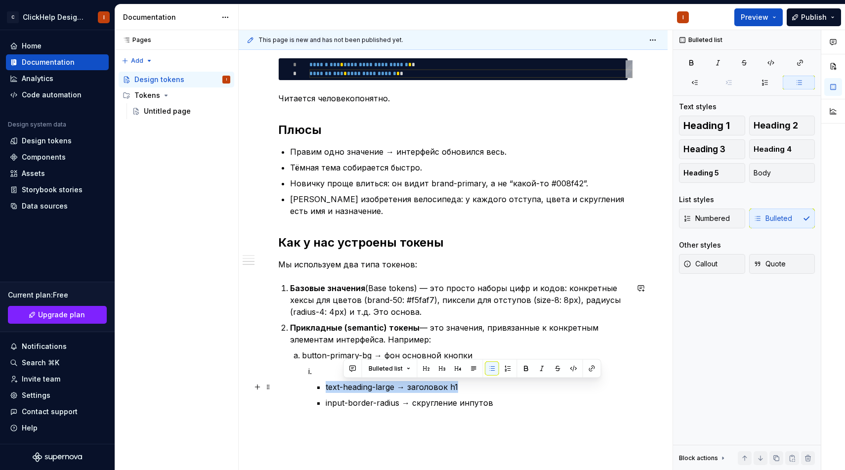
click at [342, 392] on p "text-heading-large → заголовок h1" at bounding box center [477, 387] width 302 height 12
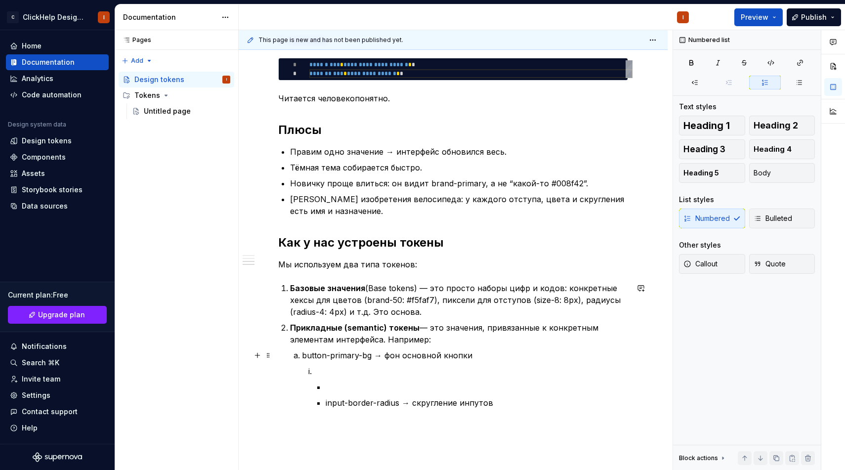
click at [480, 352] on p "button-primary-bg → фон основной кнопки" at bounding box center [465, 355] width 326 height 12
click at [381, 422] on p "input-border-radius → скругление инпутов" at bounding box center [477, 419] width 302 height 12
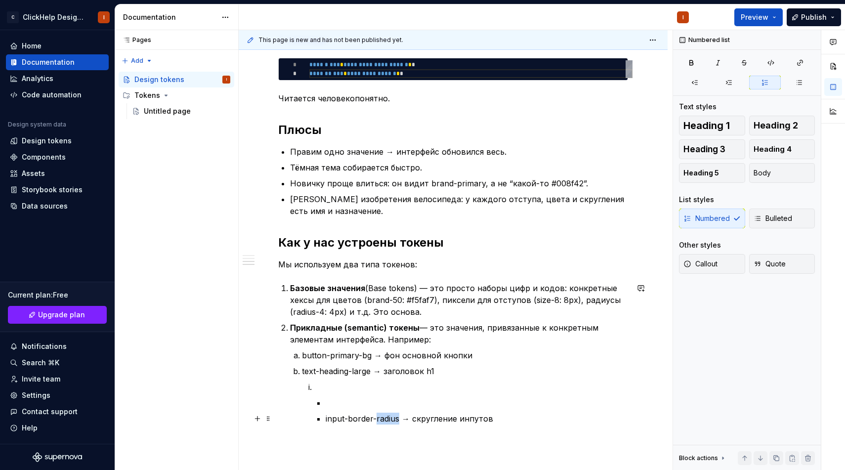
click at [381, 422] on p "input-border-radius → скругление инпутов" at bounding box center [477, 419] width 302 height 12
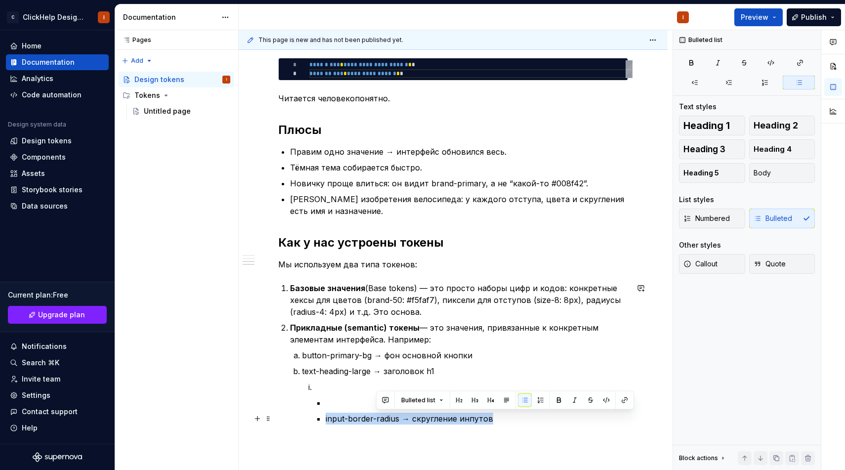
click at [381, 422] on p "input-border-radius → скругление инпутов" at bounding box center [477, 419] width 302 height 12
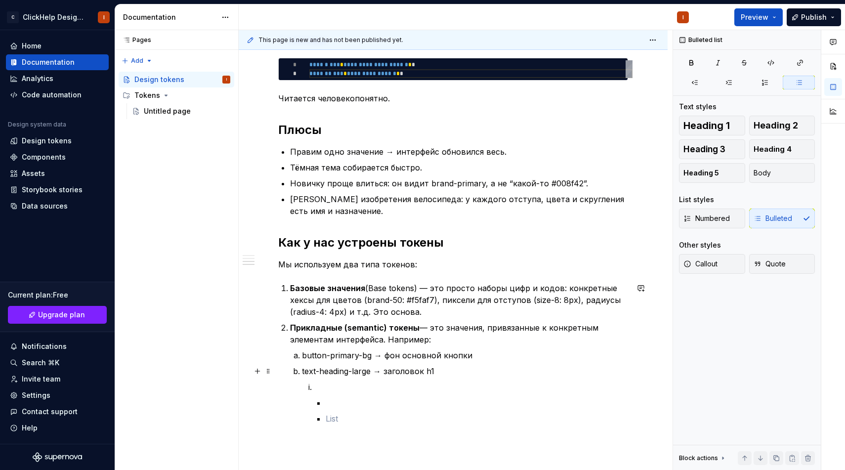
click at [448, 371] on p "text-heading-large → заголовок h1" at bounding box center [465, 371] width 326 height 12
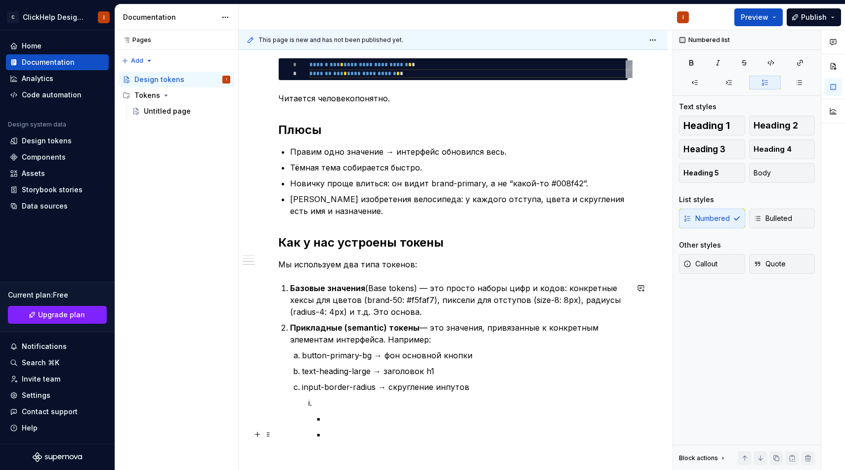
click at [340, 435] on p at bounding box center [477, 434] width 302 height 12
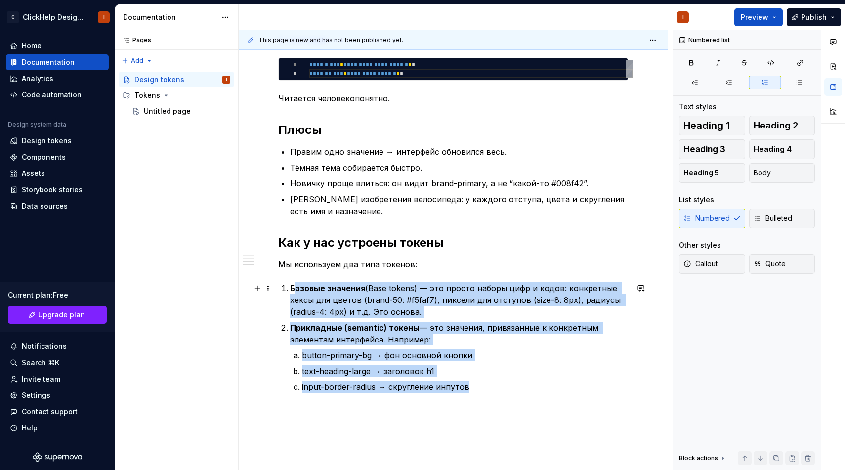
click at [295, 293] on p "Базовые значения (Base tokens) — это просто наборы цифр и кодов: конкретные хек…" at bounding box center [459, 300] width 338 height 36
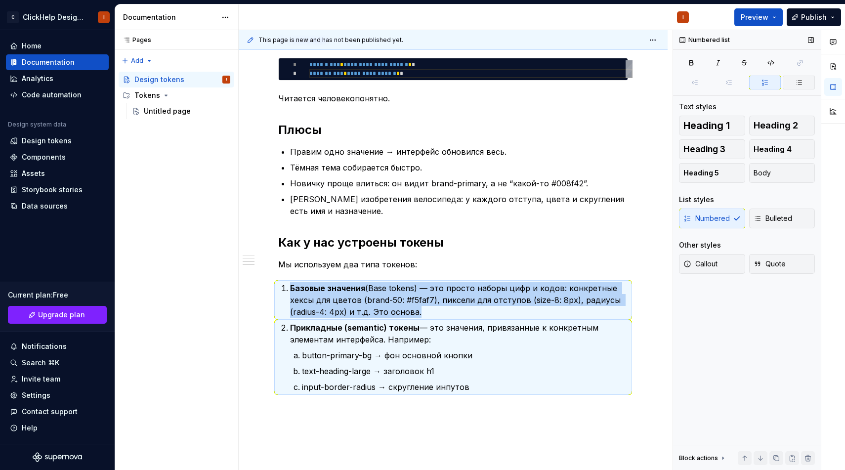
click at [795, 83] on icon "button" at bounding box center [799, 83] width 8 height 8
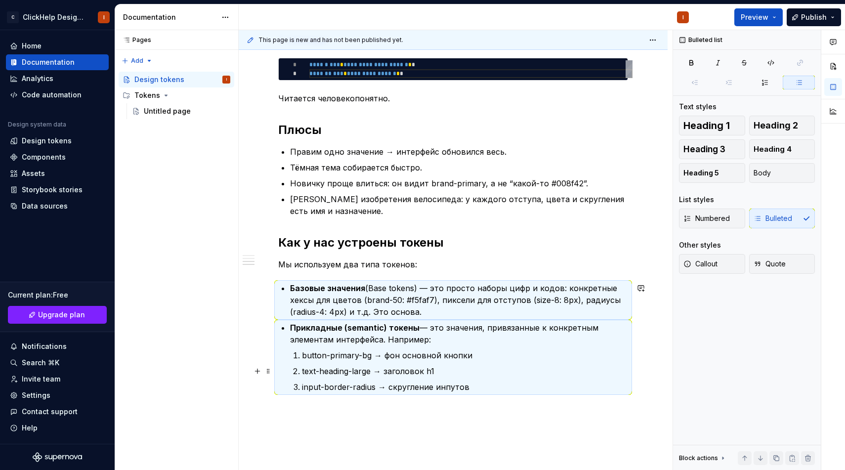
click at [342, 371] on p "text-heading-large → заголовок h1" at bounding box center [465, 371] width 326 height 12
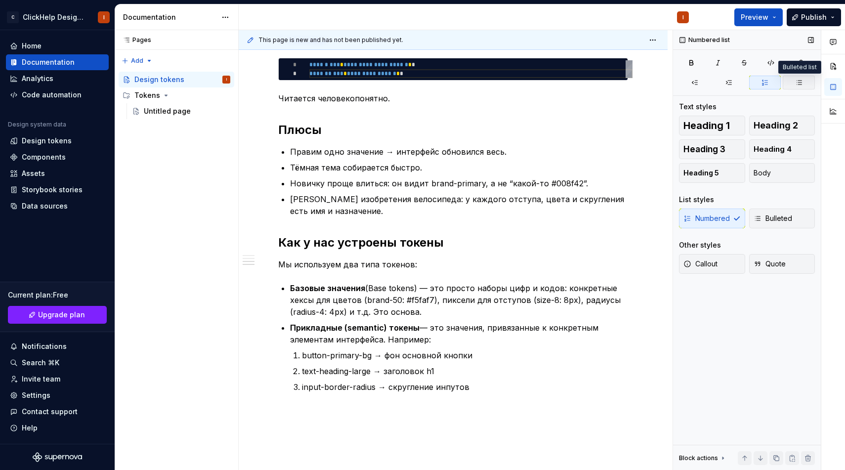
click at [790, 82] on button "button" at bounding box center [799, 83] width 32 height 14
click at [472, 377] on p "text-heading-large → заголовок h1" at bounding box center [465, 371] width 326 height 12
click at [352, 285] on strong "Базовые значения" at bounding box center [327, 288] width 75 height 10
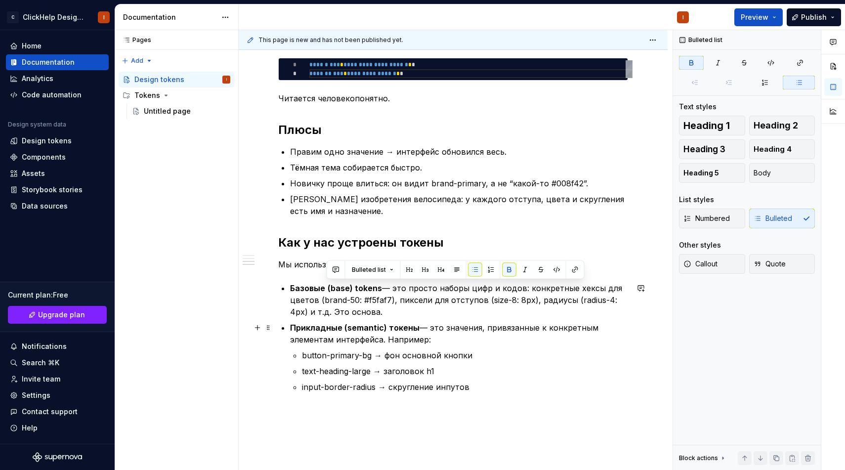
click at [365, 343] on p "Прикладные (semantic) токены — это значения, привязанные к конкретным элементам…" at bounding box center [459, 334] width 338 height 24
click at [366, 280] on div "**********" at bounding box center [453, 36] width 350 height 714
click at [366, 287] on strong "(base) tokens" at bounding box center [355, 288] width 54 height 10
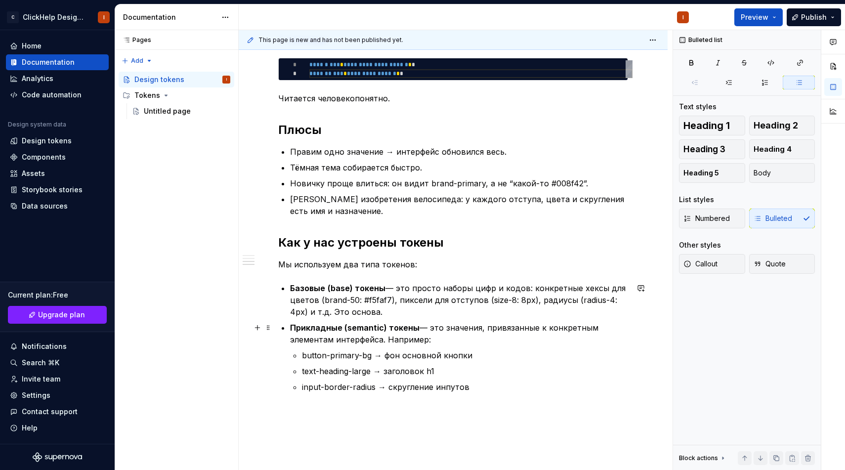
click at [470, 339] on p "Прикладные (semantic) токены — это значения, привязанные к конкретным элементам…" at bounding box center [459, 334] width 338 height 24
click at [336, 200] on p "Меньше изобретения велосипеда: у каждого отступа, цвета и скругления есть имя и…" at bounding box center [459, 205] width 338 height 24
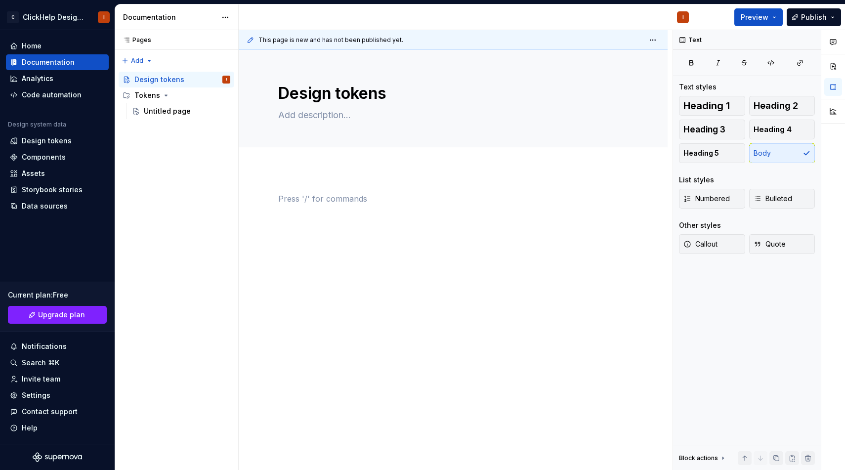
scroll to position [0, 0]
click at [319, 213] on div "Введение в дизайн-токены" at bounding box center [453, 212] width 350 height 38
click at [326, 202] on p "Введение в дизайн-токены" at bounding box center [453, 199] width 350 height 12
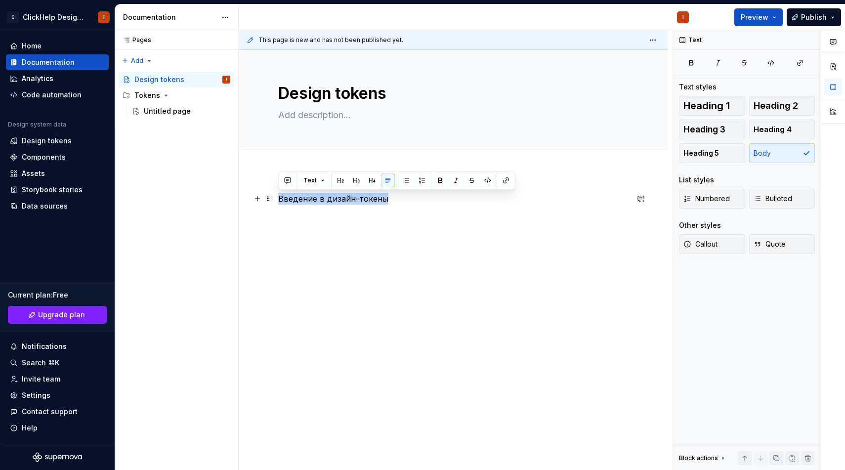
click at [326, 202] on p "Введение в дизайн-токены" at bounding box center [453, 199] width 350 height 12
click at [718, 106] on span "Heading 1" at bounding box center [707, 106] width 46 height 10
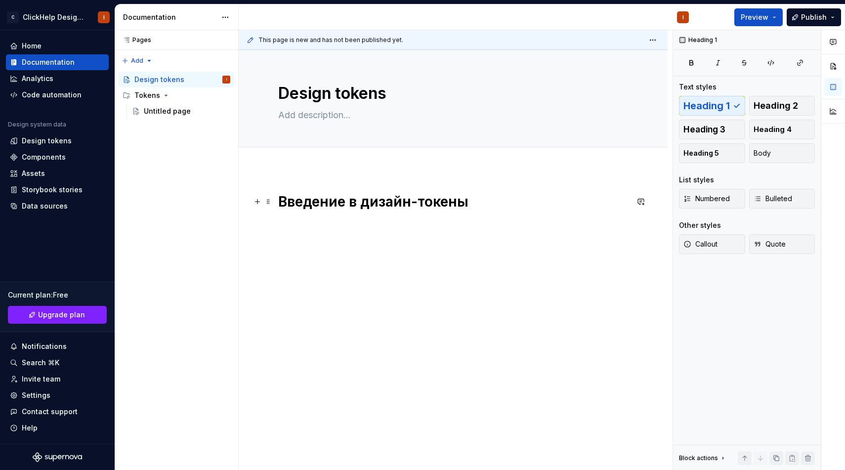
click at [366, 193] on h1 "Введение в дизайн-токены" at bounding box center [453, 202] width 350 height 18
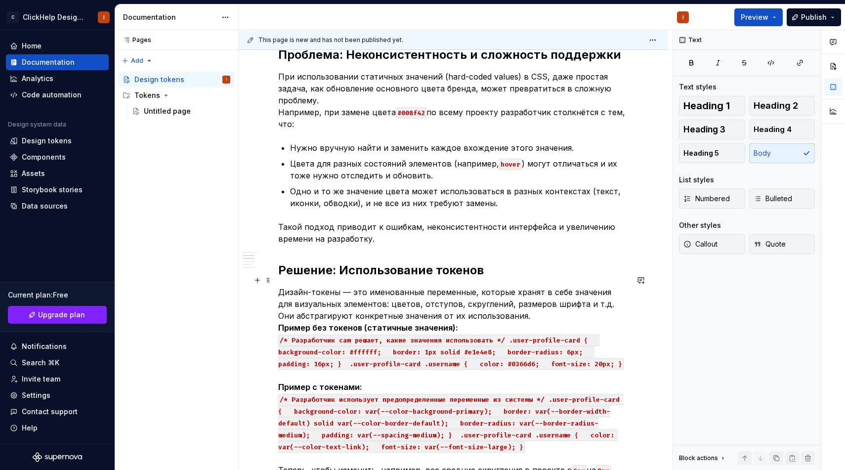
scroll to position [270, 0]
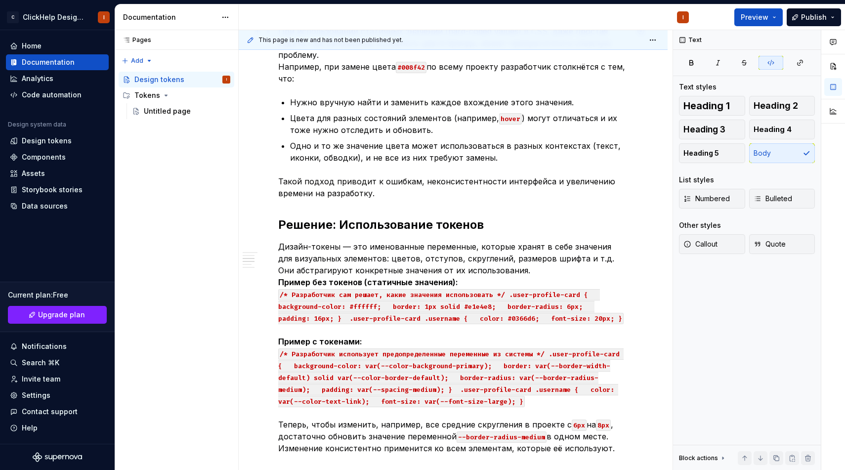
click at [400, 62] on code "#008f42" at bounding box center [411, 67] width 31 height 11
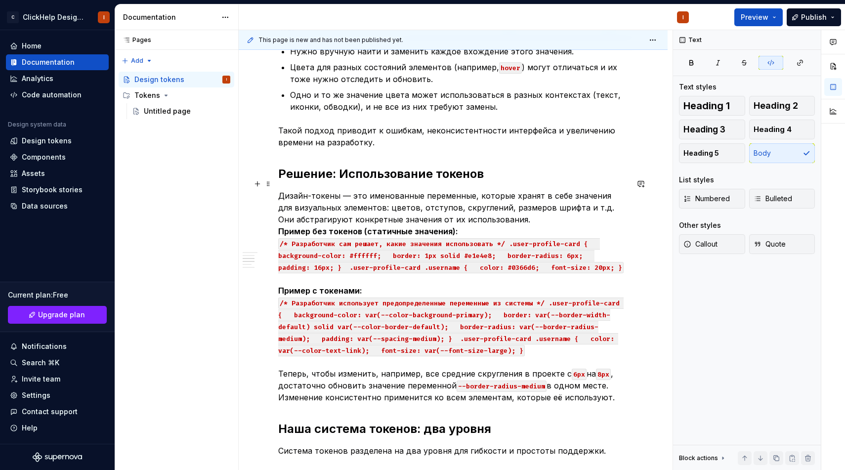
scroll to position [321, 0]
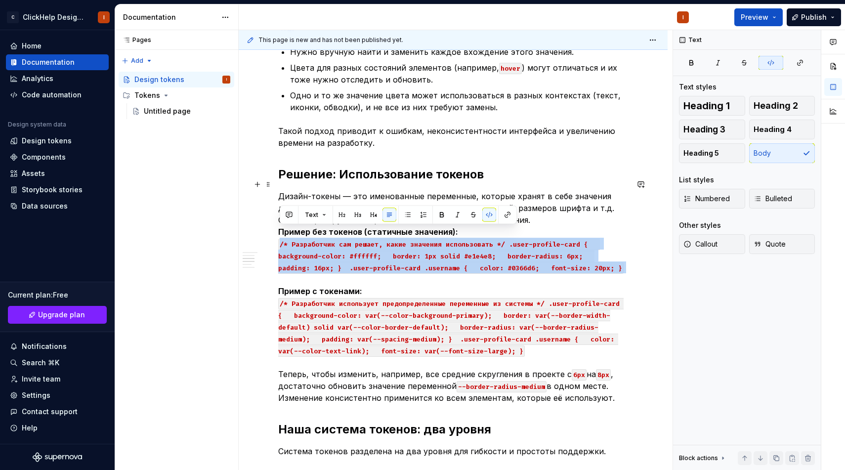
drag, startPoint x: 615, startPoint y: 263, endPoint x: 278, endPoint y: 232, distance: 338.5
click at [278, 232] on p "Дизайн-токены — это именованные переменные, которые хранят в себе значения для …" at bounding box center [453, 297] width 350 height 214
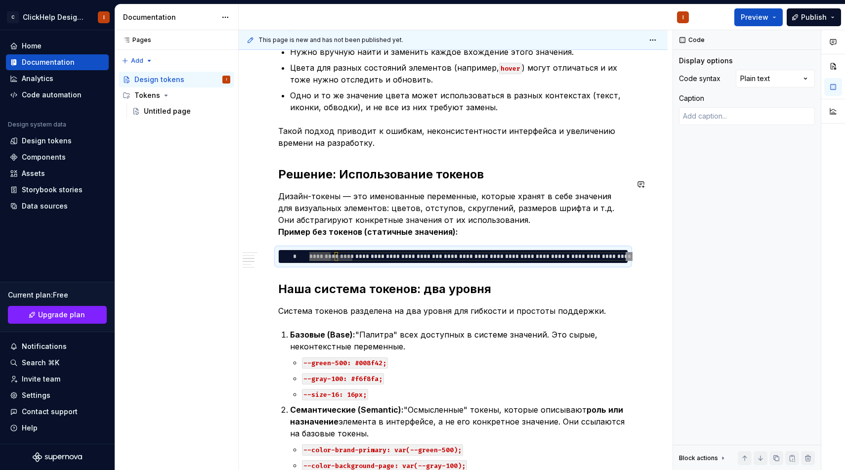
type textarea "*"
type textarea "**********"
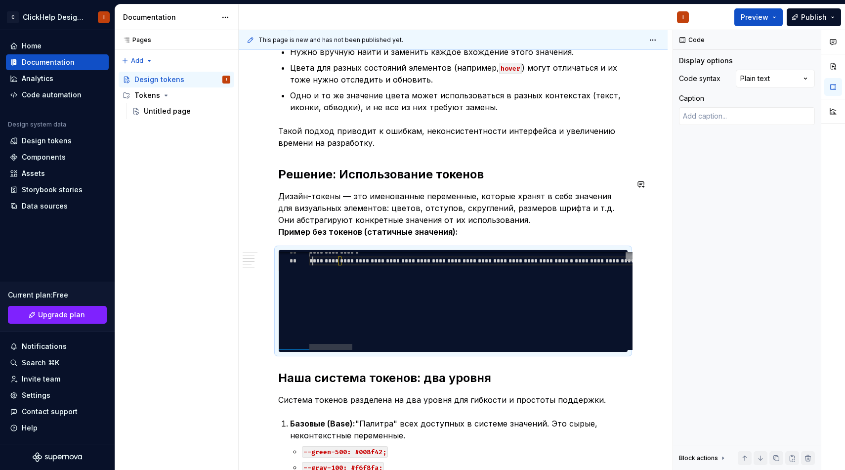
scroll to position [0, 3]
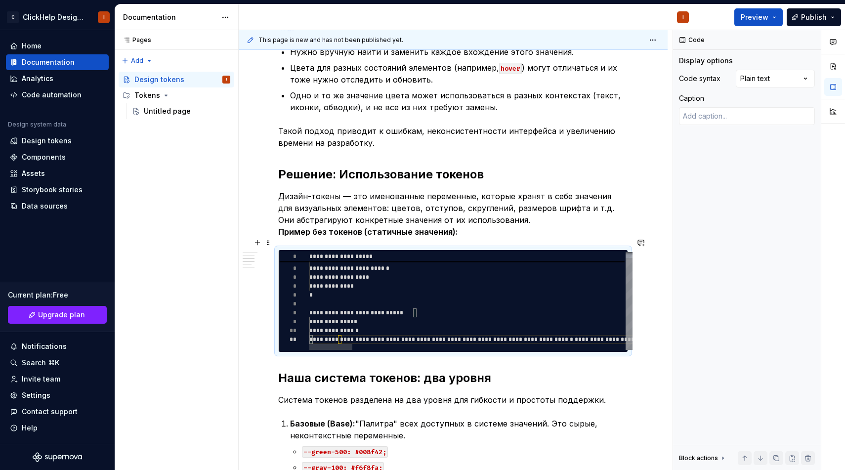
type textarea "*"
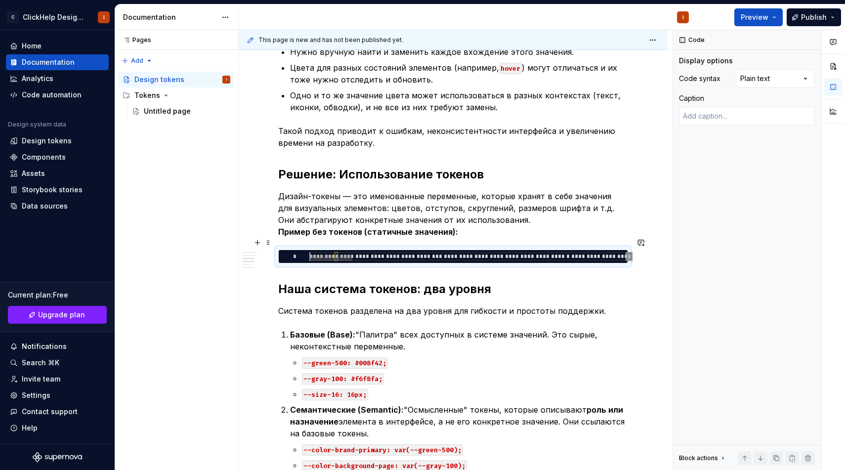
click at [406, 255] on div at bounding box center [467, 258] width 316 height 6
click at [406, 255] on div at bounding box center [406, 258] width 43 height 6
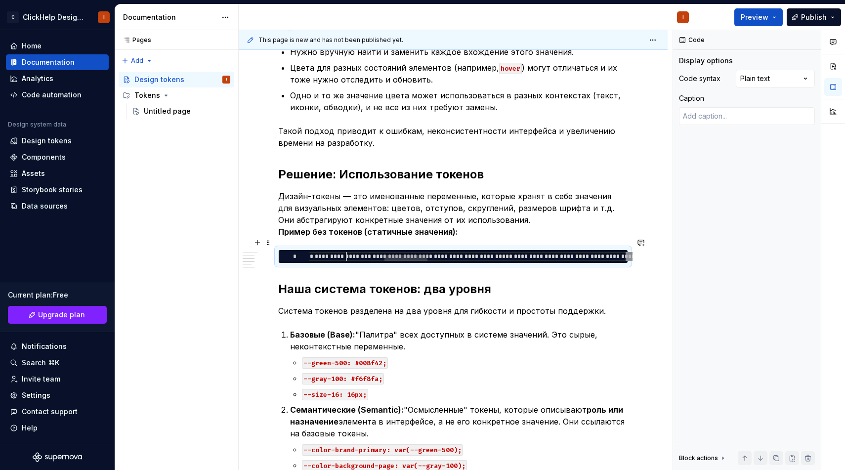
scroll to position [0, 600]
click at [347, 255] on div at bounding box center [467, 258] width 316 height 6
click at [385, 255] on div at bounding box center [406, 258] width 43 height 6
click at [347, 255] on div at bounding box center [347, 258] width 43 height 6
click at [389, 255] on div at bounding box center [467, 258] width 316 height 6
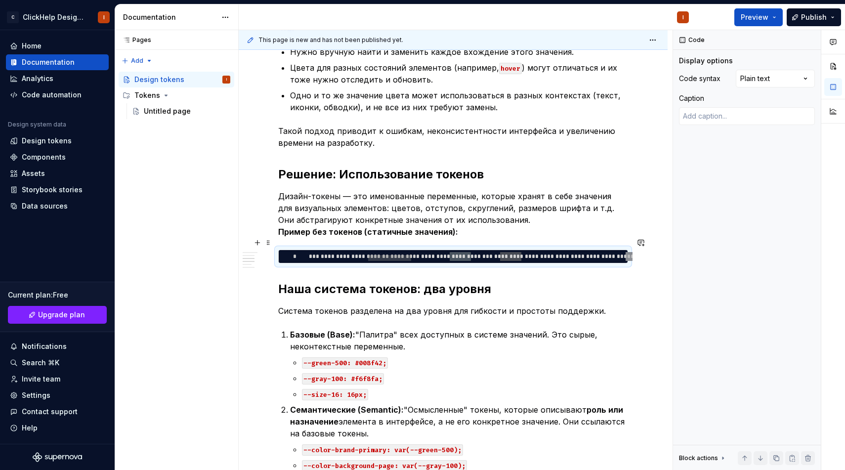
click at [320, 255] on div at bounding box center [467, 258] width 316 height 6
click at [309, 255] on div at bounding box center [330, 258] width 43 height 6
type textarea "**********"
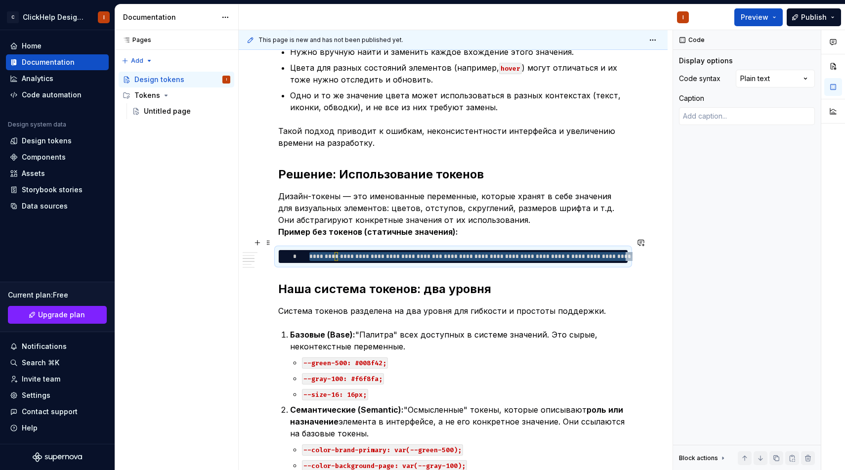
type textarea "*"
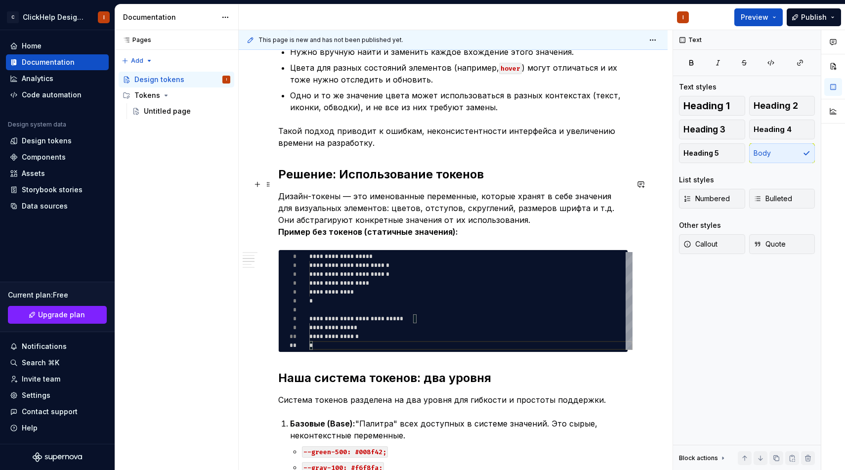
click at [509, 208] on p "Дизайн-токены — это именованные переменные, которые хранят в себе значения для …" at bounding box center [453, 213] width 350 height 47
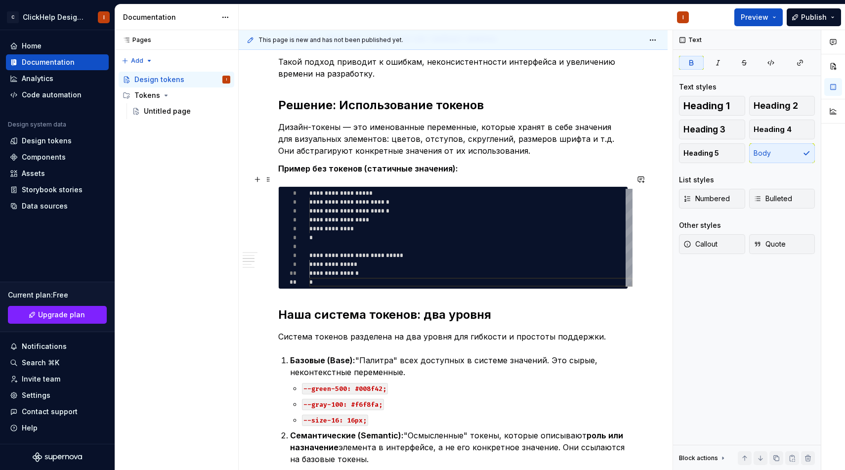
scroll to position [413, 0]
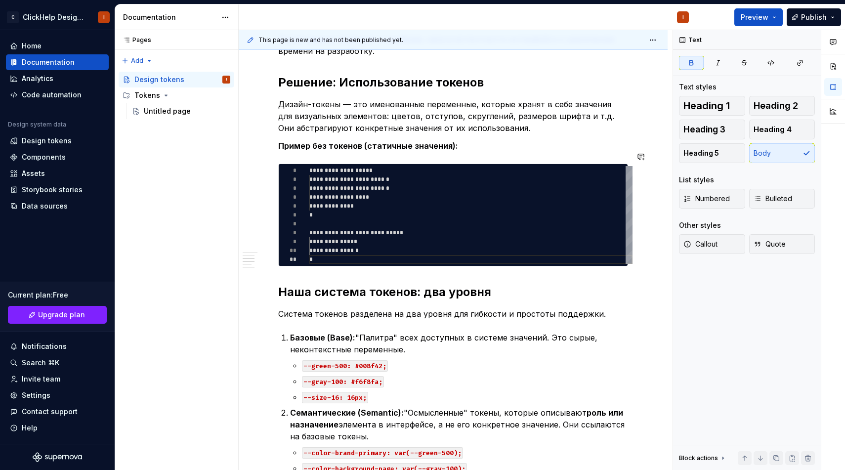
click at [354, 284] on h2 "Наша система токенов: два уровня" at bounding box center [453, 292] width 350 height 16
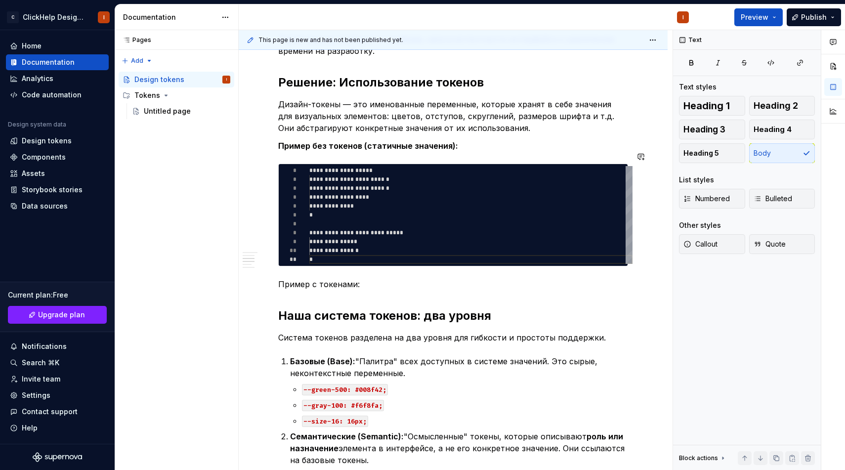
click at [330, 259] on div "Введение в дизайн-токены Этот документ описывает принципы использования дизайн-…" at bounding box center [453, 291] width 350 height 1022
click at [327, 278] on p "Пример с токенами:" at bounding box center [453, 284] width 350 height 12
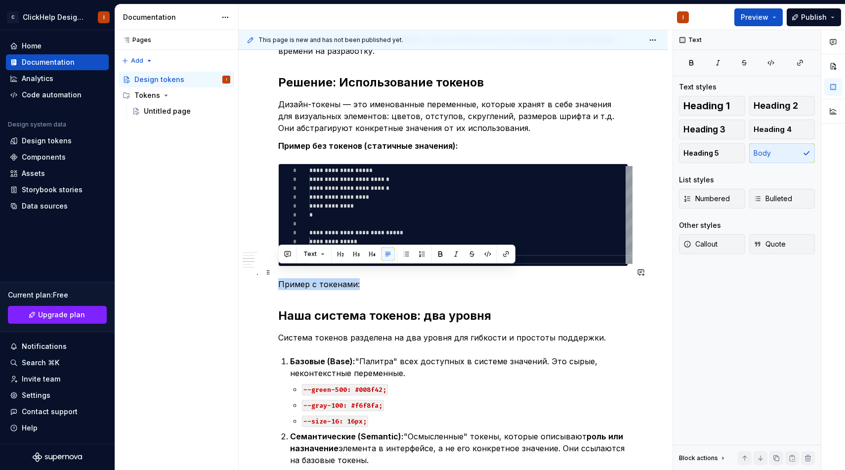
click at [327, 278] on p "Пример с токенами:" at bounding box center [453, 284] width 350 height 12
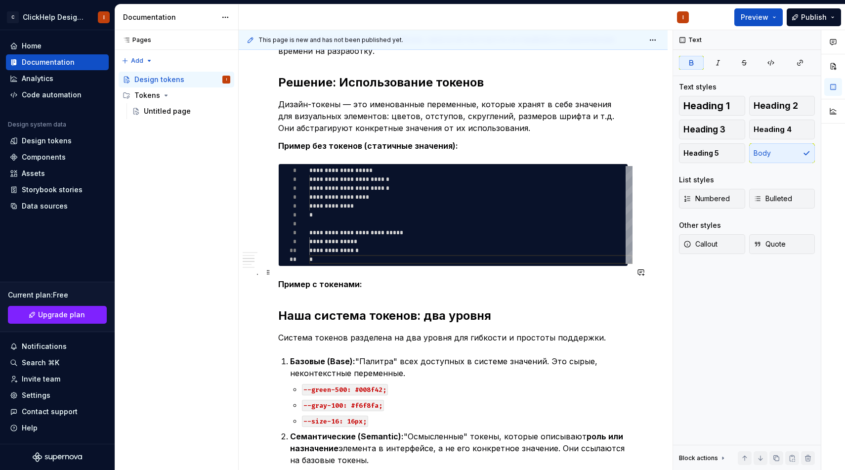
click at [377, 278] on p "Пример с токенами:" at bounding box center [453, 284] width 350 height 12
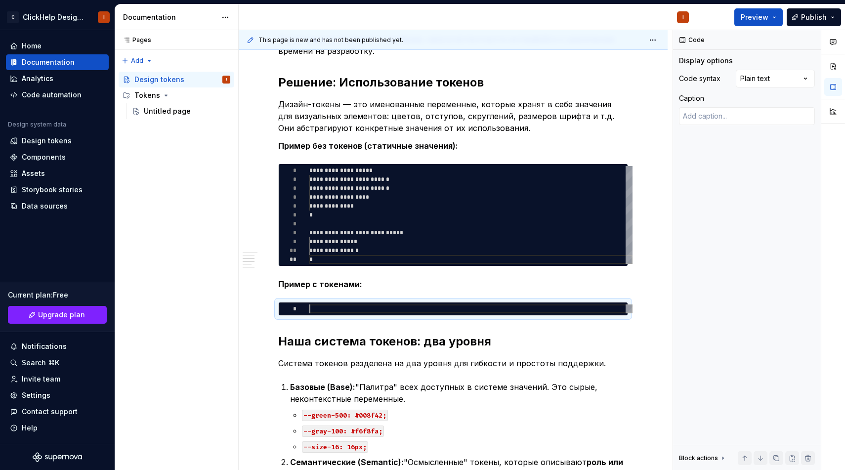
type textarea "*"
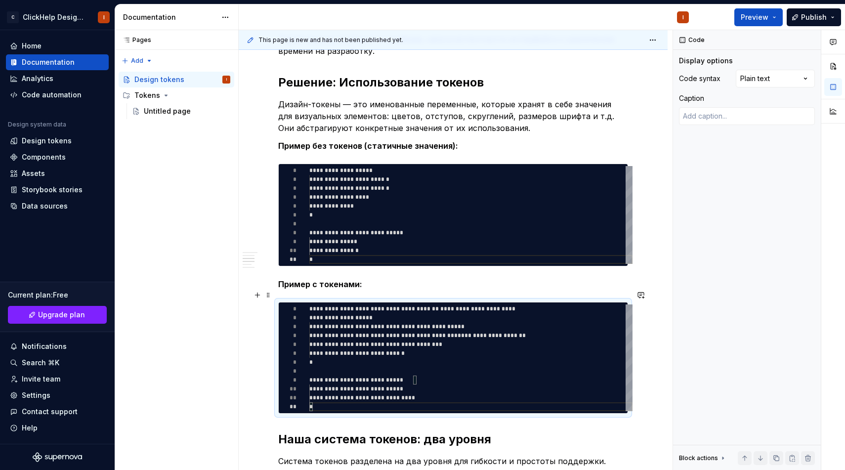
type textarea "**********"
click at [381, 304] on div "**********" at bounding box center [470, 357] width 323 height 107
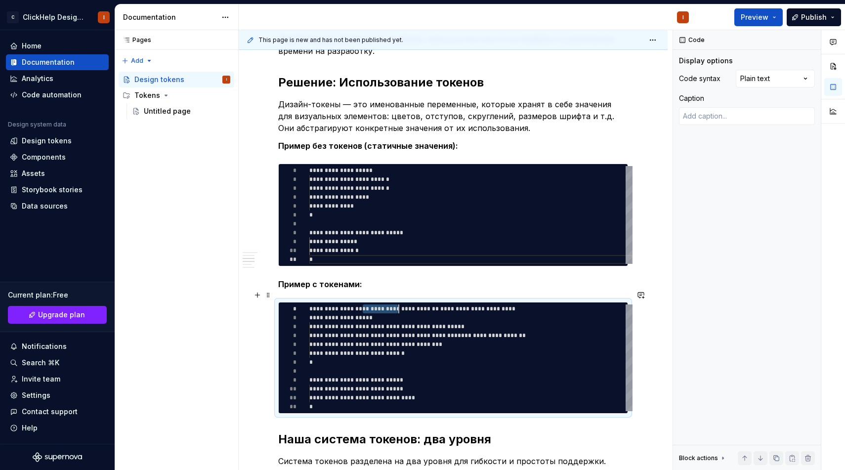
scroll to position [0, 0]
type textarea "*"
type textarea "**********"
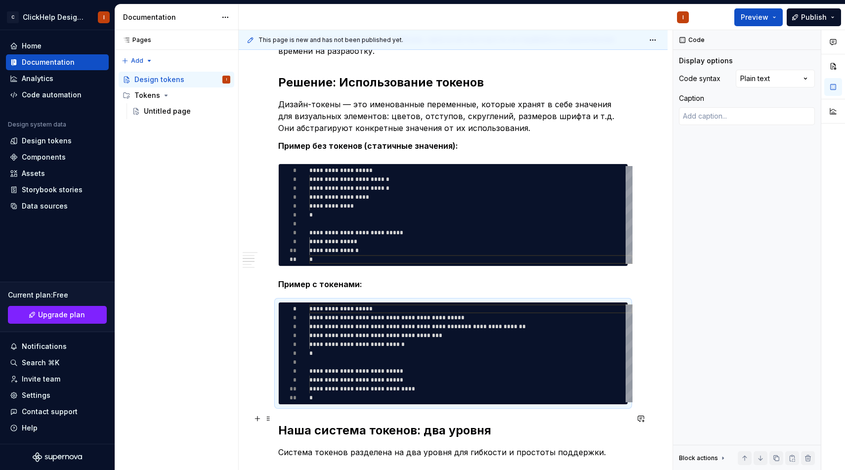
click at [290, 424] on h2 "Наша система токенов: два уровня" at bounding box center [453, 431] width 350 height 16
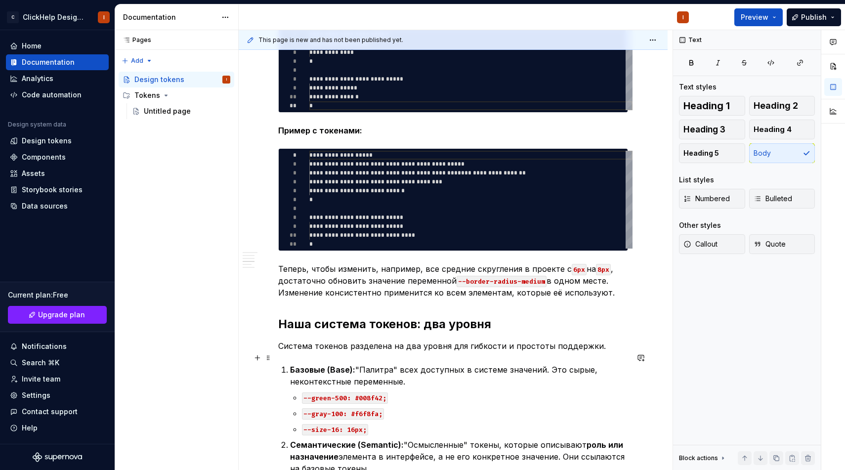
scroll to position [569, 0]
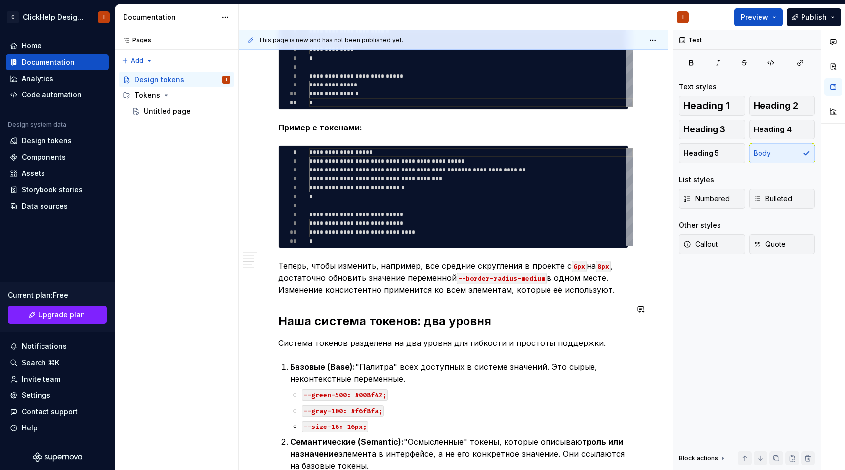
click at [394, 295] on div "Введение в дизайн-токены Этот документ описывает принципы использования дизайн-…" at bounding box center [453, 215] width 350 height 1184
click at [424, 277] on p "Теперь, чтобы изменить, например, все средние скругления в проекте с 6px на 8px…" at bounding box center [453, 278] width 350 height 36
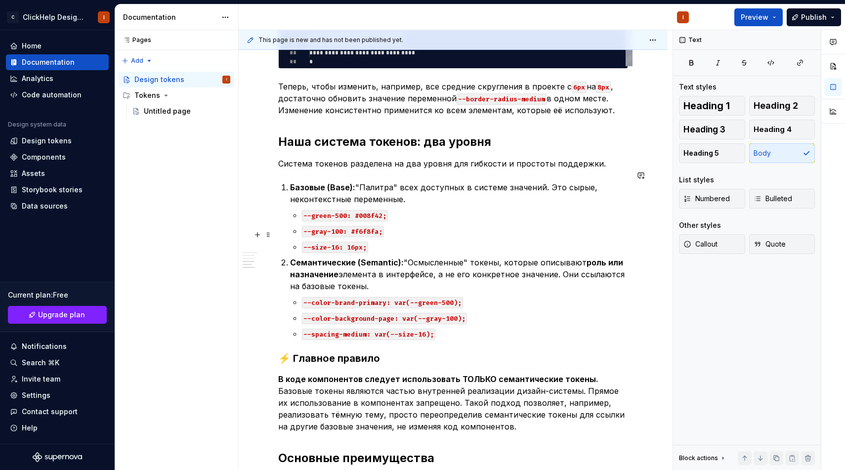
scroll to position [754, 0]
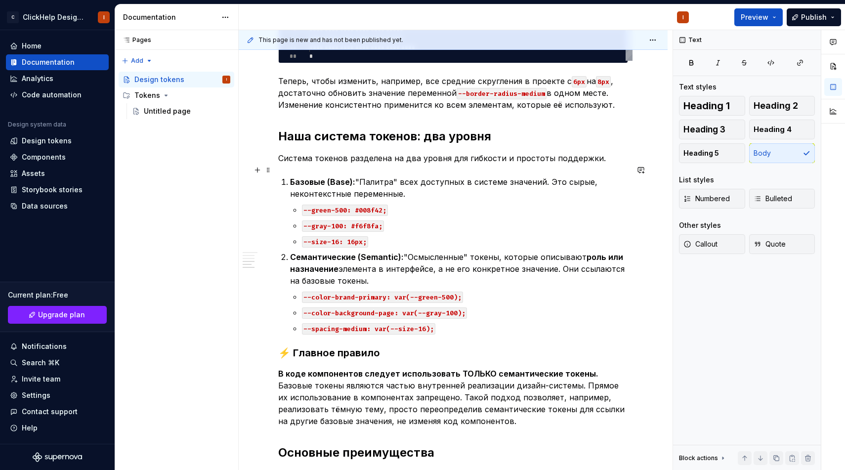
click at [337, 179] on p "Базовые (Base): "Палитра" всех доступных в системе значений. Это сырые, неконте…" at bounding box center [459, 188] width 338 height 24
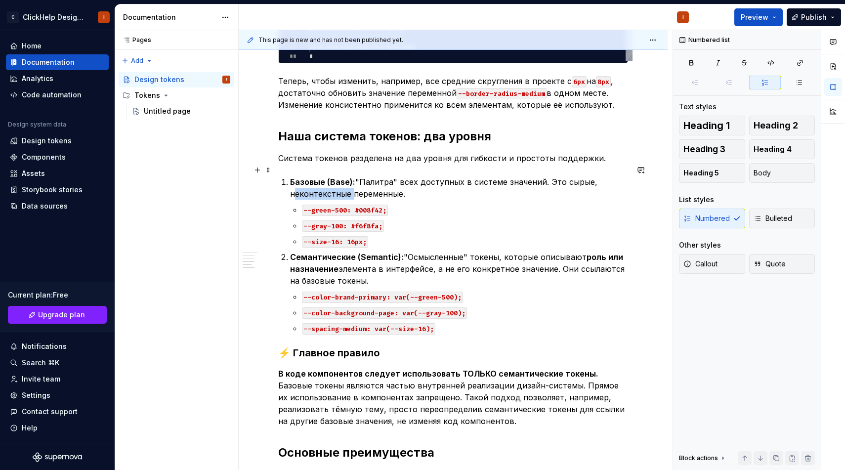
click at [337, 179] on p "Базовые (Base): "Палитра" всех доступных в системе значений. Это сырые, неконте…" at bounding box center [459, 188] width 338 height 24
click at [443, 188] on li "Базовые (Base): "Палитра" всех доступных в системе значений. Это сырые, неконте…" at bounding box center [459, 211] width 338 height 71
click at [434, 182] on p "Базовые (Base): "Палитра" всех доступных в системе значений. Это сырые, неконте…" at bounding box center [459, 188] width 338 height 24
click at [339, 205] on code "--green-500: #008f42;" at bounding box center [345, 210] width 86 height 11
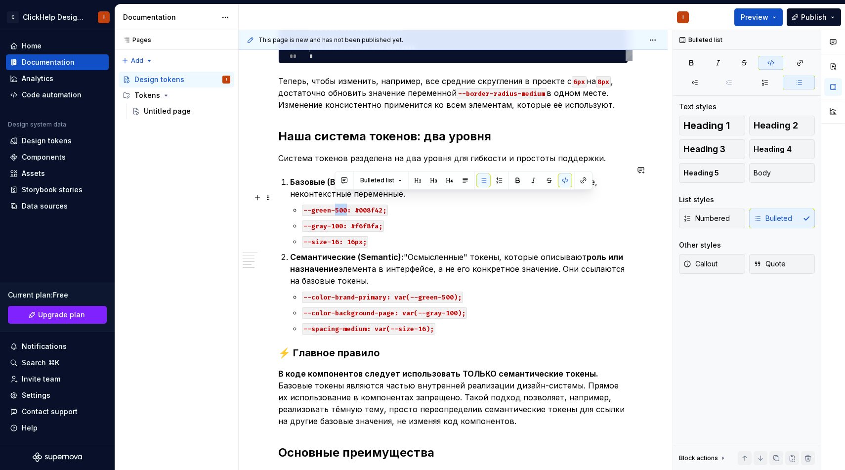
click at [339, 205] on code "--green-500: #008f42;" at bounding box center [345, 210] width 86 height 11
click at [389, 235] on p "--size-16: 16px;" at bounding box center [465, 241] width 326 height 12
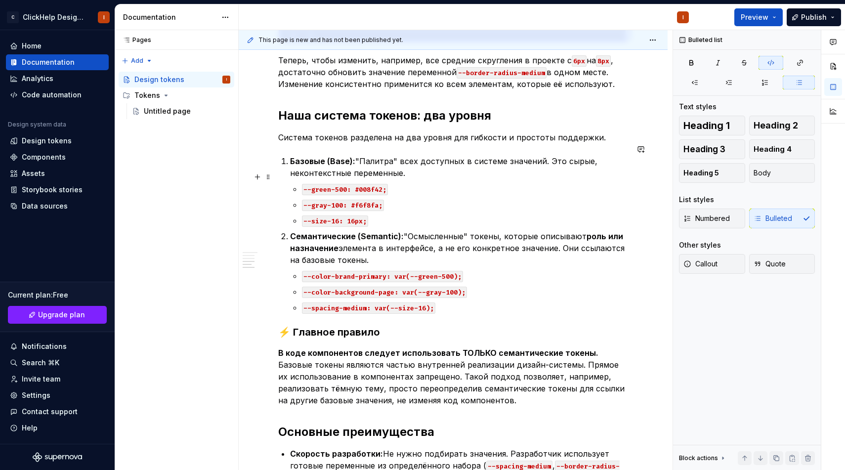
click at [314, 184] on code "--green-500: #008f42;" at bounding box center [345, 189] width 86 height 11
click at [335, 200] on code "--gray-100: #f6f8fa;" at bounding box center [343, 205] width 82 height 11
click at [358, 200] on code "--gray-18: #f6f8fa;" at bounding box center [341, 205] width 78 height 11
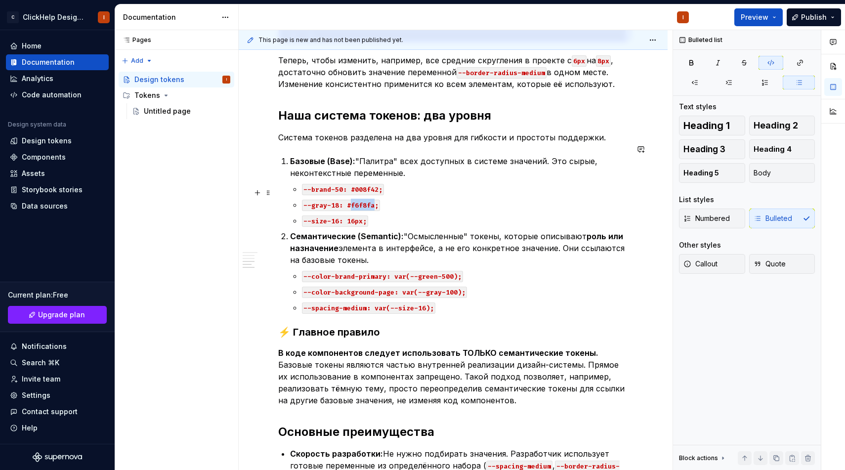
click at [358, 200] on code "--gray-18: #f6f8fa;" at bounding box center [341, 205] width 78 height 11
click at [353, 199] on p "--gray-18: # #2E2E2E ;" at bounding box center [465, 205] width 326 height 12
click at [362, 200] on code "--gray-18: #f6f8fa;" at bounding box center [341, 205] width 78 height 11
click at [425, 248] on p "Семантические (Semantic): "Осмысленные" токены, которые описывают роль или назн…" at bounding box center [459, 248] width 338 height 36
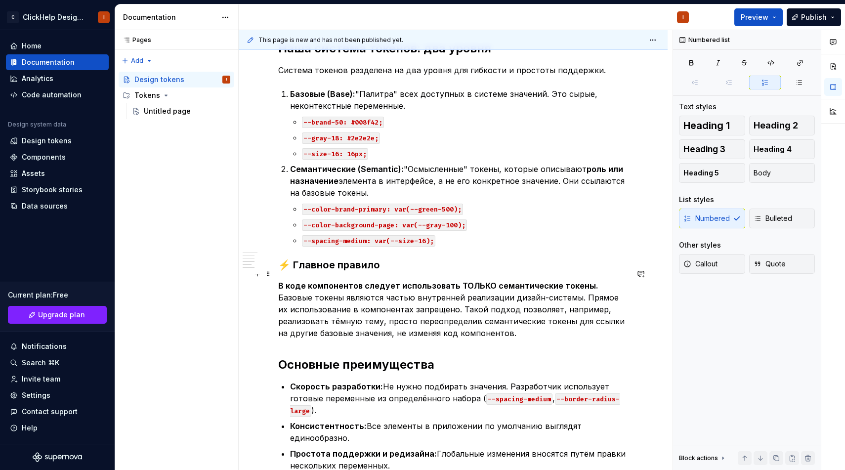
scroll to position [853, 0]
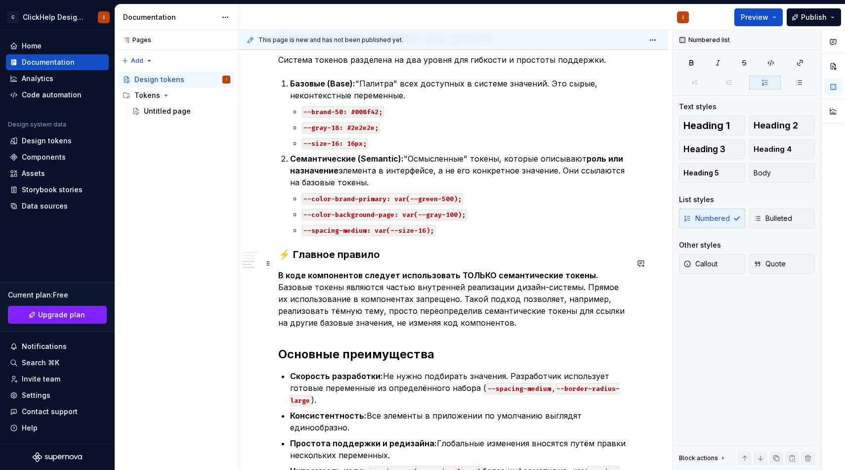
click at [511, 307] on p "В коде компонентов следует использовать ТОЛЬКО семантические токены. Базовые то…" at bounding box center [453, 298] width 350 height 59
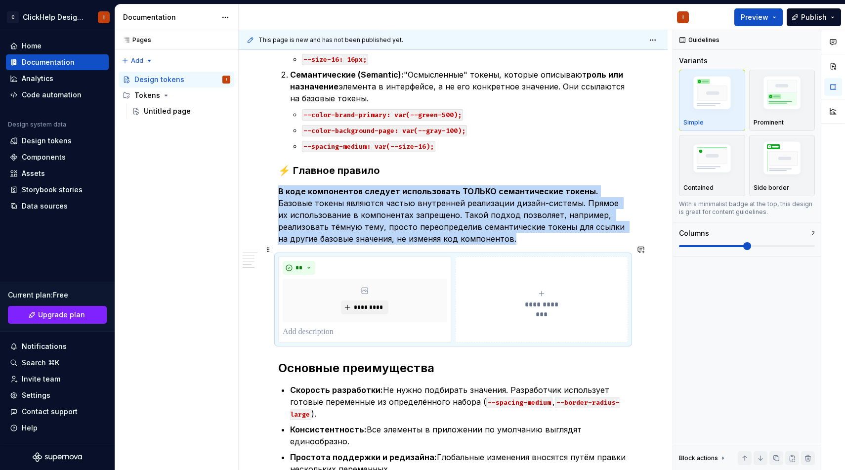
scroll to position [936, 0]
click at [358, 327] on p at bounding box center [365, 333] width 164 height 12
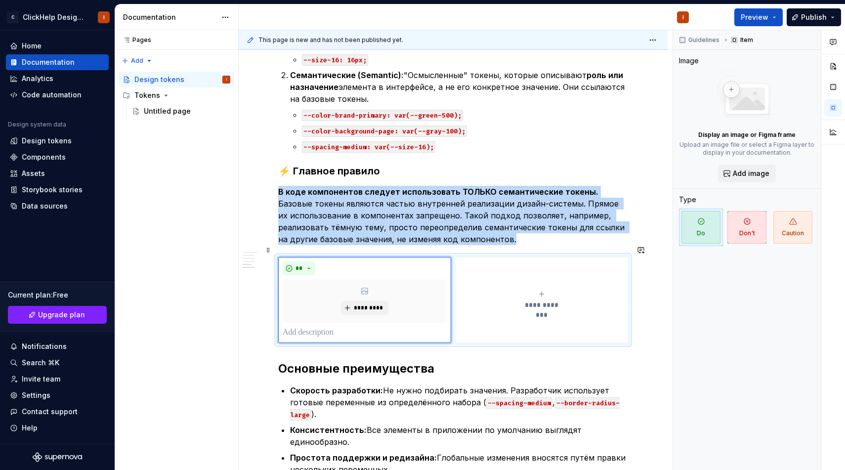
click at [528, 300] on span "**********" at bounding box center [541, 305] width 45 height 10
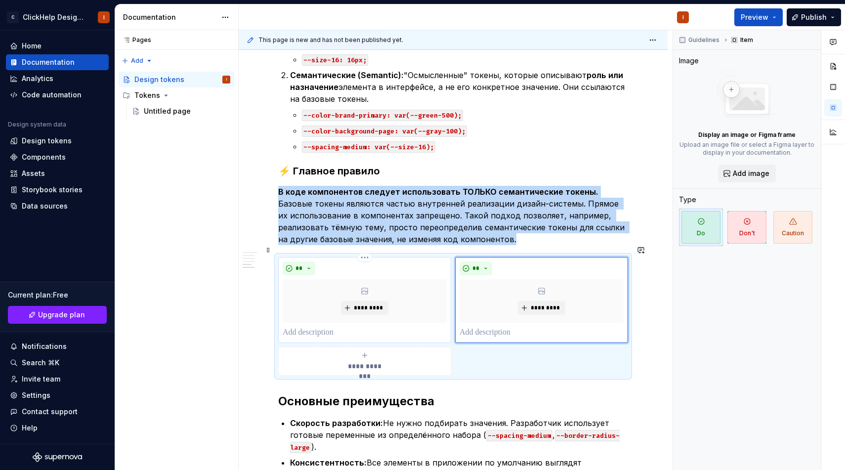
click at [401, 327] on p at bounding box center [365, 333] width 164 height 12
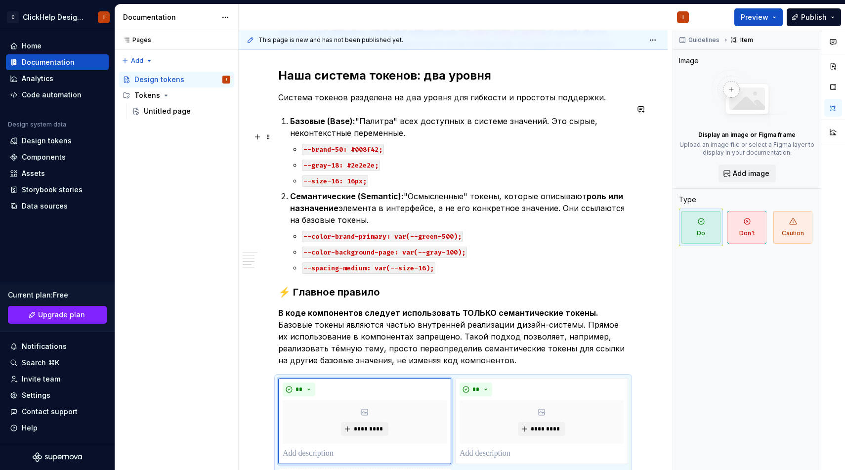
scroll to position [817, 0]
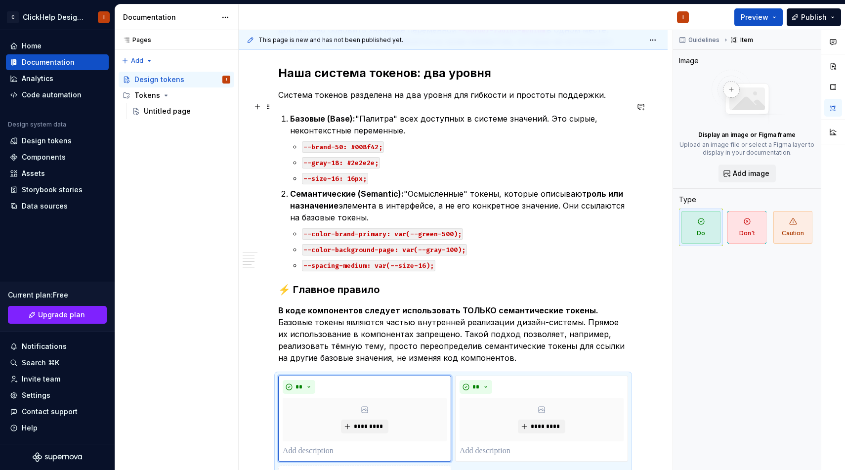
click at [381, 116] on p "Базовые (Base): "Палитра" всех доступных в системе значений. Это сырые, неконте…" at bounding box center [459, 125] width 338 height 24
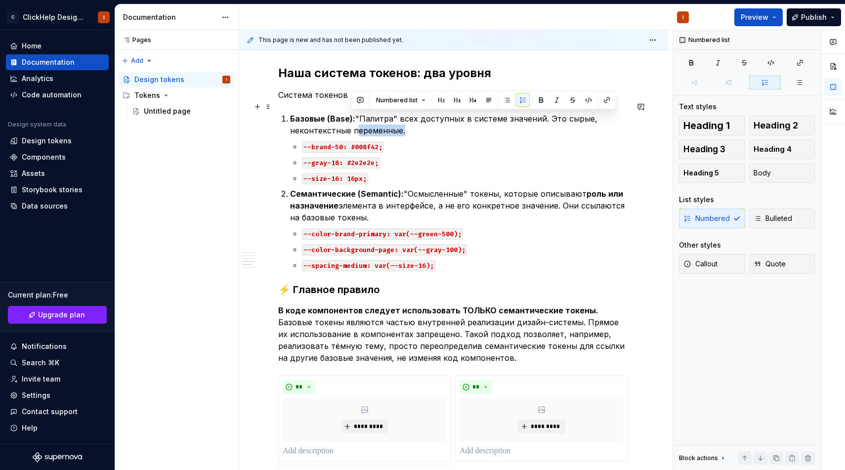
click at [381, 116] on p "Базовые (Base): "Палитра" всех доступных в системе значений. Это сырые, неконте…" at bounding box center [459, 125] width 338 height 24
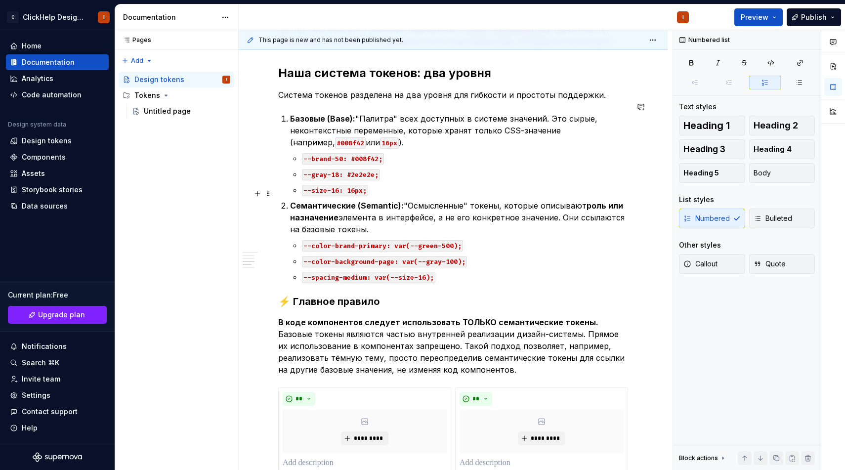
click at [337, 203] on p "Семантические (Semantic): "Осмысленные" токены, которые описывают роль или назн…" at bounding box center [459, 218] width 338 height 36
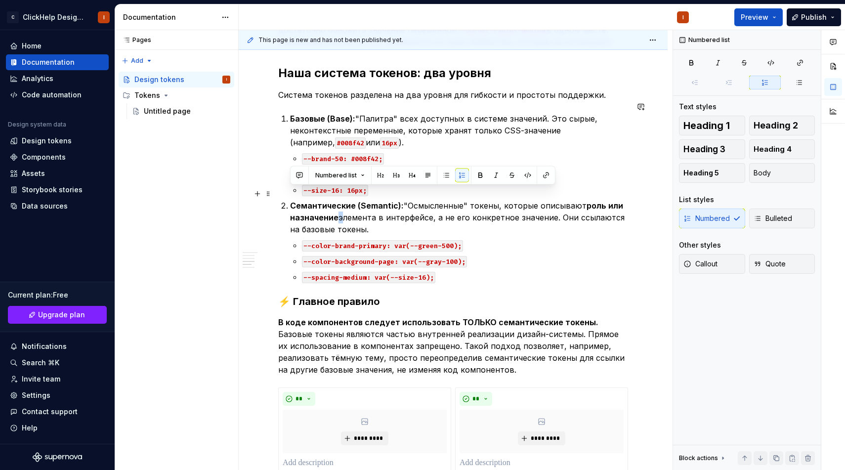
click at [337, 203] on p "Семантические (Semantic): "Осмысленные" токены, которые описывают роль или назн…" at bounding box center [459, 218] width 338 height 36
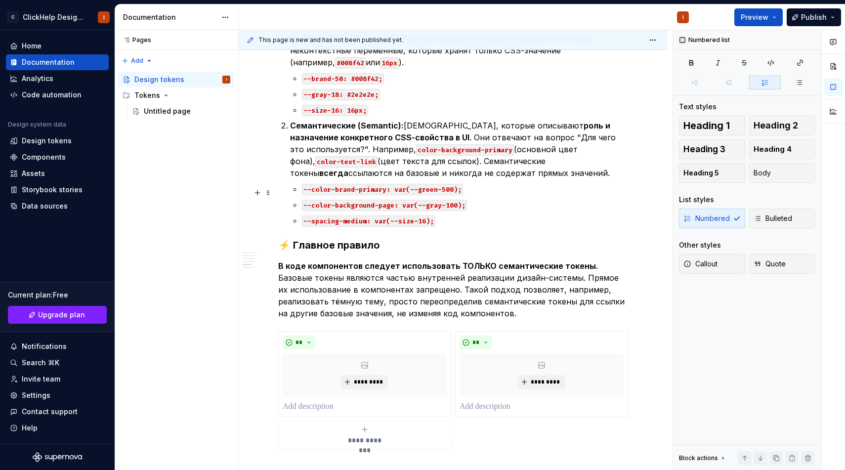
scroll to position [898, 0]
click at [348, 267] on p "В коде компонентов следует использовать ТОЛЬКО семантические токены. Базовые то…" at bounding box center [453, 288] width 350 height 59
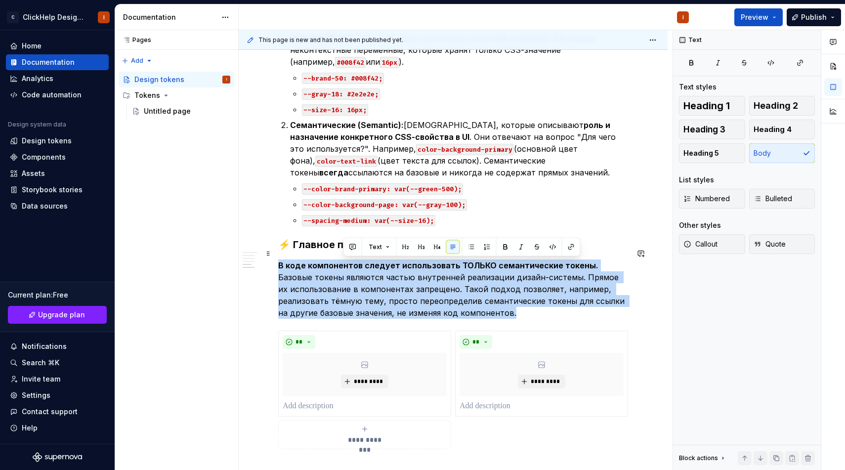
click at [348, 267] on p "В коде компонентов следует использовать ТОЛЬКО семантические токены. Базовые то…" at bounding box center [453, 288] width 350 height 59
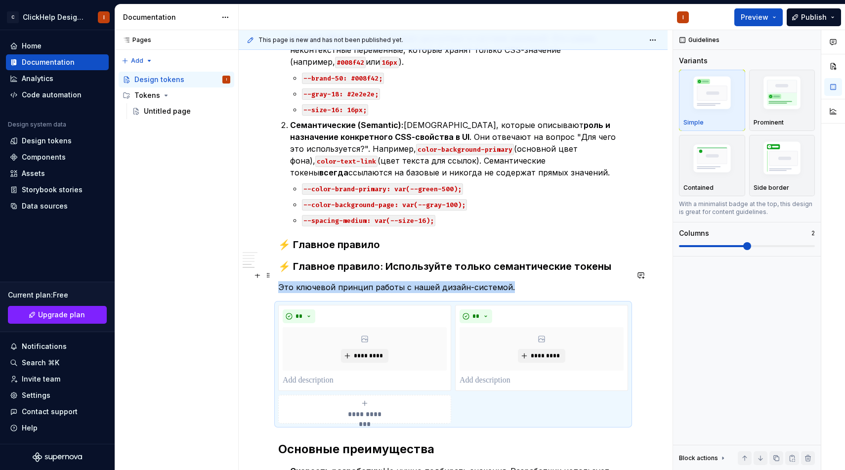
scroll to position [913, 0]
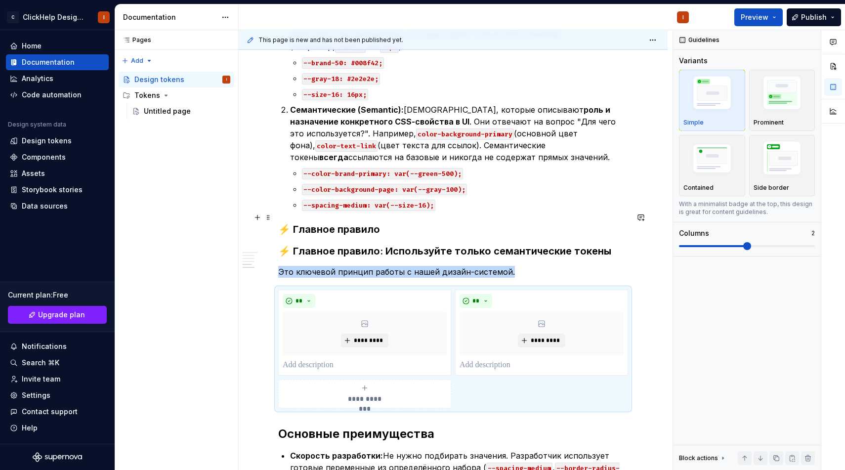
click at [342, 222] on h3 "⚡️ Главное правило" at bounding box center [453, 229] width 350 height 14
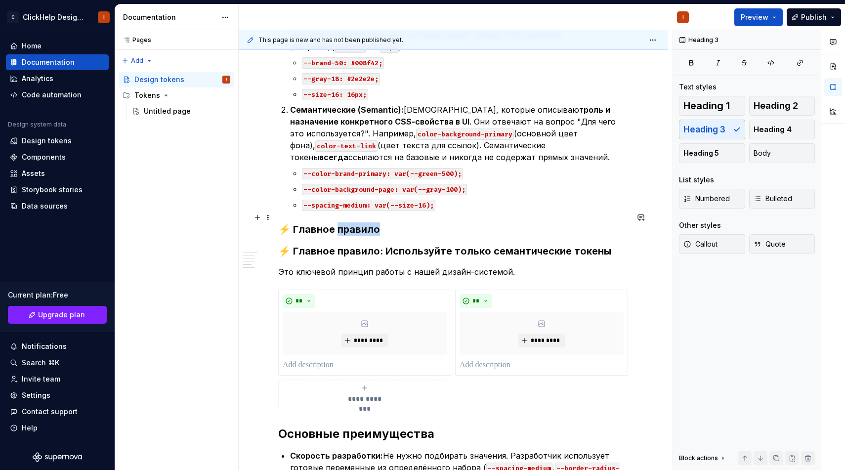
click at [342, 222] on h3 "⚡️ Главное правило" at bounding box center [453, 229] width 350 height 14
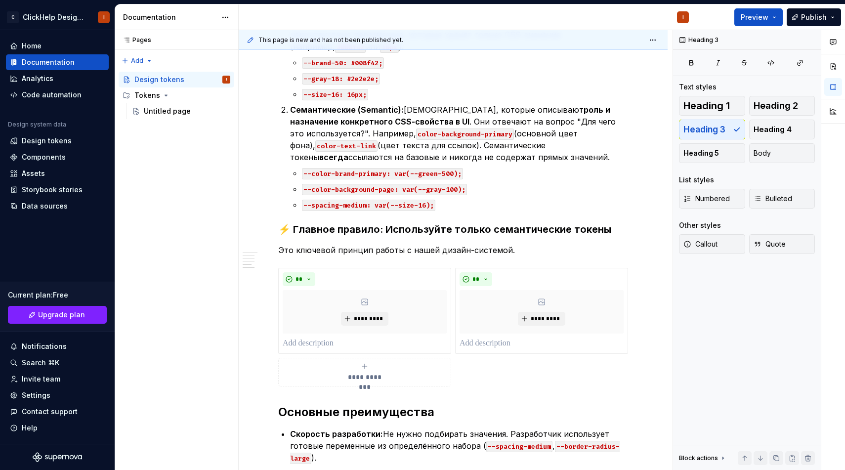
type textarea "*"
click at [347, 338] on p at bounding box center [365, 344] width 164 height 12
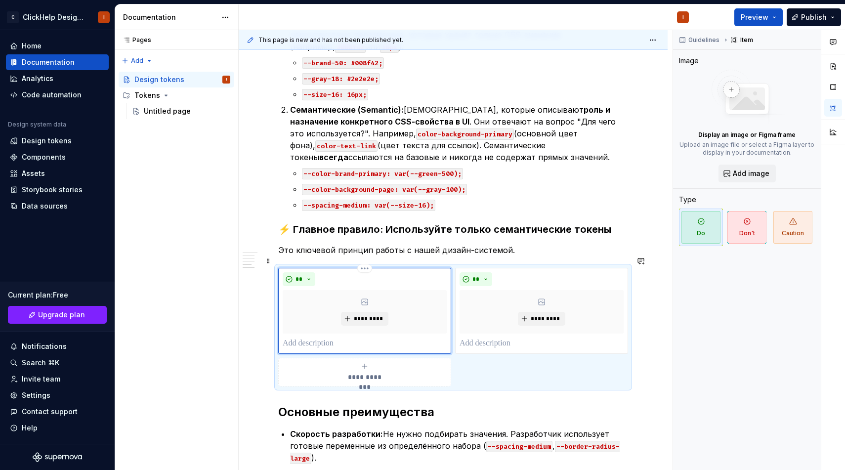
paste div
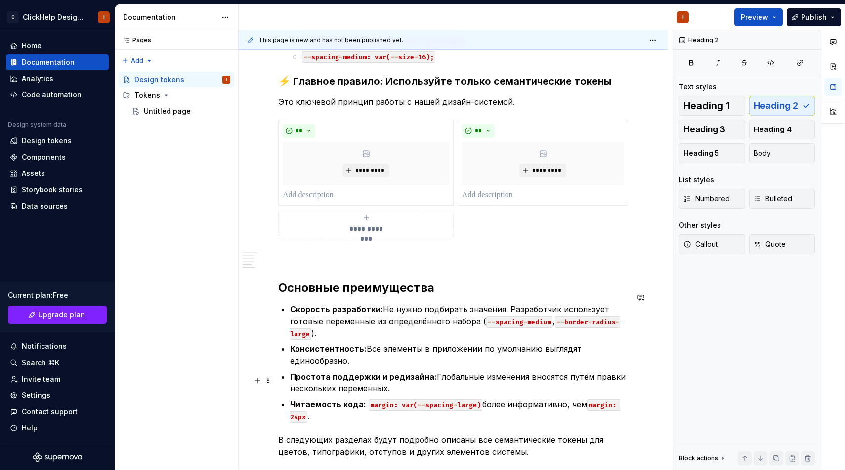
scroll to position [1061, 0]
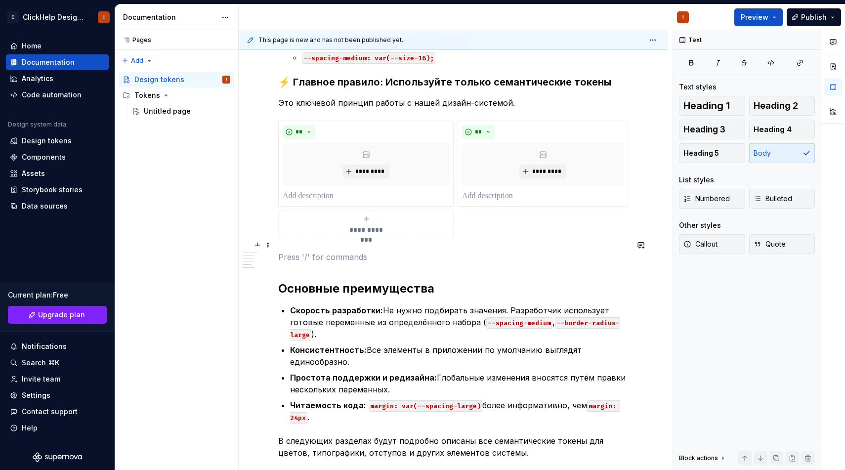
click at [318, 251] on p at bounding box center [453, 257] width 350 height 12
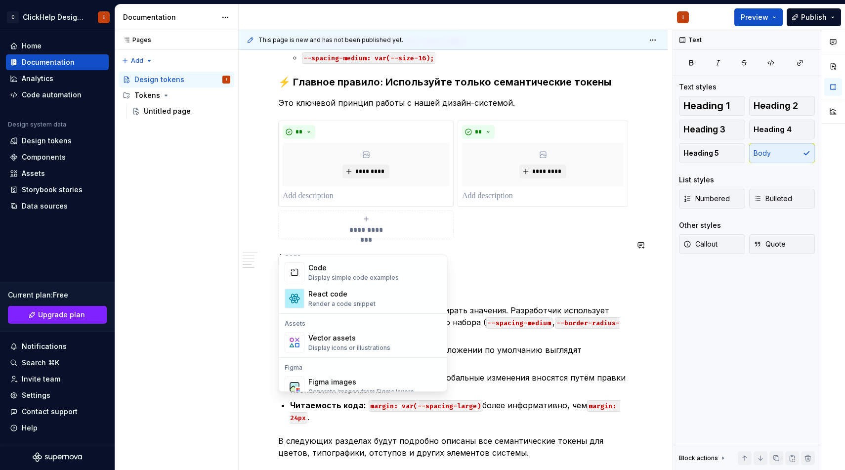
scroll to position [0, 0]
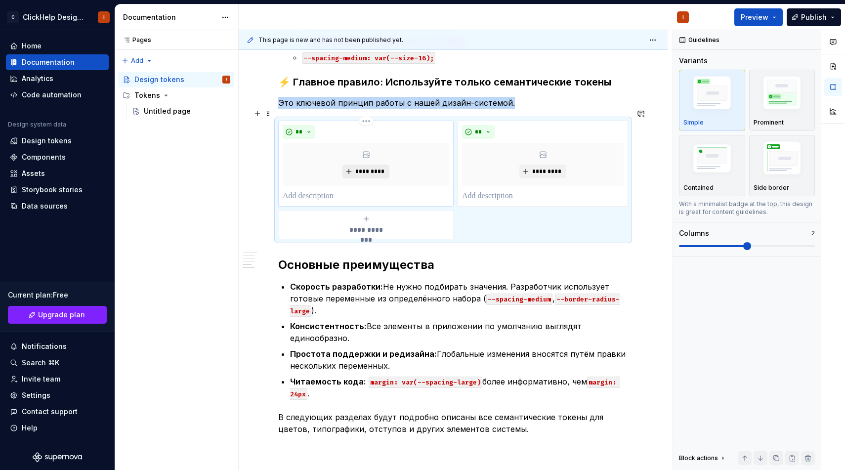
click at [361, 165] on button "*********" at bounding box center [365, 172] width 47 height 14
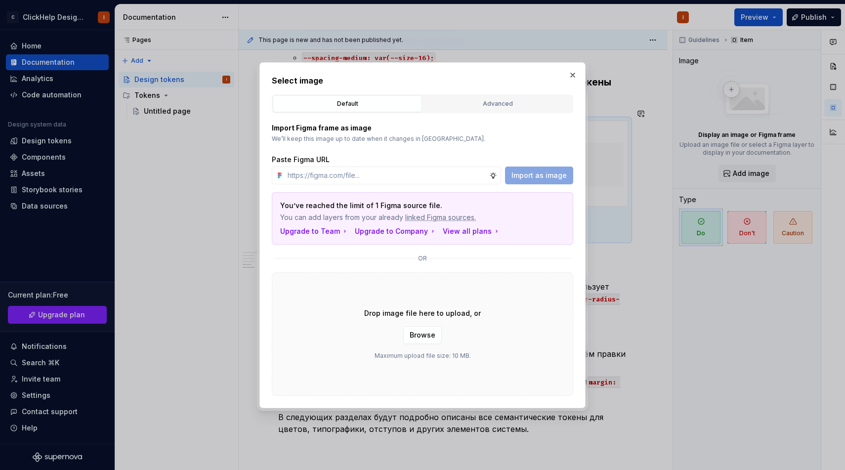
click at [404, 149] on div "Import Figma frame as image We’ll keep this image up to date when it changes in…" at bounding box center [422, 153] width 301 height 61
click at [486, 102] on div "Advanced" at bounding box center [498, 104] width 142 height 10
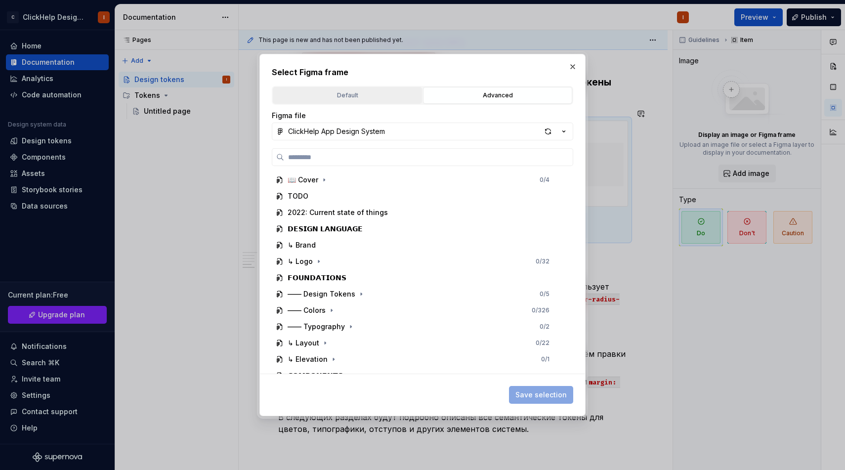
click at [371, 96] on div "Default" at bounding box center [347, 95] width 142 height 10
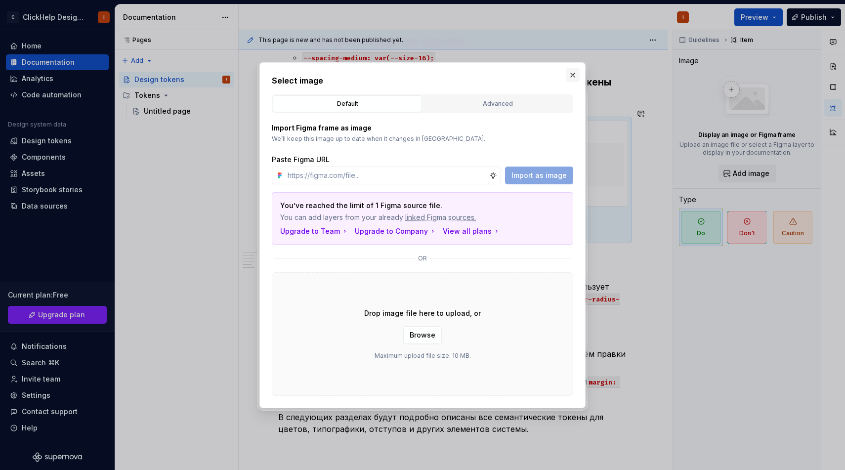
click at [568, 69] on button "button" at bounding box center [573, 75] width 14 height 14
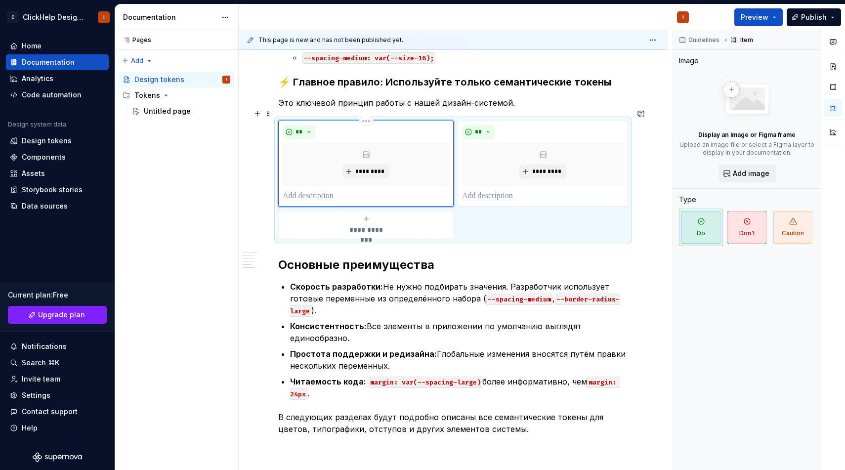
click at [324, 190] on p at bounding box center [366, 196] width 167 height 12
click at [265, 119] on span at bounding box center [268, 114] width 8 height 14
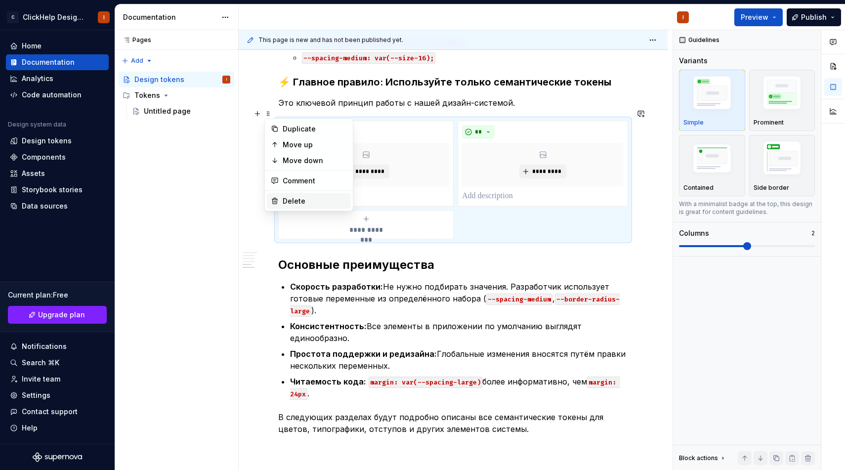
click at [289, 197] on div "Delete" at bounding box center [315, 201] width 64 height 10
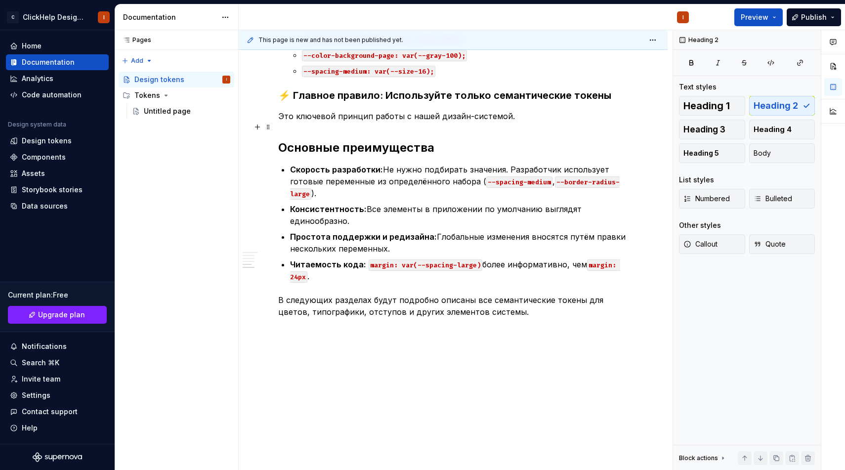
scroll to position [1024, 0]
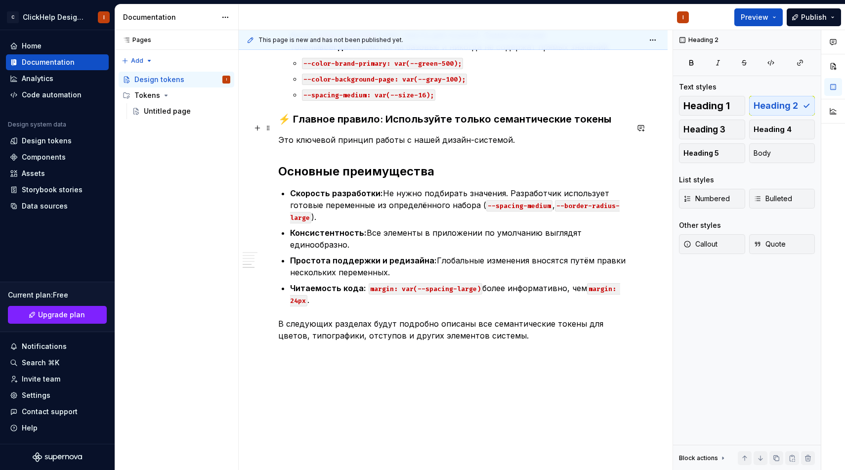
click at [527, 134] on p "Это ключевой принцип работы с нашей дизайн-системой." at bounding box center [453, 140] width 350 height 12
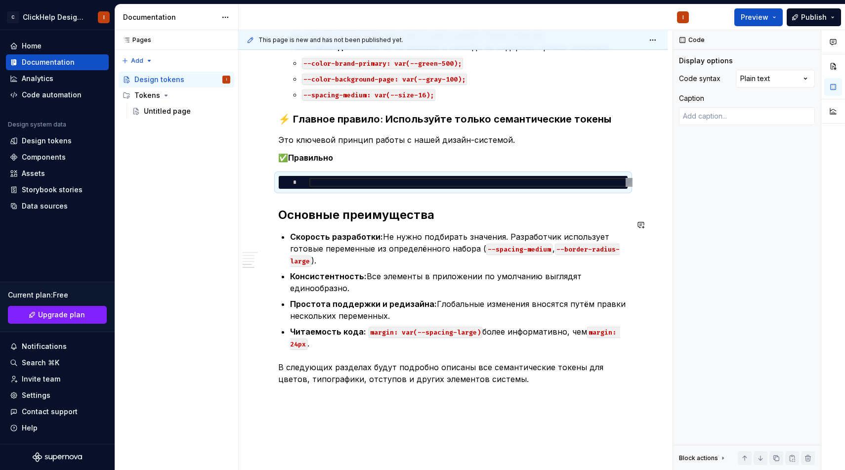
type textarea "*"
type textarea "**********"
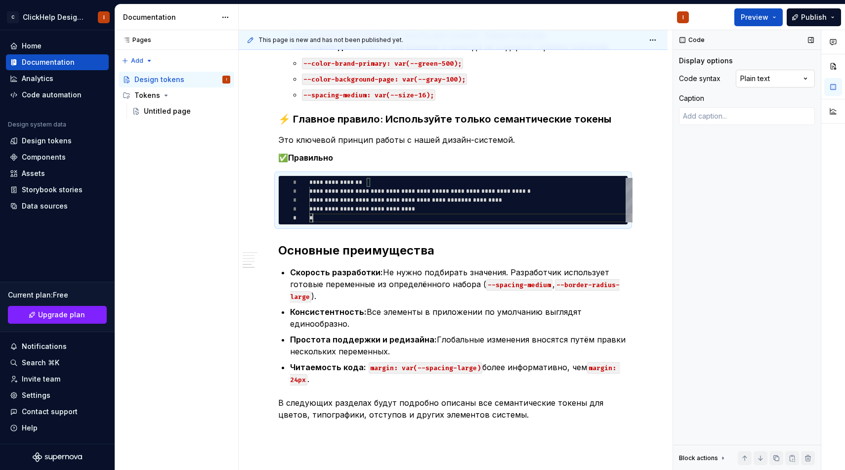
click at [791, 70] on div "Comments Open comments No comments yet Select ‘Comment’ from the block context …" at bounding box center [759, 250] width 172 height 440
type textarea "*"
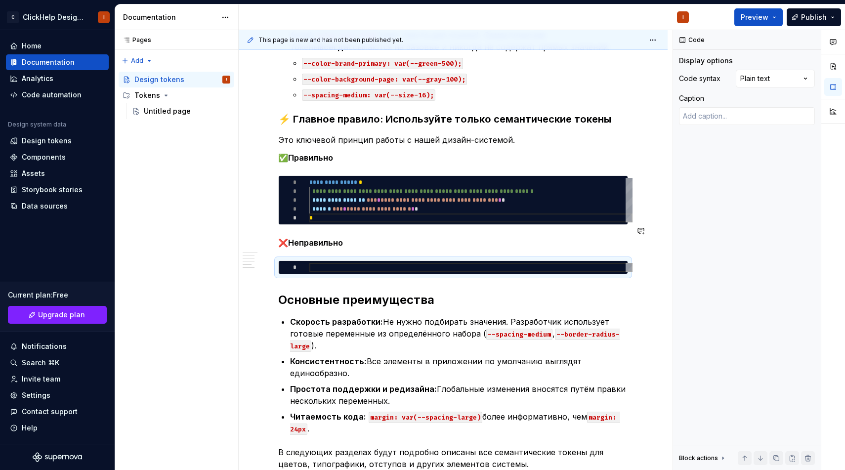
type textarea "*"
type textarea "**********"
type textarea "*"
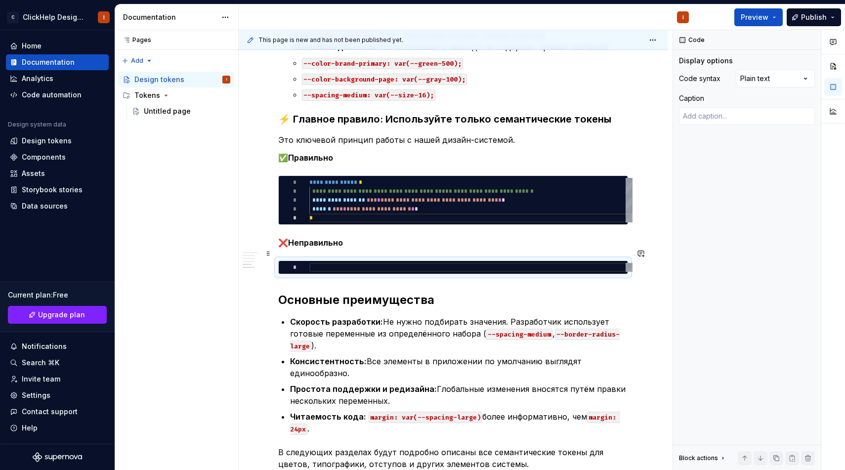
type textarea "*"
type textarea "**********"
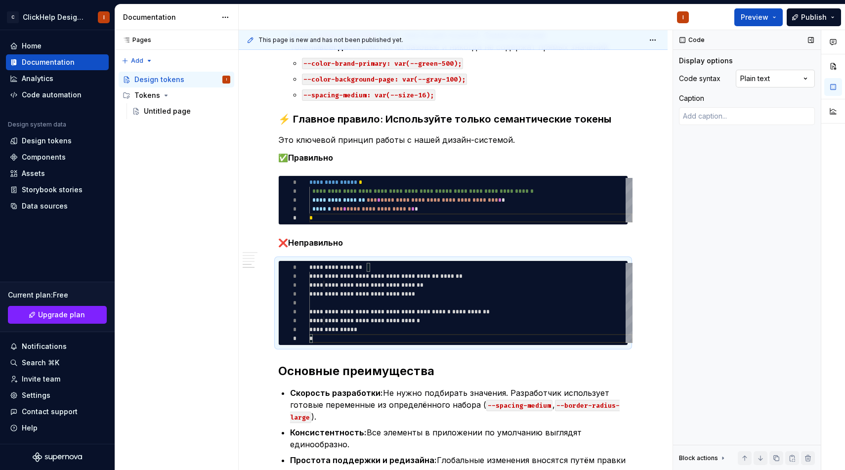
click at [788, 84] on div "Comments Open comments No comments yet Select ‘Comment’ from the block context …" at bounding box center [759, 250] width 172 height 440
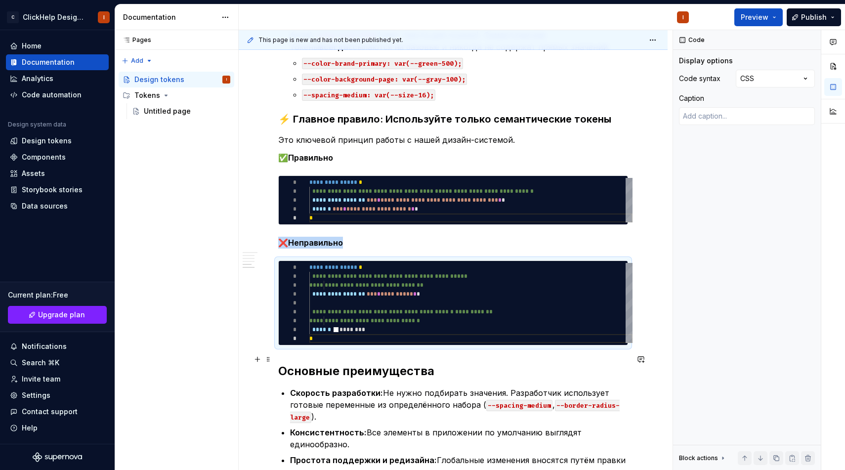
click at [295, 363] on h2 "Основные преимущества" at bounding box center [453, 371] width 350 height 16
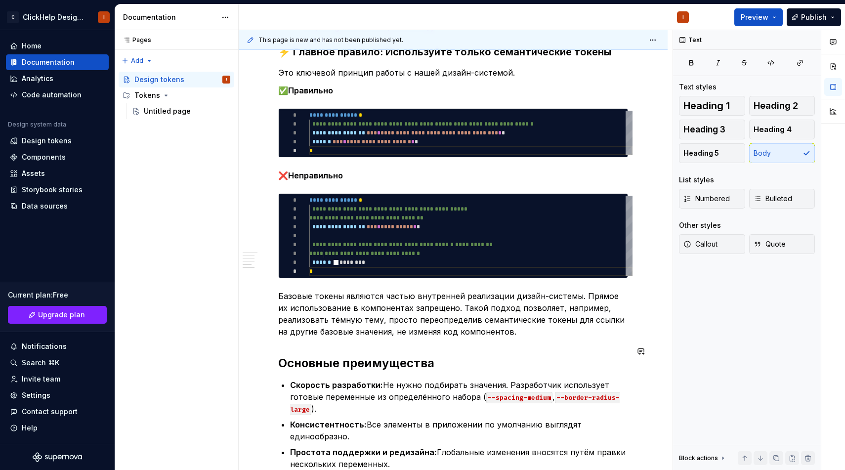
scroll to position [1108, 0]
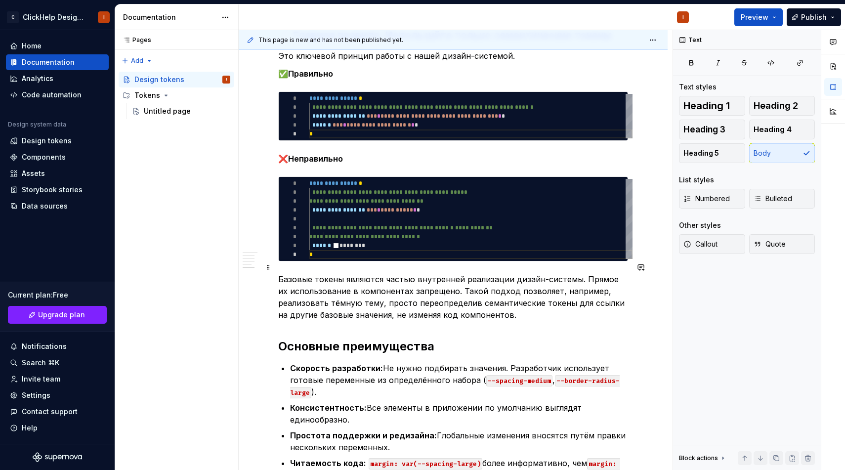
click at [500, 304] on p "Базовые токены являются частью внутренней реализации дизайн-системы. Прямое их …" at bounding box center [453, 296] width 350 height 47
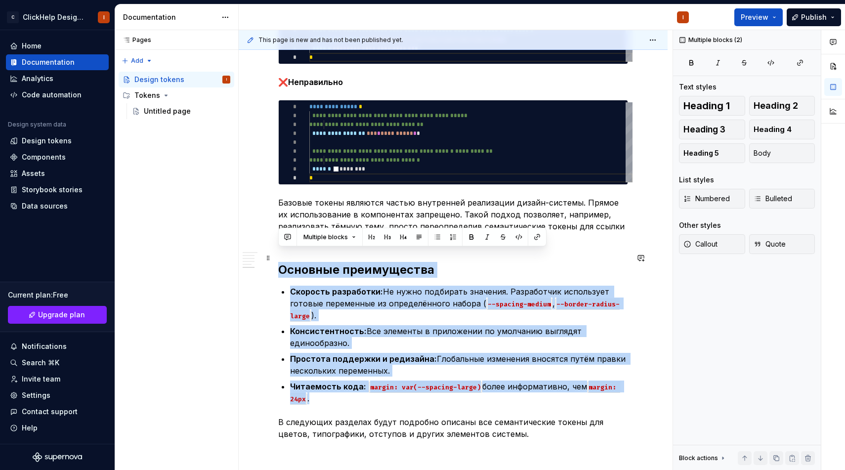
drag, startPoint x: 345, startPoint y: 376, endPoint x: 278, endPoint y: 260, distance: 133.6
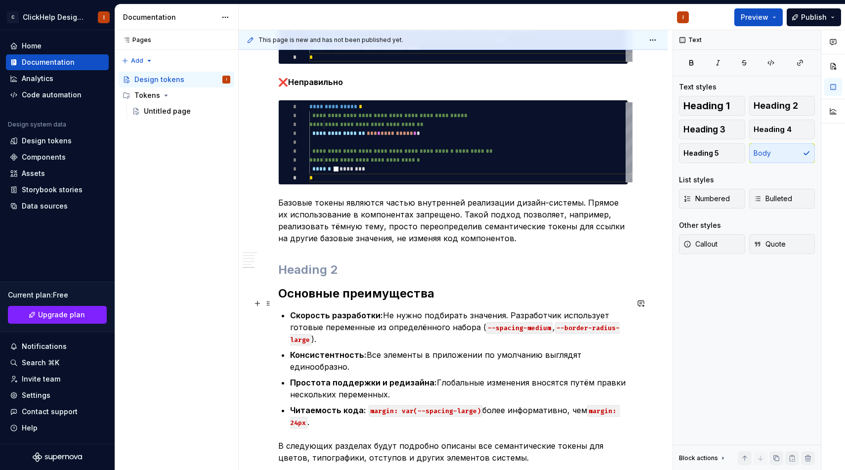
scroll to position [1193, 0]
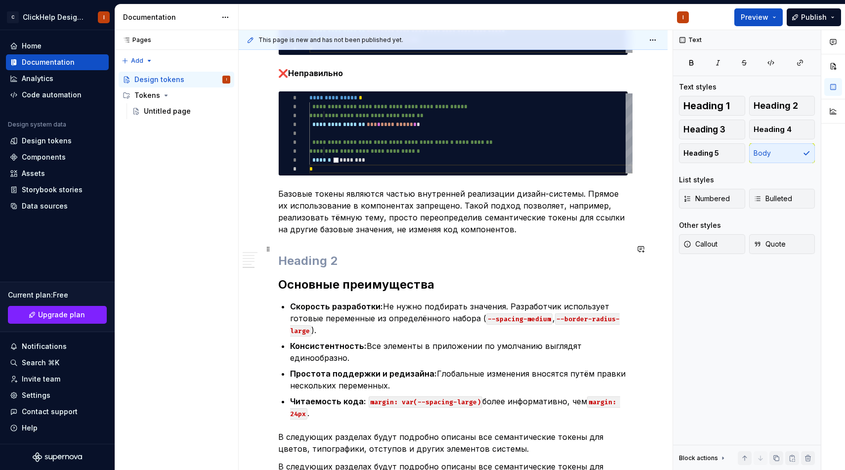
click at [338, 256] on h2 at bounding box center [453, 261] width 350 height 16
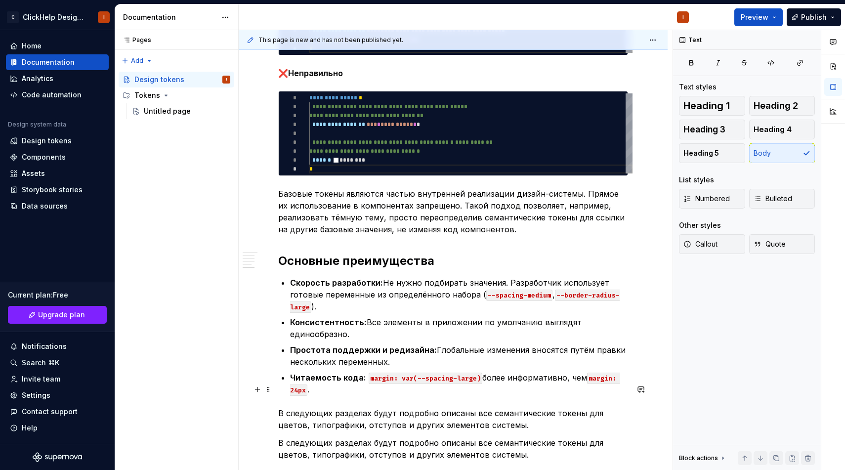
click at [380, 407] on p "В следующих разделах будут подробно описаны все семантические токены для цветов…" at bounding box center [453, 419] width 350 height 24
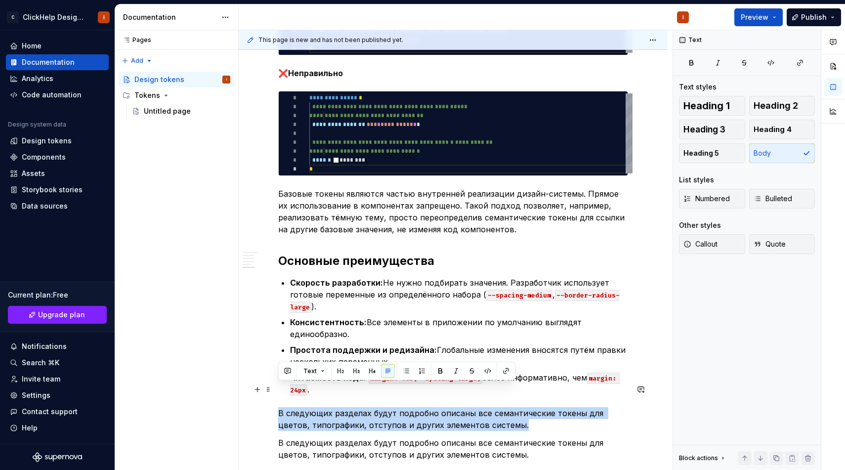
click at [380, 407] on p "В следующих разделах будут подробно описаны все семантические токены для цветов…" at bounding box center [453, 419] width 350 height 24
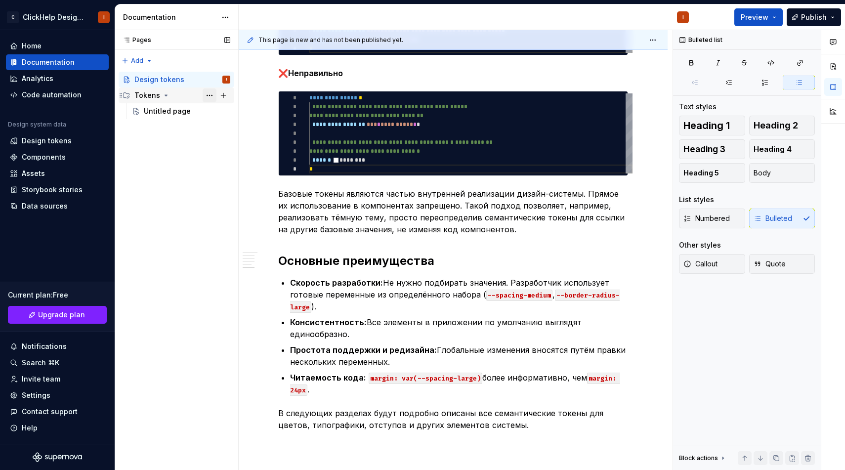
click at [208, 94] on button "Page tree" at bounding box center [210, 95] width 14 height 14
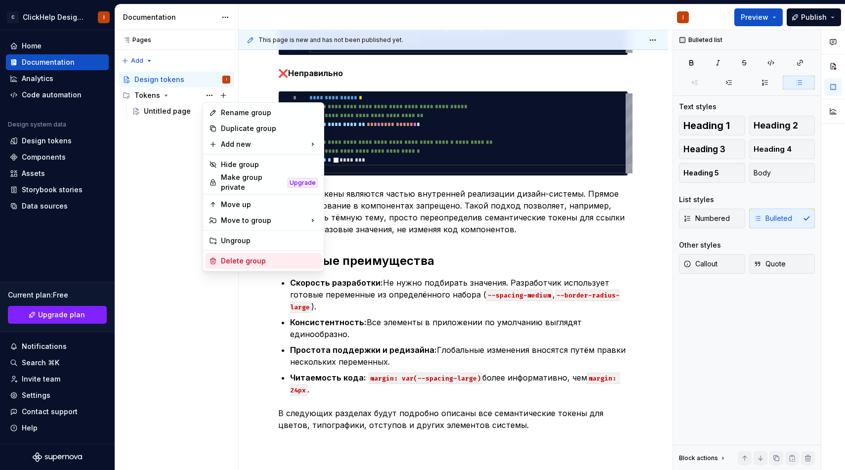
click at [252, 256] on div "Delete group" at bounding box center [269, 261] width 97 height 10
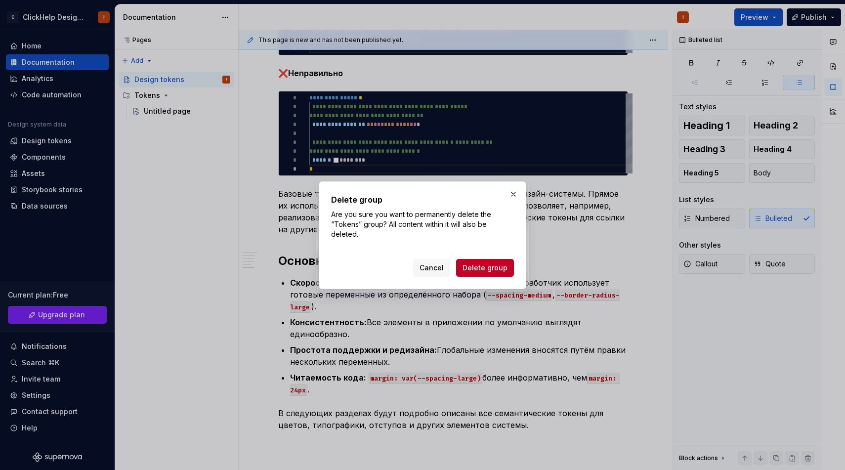
click at [445, 258] on div "Cancel Delete group" at bounding box center [422, 266] width 183 height 22
click at [482, 271] on span "Delete group" at bounding box center [485, 268] width 45 height 10
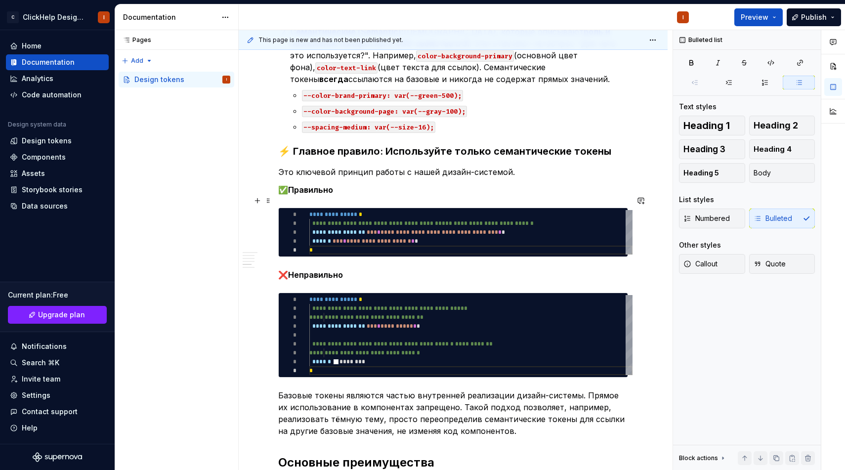
scroll to position [959, 0]
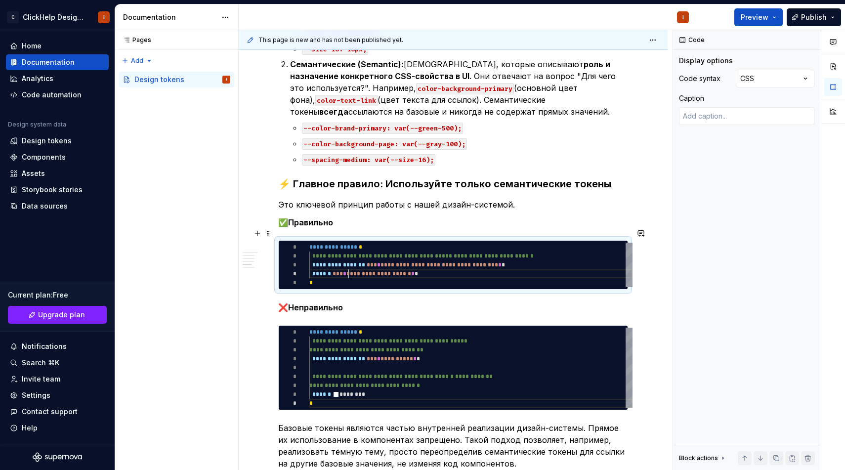
click at [347, 257] on div "**********" at bounding box center [470, 265] width 323 height 44
click at [509, 257] on div "**********" at bounding box center [470, 265] width 323 height 44
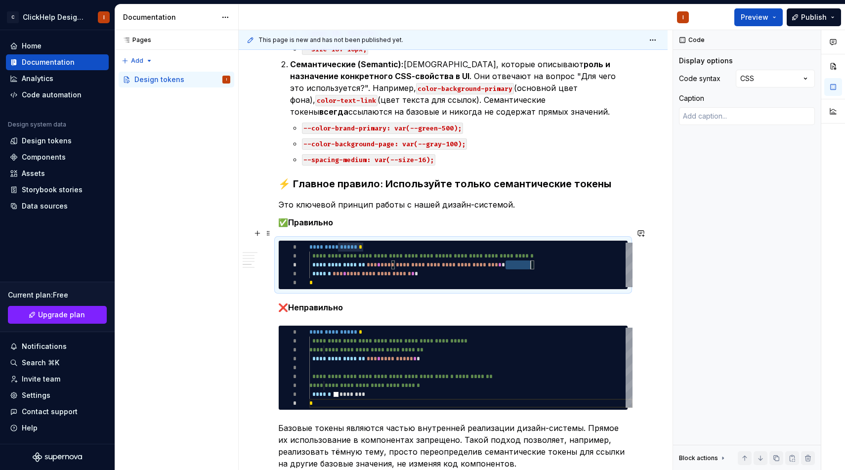
click at [509, 257] on div "**********" at bounding box center [470, 265] width 323 height 44
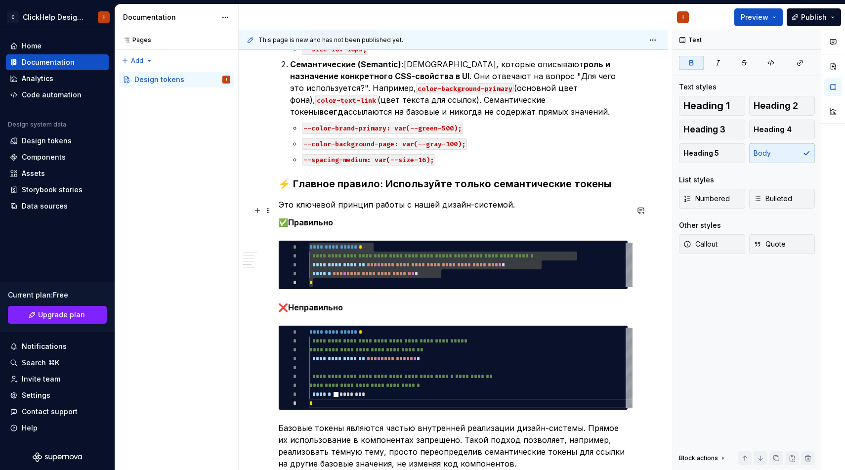
click at [529, 216] on p "✅ Правильно" at bounding box center [453, 222] width 350 height 12
click at [534, 199] on p "Это ключевой принцип работы с нашей дизайн-системой." at bounding box center [453, 205] width 350 height 12
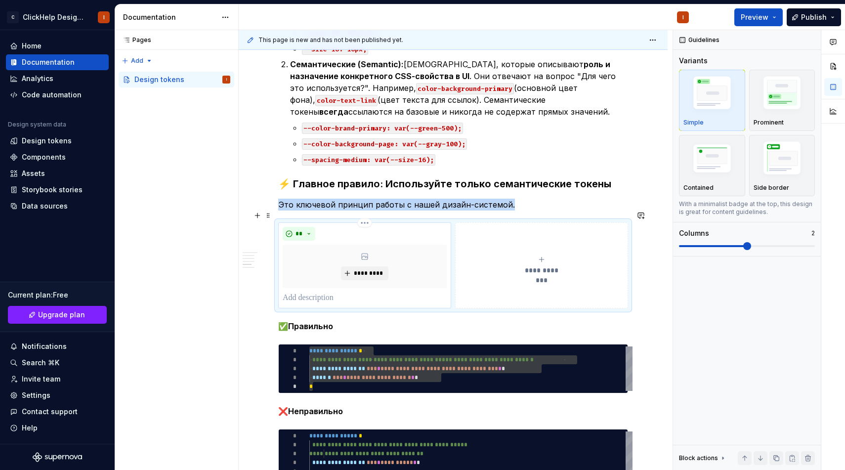
click at [415, 227] on div "**" at bounding box center [365, 234] width 164 height 14
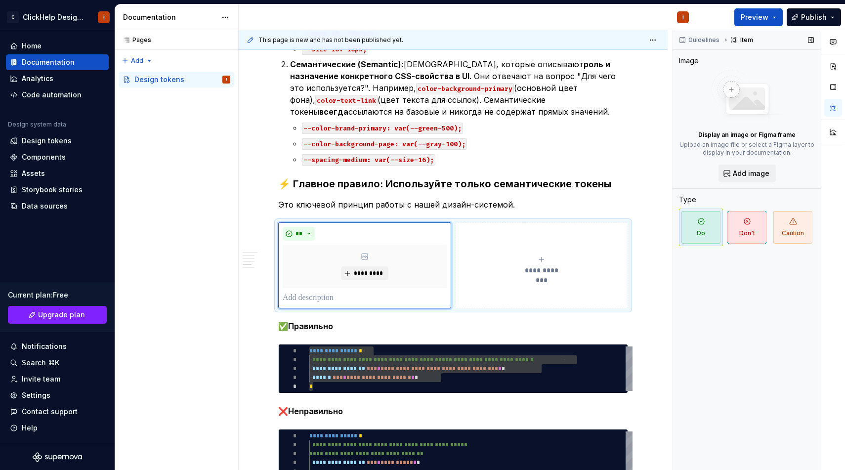
click at [750, 150] on p "Upload an image file or select a Figma layer to display in your documentation." at bounding box center [747, 149] width 136 height 16
click at [742, 186] on div "Guidelines Item Image Display an image or Figma frame Upload an image file or s…" at bounding box center [747, 250] width 148 height 440
click at [746, 181] on button "Add image" at bounding box center [747, 174] width 57 height 18
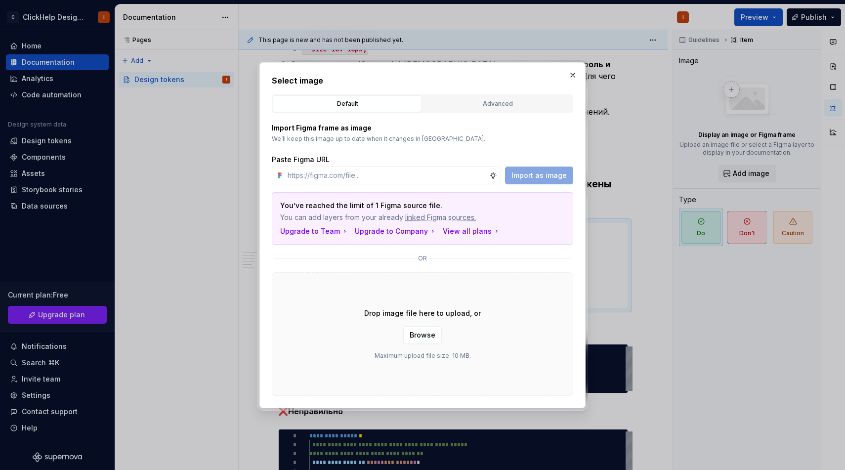
click at [492, 135] on p "We’ll keep this image up to date when it changes in Figma." at bounding box center [422, 139] width 301 height 8
click at [438, 279] on div "Drop image file here to upload, or Browse Maximum upload file size: 10 MB." at bounding box center [422, 334] width 301 height 124
click at [409, 299] on div "Drop image file here to upload, or Browse Maximum upload file size: 10 MB." at bounding box center [422, 334] width 301 height 124
click at [417, 331] on span "Browse" at bounding box center [423, 335] width 26 height 10
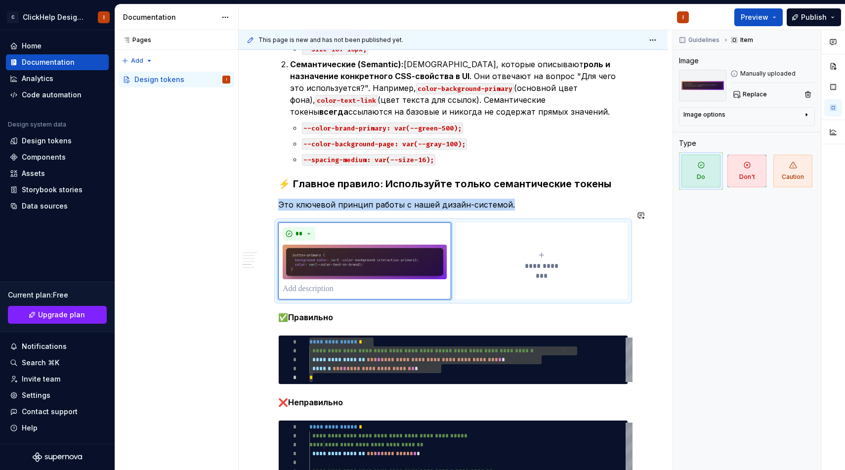
scroll to position [1019, 0]
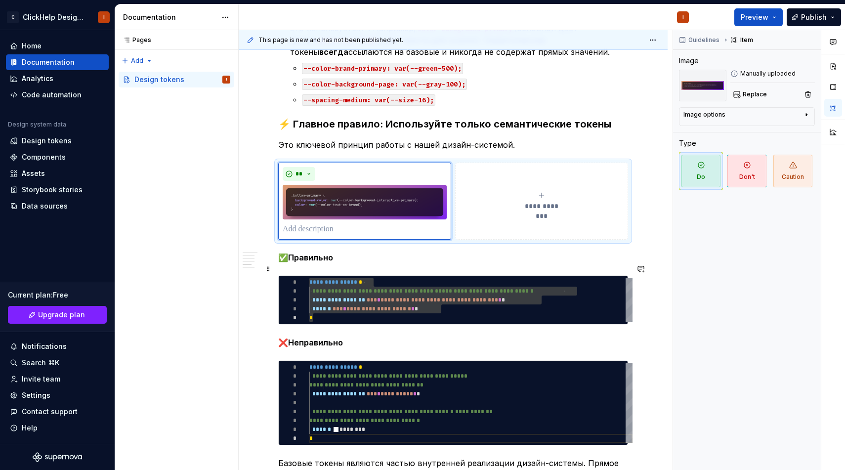
click at [371, 281] on div "**********" at bounding box center [470, 300] width 323 height 44
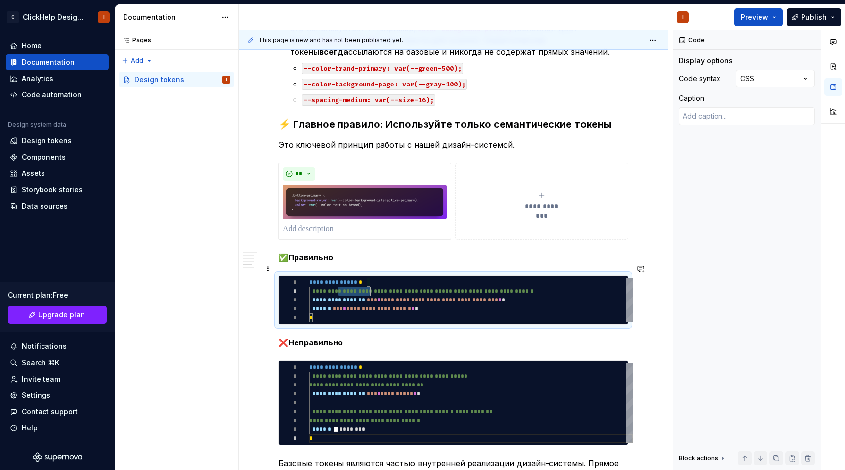
click at [371, 281] on div "**********" at bounding box center [470, 300] width 323 height 44
click at [354, 223] on p at bounding box center [365, 229] width 164 height 12
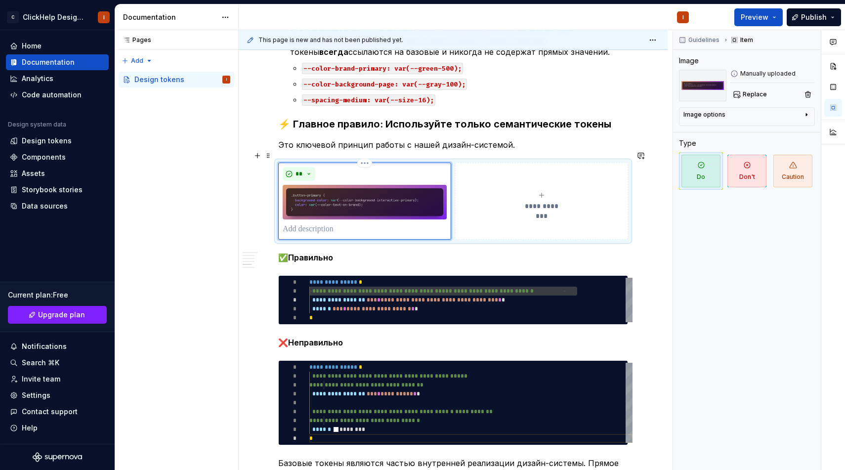
click at [334, 223] on p at bounding box center [365, 229] width 164 height 12
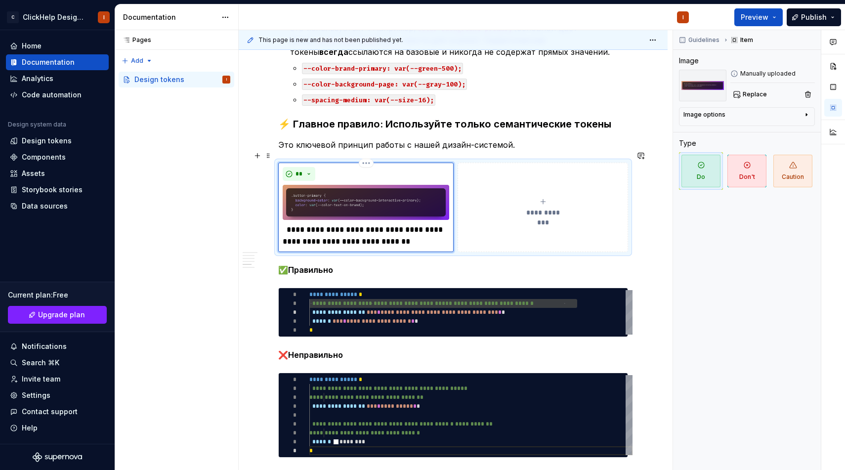
click at [427, 229] on p "**********" at bounding box center [366, 236] width 167 height 24
type textarea "*"
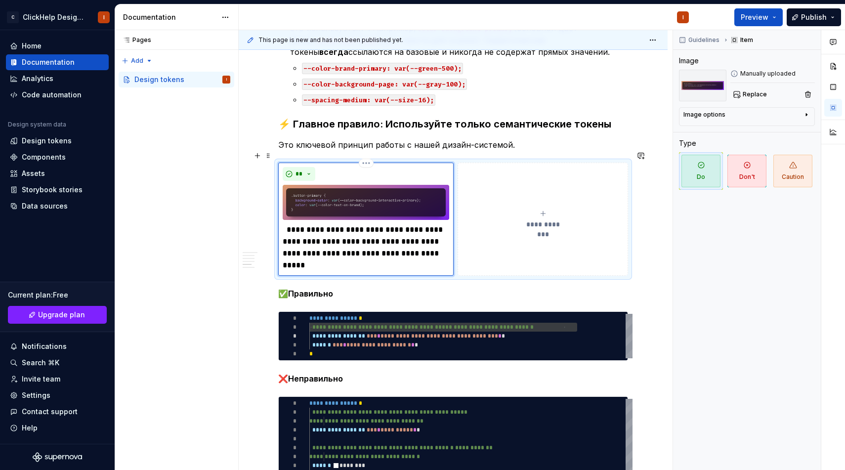
click at [380, 251] on p "**********" at bounding box center [366, 247] width 167 height 47
click at [515, 210] on div "**********" at bounding box center [543, 220] width 162 height 20
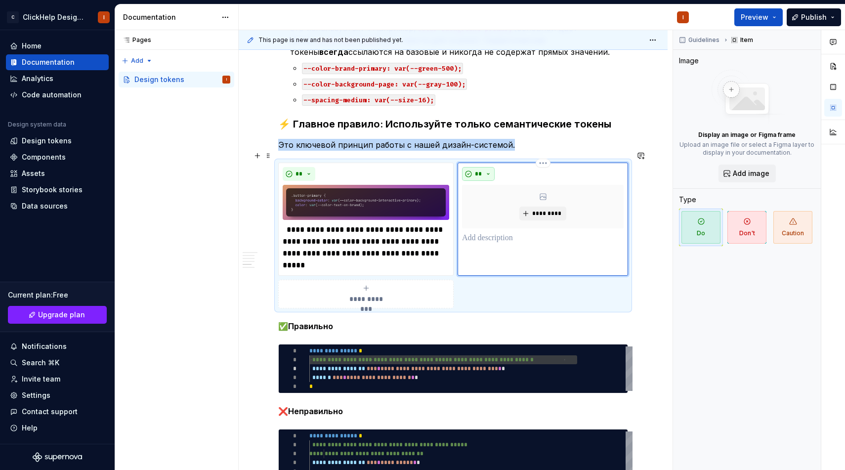
click at [483, 167] on button "**" at bounding box center [478, 174] width 33 height 14
click at [483, 198] on div "Suggestions" at bounding box center [484, 197] width 8 height 8
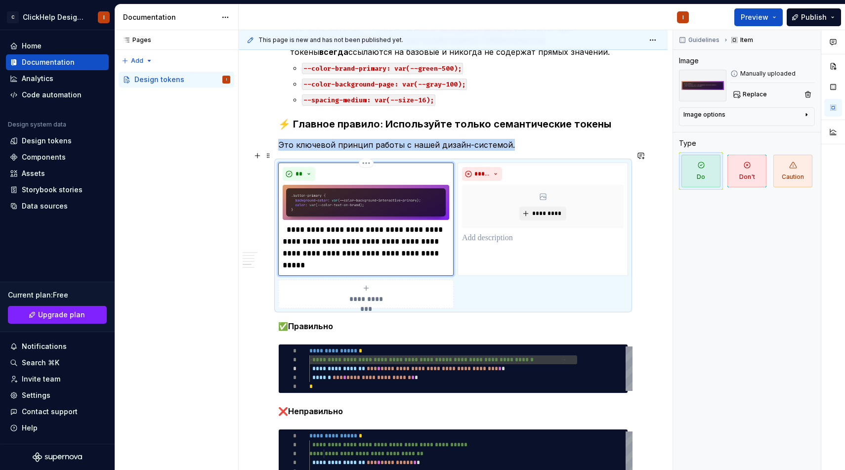
click at [412, 185] on img at bounding box center [366, 202] width 167 height 35
click at [393, 198] on img at bounding box center [366, 202] width 167 height 35
click at [737, 94] on button "Replace" at bounding box center [750, 94] width 41 height 14
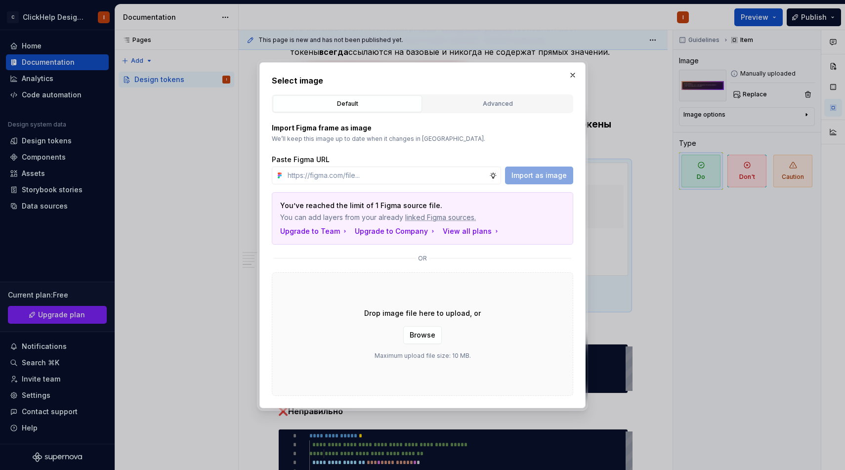
click at [402, 326] on div "Drop image file here to upload, or Browse Maximum upload file size: 10 MB." at bounding box center [422, 334] width 301 height 124
click at [413, 335] on span "Browse" at bounding box center [423, 335] width 26 height 10
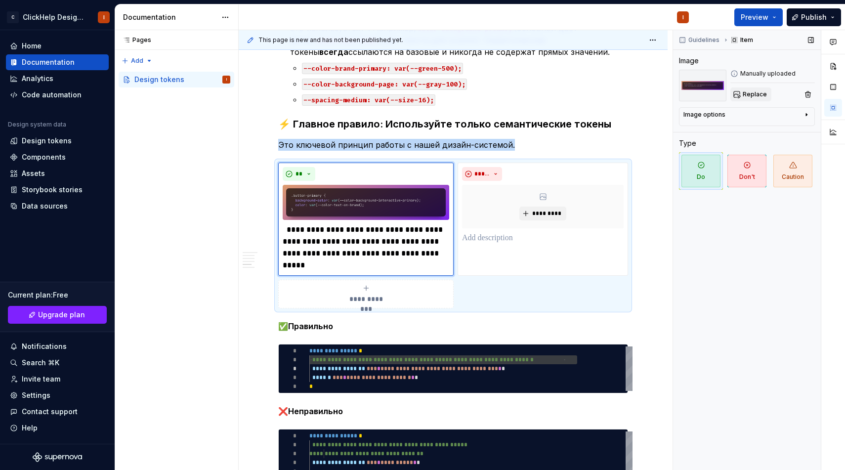
click at [750, 95] on span "Replace" at bounding box center [755, 94] width 24 height 8
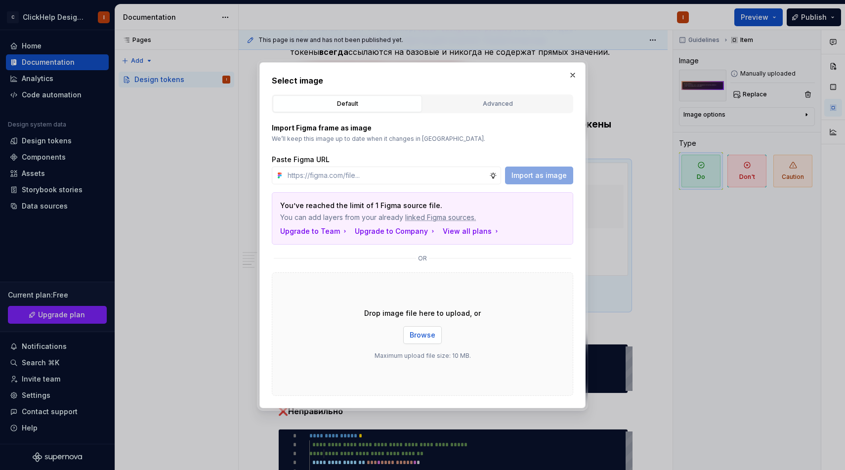
click at [415, 332] on span "Browse" at bounding box center [423, 335] width 26 height 10
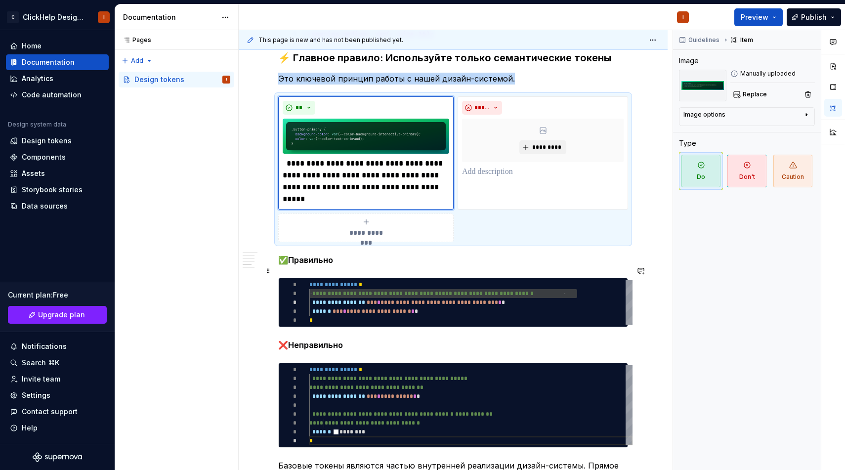
scroll to position [1100, 0]
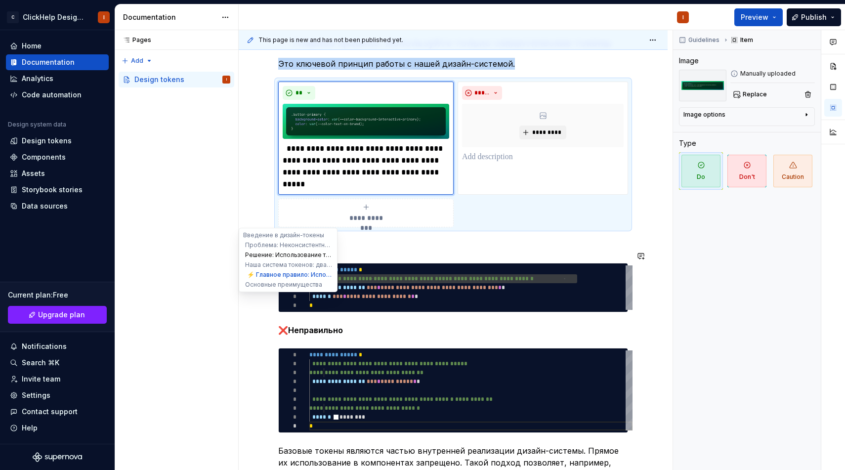
click at [269, 256] on button "Решение: Использование токенов" at bounding box center [288, 255] width 94 height 10
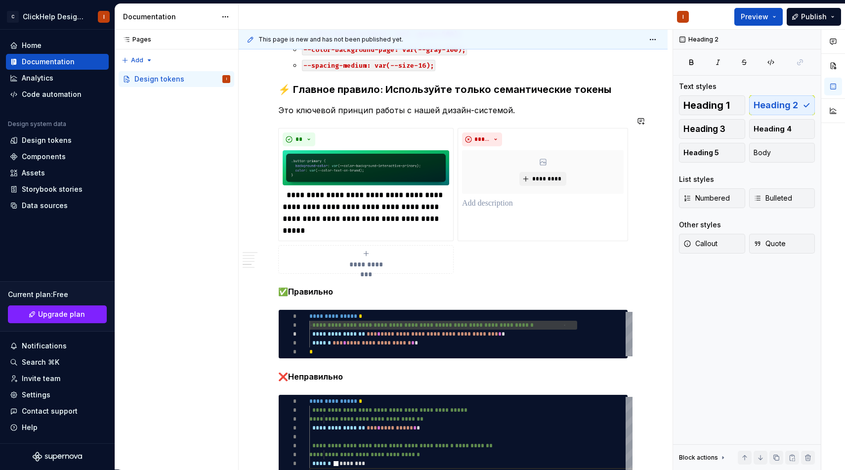
scroll to position [1052, 0]
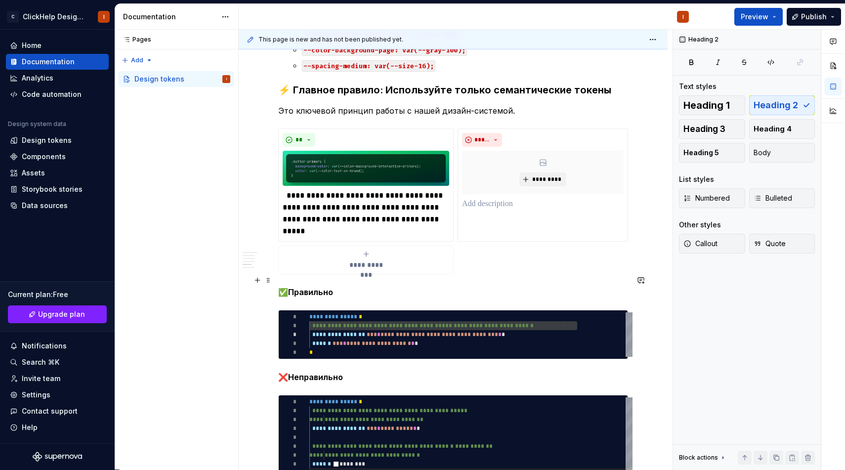
click at [267, 278] on span at bounding box center [268, 280] width 8 height 14
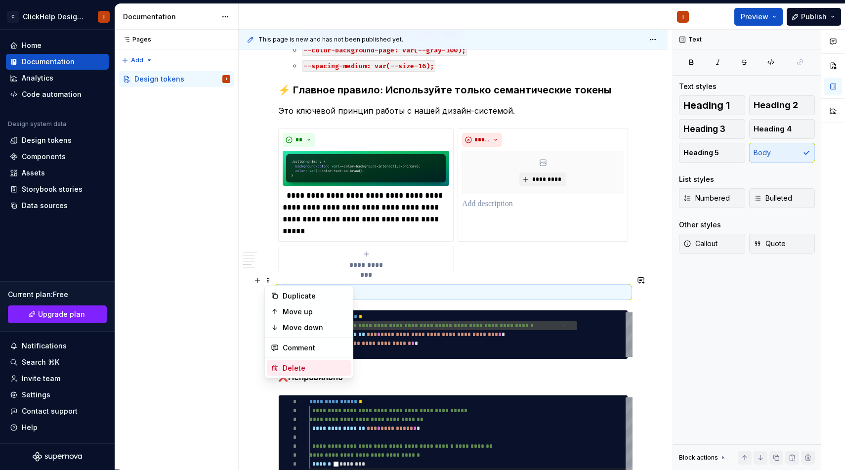
click at [290, 368] on div "Delete" at bounding box center [315, 368] width 64 height 10
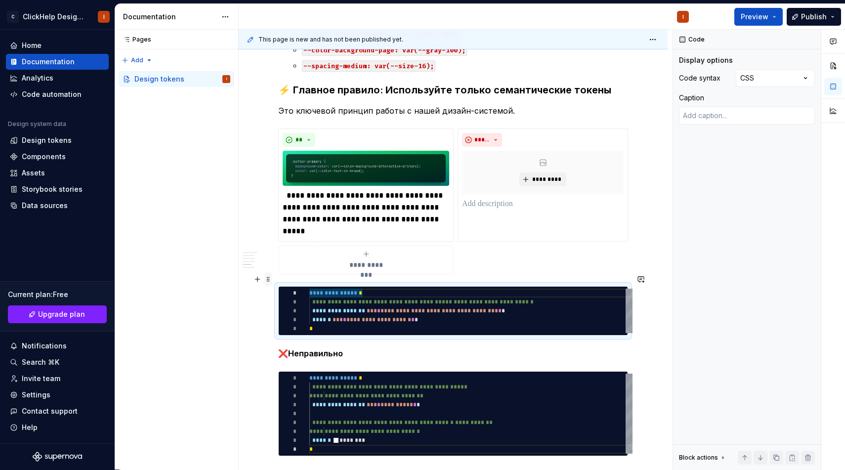
click at [268, 285] on span at bounding box center [268, 279] width 8 height 14
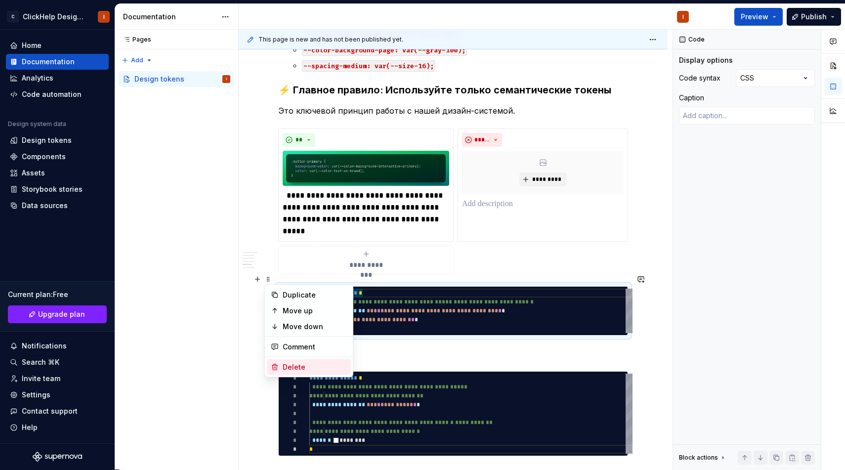
click at [289, 372] on div "Delete" at bounding box center [309, 367] width 84 height 16
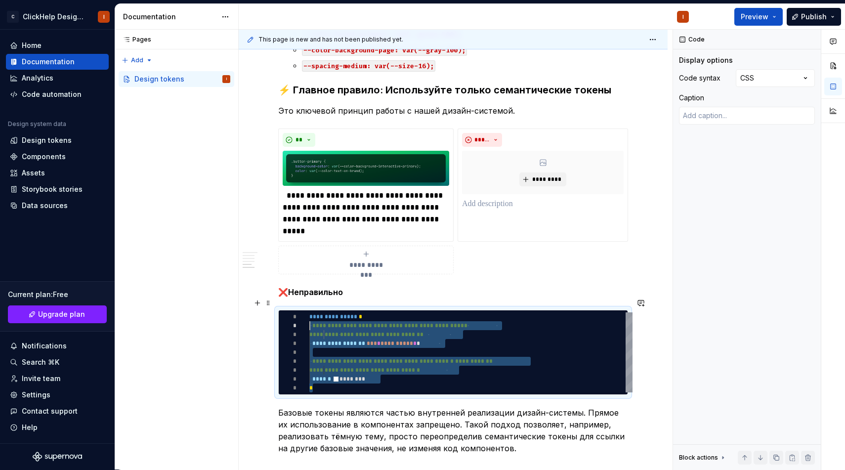
scroll to position [0, 0]
drag, startPoint x: 346, startPoint y: 379, endPoint x: 307, endPoint y: 308, distance: 80.7
click at [309, 312] on div "**********" at bounding box center [470, 352] width 323 height 80
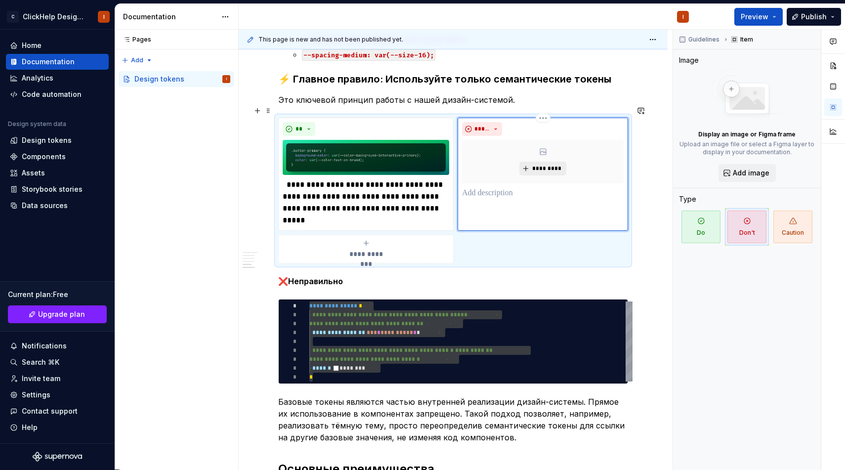
click at [535, 162] on button "*********" at bounding box center [542, 169] width 47 height 14
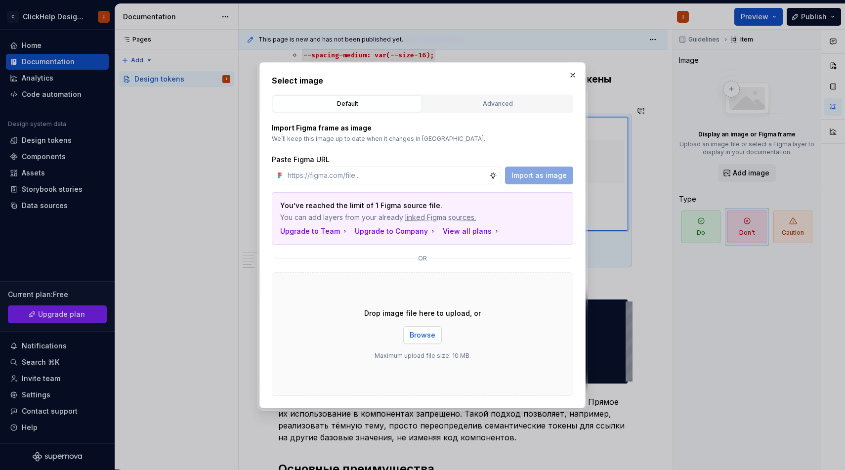
click at [434, 334] on span "Browse" at bounding box center [423, 335] width 26 height 10
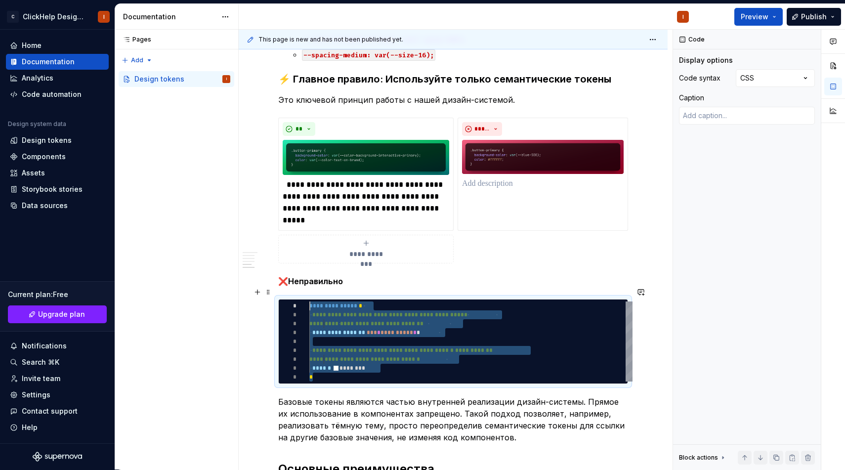
click at [452, 347] on div "**********" at bounding box center [470, 341] width 323 height 80
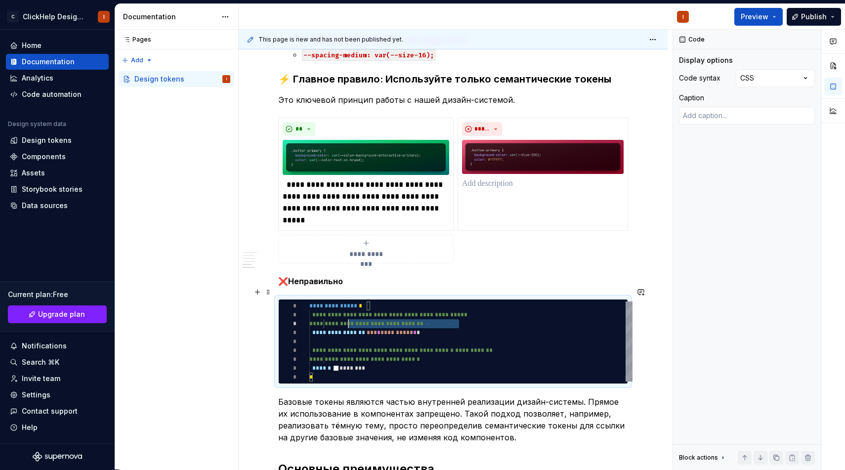
scroll to position [9, 11]
drag, startPoint x: 475, startPoint y: 311, endPoint x: 321, endPoint y: 304, distance: 154.8
click at [321, 304] on div "**********" at bounding box center [470, 341] width 323 height 80
click at [337, 305] on div "**********" at bounding box center [470, 341] width 323 height 80
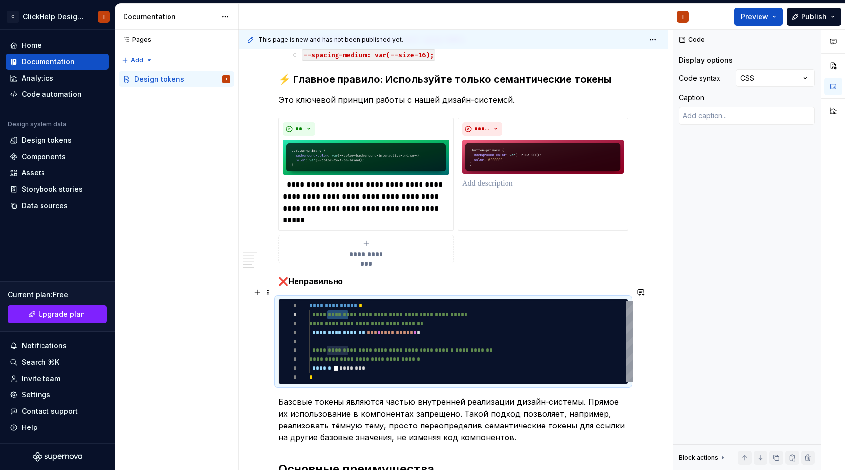
click at [444, 311] on div "**********" at bounding box center [470, 341] width 323 height 80
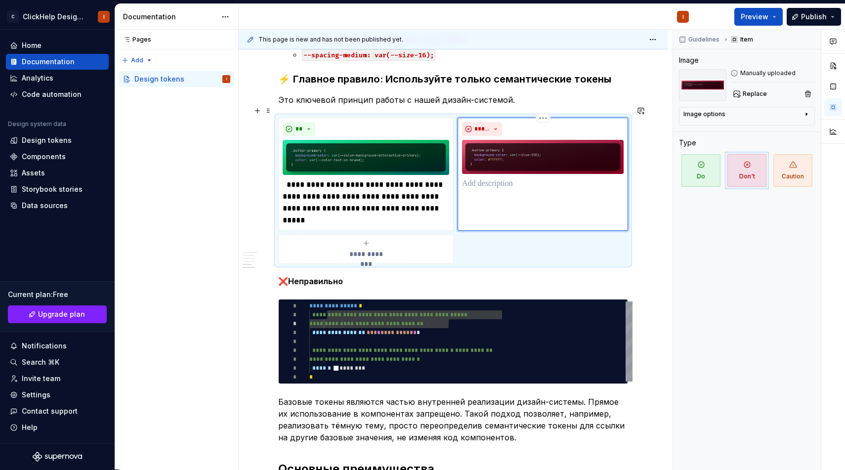
click at [501, 185] on div "*****" at bounding box center [543, 174] width 171 height 113
click at [502, 178] on p at bounding box center [543, 184] width 162 height 12
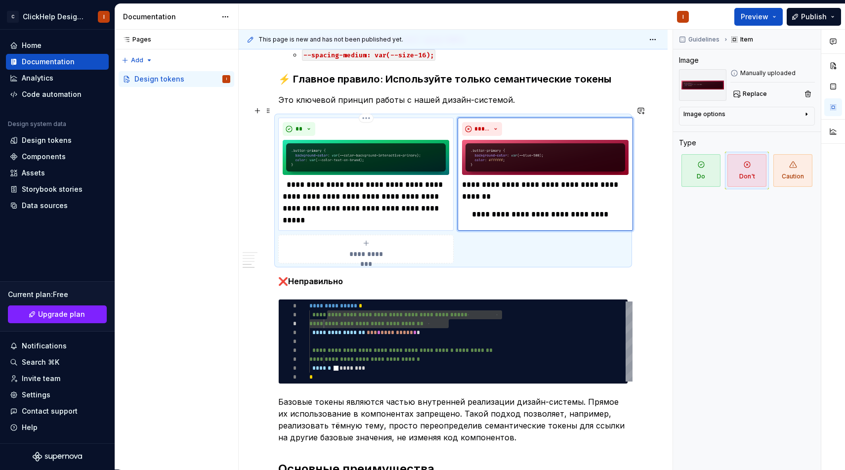
click at [299, 179] on p "**********" at bounding box center [366, 202] width 167 height 47
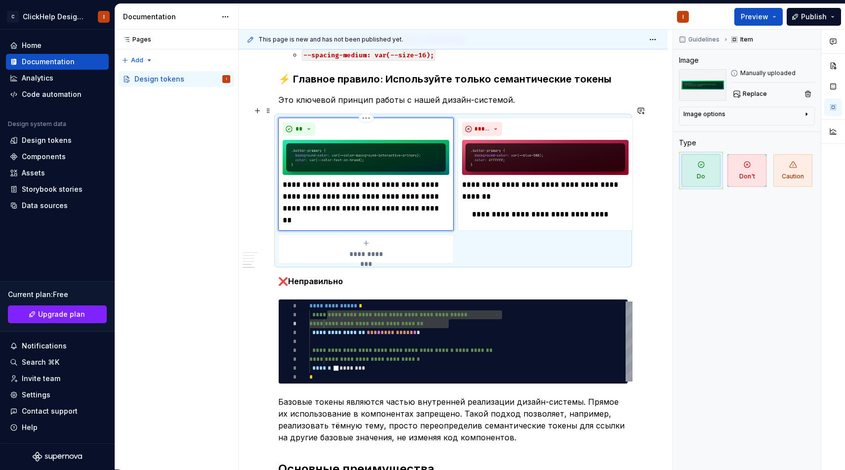
click at [362, 210] on p "**********" at bounding box center [366, 202] width 167 height 47
click at [373, 210] on p "**********" at bounding box center [366, 202] width 167 height 47
click at [553, 184] on p "**********" at bounding box center [545, 191] width 167 height 24
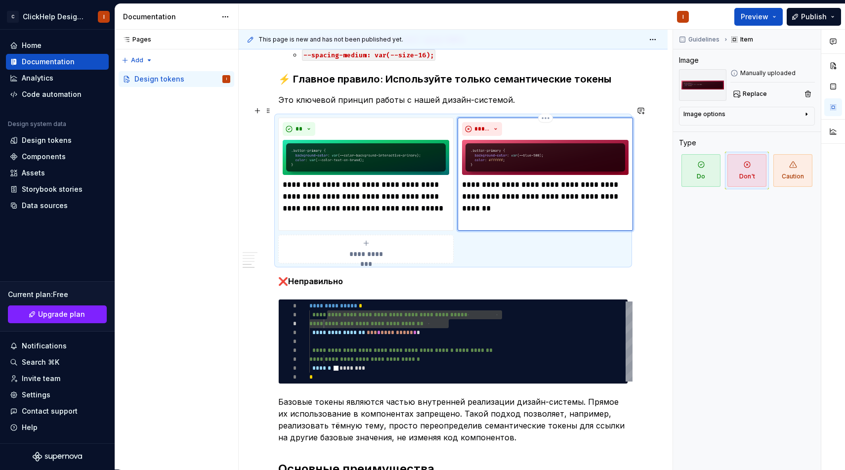
type textarea "*"
click at [332, 339] on div "**********" at bounding box center [470, 341] width 323 height 80
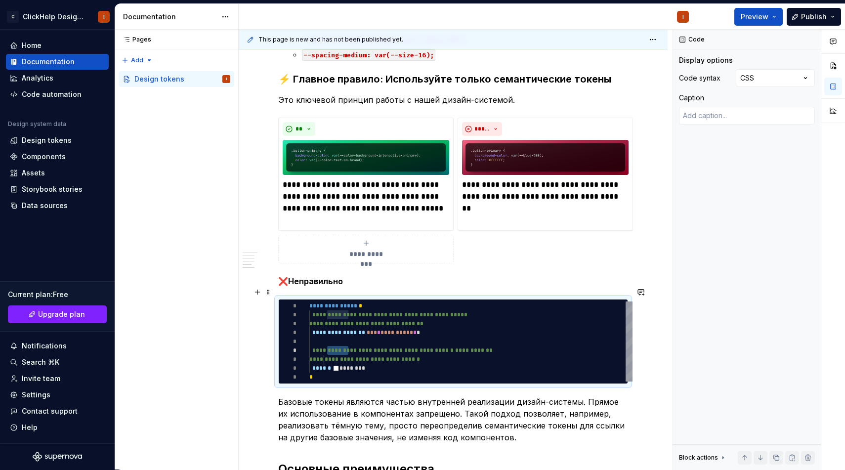
click at [439, 345] on div "**********" at bounding box center [470, 341] width 323 height 80
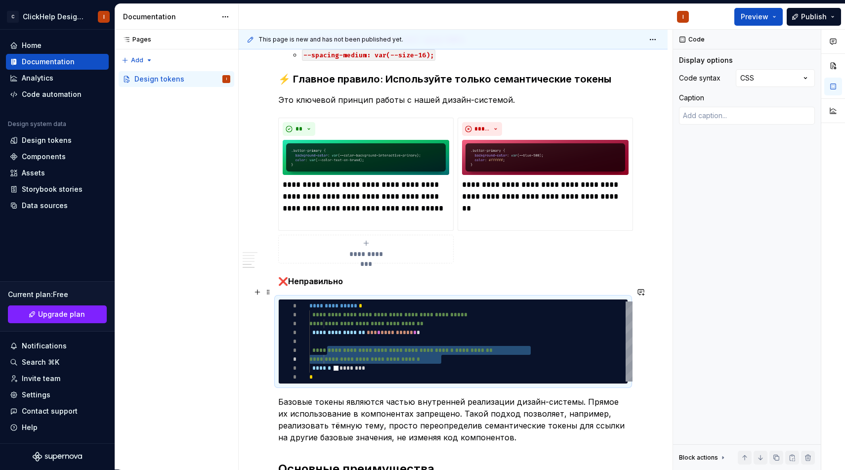
scroll to position [44, 136]
click at [579, 190] on p "**********" at bounding box center [545, 197] width 167 height 36
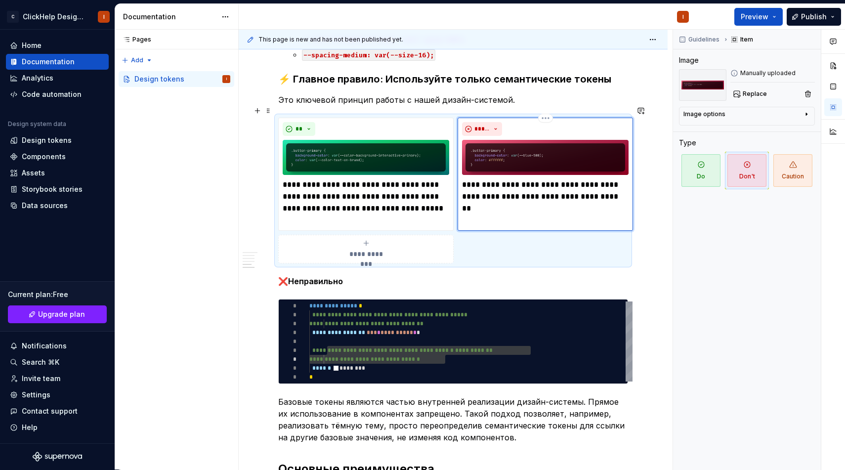
click at [578, 197] on p "**********" at bounding box center [545, 197] width 167 height 36
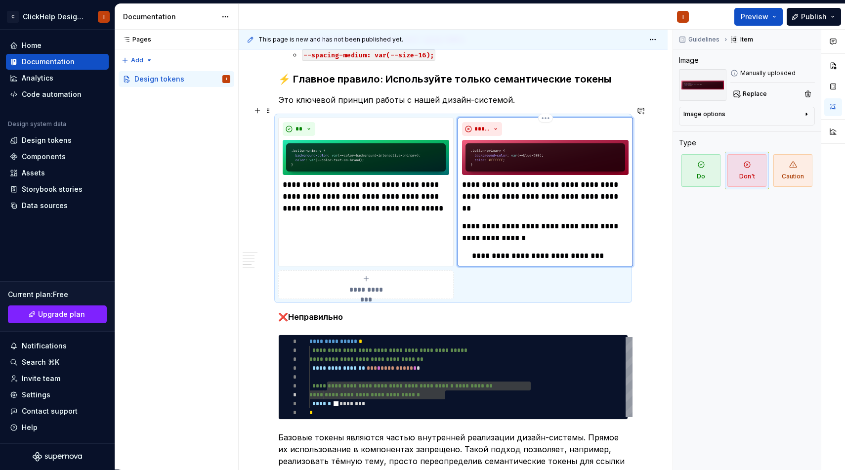
click at [560, 223] on p "**********" at bounding box center [545, 232] width 167 height 24
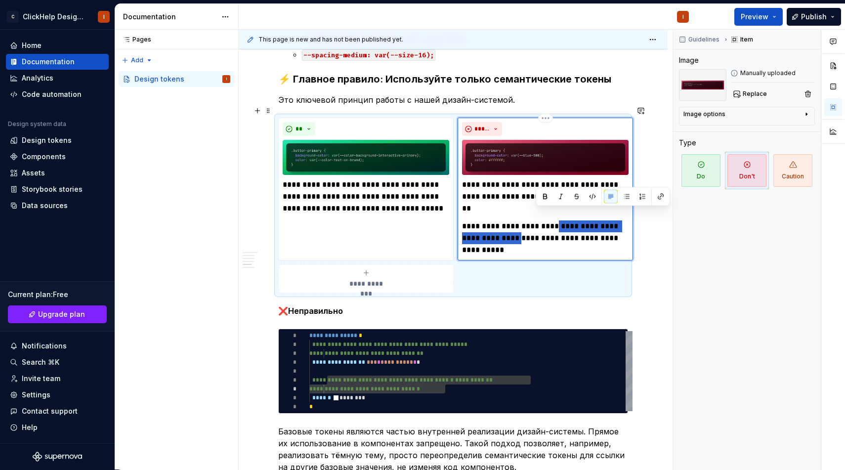
drag, startPoint x: 567, startPoint y: 212, endPoint x: 535, endPoint y: 231, distance: 37.2
click at [535, 231] on p "**********" at bounding box center [545, 238] width 167 height 36
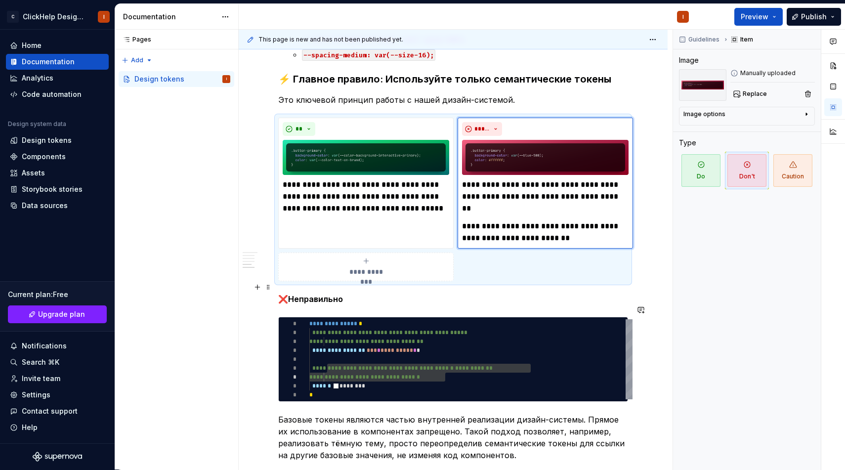
click at [361, 293] on p "❌ Неправильно" at bounding box center [453, 299] width 350 height 12
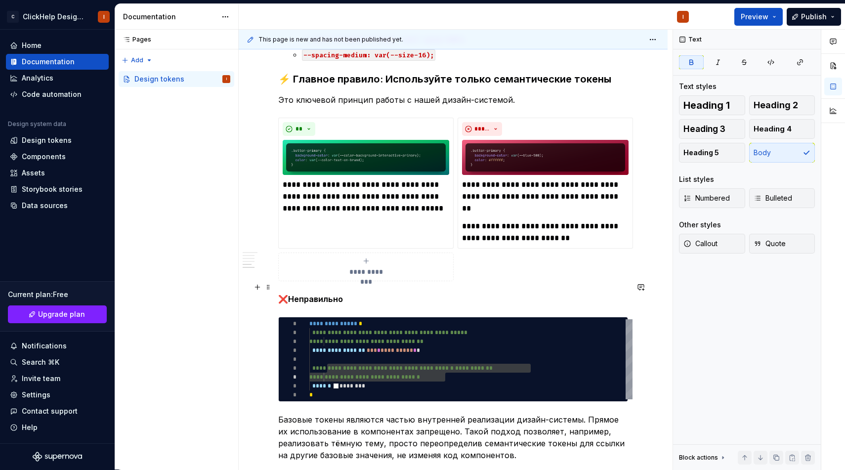
click at [361, 293] on p "❌ Неправильно" at bounding box center [453, 299] width 350 height 12
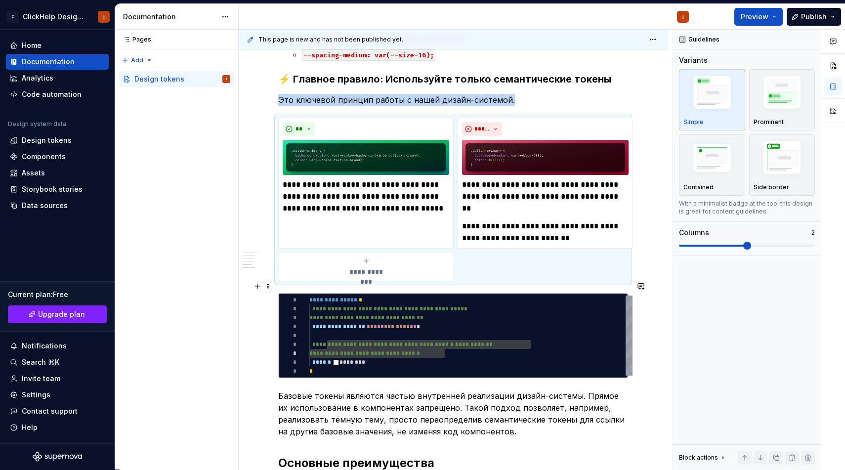
click at [267, 284] on span at bounding box center [268, 286] width 8 height 14
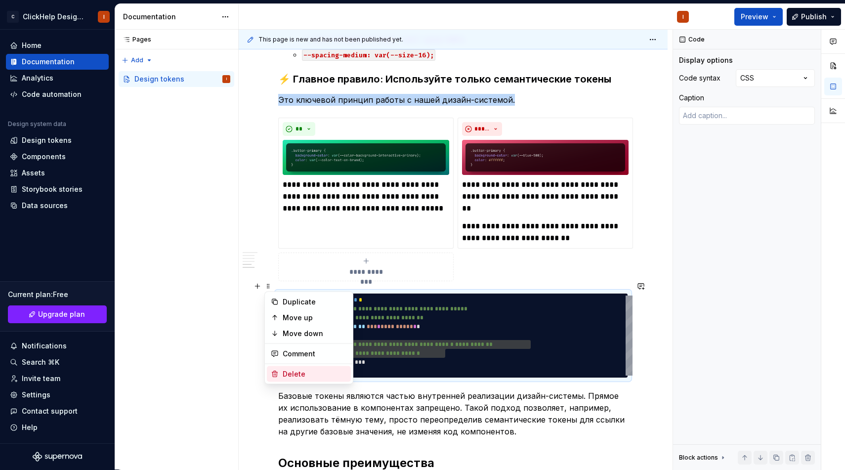
click at [290, 375] on div "Delete" at bounding box center [315, 374] width 64 height 10
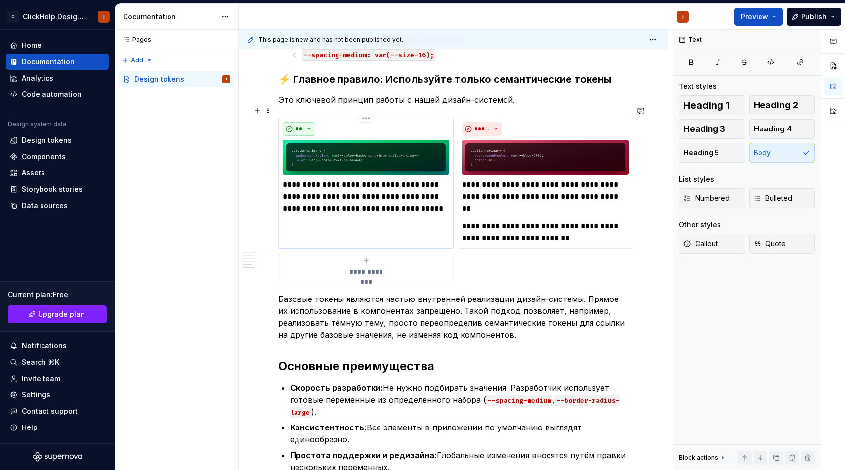
scroll to position [1072, 0]
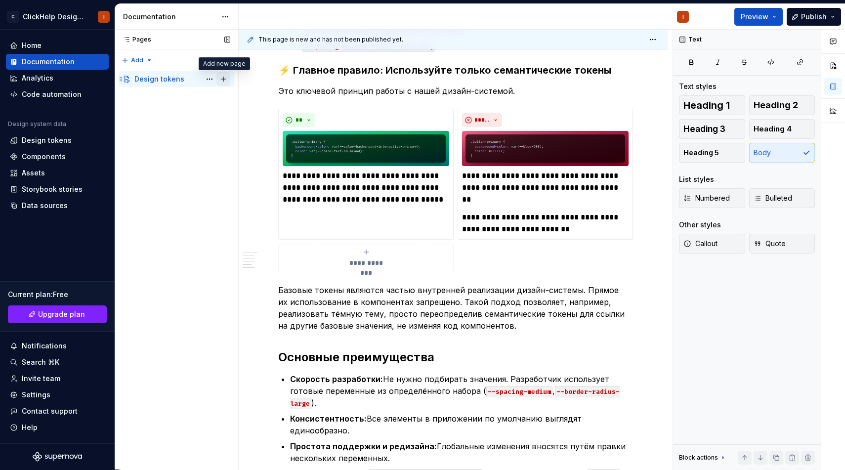
click at [219, 82] on button "Page tree" at bounding box center [223, 79] width 14 height 14
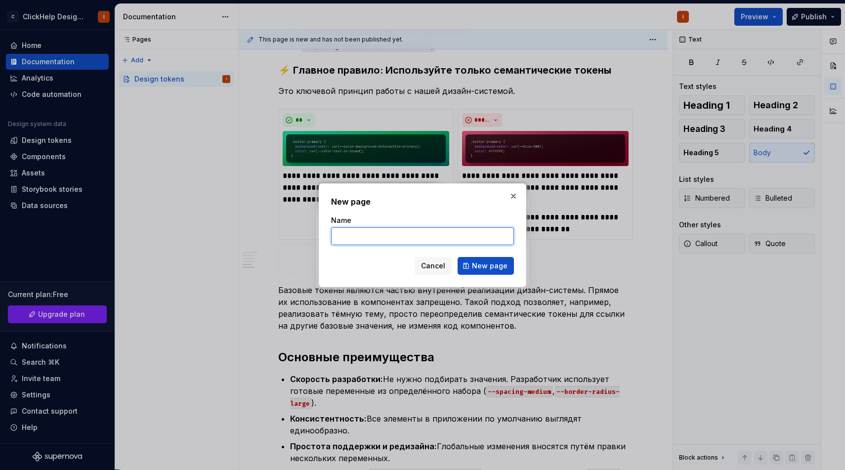
type textarea "*"
paste input "Базовые токены (Base Tokens)"
type input "Базовые токены (Base Tokens)"
click at [473, 269] on button "New page" at bounding box center [486, 266] width 56 height 18
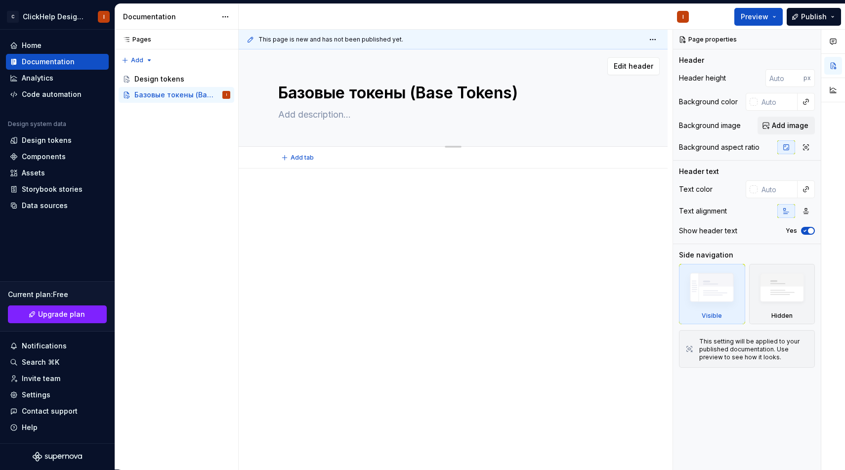
click at [370, 117] on textarea at bounding box center [451, 115] width 350 height 16
paste textarea "На этой странице перечислены все базовые токены, доступные в дизайн-системе. Он…"
type textarea "*"
type textarea "На этой странице перечислены все базовые токены, доступные в дизайн-системе. Он…"
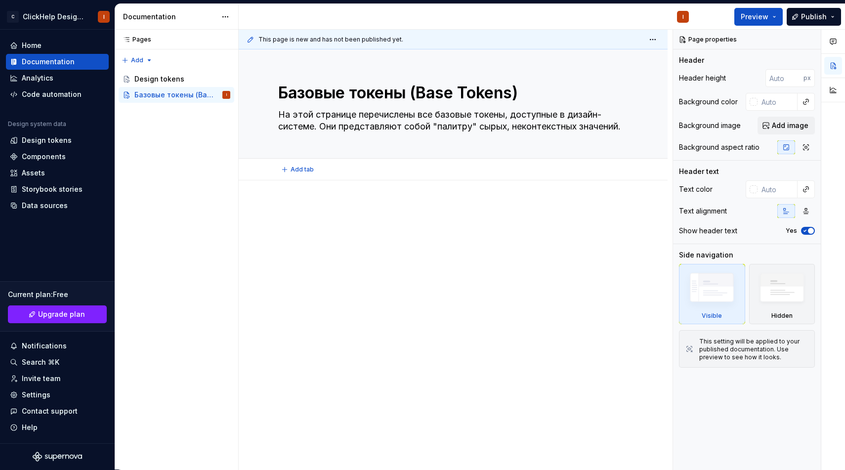
type textarea "*"
type textarea "На этой странице перечислены все базовые токены, доступные в дизайн-системе. Он…"
click at [424, 198] on div at bounding box center [453, 287] width 429 height 214
type textarea "*"
click at [381, 215] on p at bounding box center [453, 210] width 350 height 12
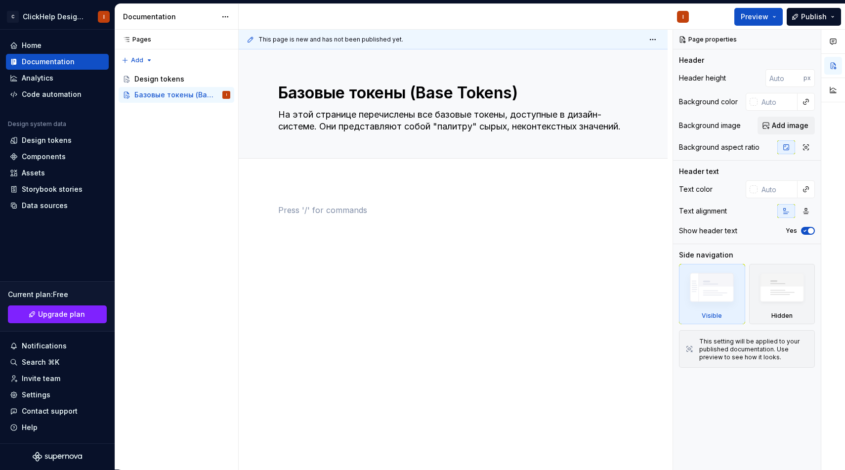
paste div
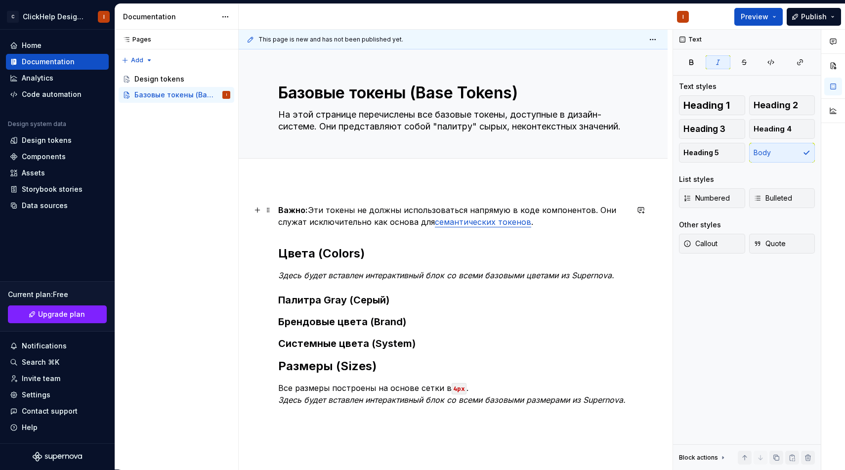
click at [327, 210] on p "Важно: Эти токены не должны использоваться напрямую в коде компонентов. Они слу…" at bounding box center [453, 216] width 350 height 24
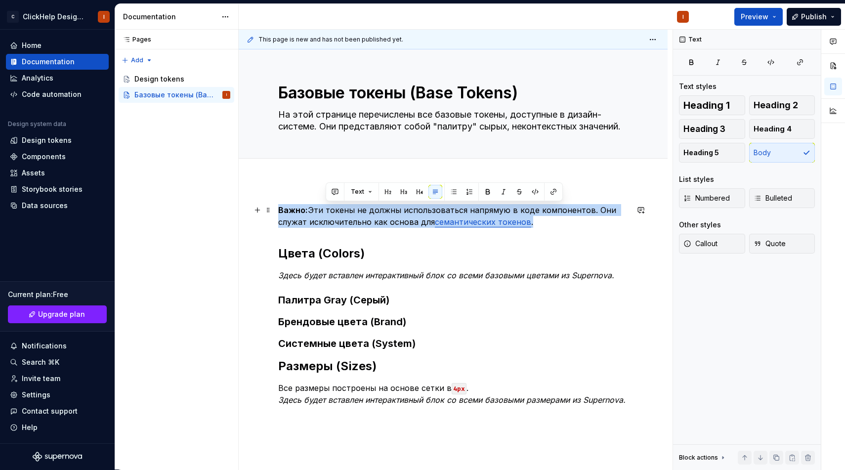
click at [327, 210] on p "Важно: Эти токены не должны использоваться напрямую в коде компонентов. Они слу…" at bounding box center [453, 216] width 350 height 24
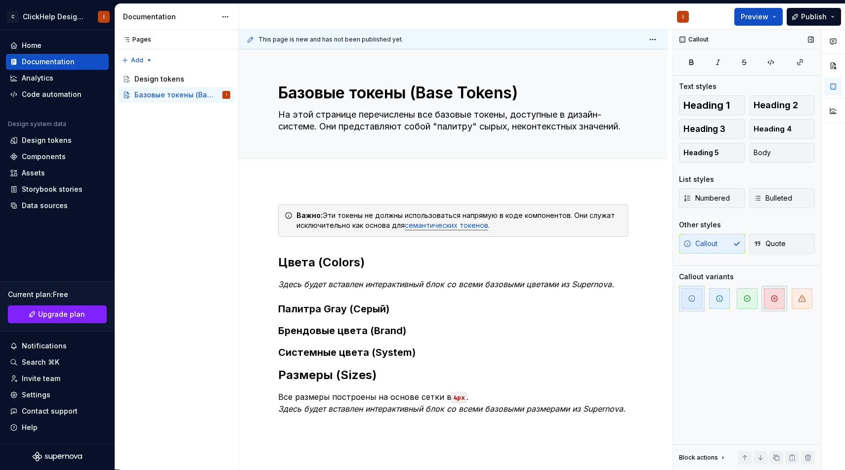
click at [777, 303] on span "button" at bounding box center [774, 298] width 21 height 21
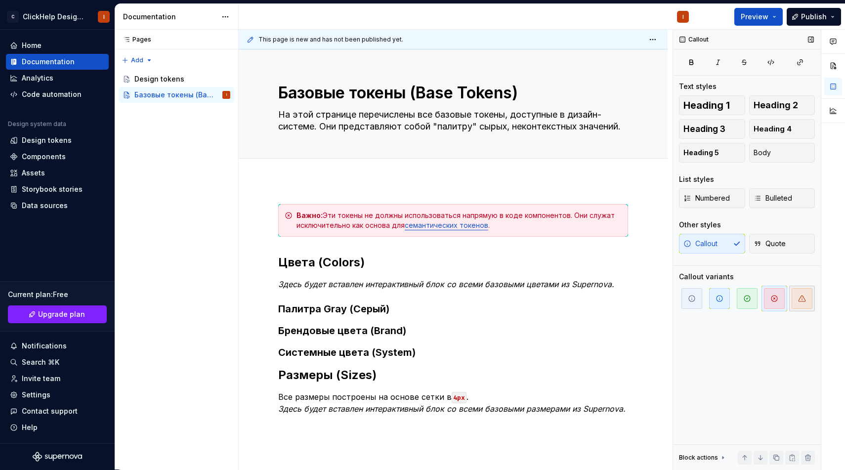
click at [804, 298] on icon "button" at bounding box center [802, 299] width 7 height 6
click at [285, 181] on div "Важно: Эти токены не должны использоваться напрямую в коде компонентов. Они слу…" at bounding box center [453, 373] width 429 height 387
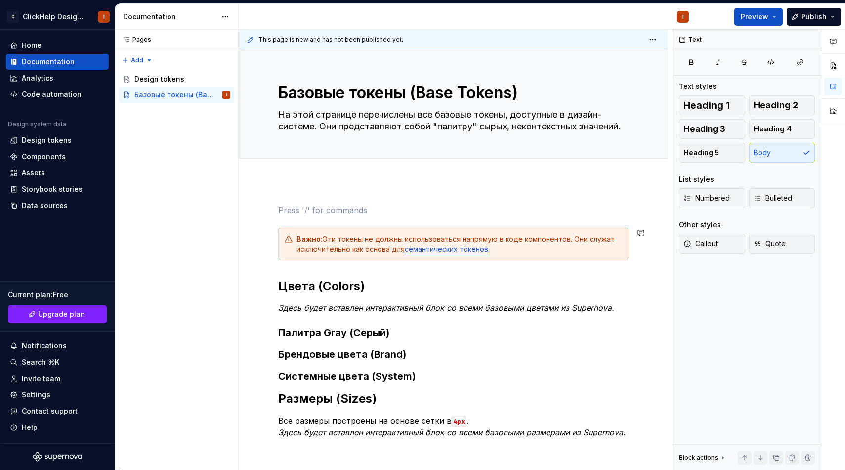
click at [337, 262] on div "Важно: Эти токены не должны использоваться напрямую в коде компонентов. Они слу…" at bounding box center [453, 321] width 350 height 234
click at [340, 211] on p at bounding box center [453, 210] width 350 height 12
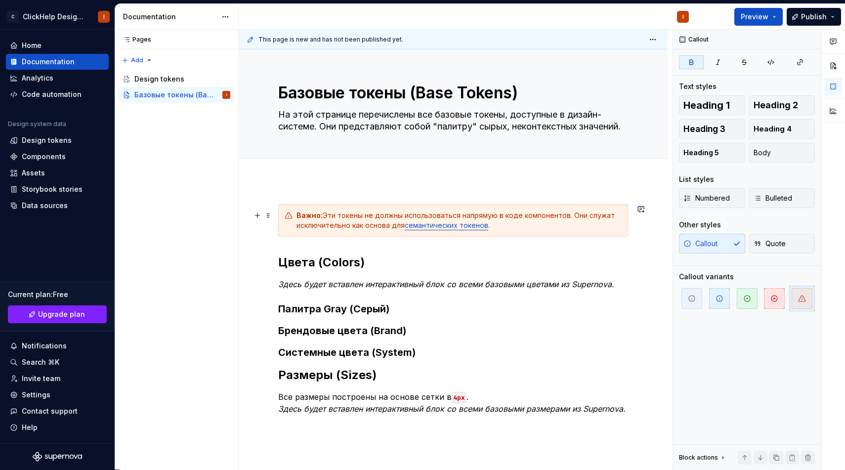
click at [424, 222] on link "семантических токенов" at bounding box center [447, 225] width 84 height 8
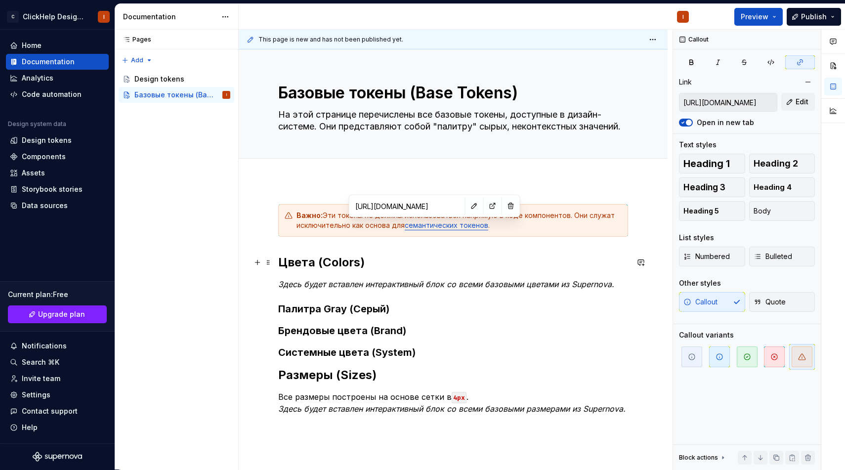
click at [385, 257] on h2 "Цвета (Colors)" at bounding box center [453, 263] width 350 height 16
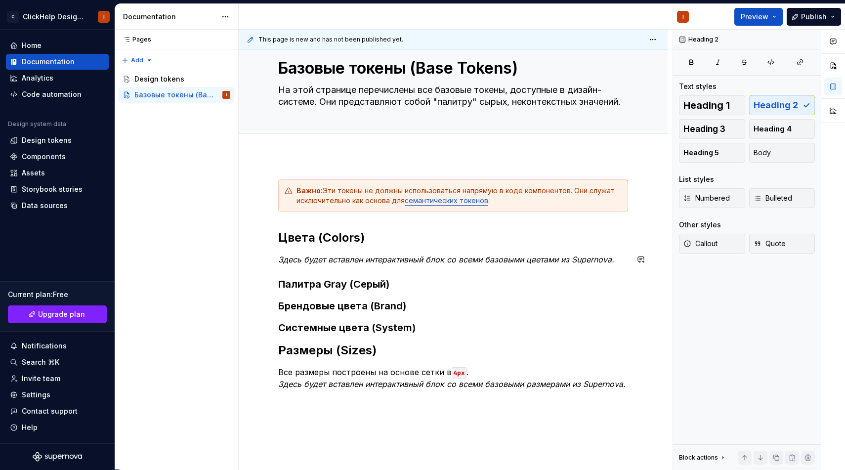
scroll to position [25, 0]
click at [400, 255] on em "Здесь будет вставлен интерактивный блок со всеми базовыми цветами из Supernova." at bounding box center [446, 259] width 336 height 10
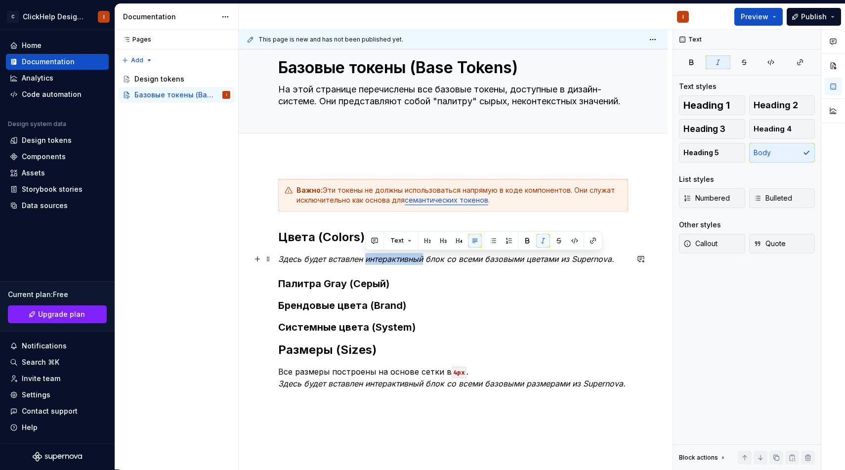
click at [400, 255] on em "Здесь будет вставлен интерактивный блок со всеми базовыми цветами из Supernova." at bounding box center [446, 259] width 336 height 10
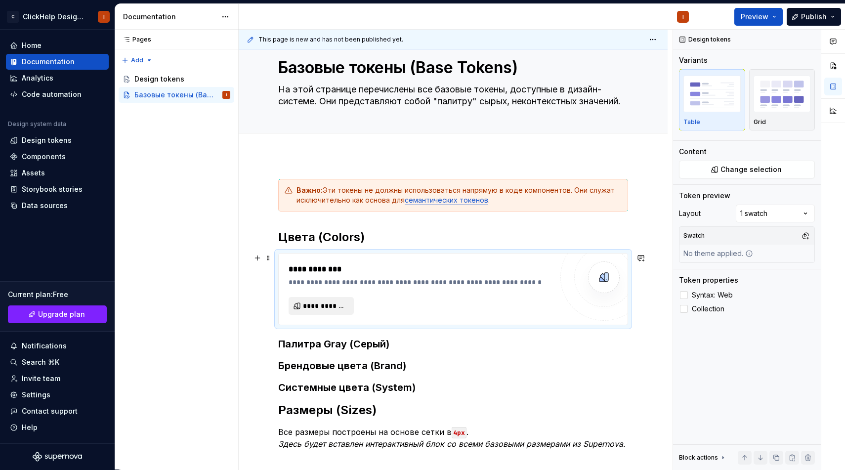
click at [340, 305] on span "**********" at bounding box center [325, 306] width 44 height 10
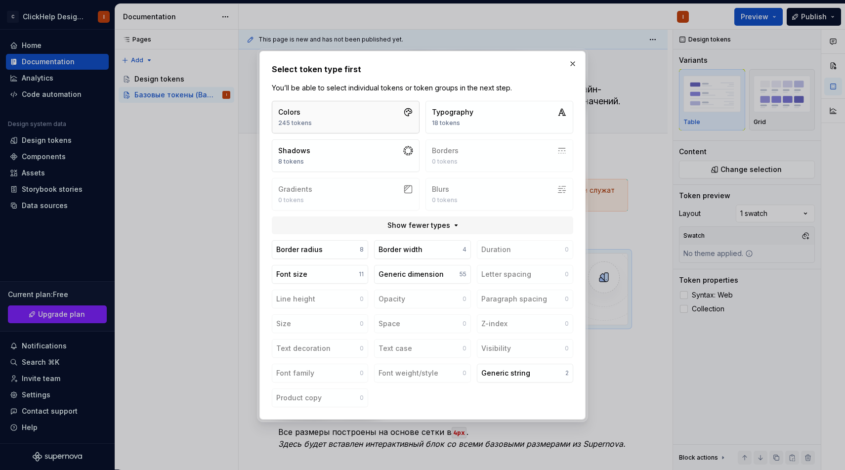
click at [323, 117] on button "Colors 245 tokens" at bounding box center [346, 117] width 148 height 33
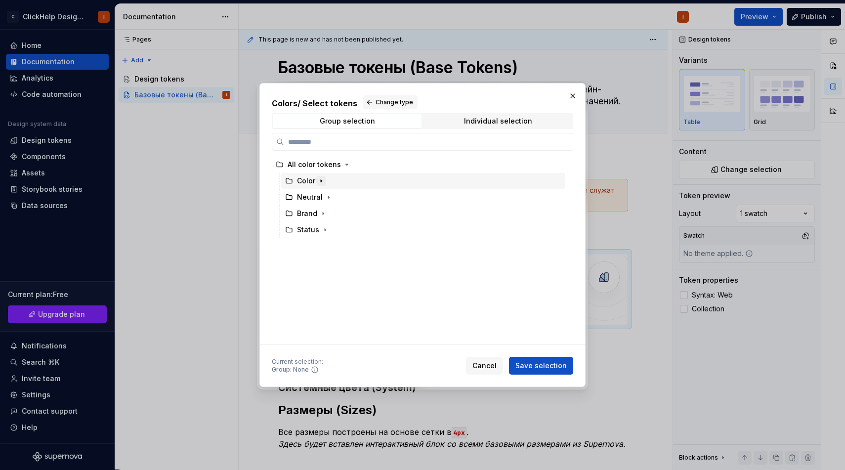
click at [324, 181] on icon "button" at bounding box center [321, 181] width 8 height 8
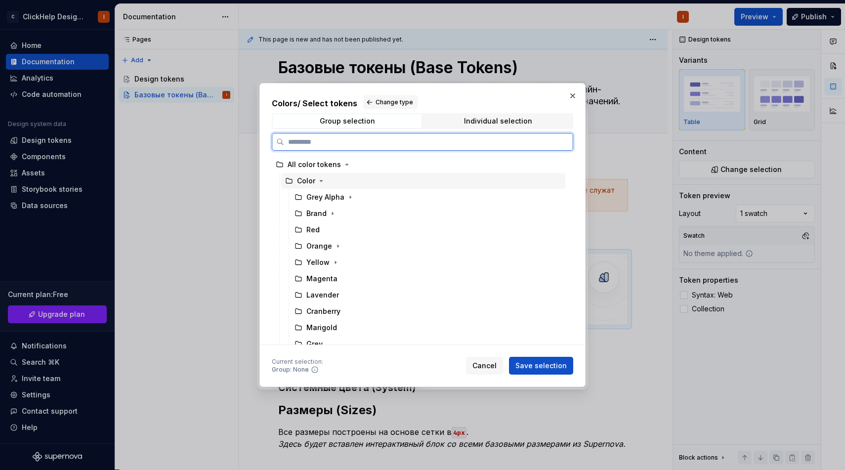
click at [338, 181] on div "Color" at bounding box center [423, 181] width 284 height 16
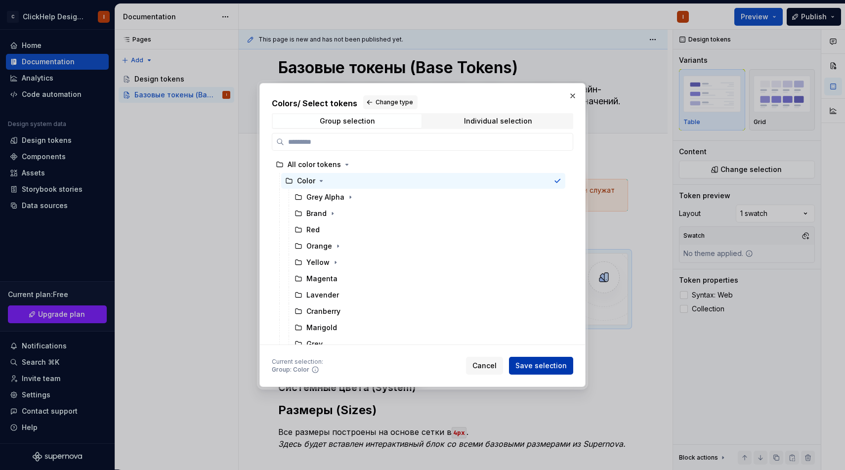
click at [559, 360] on button "Save selection" at bounding box center [541, 366] width 64 height 18
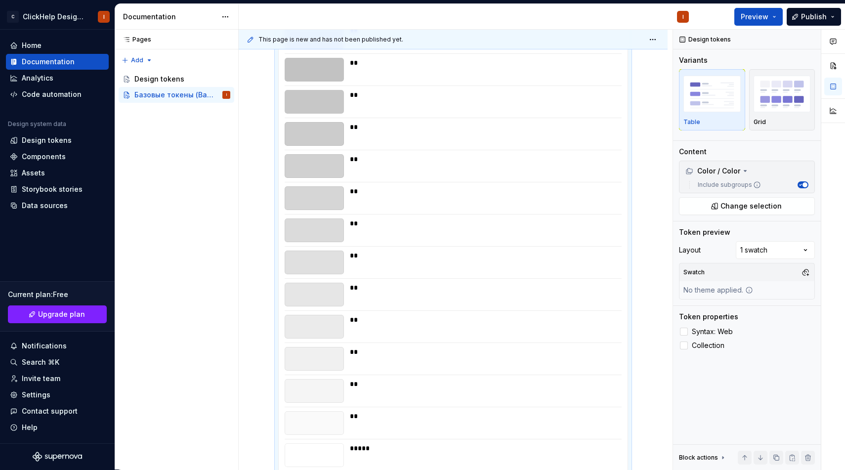
scroll to position [4640, 0]
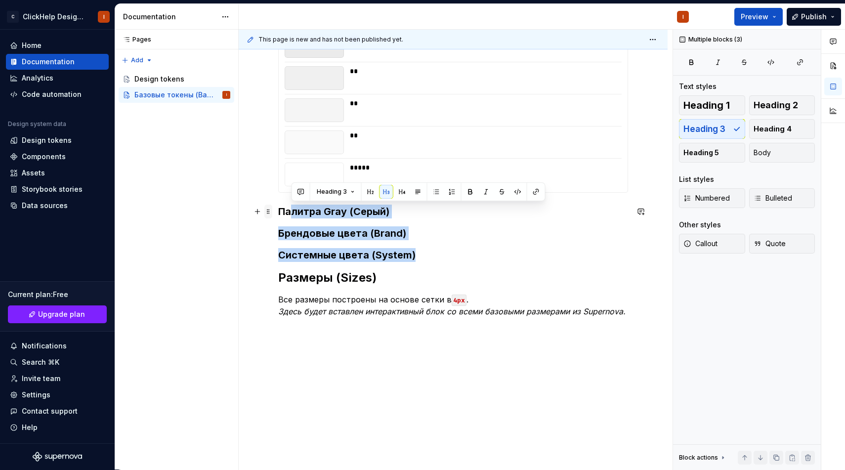
drag, startPoint x: 427, startPoint y: 255, endPoint x: 269, endPoint y: 211, distance: 164.2
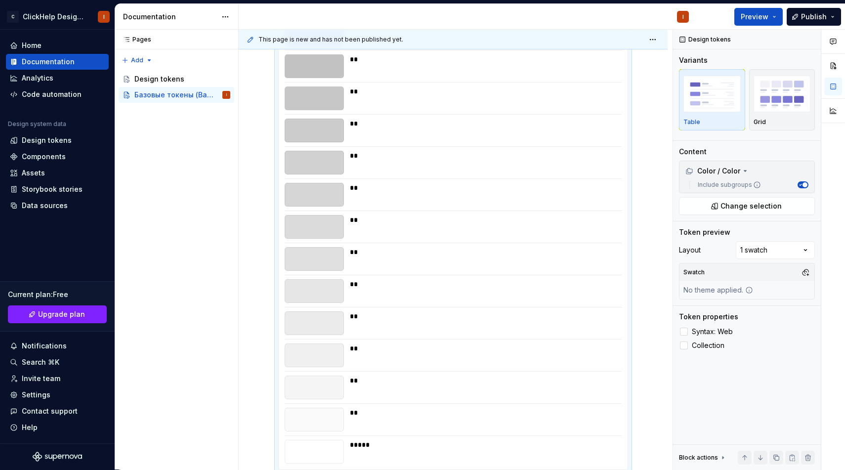
scroll to position [4580, 0]
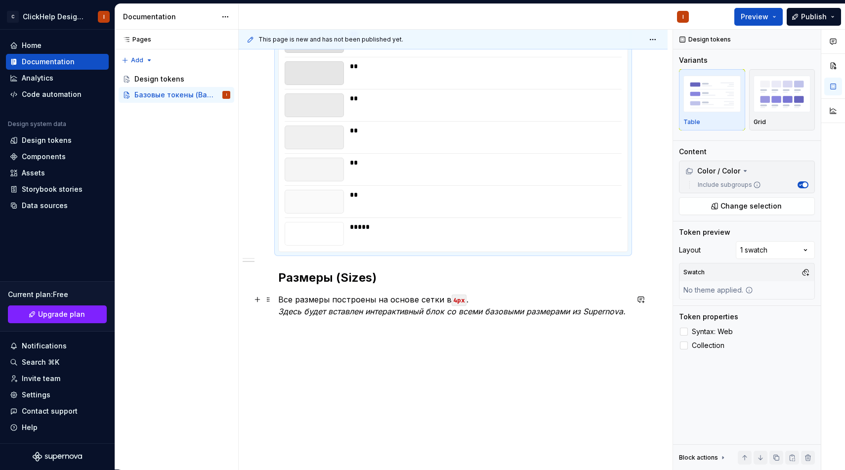
click at [419, 312] on em "Здесь будет вставлен интерактивный блок со всеми базовыми размерами из Supernov…" at bounding box center [451, 311] width 347 height 10
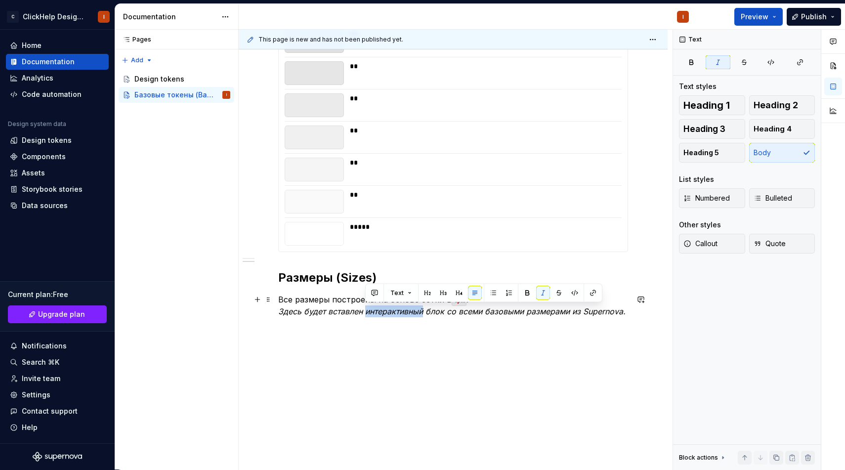
click at [419, 312] on em "Здесь будет вставлен интерактивный блок со всеми базовыми размерами из Supernov…" at bounding box center [451, 311] width 347 height 10
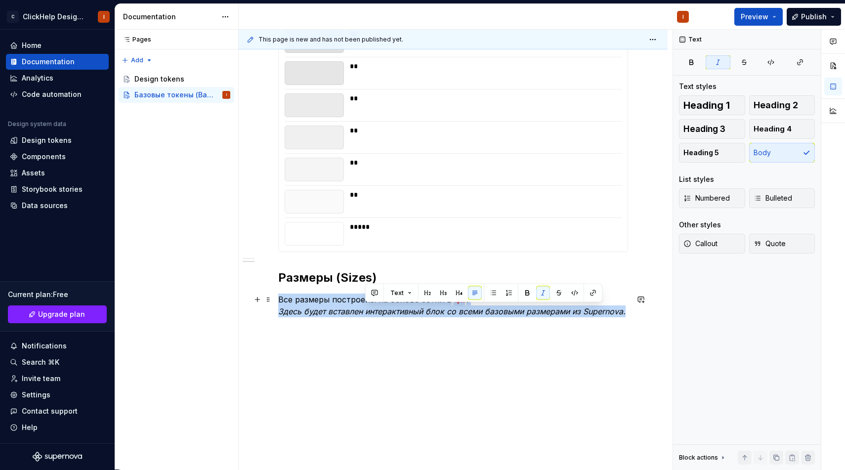
click at [419, 312] on em "Здесь будет вставлен интерактивный блок со всеми базовыми размерами из Supernov…" at bounding box center [451, 311] width 347 height 10
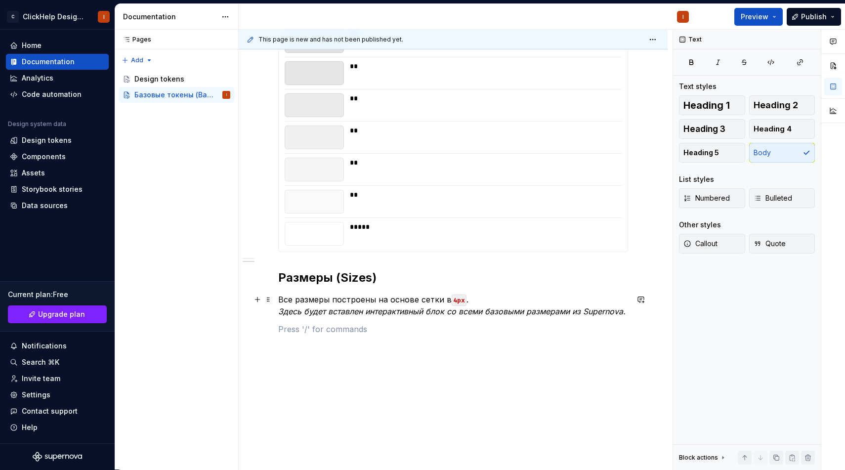
click at [620, 311] on em "Здесь будет вставлен интерактивный блок со всеми базовыми размерами из Supernov…" at bounding box center [451, 311] width 347 height 10
click at [623, 311] on em "Здесь будет вставлен интерактивный блок со всеми базовыми размерами из Supernov…" at bounding box center [451, 311] width 347 height 10
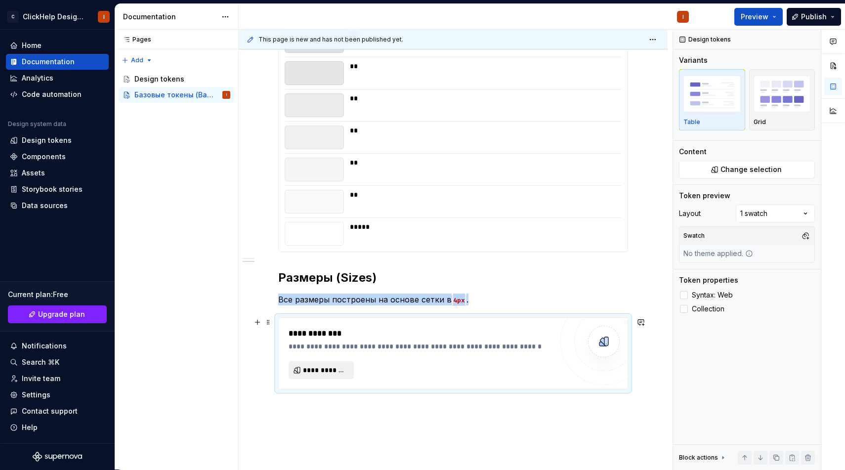
click at [325, 374] on span "**********" at bounding box center [325, 370] width 44 height 10
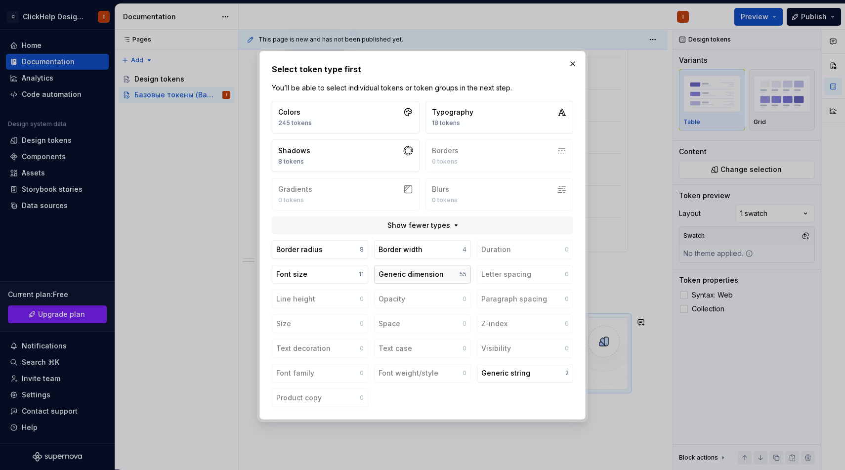
click at [414, 278] on div "Generic dimension" at bounding box center [411, 274] width 65 height 10
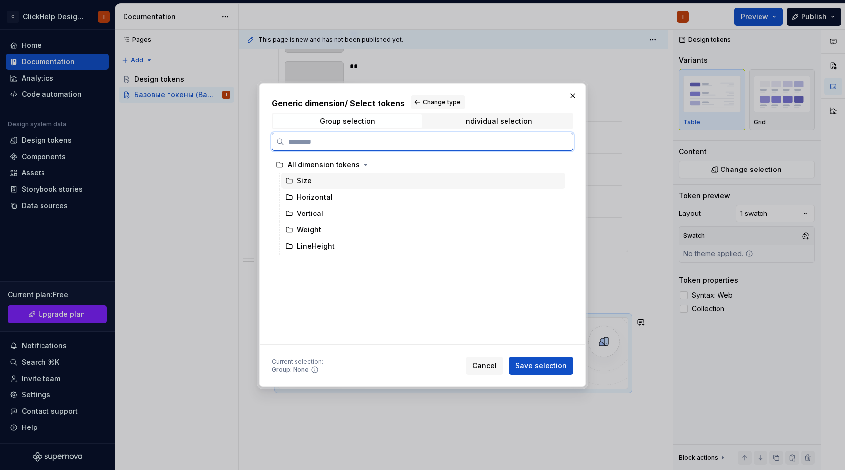
click at [343, 184] on div "Size" at bounding box center [423, 181] width 284 height 16
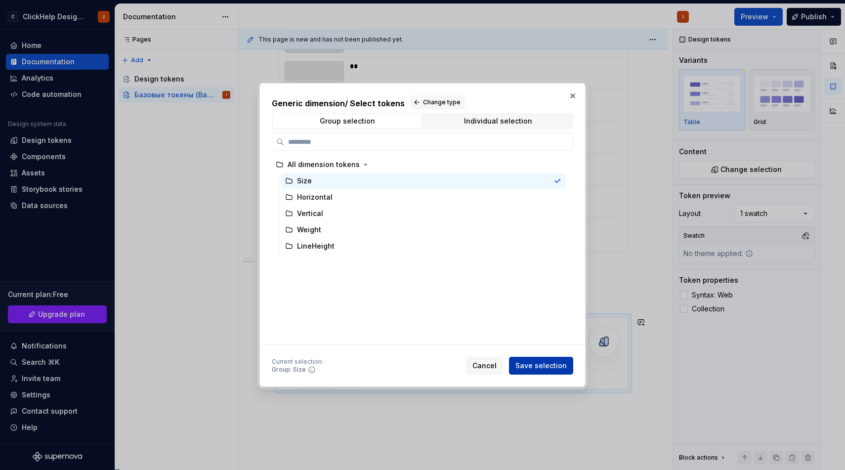
click at [544, 361] on span "Save selection" at bounding box center [540, 366] width 51 height 10
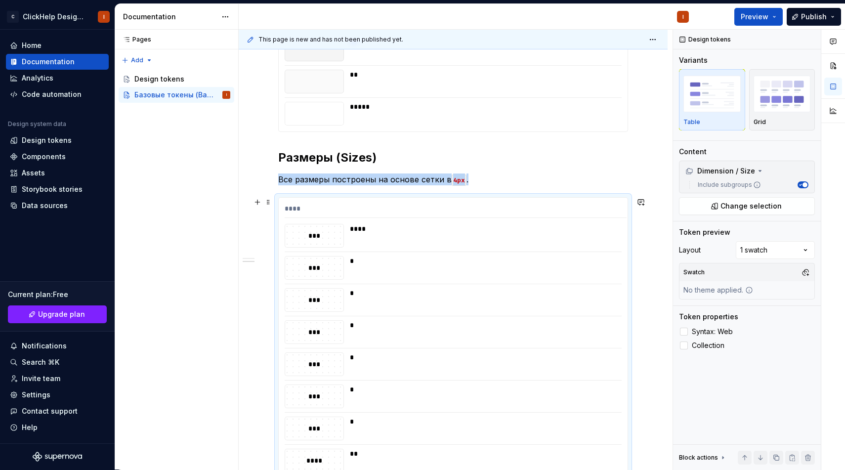
scroll to position [4700, 0]
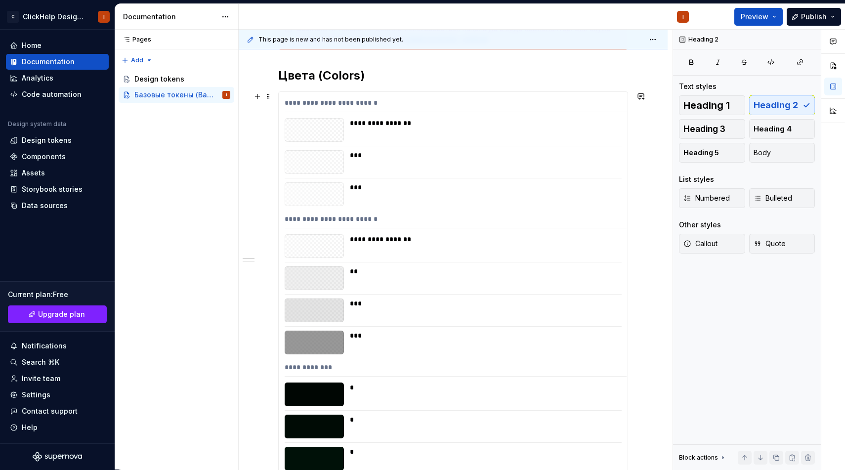
scroll to position [0, 0]
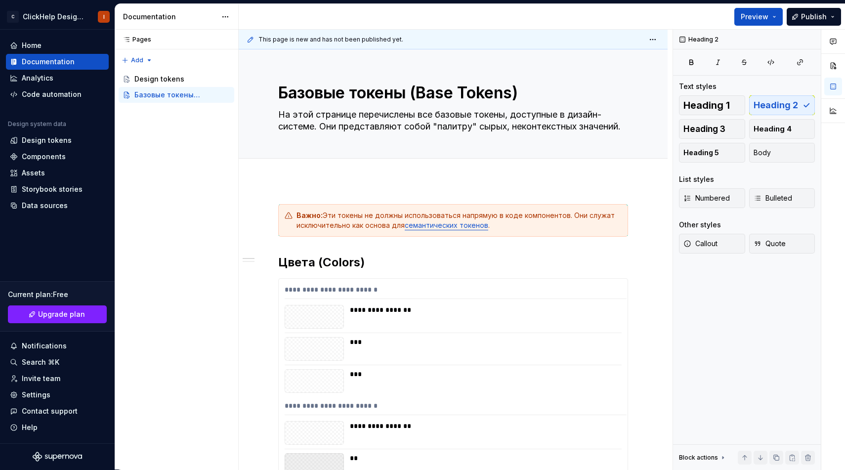
type textarea "*"
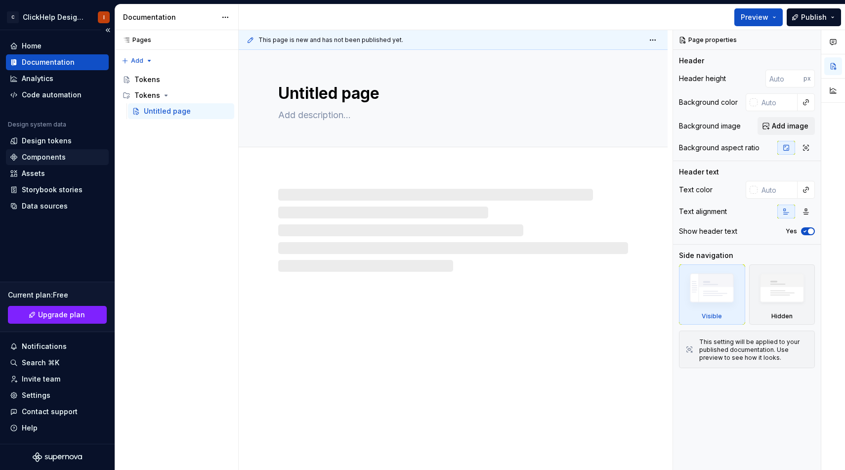
click at [55, 156] on div "Components" at bounding box center [44, 157] width 44 height 10
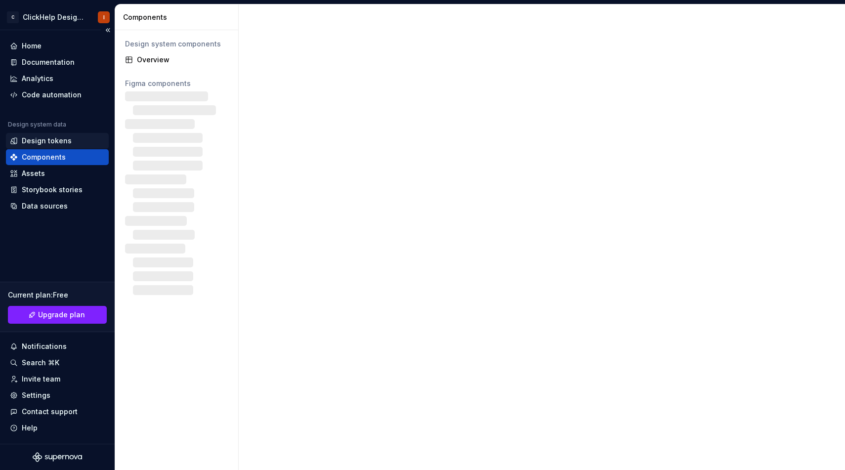
click at [56, 144] on div "Design tokens" at bounding box center [47, 141] width 50 height 10
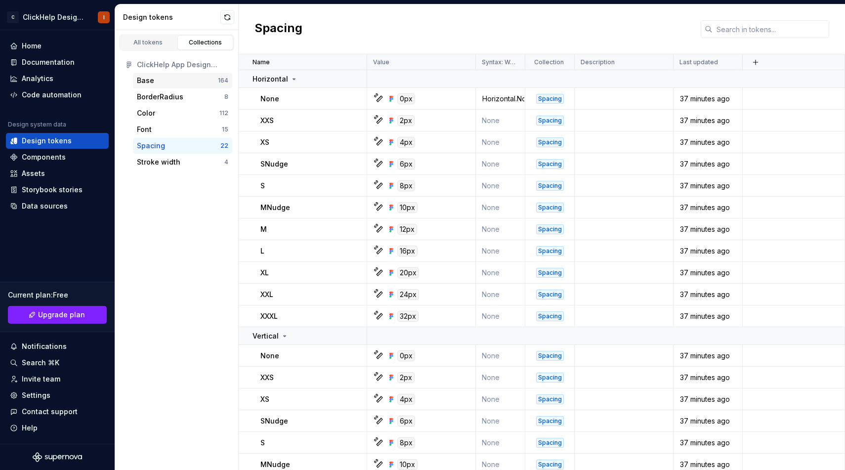
click at [158, 80] on div "Base" at bounding box center [177, 81] width 81 height 10
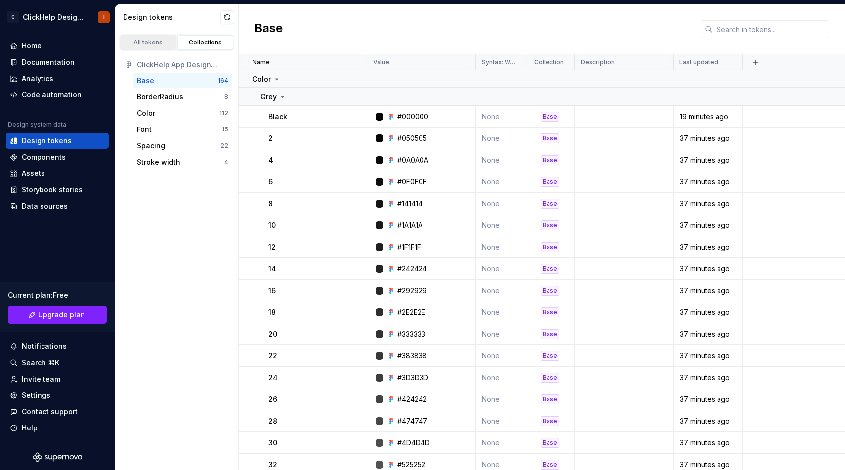
click at [150, 42] on div "All tokens" at bounding box center [148, 43] width 49 height 8
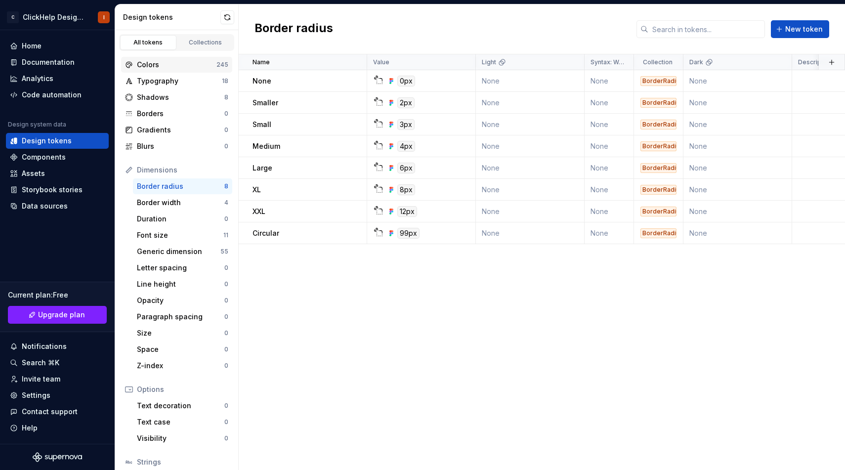
click at [179, 68] on div "Colors" at bounding box center [177, 65] width 80 height 10
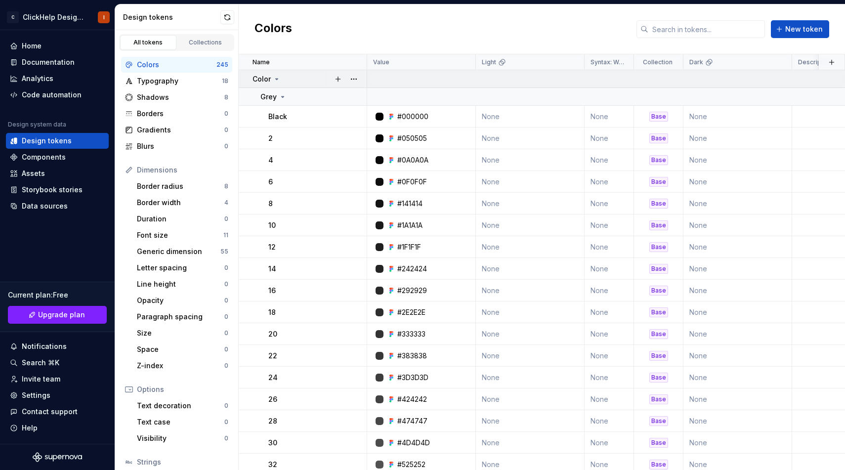
click at [277, 82] on icon at bounding box center [277, 79] width 8 height 8
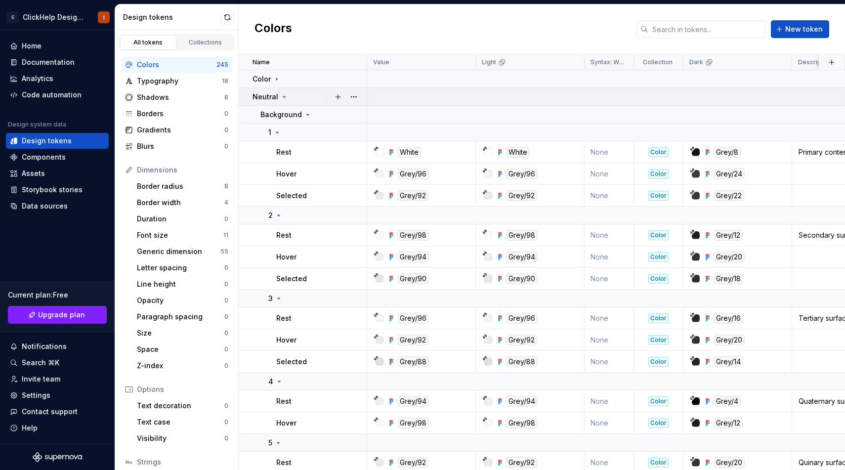
click at [275, 96] on p "Neutral" at bounding box center [266, 97] width 26 height 10
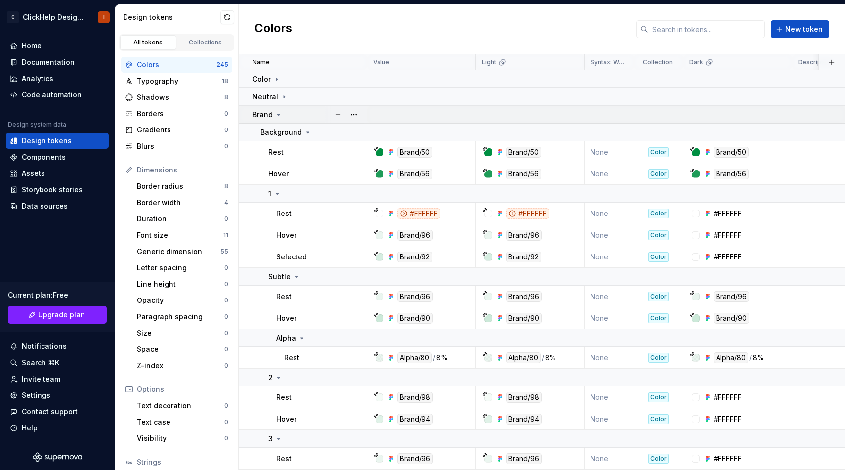
click at [277, 111] on icon at bounding box center [279, 115] width 8 height 8
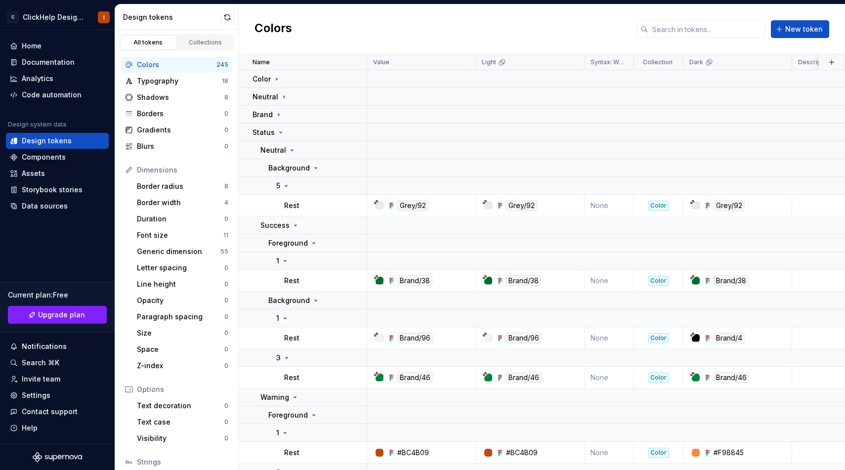
click at [223, 50] on div "All tokens Collections" at bounding box center [176, 42] width 115 height 17
click at [222, 44] on div "Collections" at bounding box center [205, 43] width 49 height 8
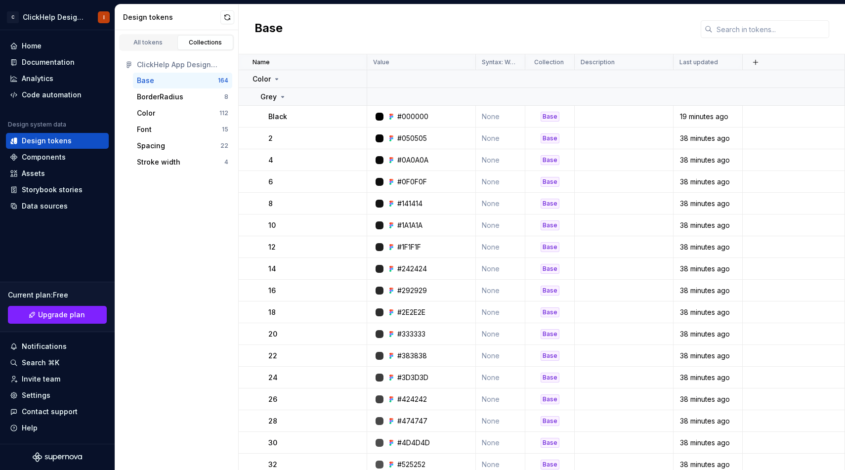
click at [207, 80] on div "Base" at bounding box center [177, 81] width 81 height 10
click at [274, 78] on icon at bounding box center [277, 79] width 8 height 8
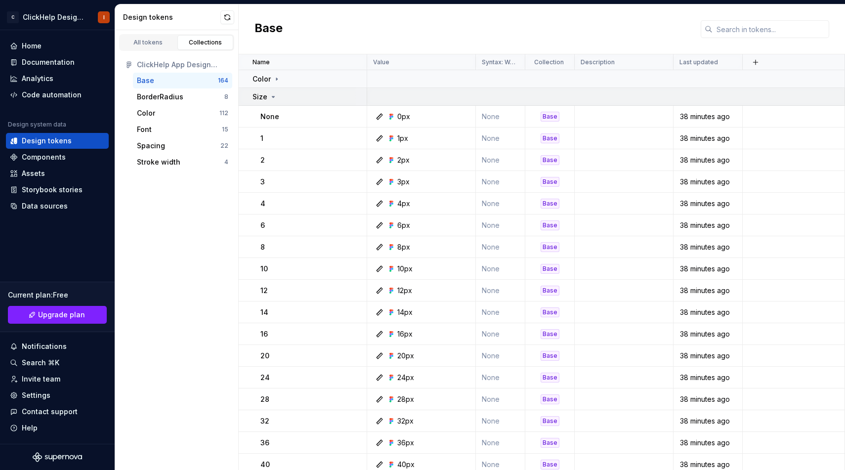
click at [272, 95] on icon at bounding box center [273, 97] width 8 height 8
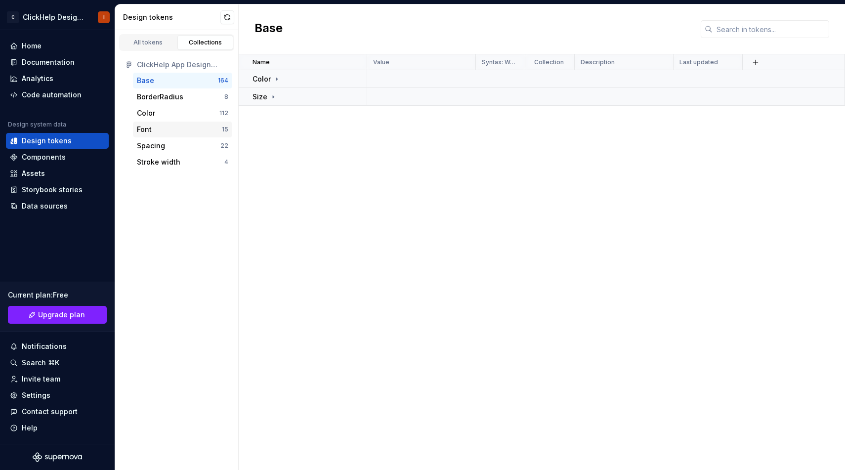
click at [194, 128] on div "Font" at bounding box center [179, 130] width 85 height 10
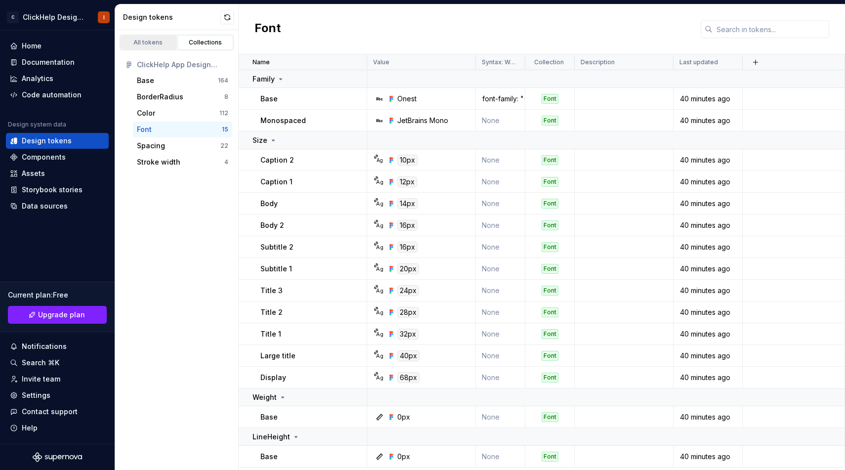
click at [148, 40] on div "All tokens" at bounding box center [148, 43] width 49 height 8
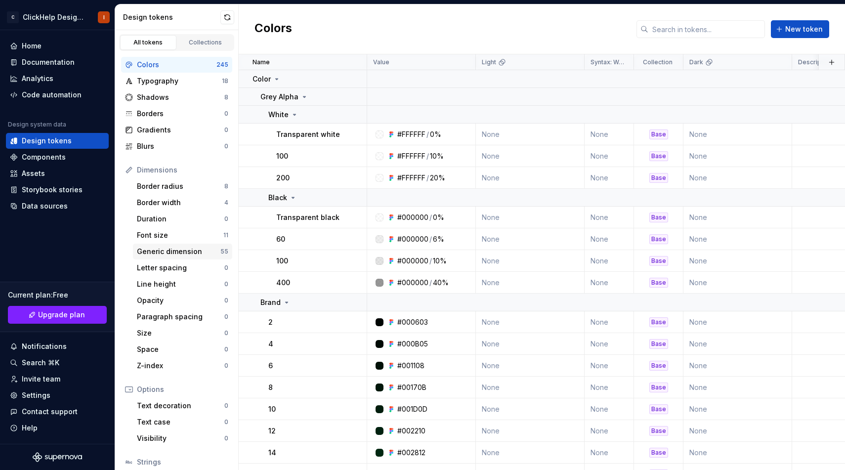
click at [160, 244] on div "Generic dimension 55" at bounding box center [182, 252] width 99 height 16
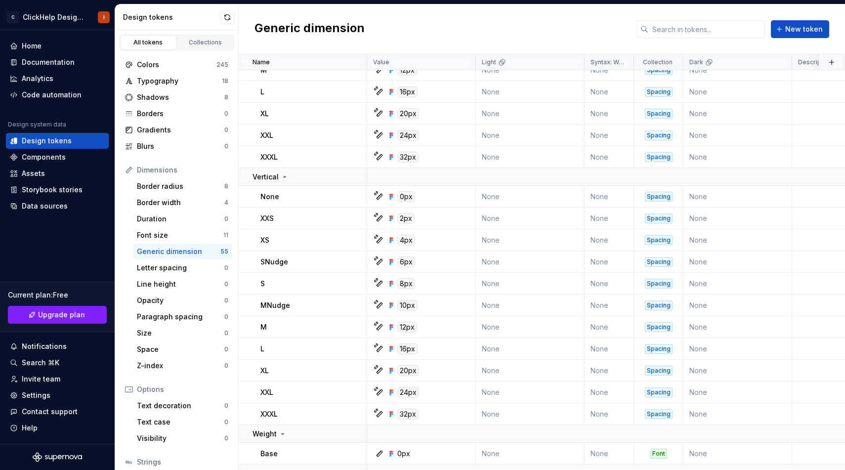
scroll to position [852, 0]
click at [190, 61] on div "Colors" at bounding box center [177, 65] width 80 height 10
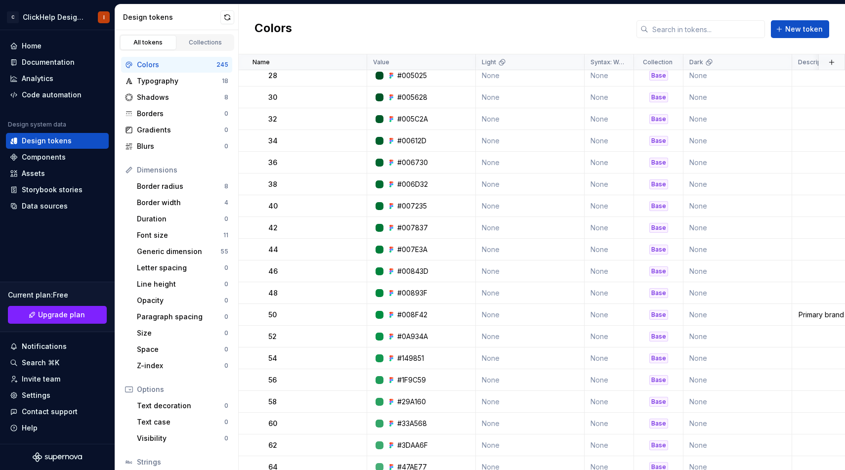
scroll to position [533, 0]
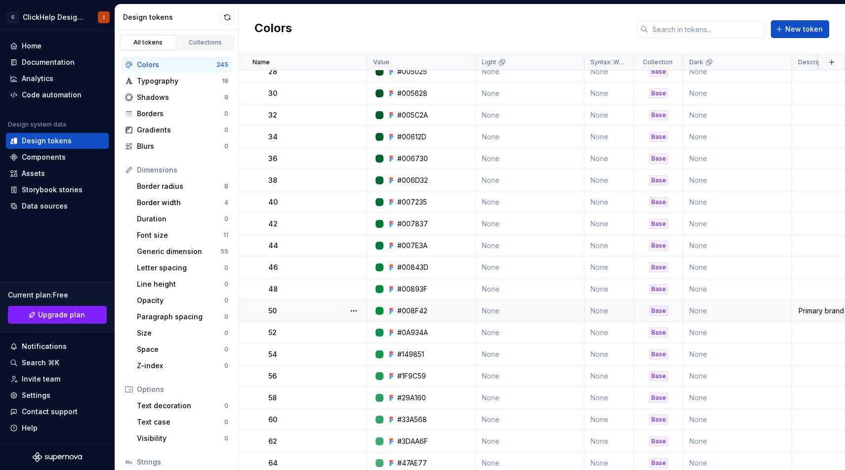
click at [420, 308] on div "#008F42" at bounding box center [412, 311] width 30 height 10
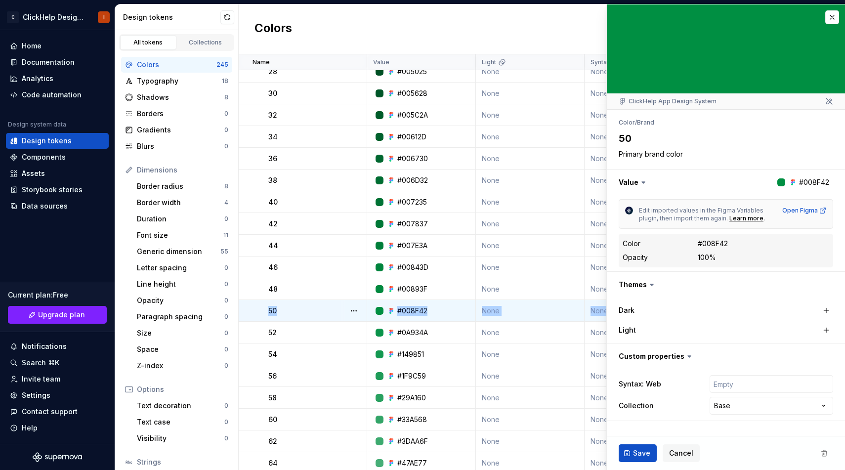
drag, startPoint x: 440, startPoint y: 312, endPoint x: 396, endPoint y: 312, distance: 44.0
type textarea "*"
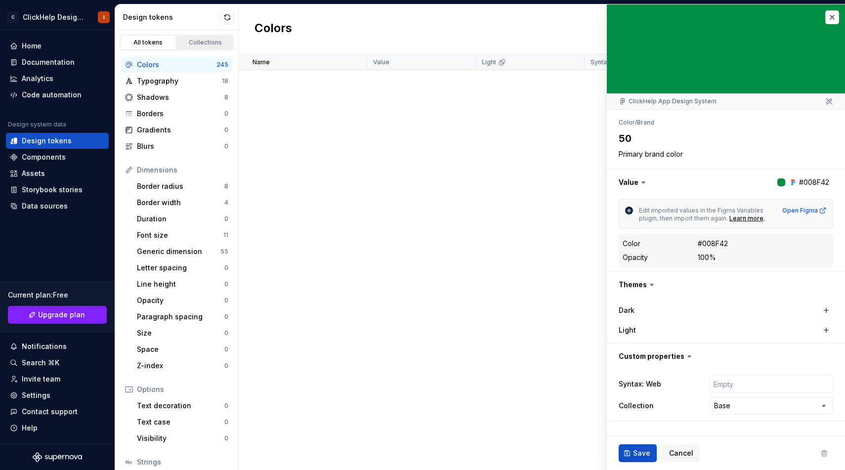
scroll to position [5239, 0]
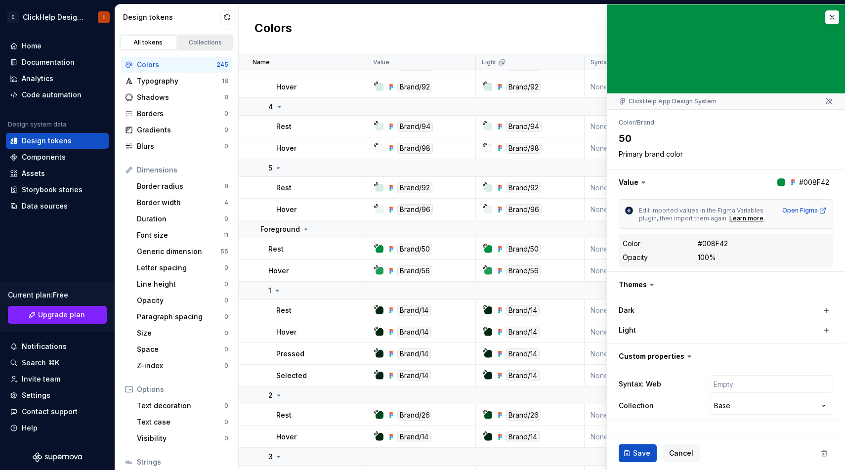
click at [202, 41] on div "Collections" at bounding box center [205, 43] width 49 height 8
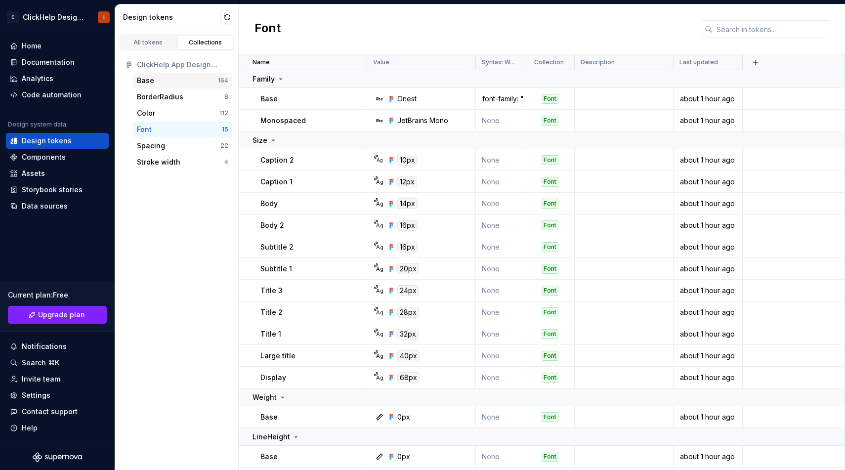
click at [192, 80] on div "Base" at bounding box center [177, 81] width 81 height 10
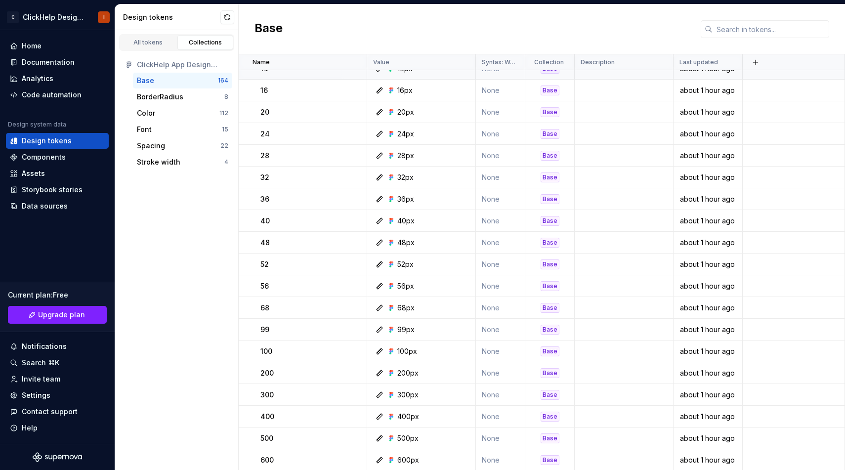
scroll to position [3405, 0]
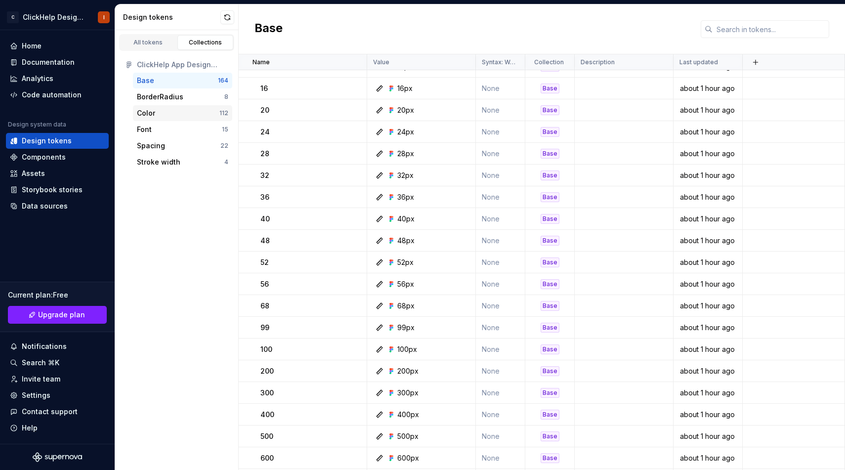
click at [165, 116] on div "Color" at bounding box center [178, 113] width 83 height 10
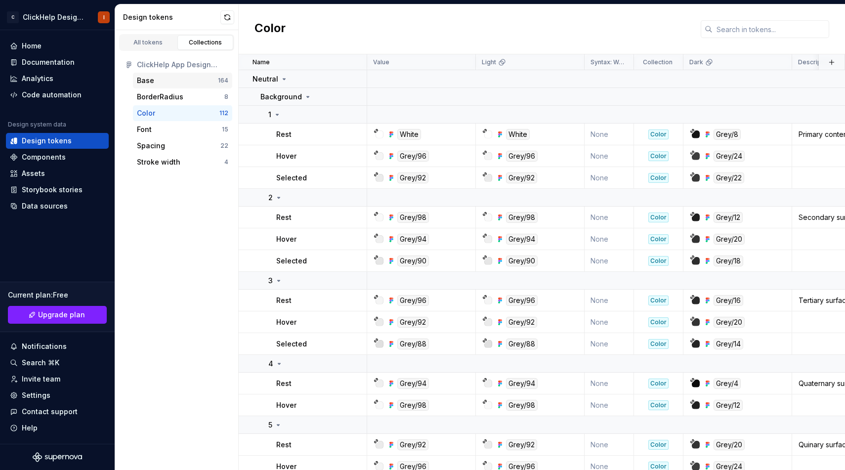
click at [182, 84] on div "Base" at bounding box center [177, 81] width 81 height 10
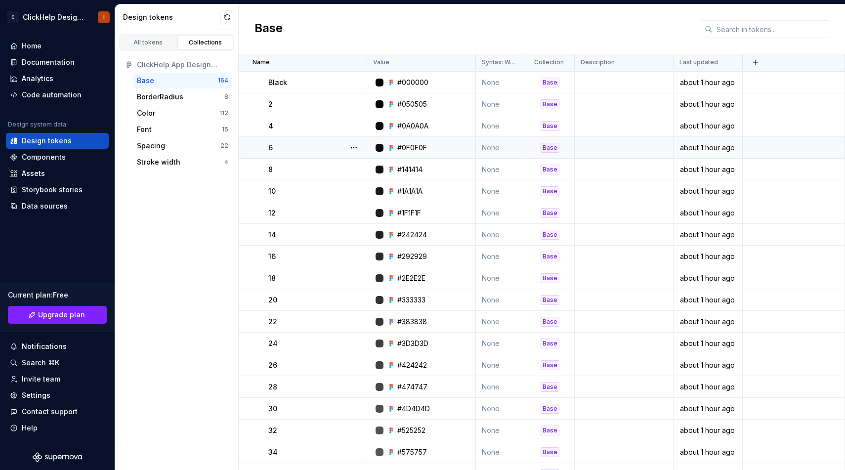
scroll to position [93, 0]
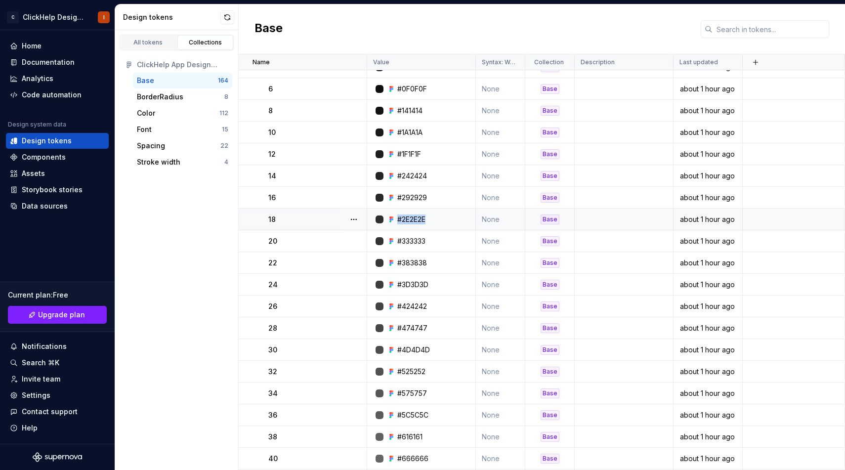
drag, startPoint x: 433, startPoint y: 220, endPoint x: 392, endPoint y: 220, distance: 40.5
click at [392, 220] on div "#2E2E2E" at bounding box center [424, 219] width 101 height 10
copy div "#2E2E2E"
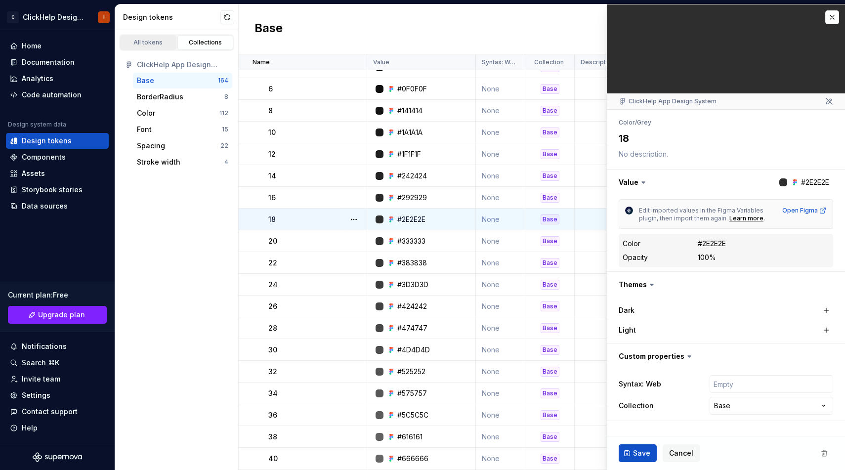
type textarea "*"
click at [152, 45] on div "All tokens" at bounding box center [148, 43] width 49 height 8
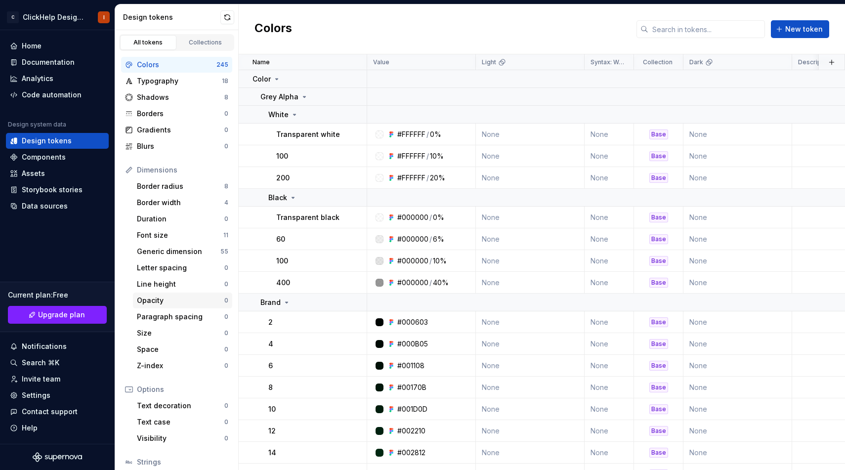
scroll to position [71, 0]
